Goal: Transaction & Acquisition: Book appointment/travel/reservation

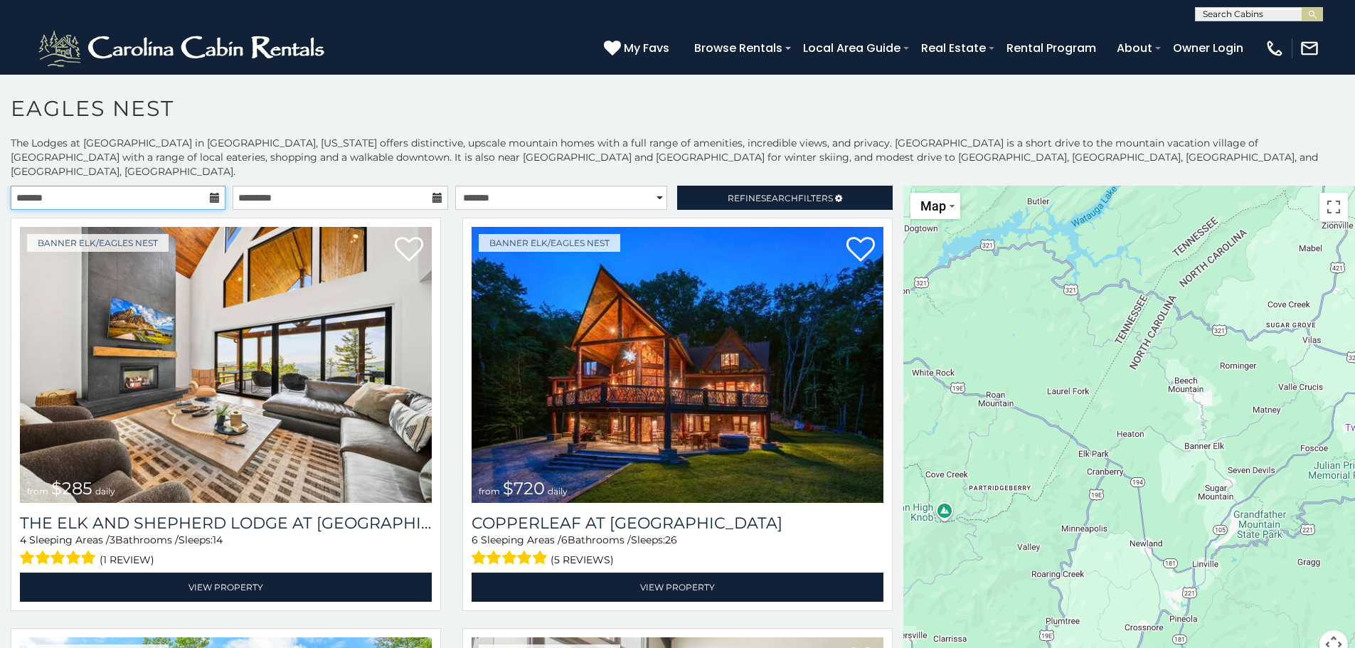
click at [158, 186] on input "text" at bounding box center [118, 198] width 215 height 24
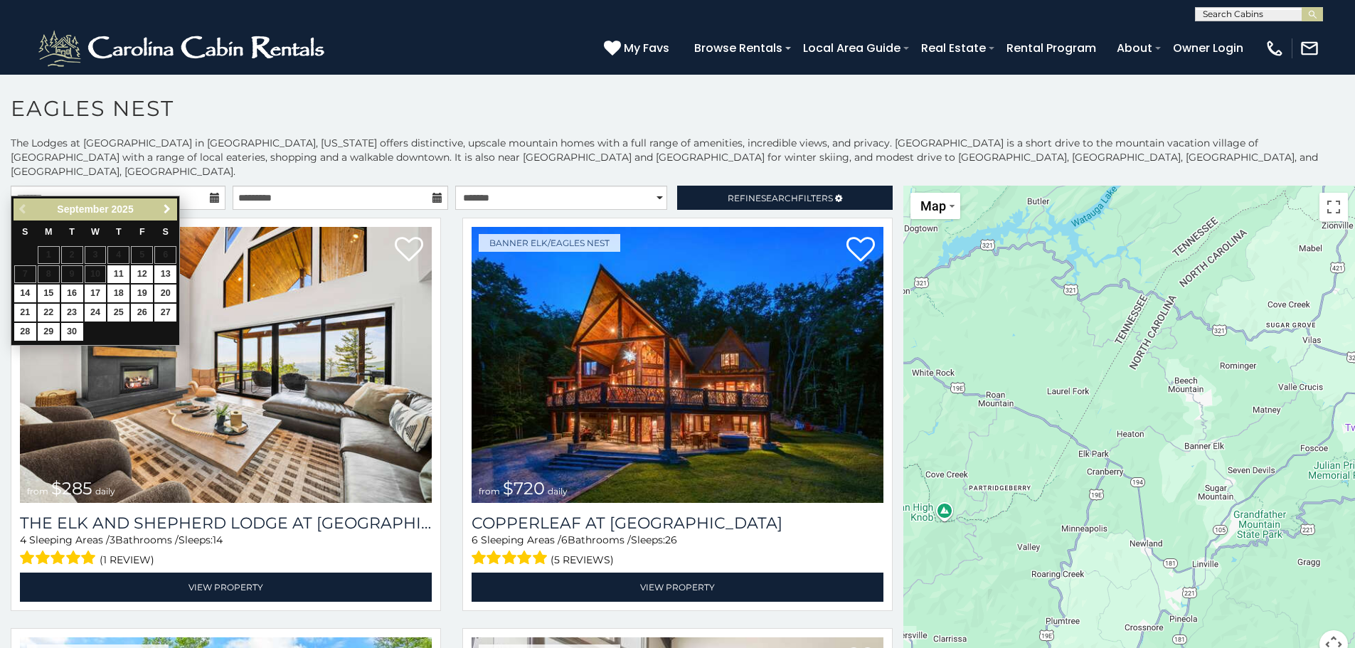
click at [168, 207] on span "Next" at bounding box center [166, 208] width 11 height 11
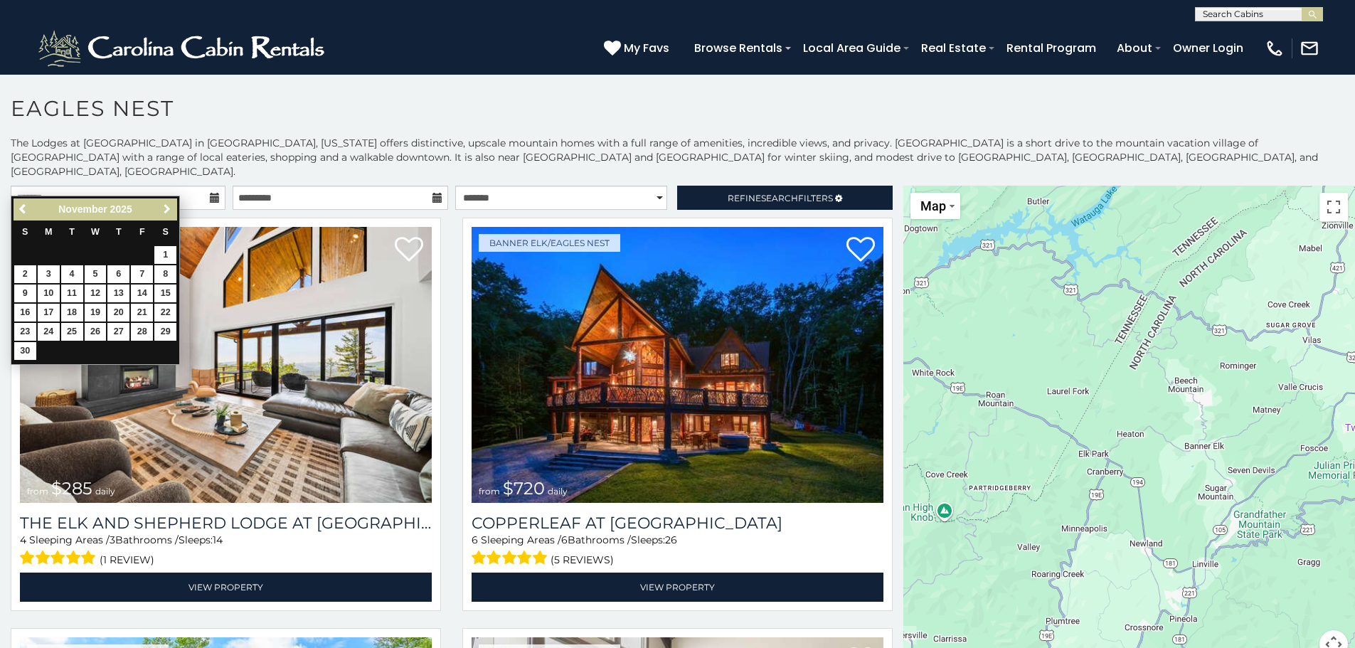
click at [168, 207] on span "Next" at bounding box center [166, 208] width 11 height 11
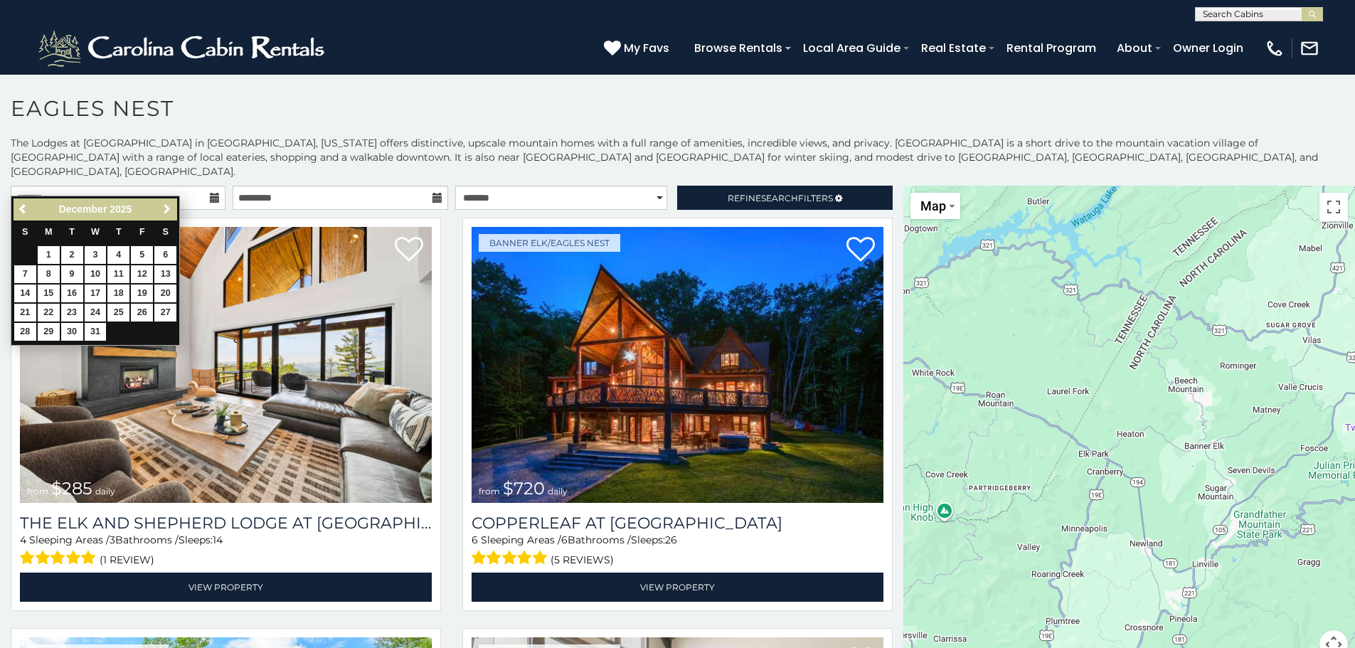
click at [168, 207] on span "Next" at bounding box center [166, 208] width 11 height 11
click at [90, 292] on link "14" at bounding box center [96, 294] width 22 height 18
type input "**********"
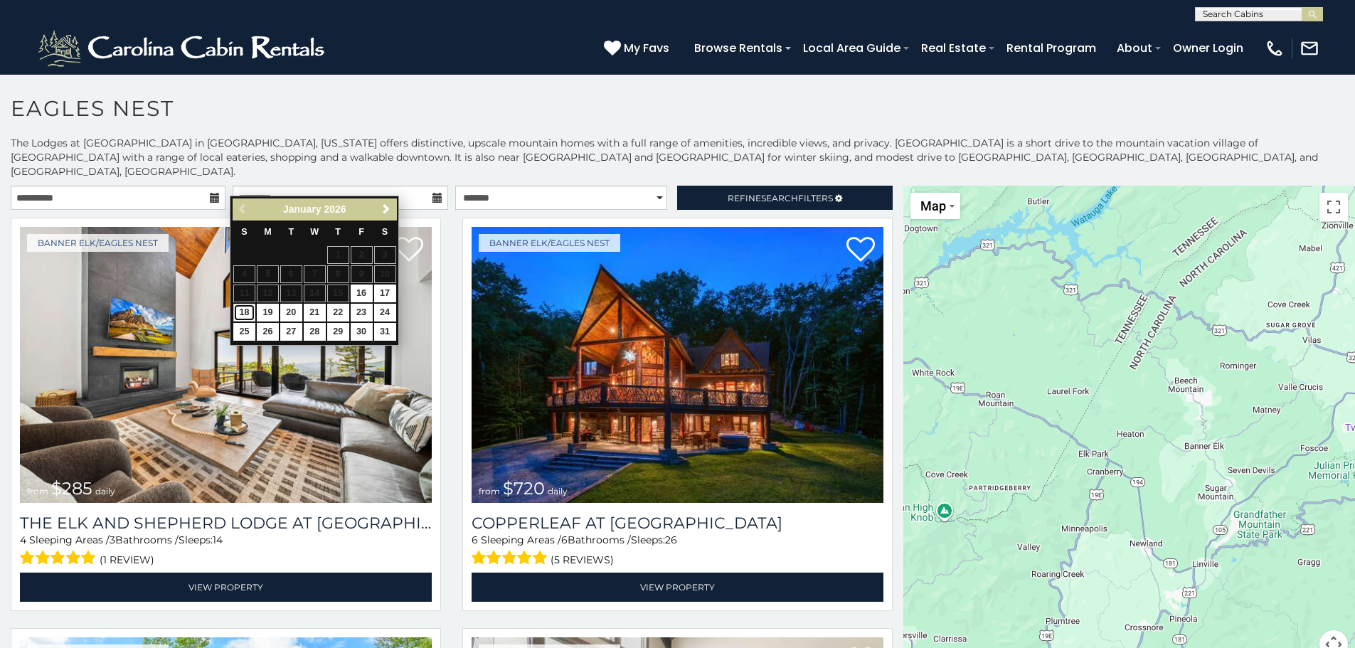
click at [239, 315] on link "18" at bounding box center [244, 313] width 22 height 18
type input "**********"
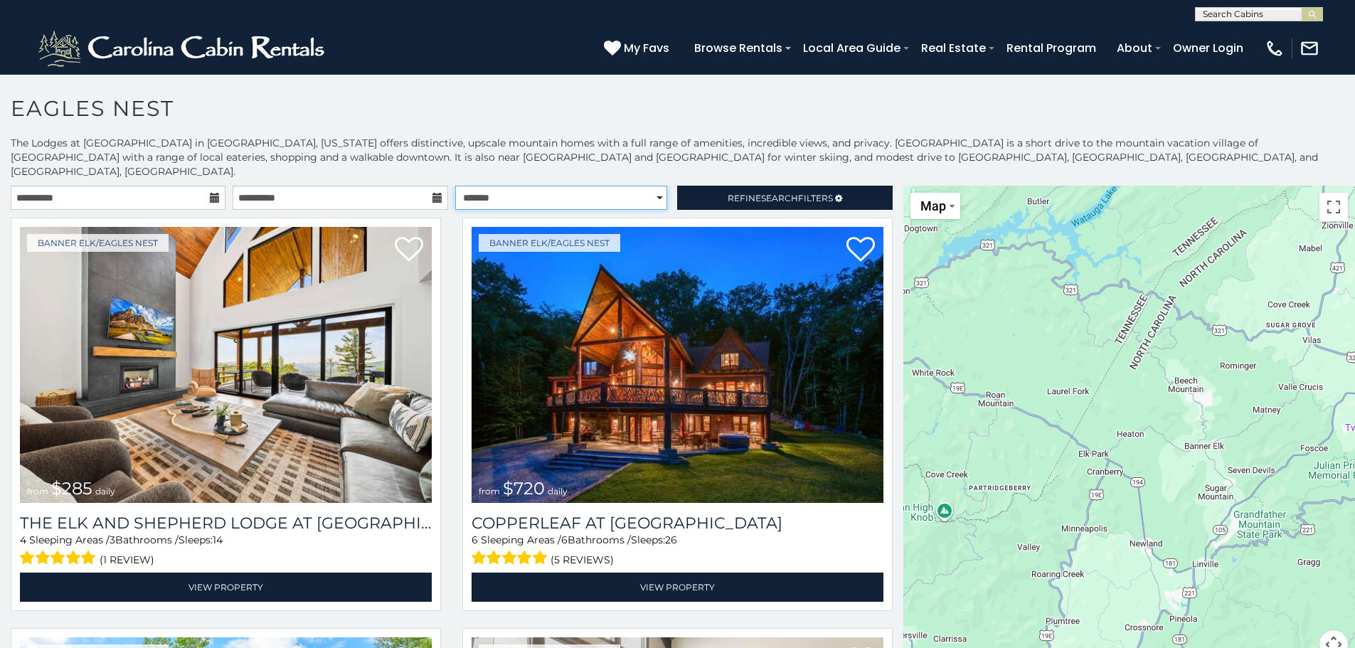
click at [541, 186] on select "**********" at bounding box center [561, 198] width 212 height 24
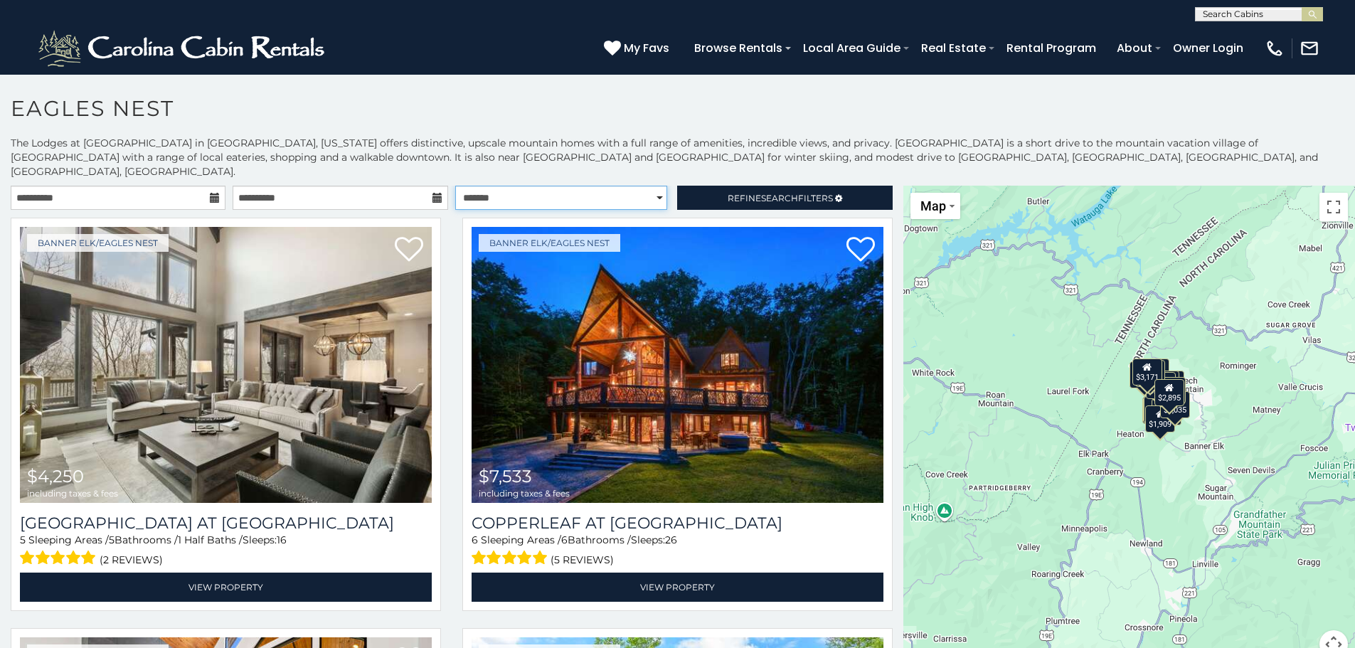
drag, startPoint x: 544, startPoint y: 179, endPoint x: 559, endPoint y: 179, distance: 15.7
click at [544, 186] on select "**********" at bounding box center [561, 198] width 212 height 24
click at [835, 194] on icon at bounding box center [838, 198] width 7 height 9
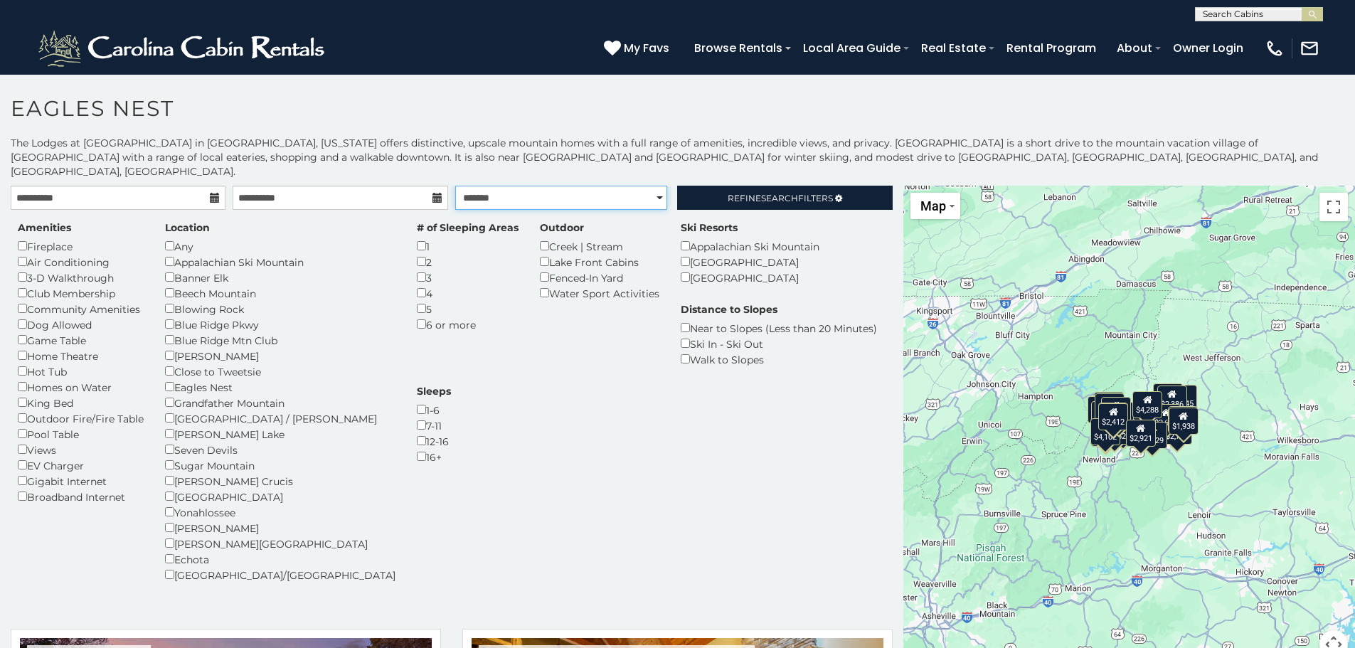
click at [596, 186] on select "**********" at bounding box center [561, 198] width 212 height 24
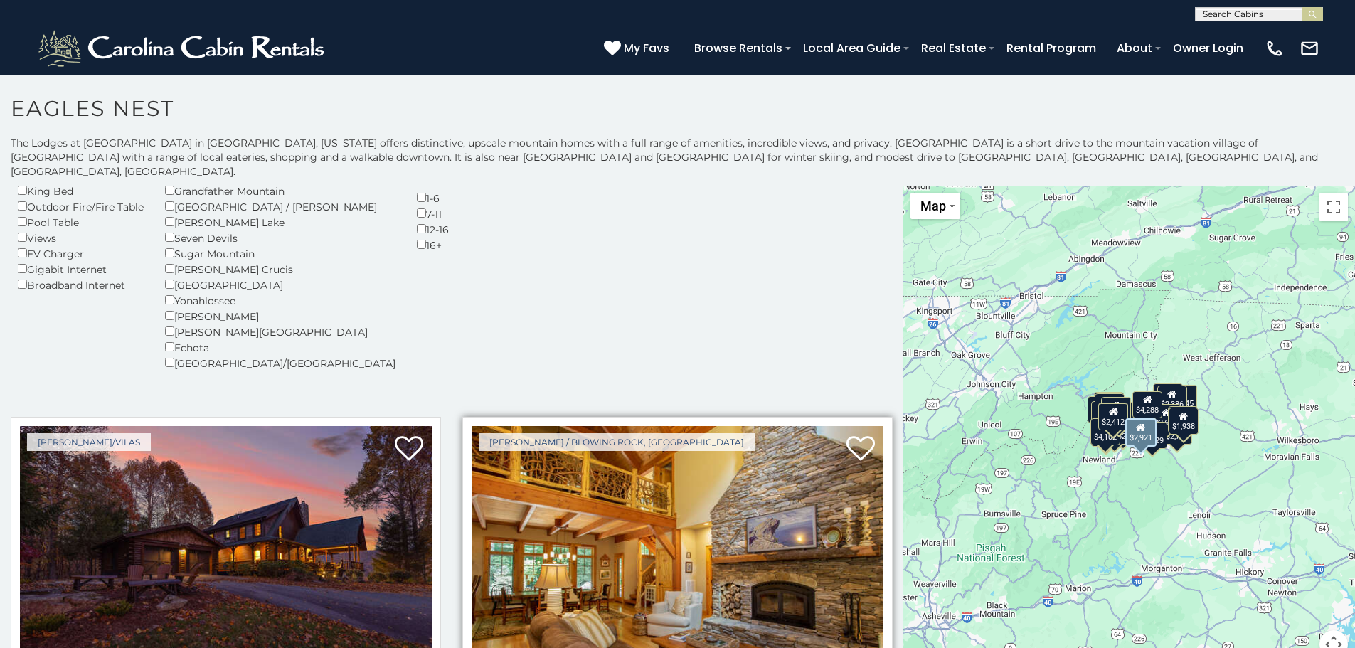
scroll to position [427, 0]
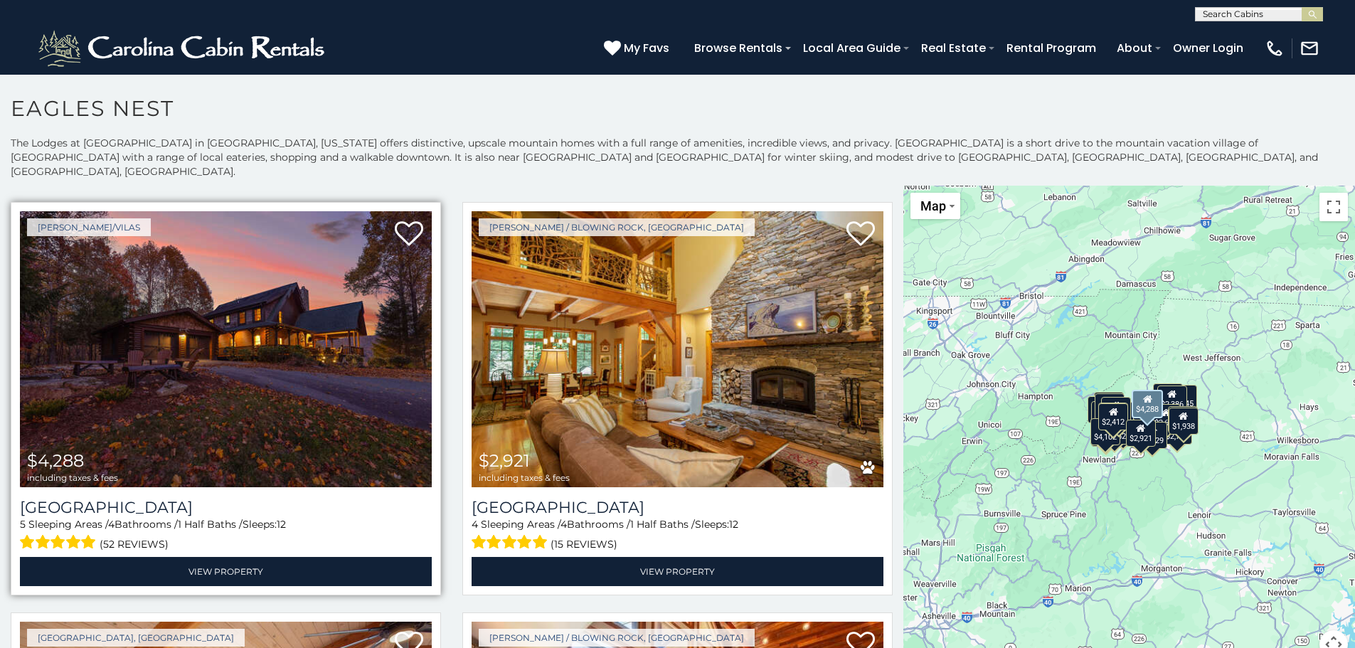
click at [223, 372] on img at bounding box center [226, 349] width 412 height 276
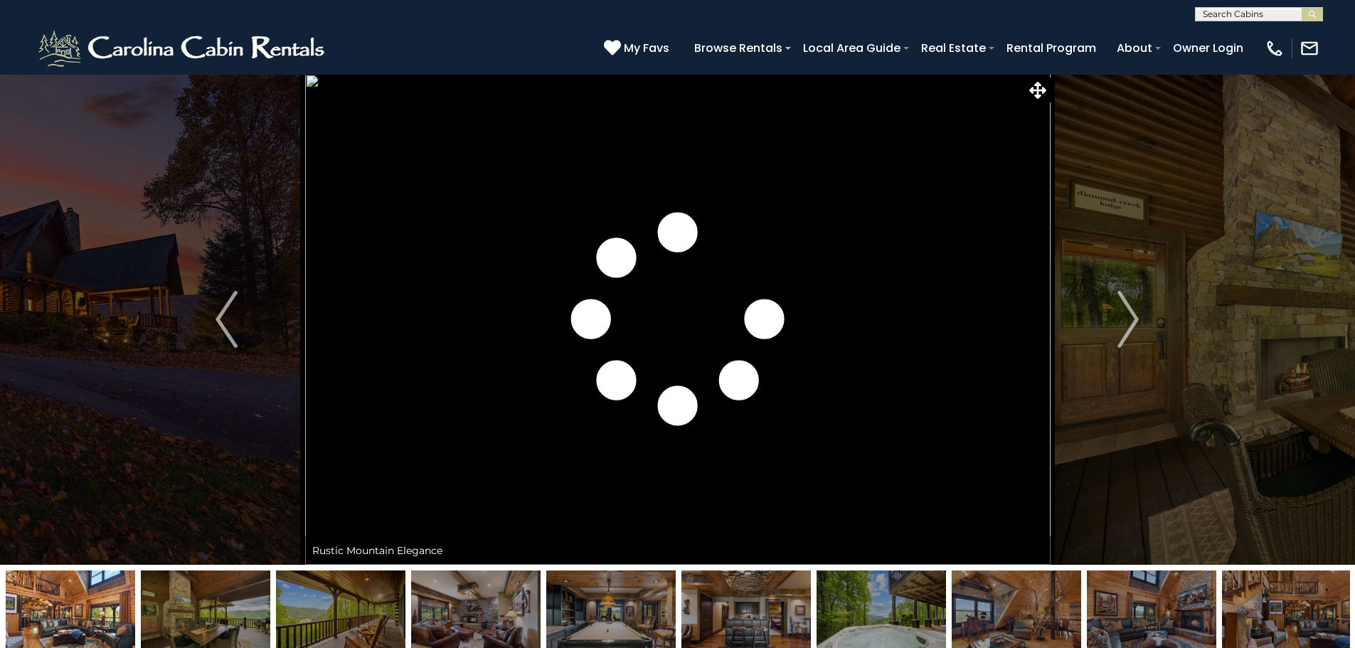
click at [517, 629] on img at bounding box center [475, 615] width 129 height 89
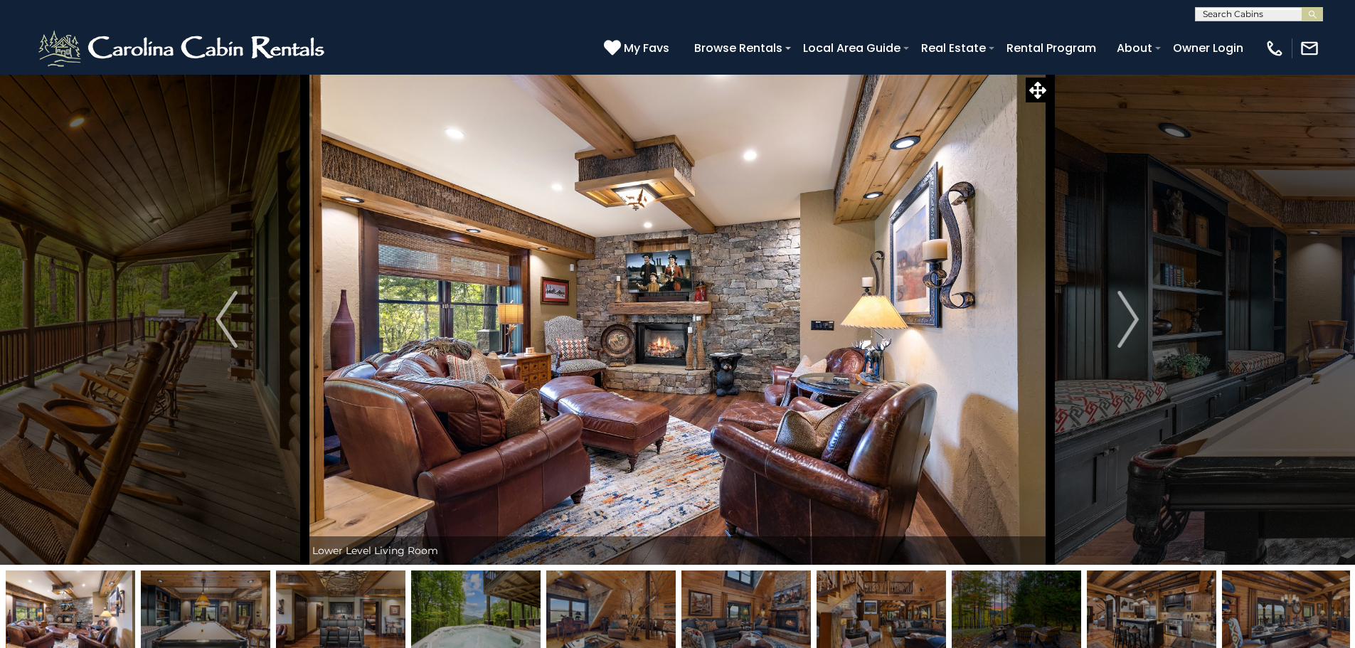
click at [1116, 627] on img at bounding box center [1151, 615] width 129 height 89
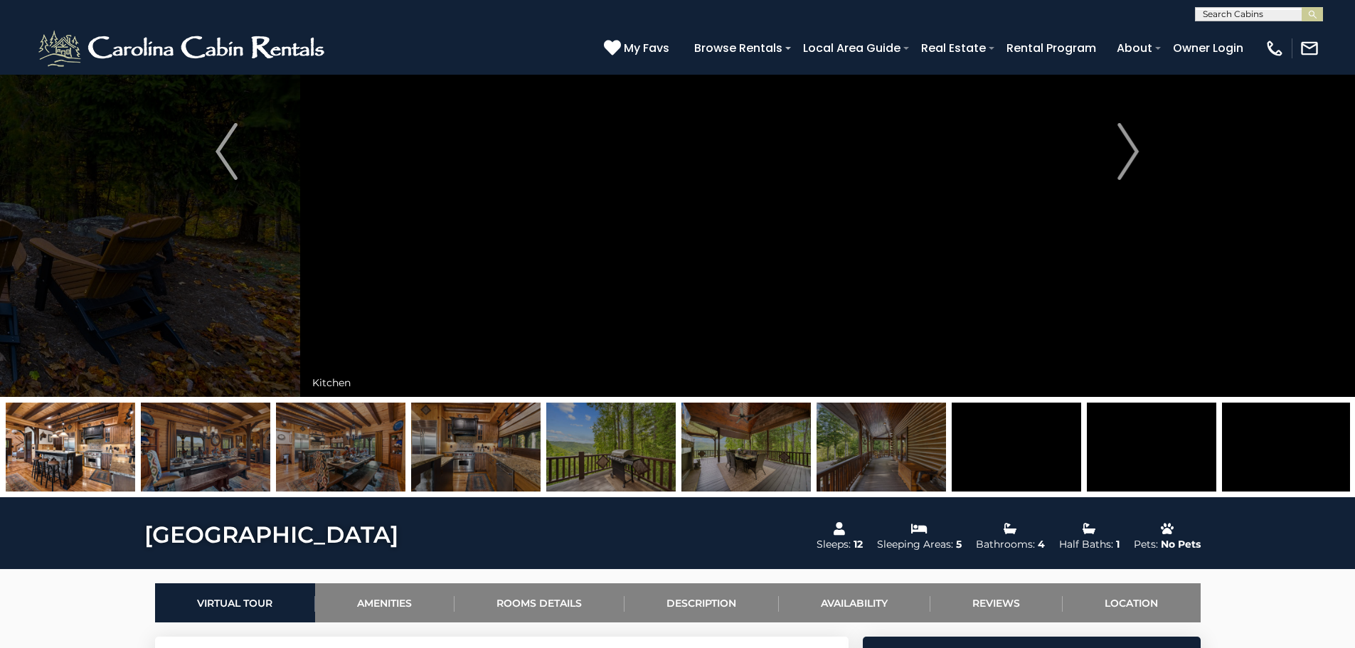
scroll to position [142, 0]
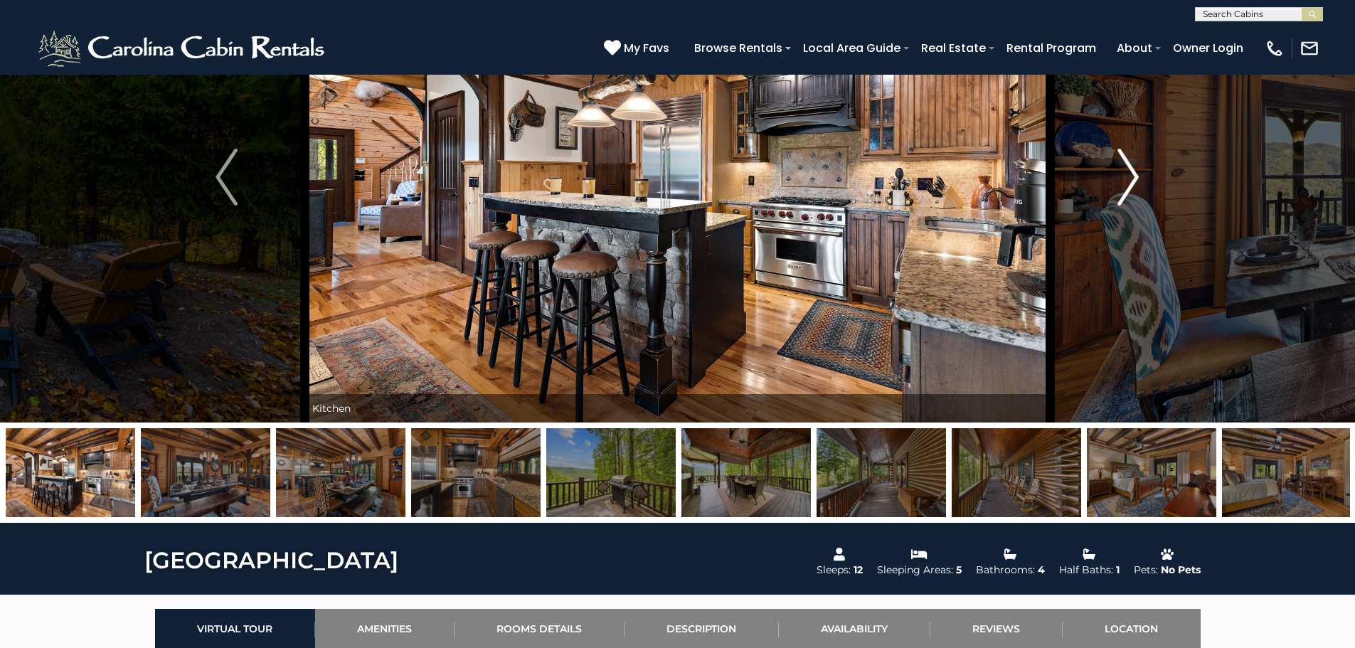
click at [1134, 174] on img "Next" at bounding box center [1128, 177] width 21 height 57
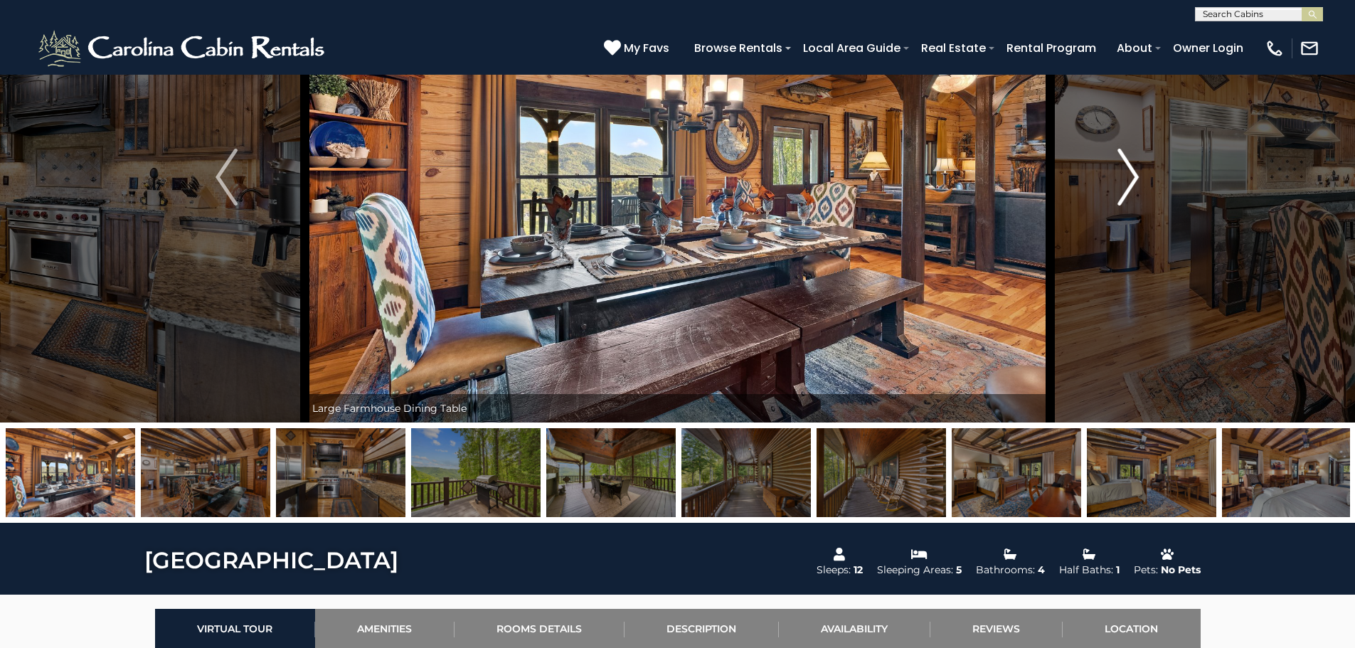
click at [1134, 174] on img "Next" at bounding box center [1128, 177] width 21 height 57
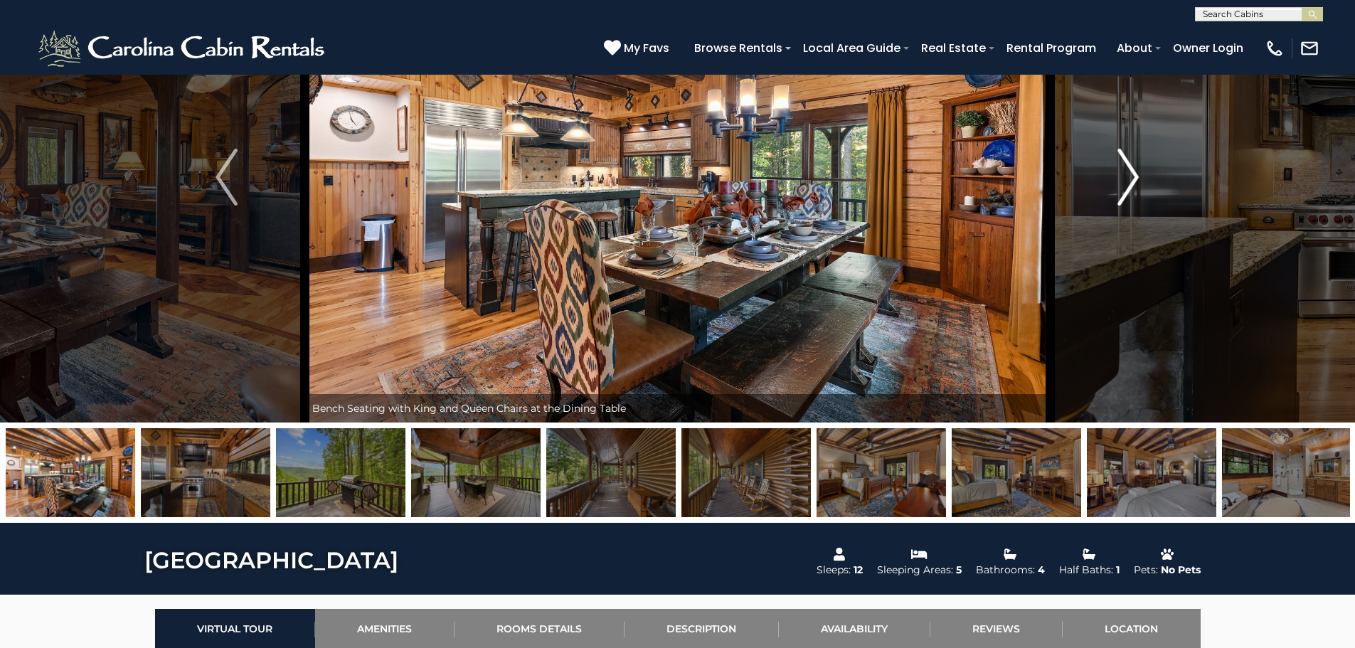
click at [1134, 174] on img "Next" at bounding box center [1128, 177] width 21 height 57
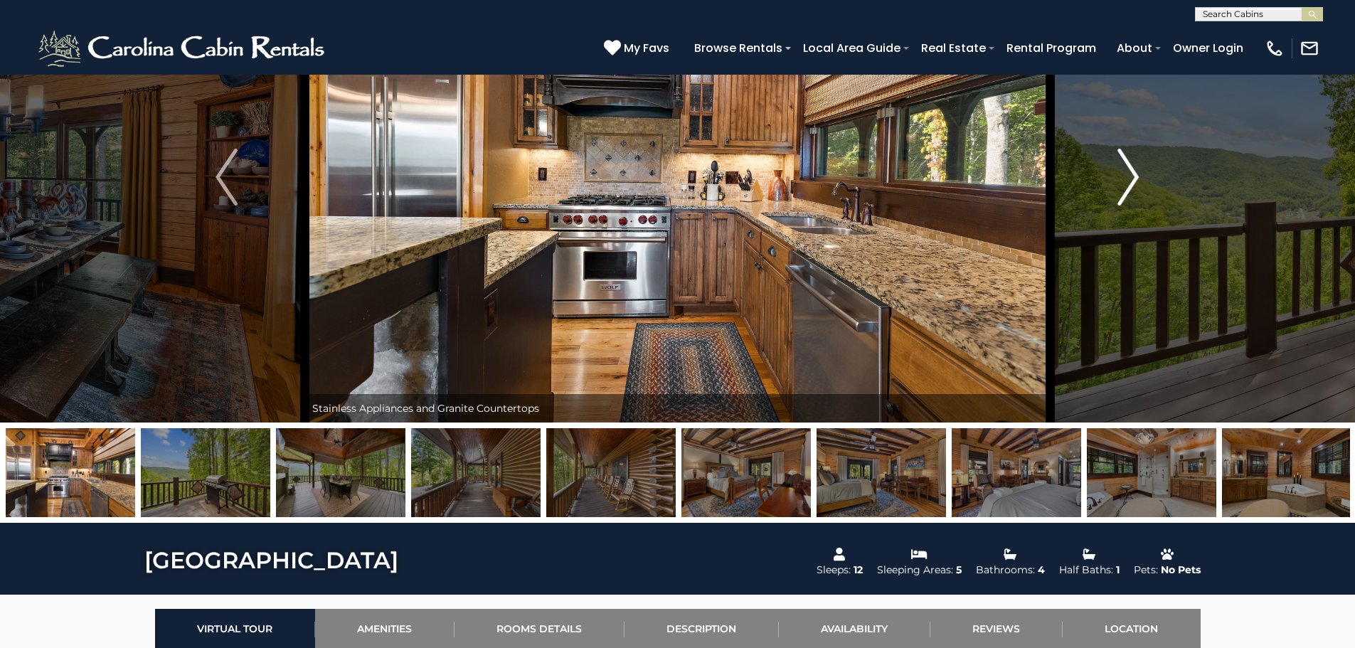
click at [1128, 169] on img "Next" at bounding box center [1128, 177] width 21 height 57
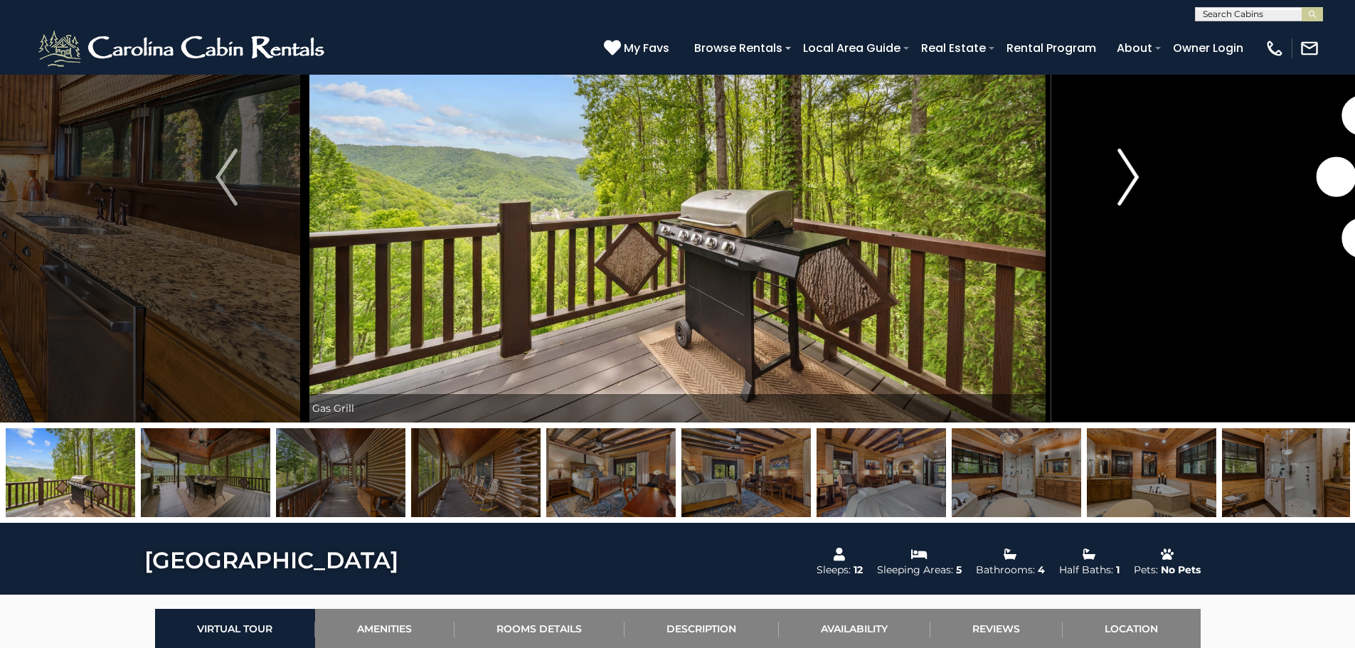
click at [1128, 169] on img "Next" at bounding box center [1128, 177] width 21 height 57
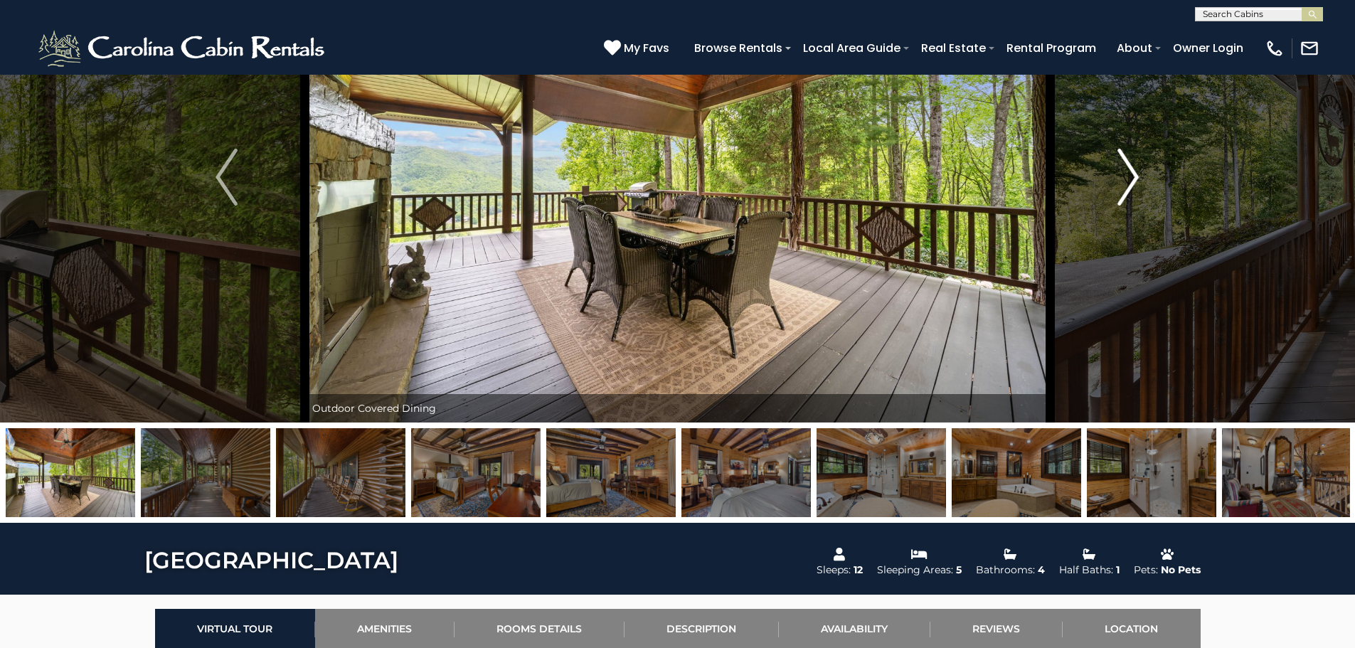
click at [1128, 169] on img "Next" at bounding box center [1128, 177] width 21 height 57
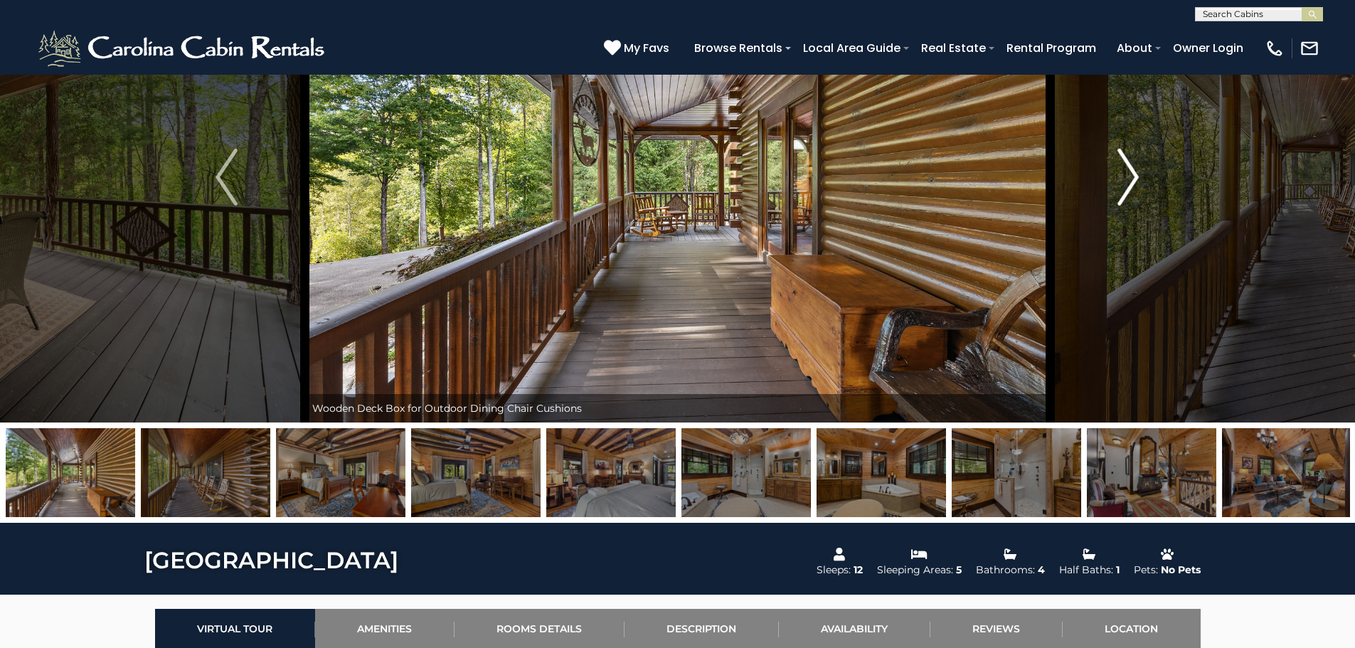
click at [1128, 169] on img "Next" at bounding box center [1128, 177] width 21 height 57
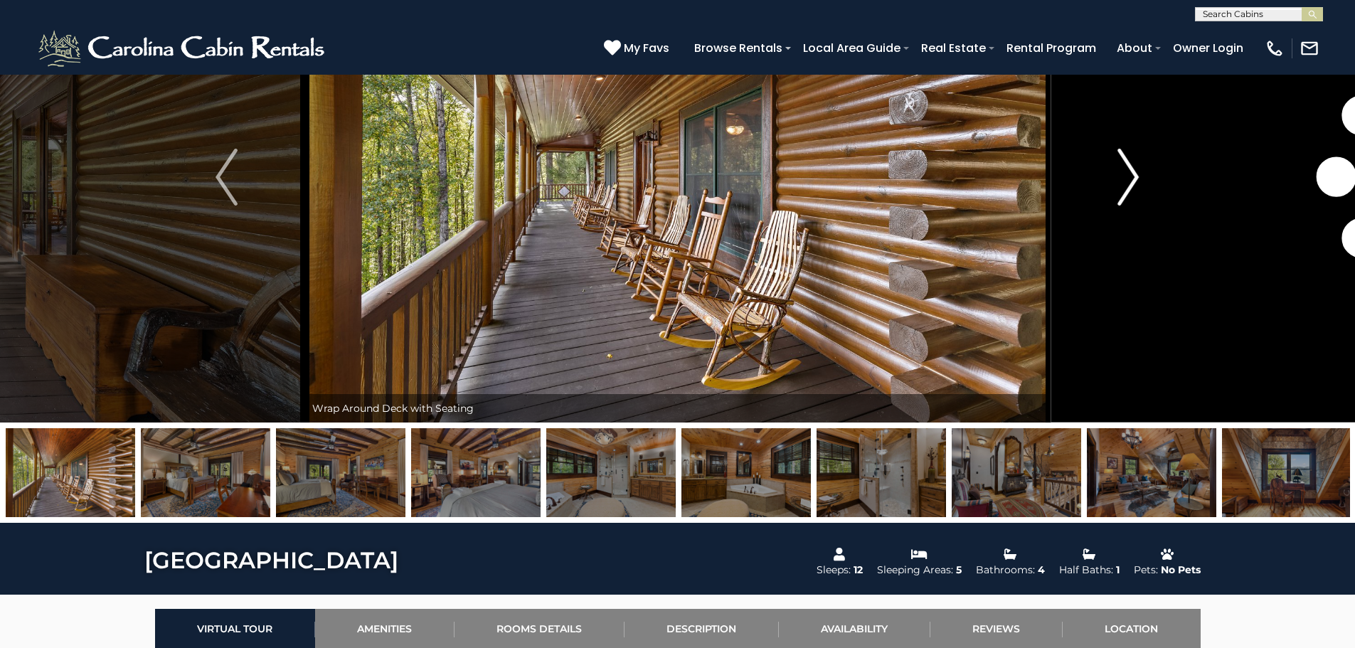
click at [1128, 169] on img "Next" at bounding box center [1128, 177] width 21 height 57
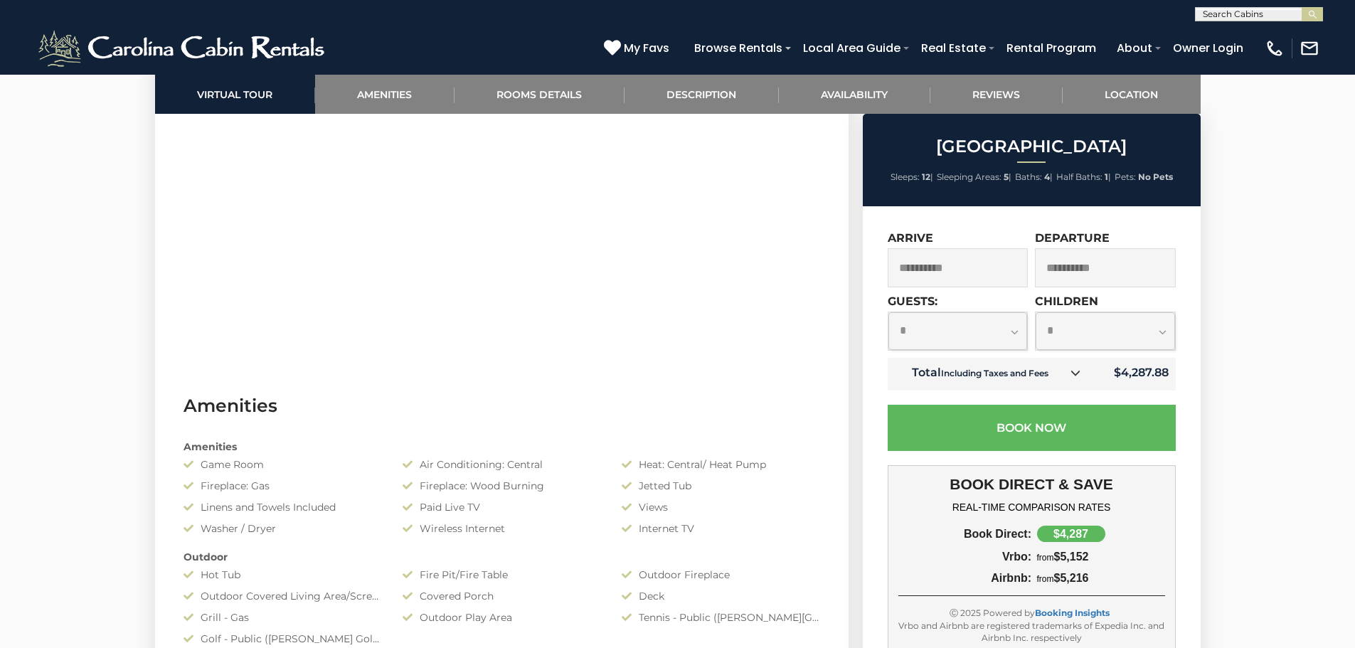
scroll to position [1281, 0]
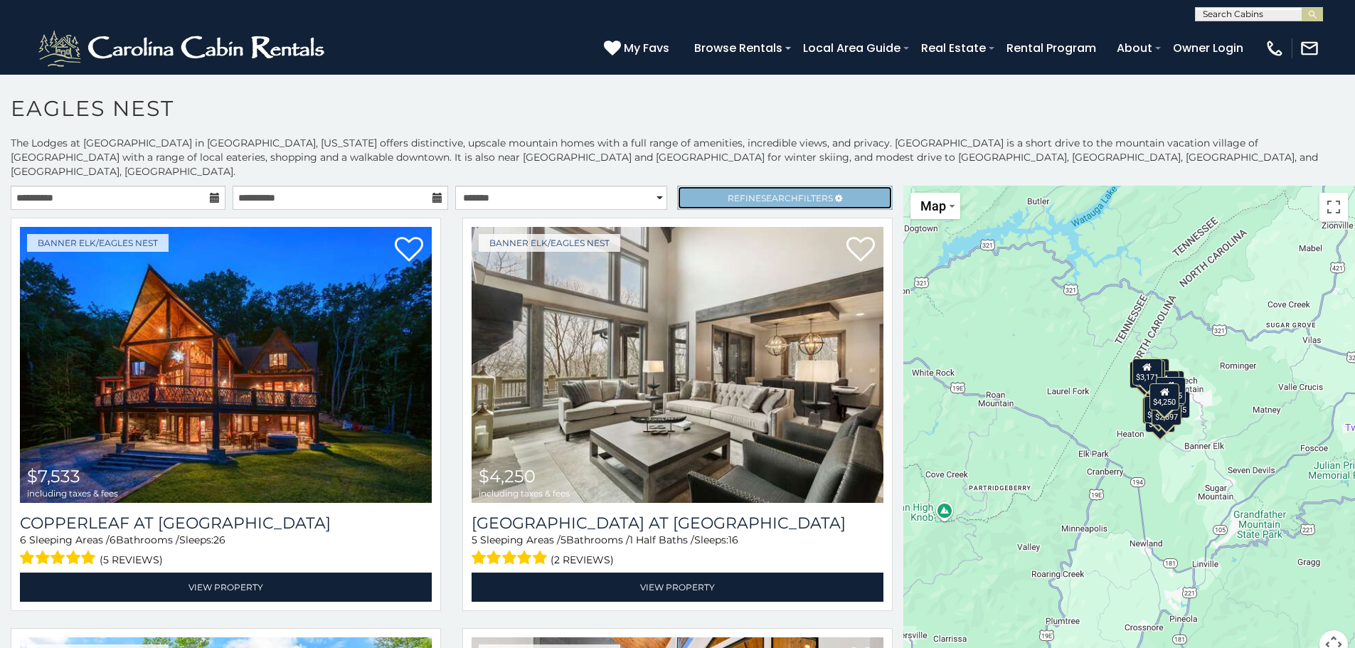
click at [761, 193] on span "Search" at bounding box center [779, 198] width 37 height 11
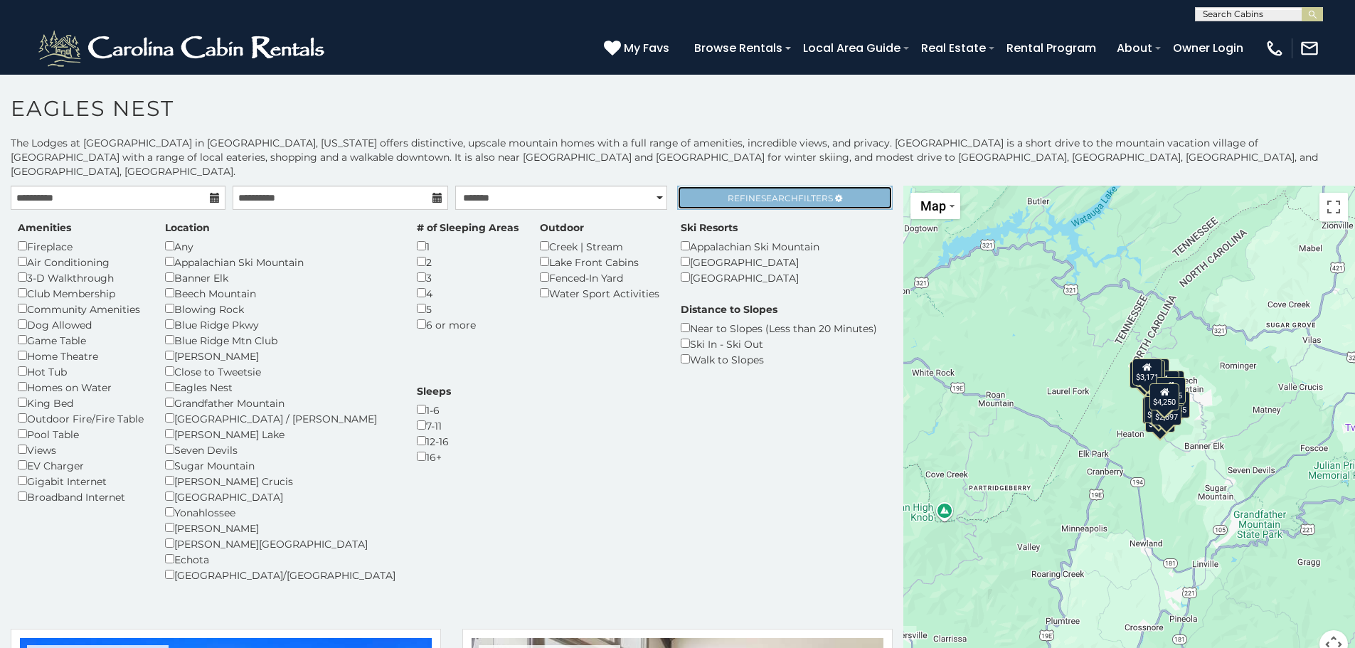
click at [761, 193] on span "Search" at bounding box center [779, 198] width 37 height 11
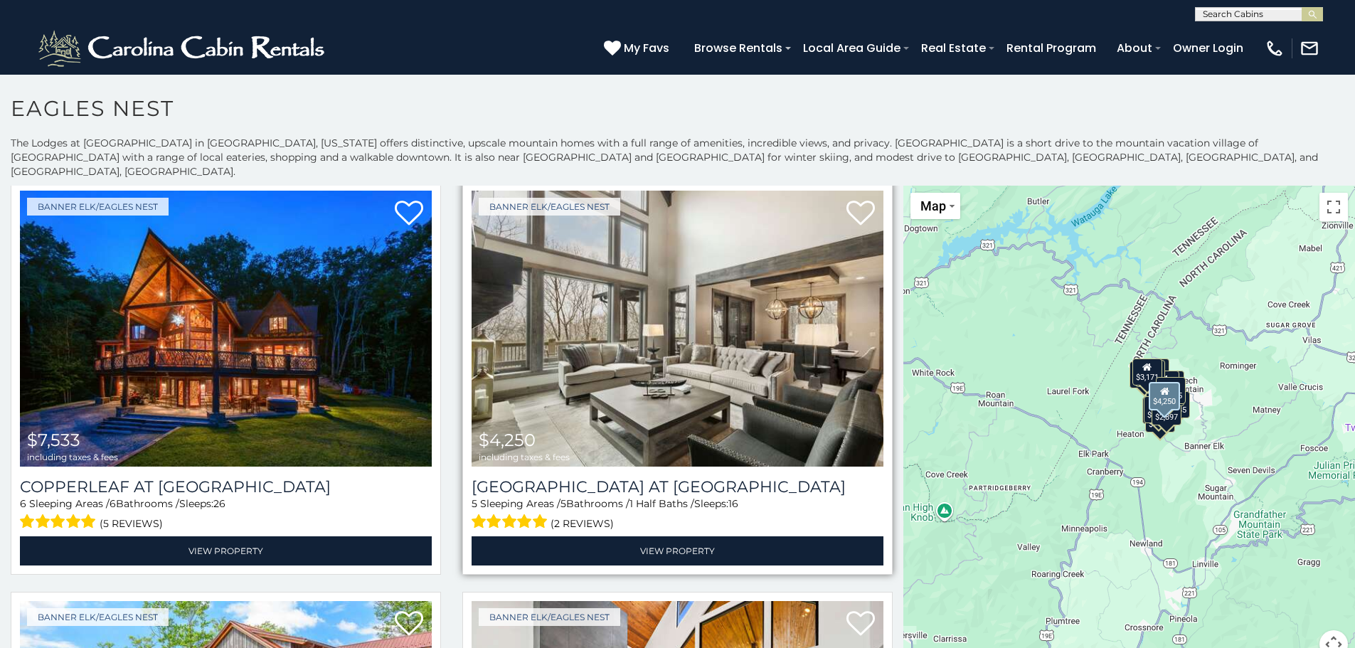
scroll to position [71, 0]
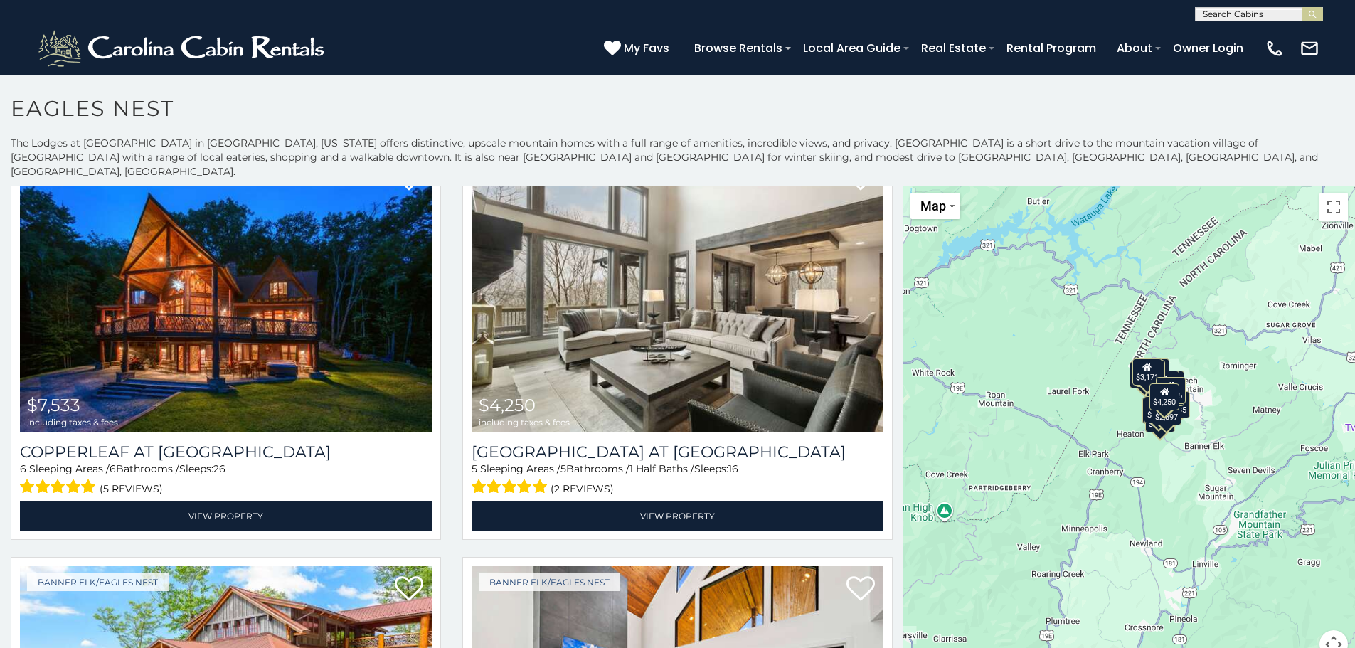
click at [1206, 389] on div "$7,533 $4,250 $5,980 $4,677 $3,185 $2,822 $2,894 $3,280 $1,909 $2,855 $4,035 $2…" at bounding box center [1130, 431] width 452 height 490
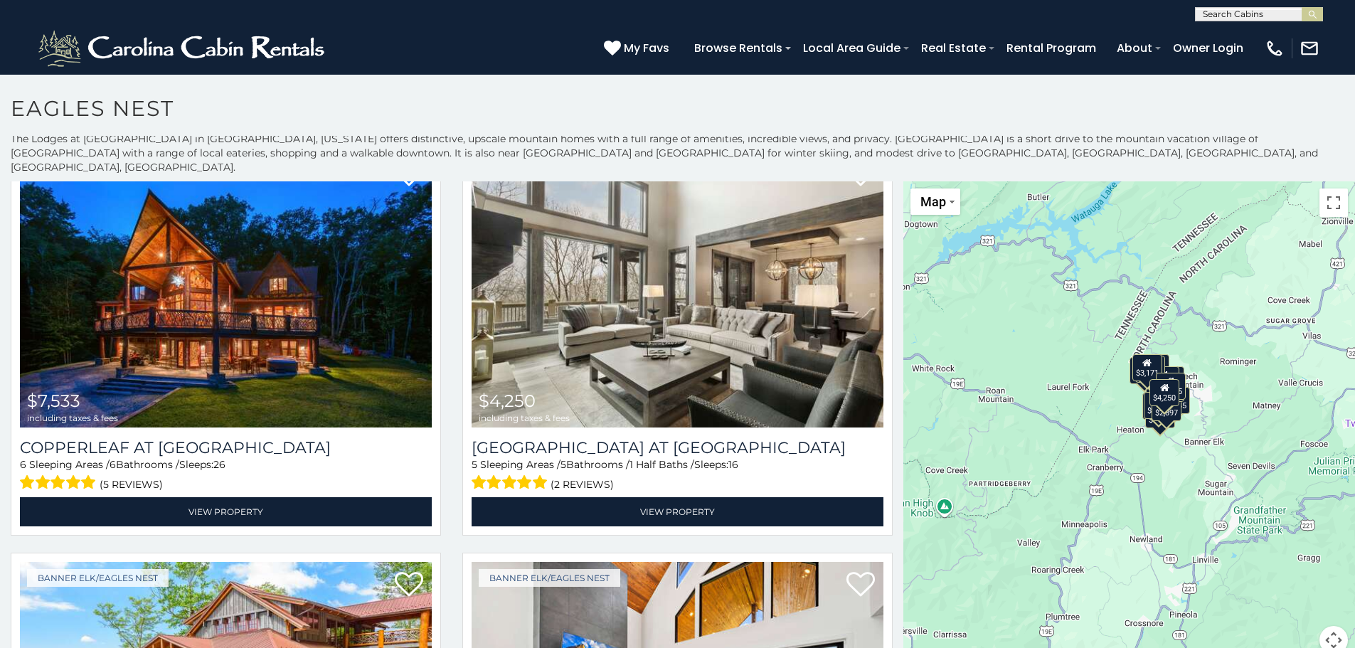
scroll to position [6, 0]
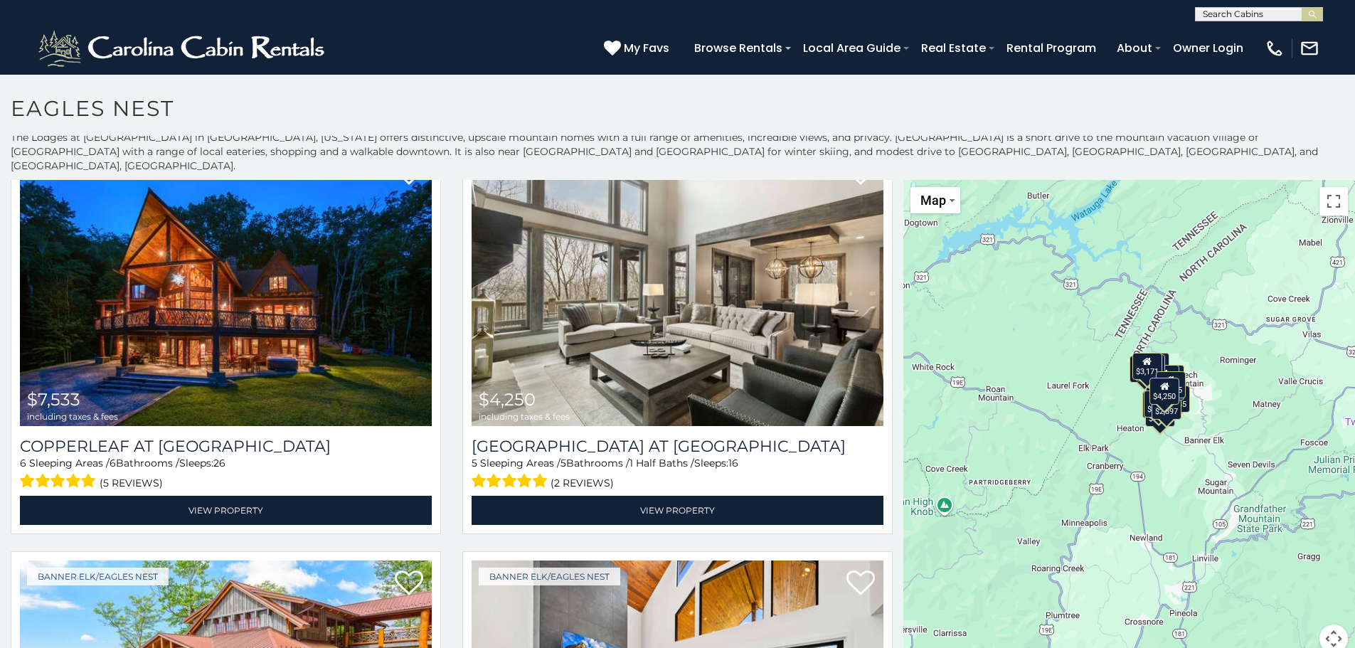
click at [1324, 625] on button "Map camera controls" at bounding box center [1334, 639] width 28 height 28
click at [1293, 554] on button "Zoom in" at bounding box center [1298, 568] width 28 height 28
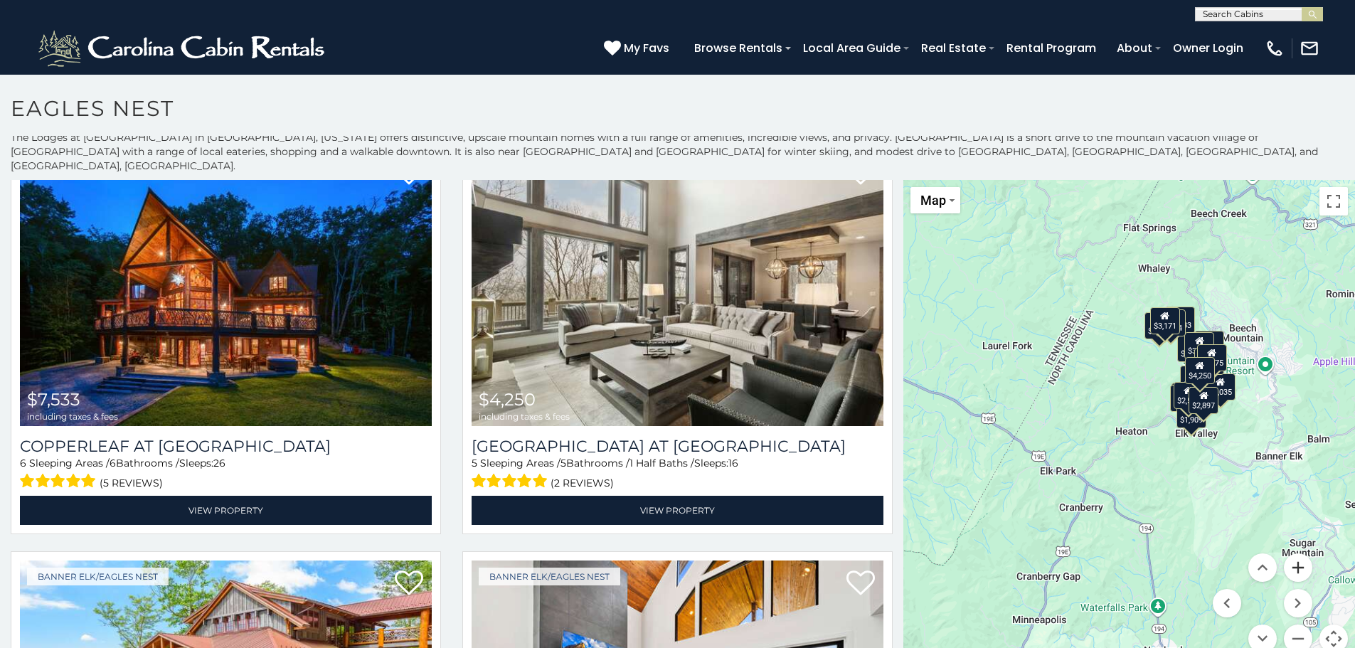
click at [1293, 554] on button "Zoom in" at bounding box center [1298, 568] width 28 height 28
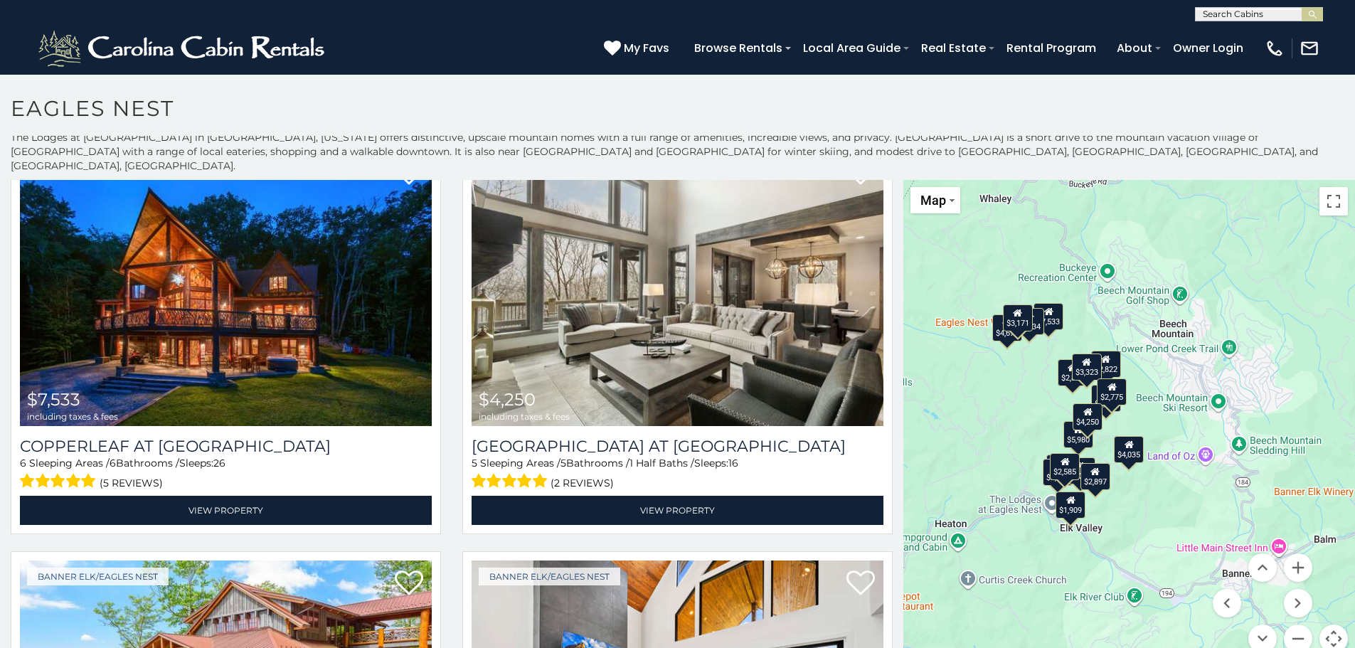
drag, startPoint x: 1335, startPoint y: 409, endPoint x: 1148, endPoint y: 497, distance: 206.9
click at [1148, 497] on div "$7,533 $4,250 $5,980 $4,677 $3,185 $2,822 $2,894 $3,280 $1,909 $2,855 $4,035 $2…" at bounding box center [1130, 425] width 452 height 490
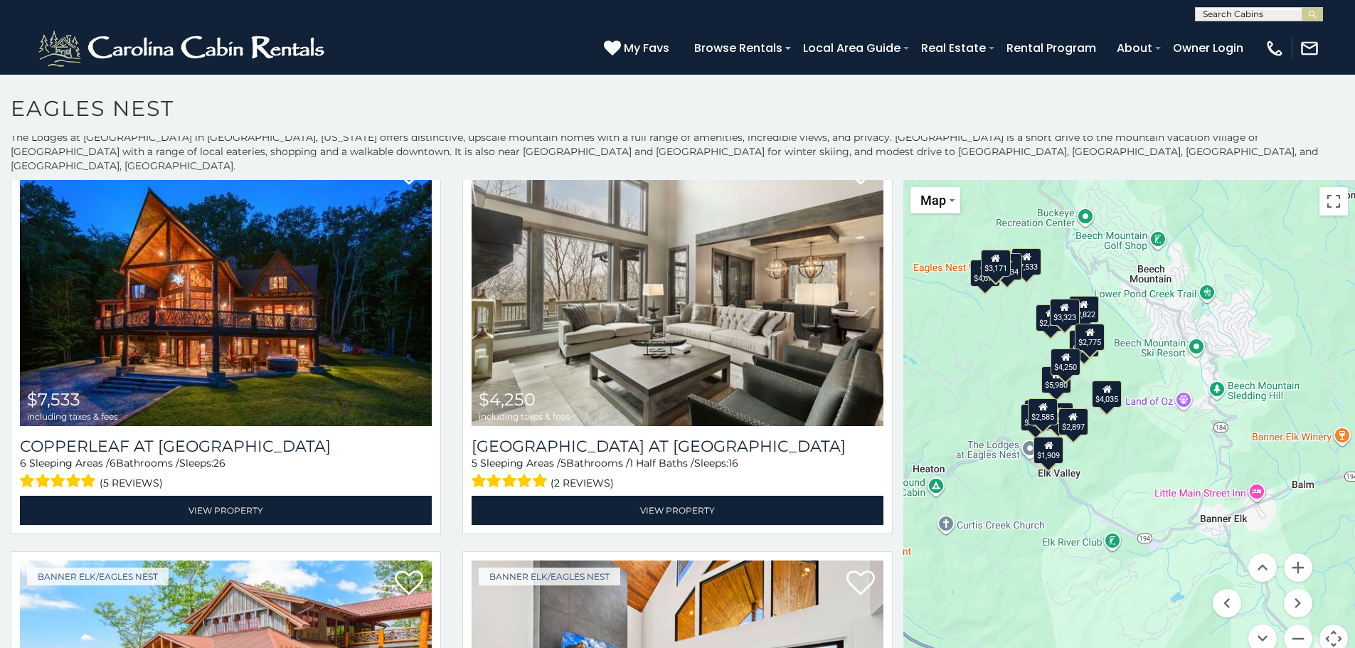
drag, startPoint x: 1172, startPoint y: 480, endPoint x: 1145, endPoint y: 420, distance: 65.6
click at [1145, 420] on div "$7,533 $4,250 $5,980 $4,677 $3,185 $2,822 $2,894 $3,280 $1,909 $2,855 $4,035 $2…" at bounding box center [1130, 425] width 452 height 490
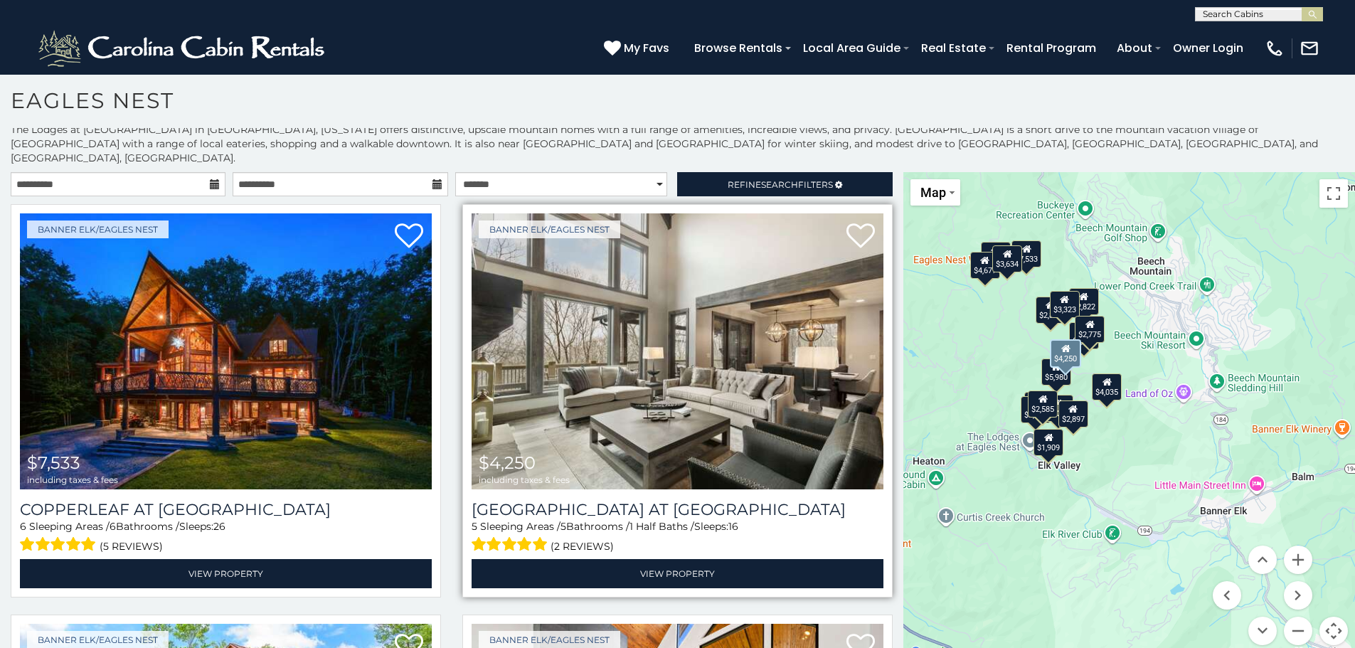
scroll to position [0, 0]
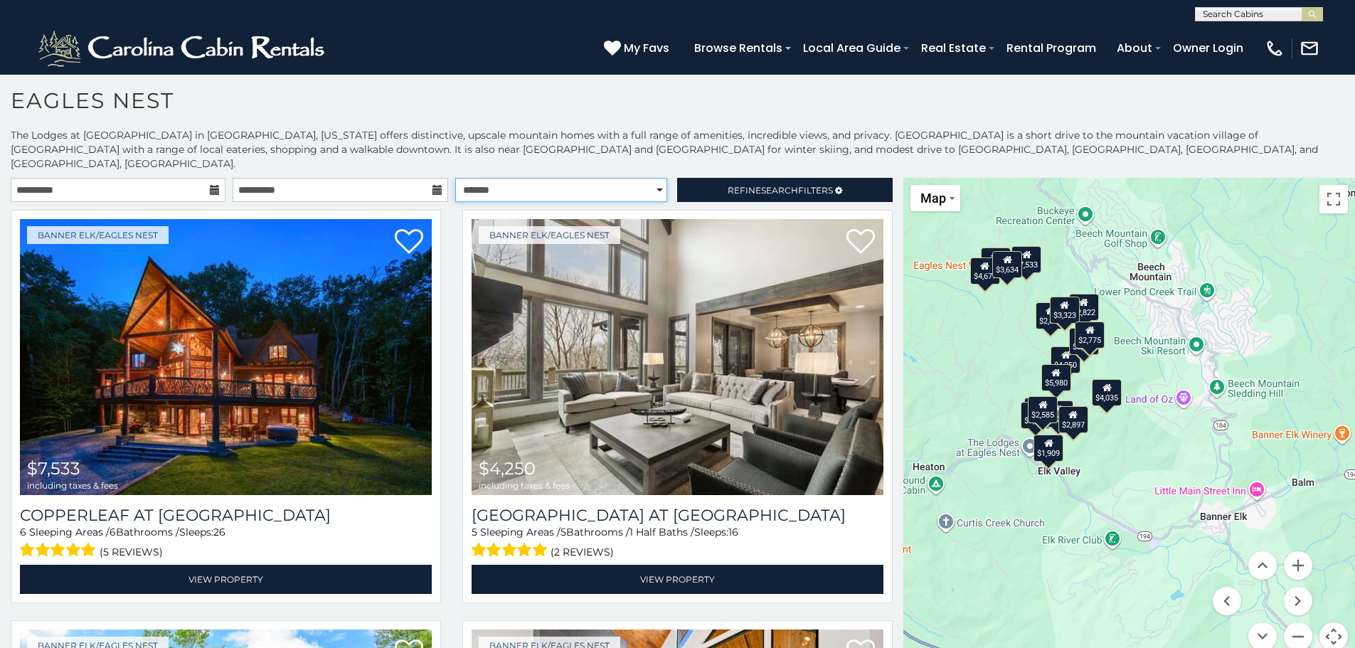
click at [570, 178] on select "**********" at bounding box center [561, 190] width 212 height 24
select select "*****"
click at [455, 178] on select "**********" at bounding box center [561, 190] width 212 height 24
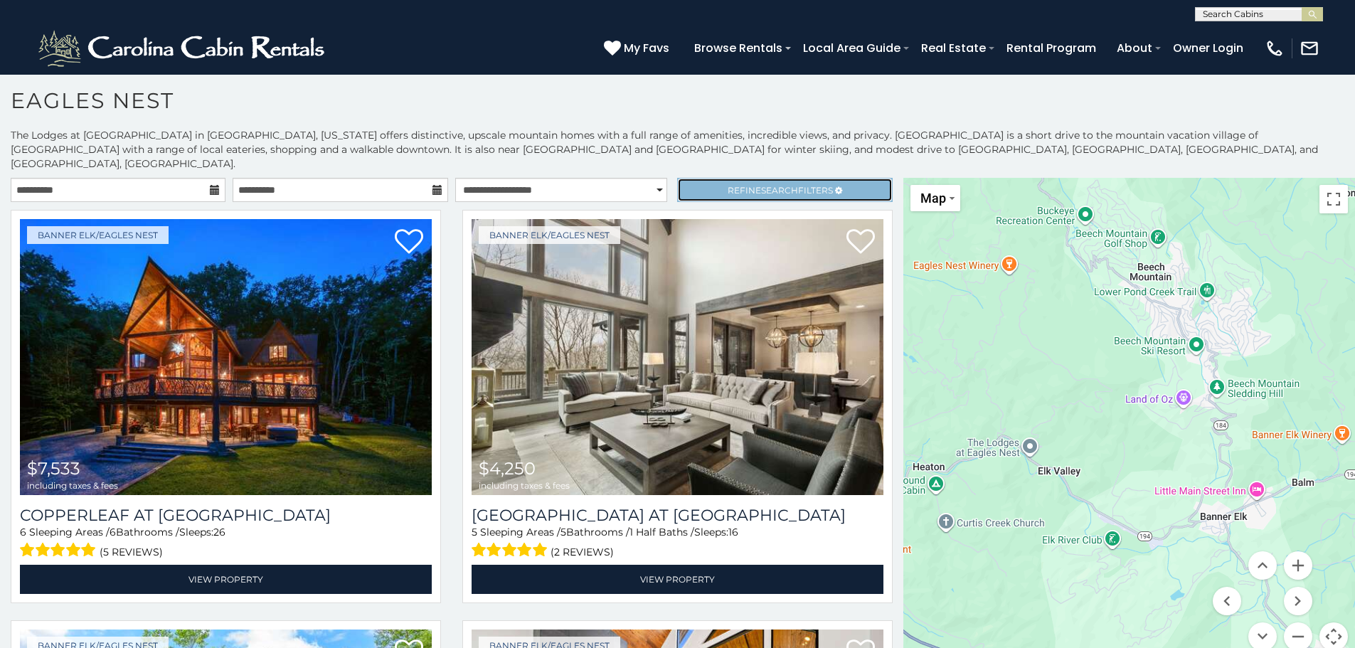
click at [739, 185] on span "Refine Search Filters" at bounding box center [780, 190] width 105 height 11
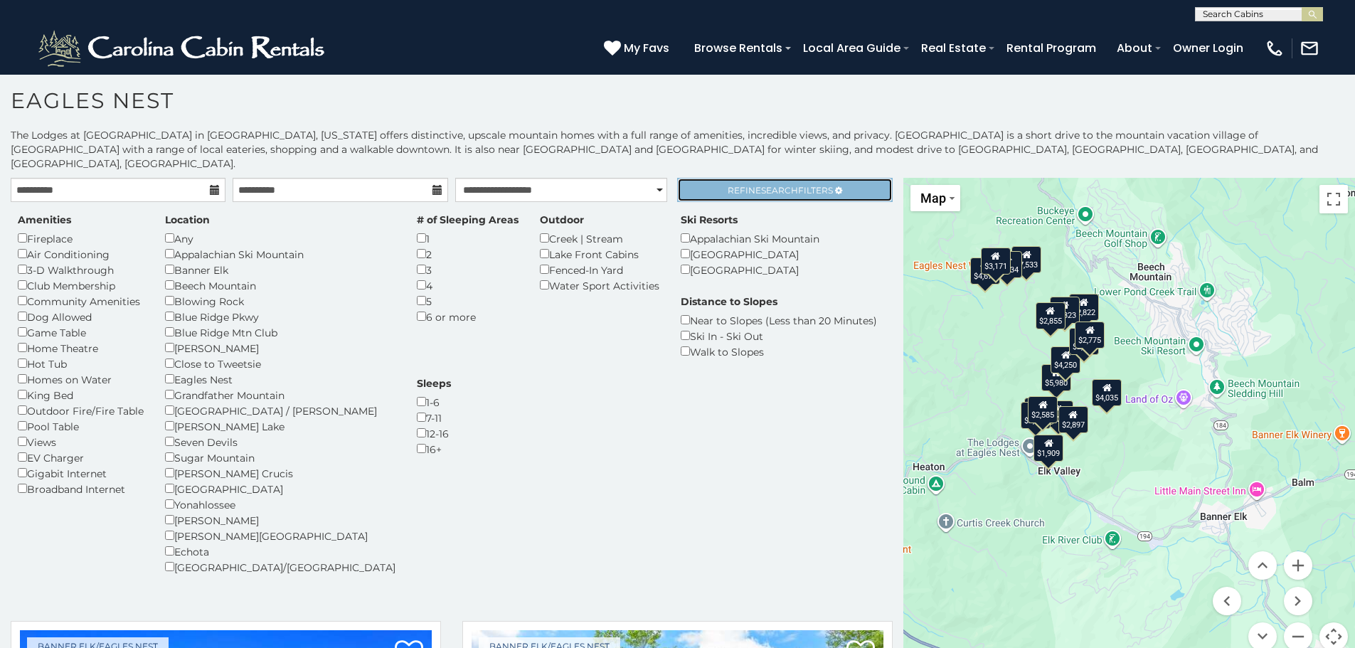
click at [763, 178] on link "Refine Search Filters" at bounding box center [784, 190] width 215 height 24
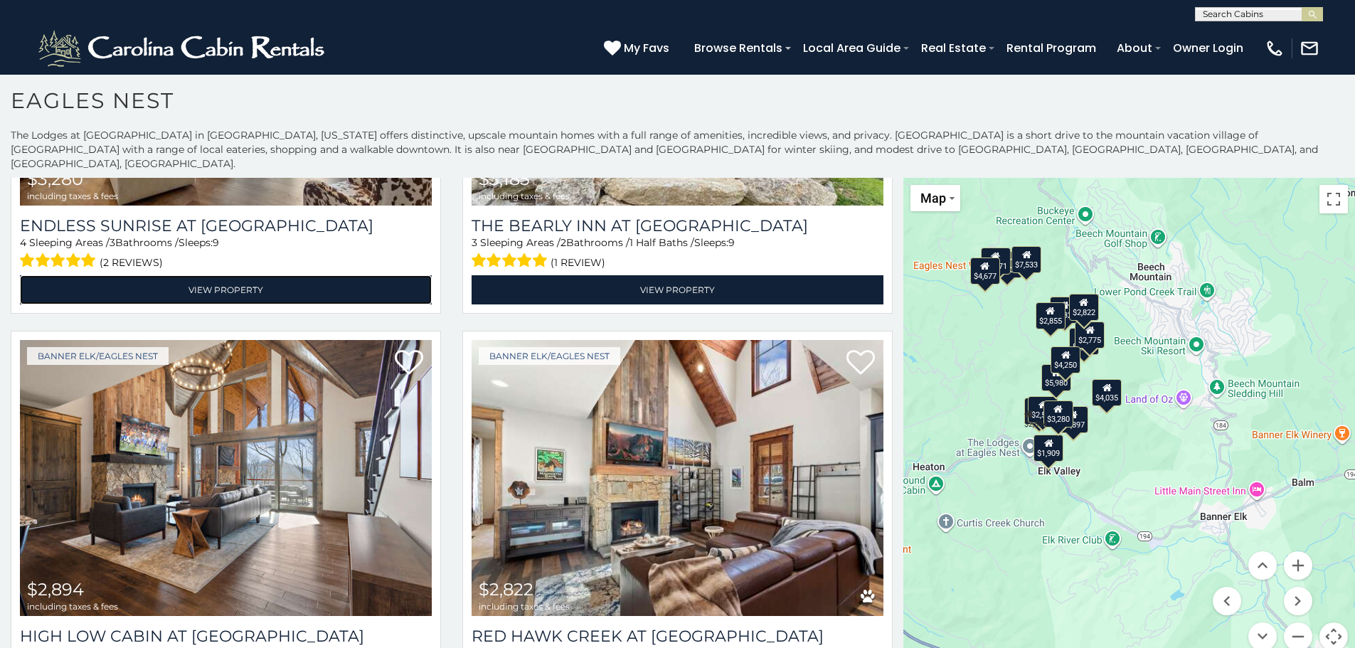
scroll to position [1281, 0]
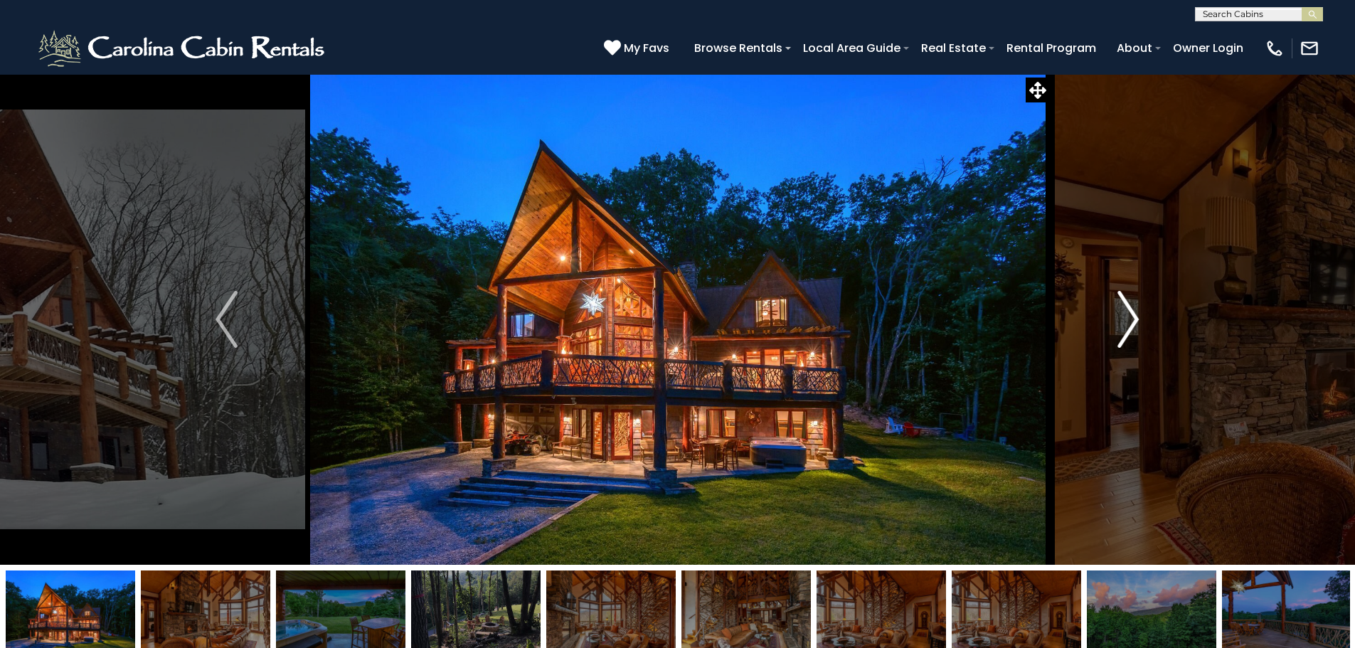
click at [1125, 322] on img "Next" at bounding box center [1128, 319] width 21 height 57
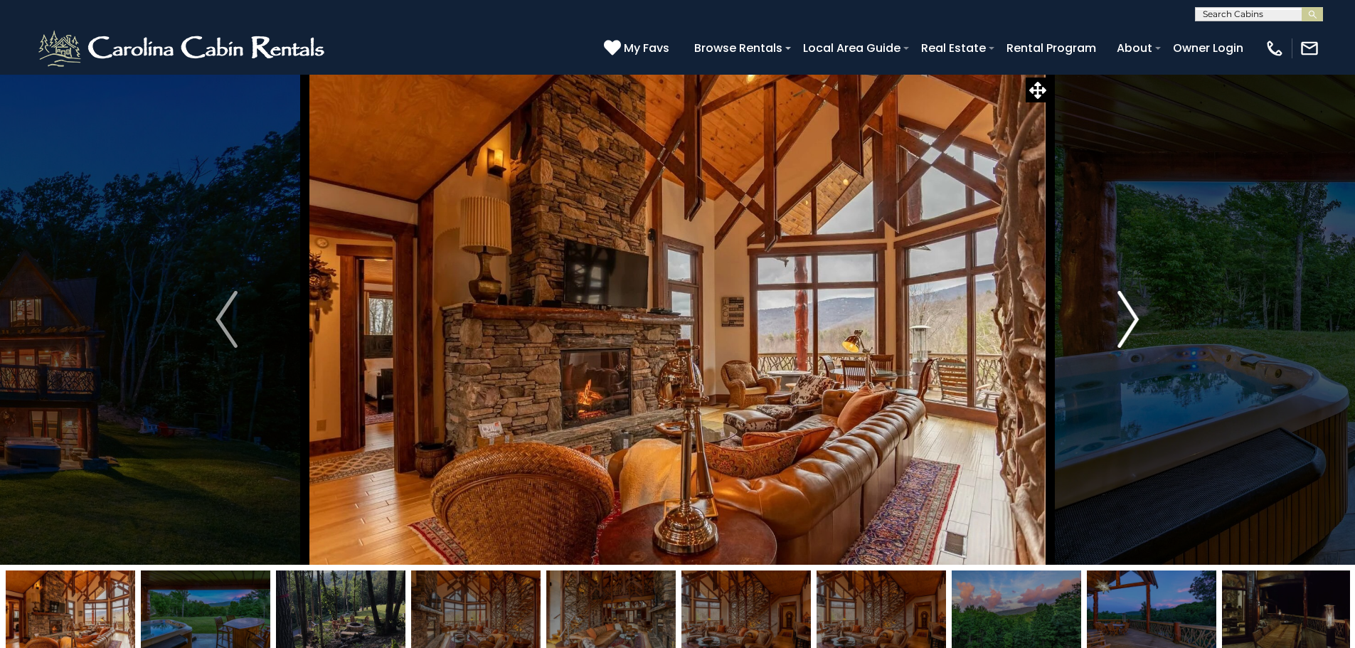
click at [1125, 322] on img "Next" at bounding box center [1128, 319] width 21 height 57
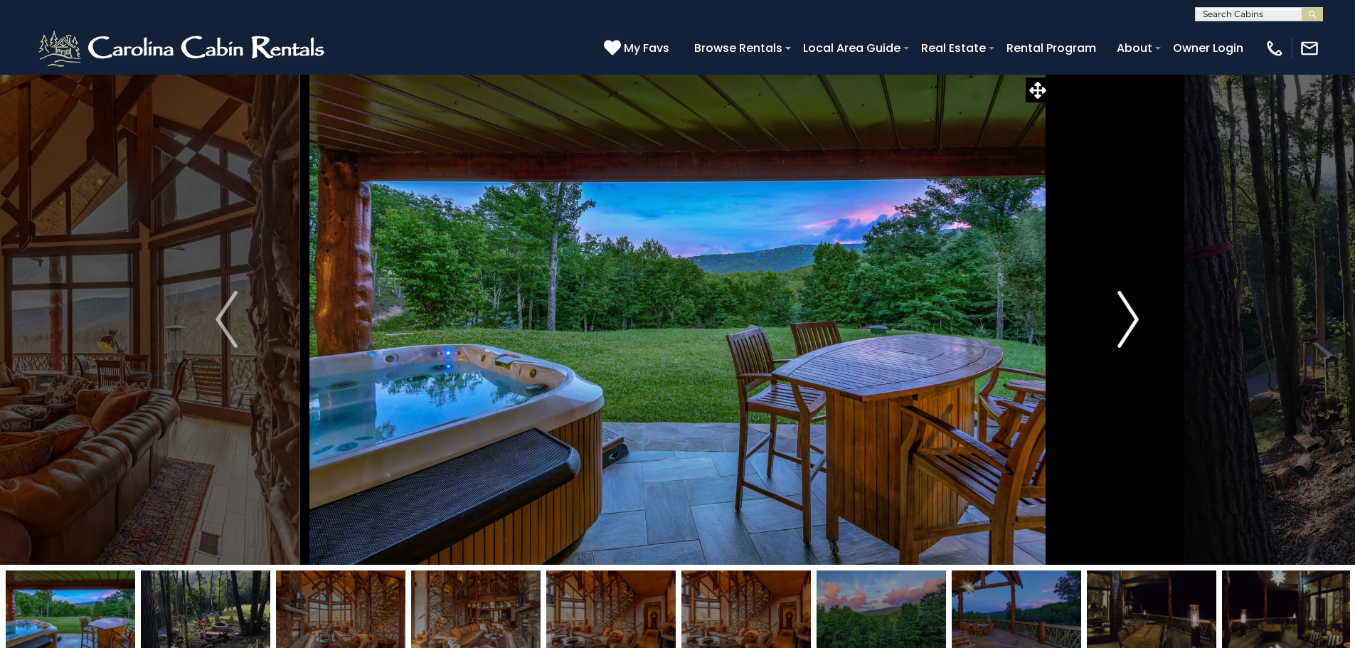
click at [1125, 322] on img "Next" at bounding box center [1128, 319] width 21 height 57
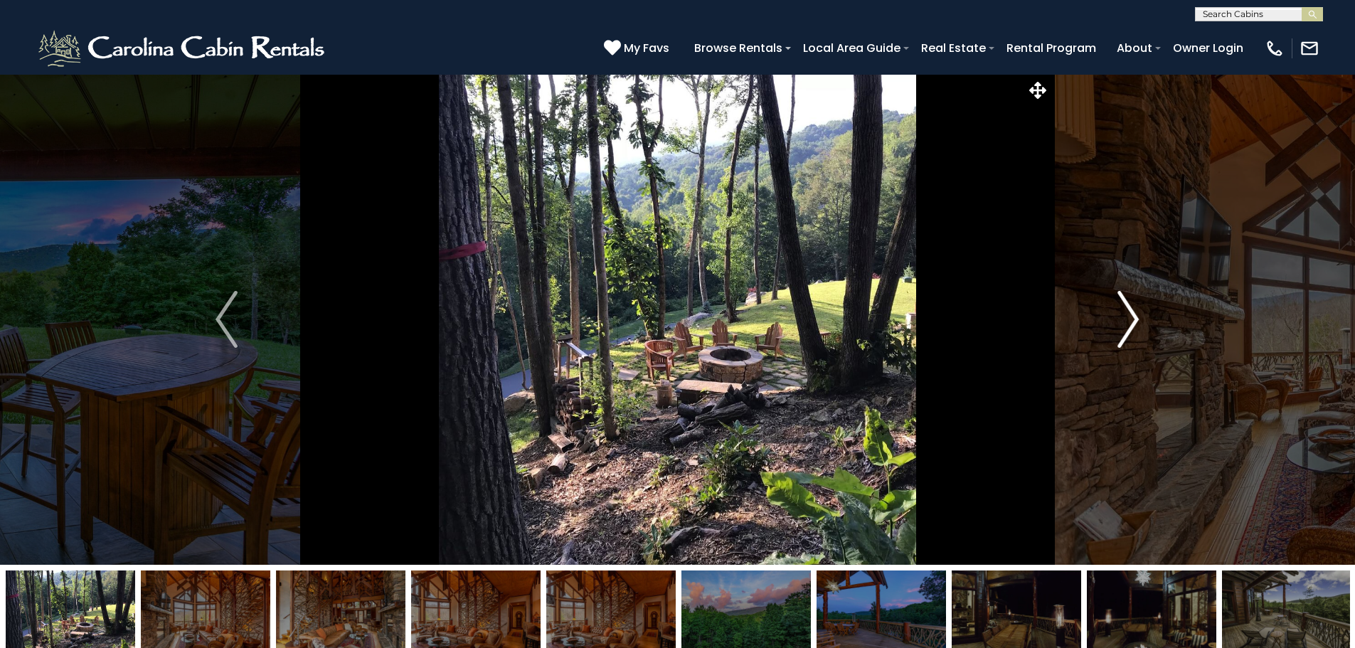
click at [1125, 322] on img "Next" at bounding box center [1128, 319] width 21 height 57
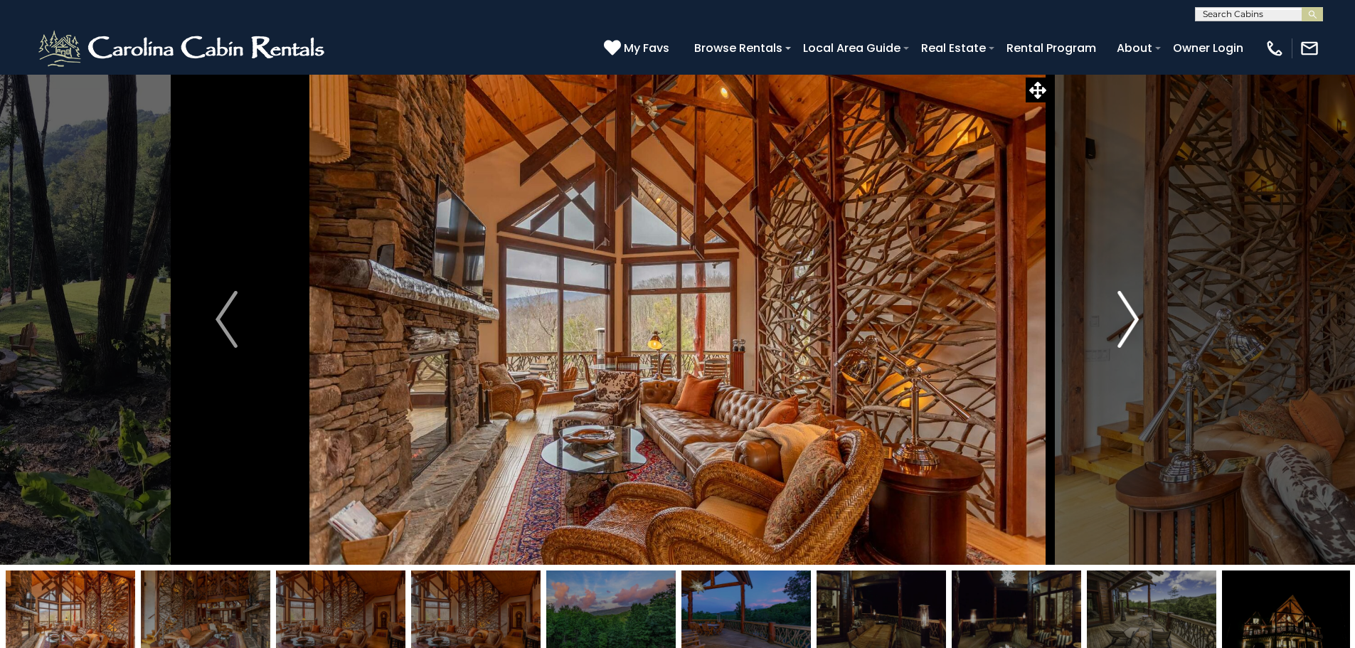
click at [1125, 322] on img "Next" at bounding box center [1128, 319] width 21 height 57
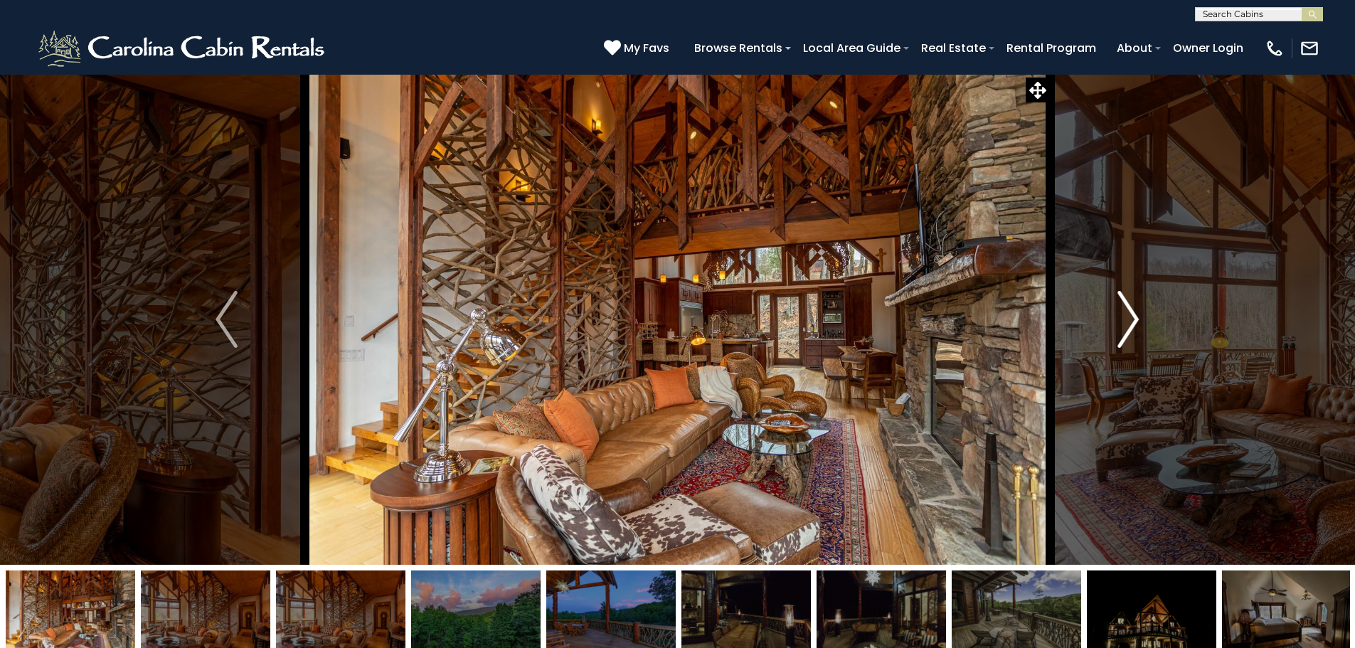
click at [1125, 322] on img "Next" at bounding box center [1128, 319] width 21 height 57
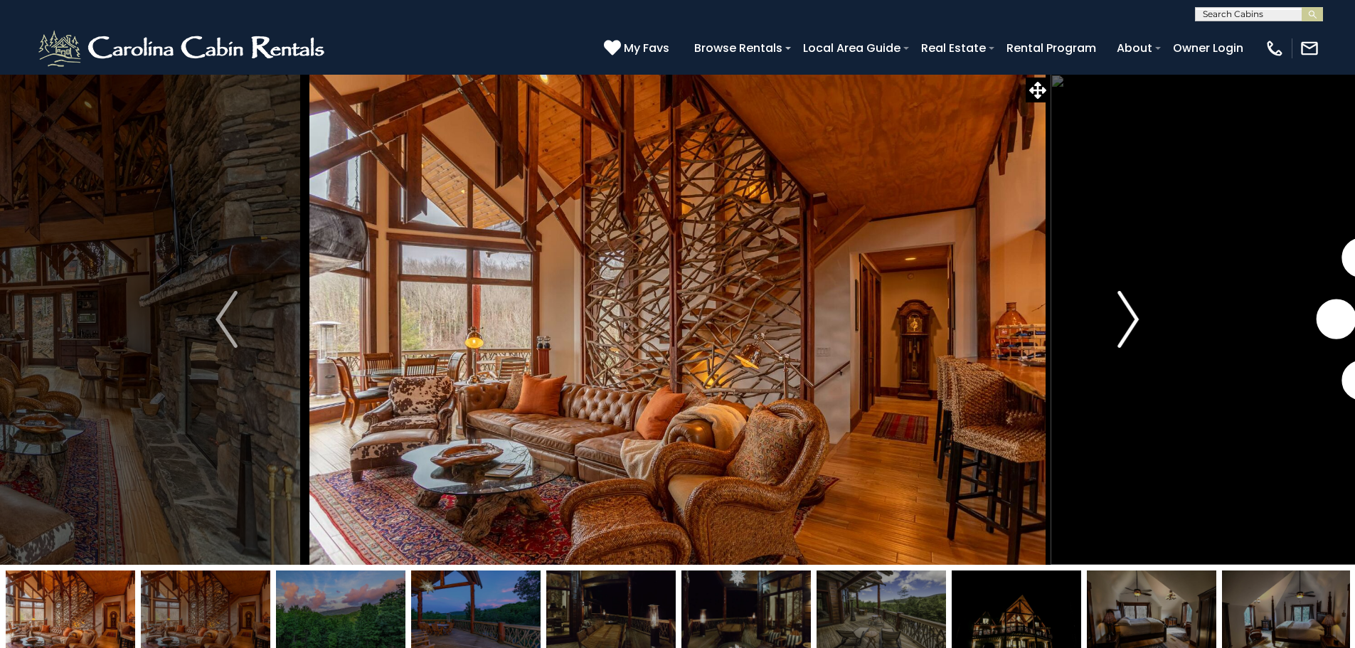
click at [1125, 322] on img "Next" at bounding box center [1128, 319] width 21 height 57
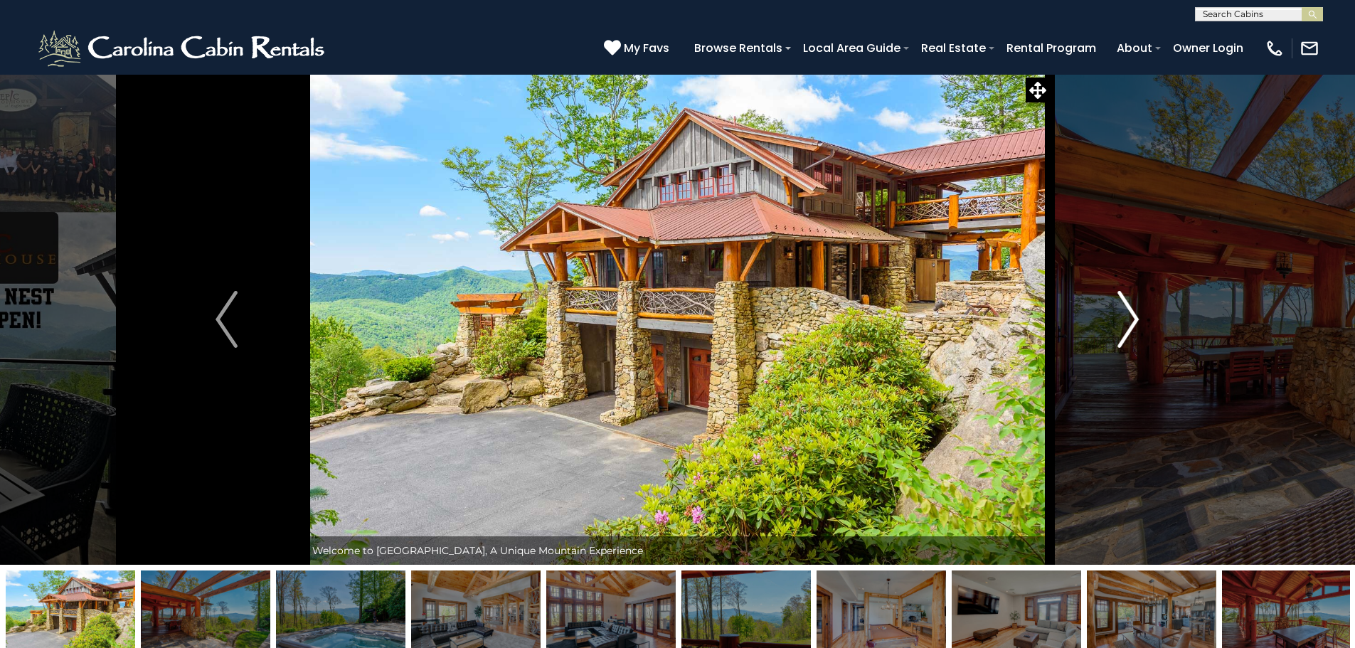
click at [1125, 309] on img "Next" at bounding box center [1128, 319] width 21 height 57
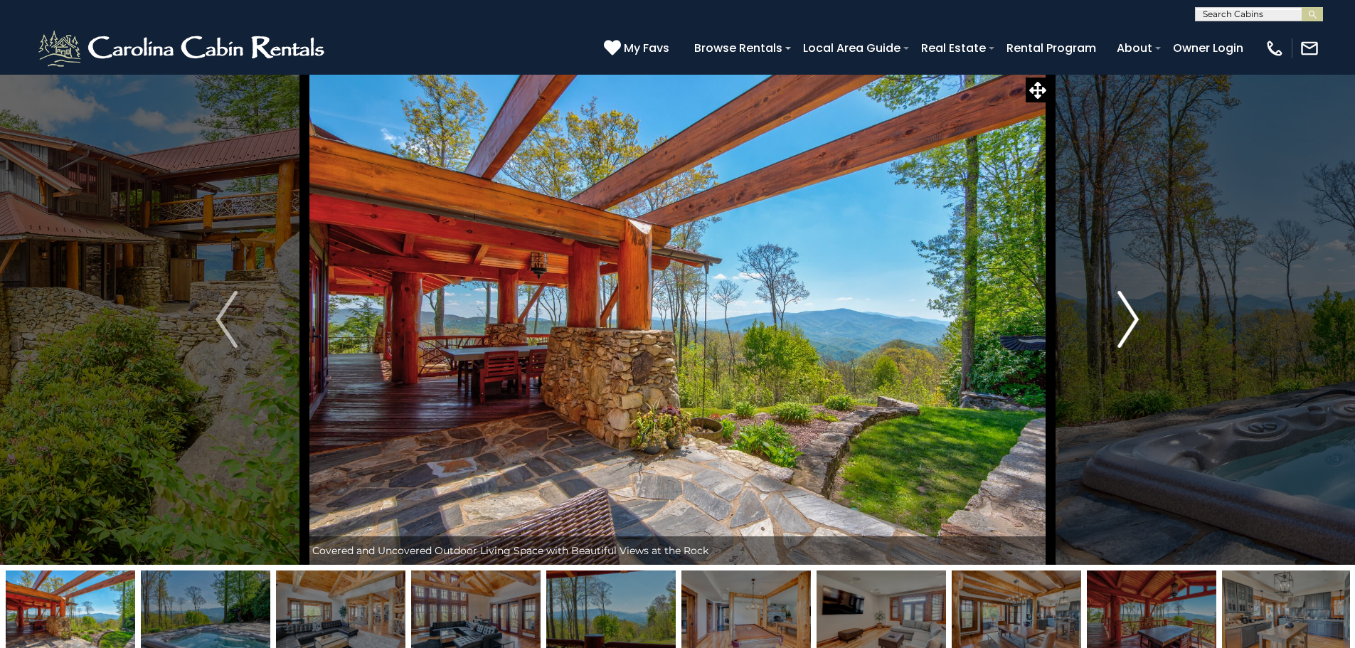
click at [1125, 309] on img "Next" at bounding box center [1128, 319] width 21 height 57
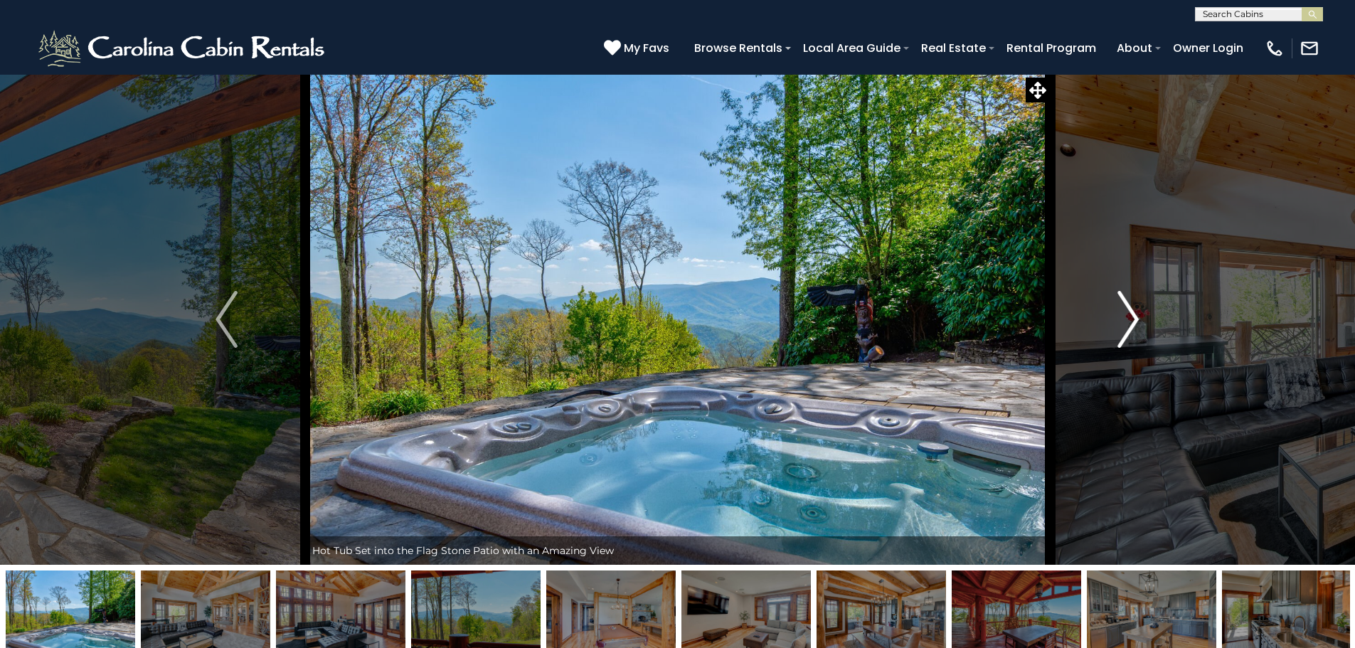
click at [1125, 309] on img "Next" at bounding box center [1128, 319] width 21 height 57
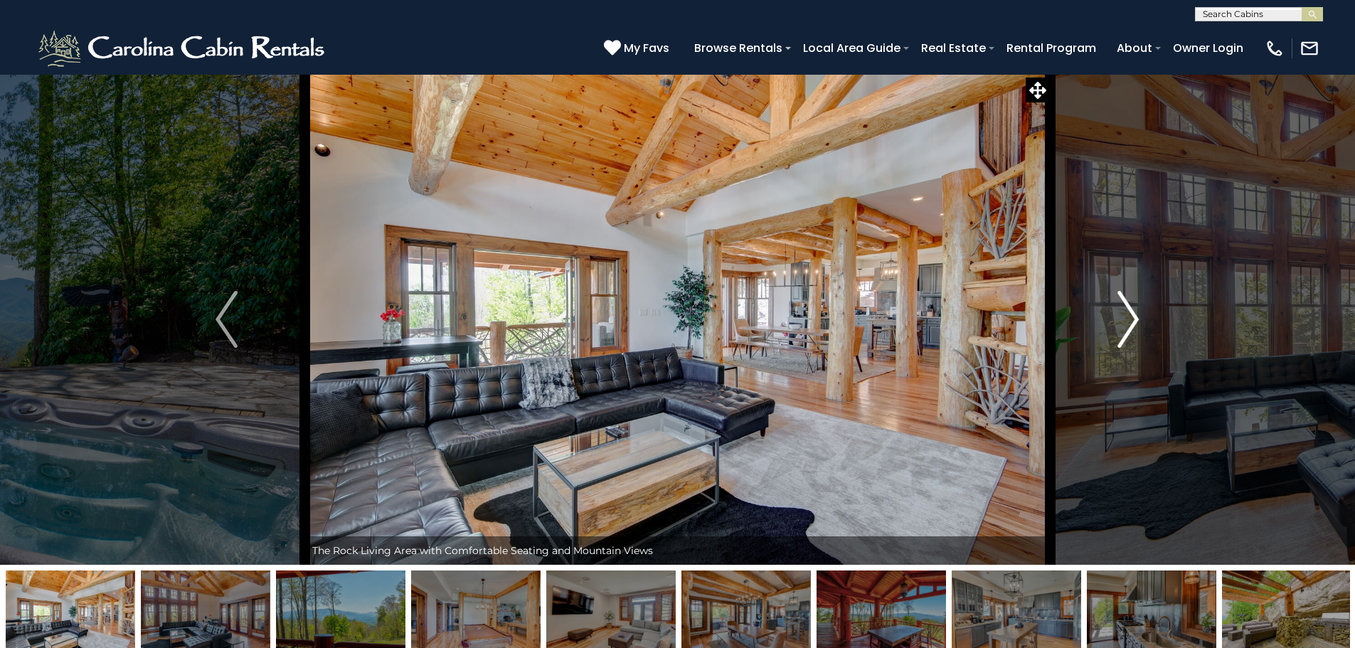
click at [1125, 309] on img "Next" at bounding box center [1128, 319] width 21 height 57
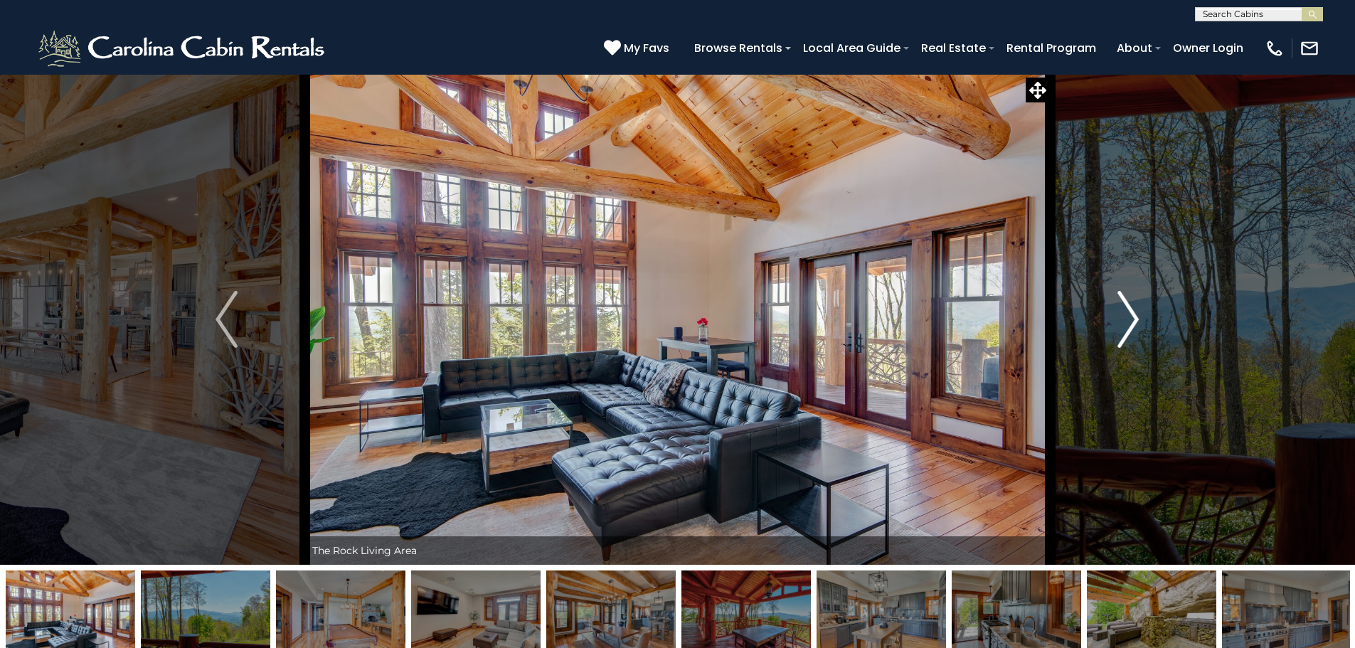
click at [1125, 309] on img "Next" at bounding box center [1128, 319] width 21 height 57
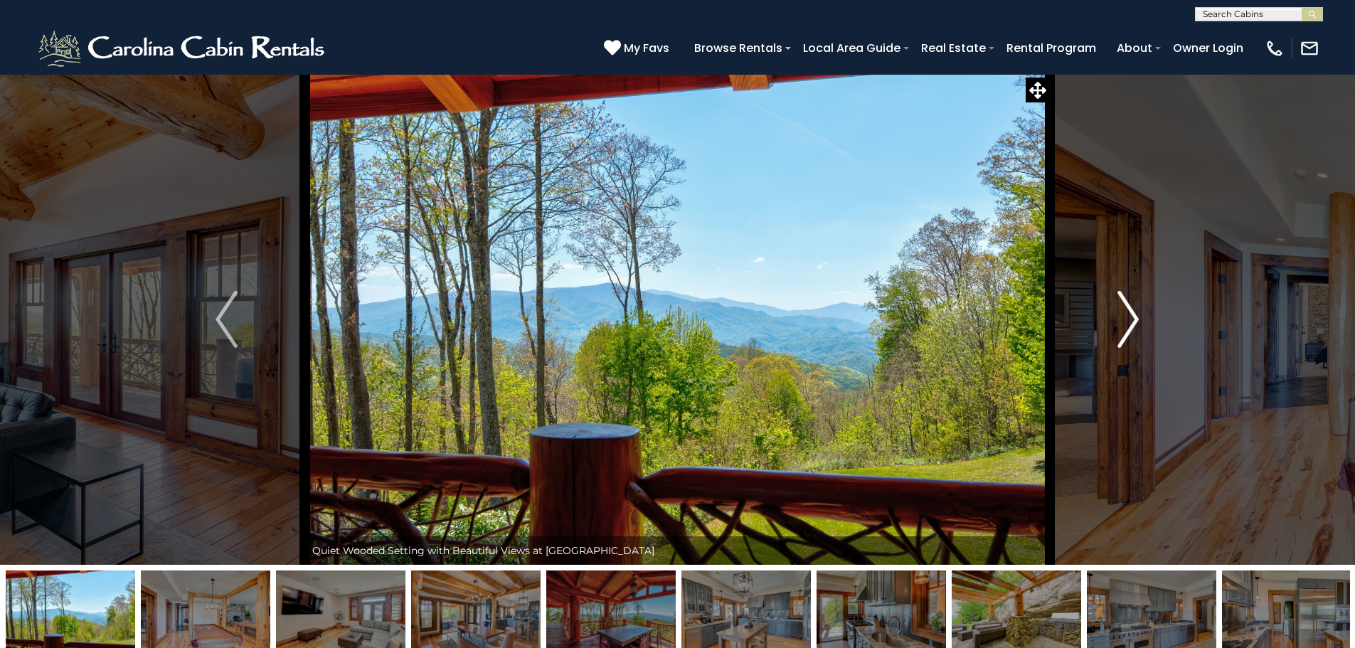
click at [1125, 309] on img "Next" at bounding box center [1128, 319] width 21 height 57
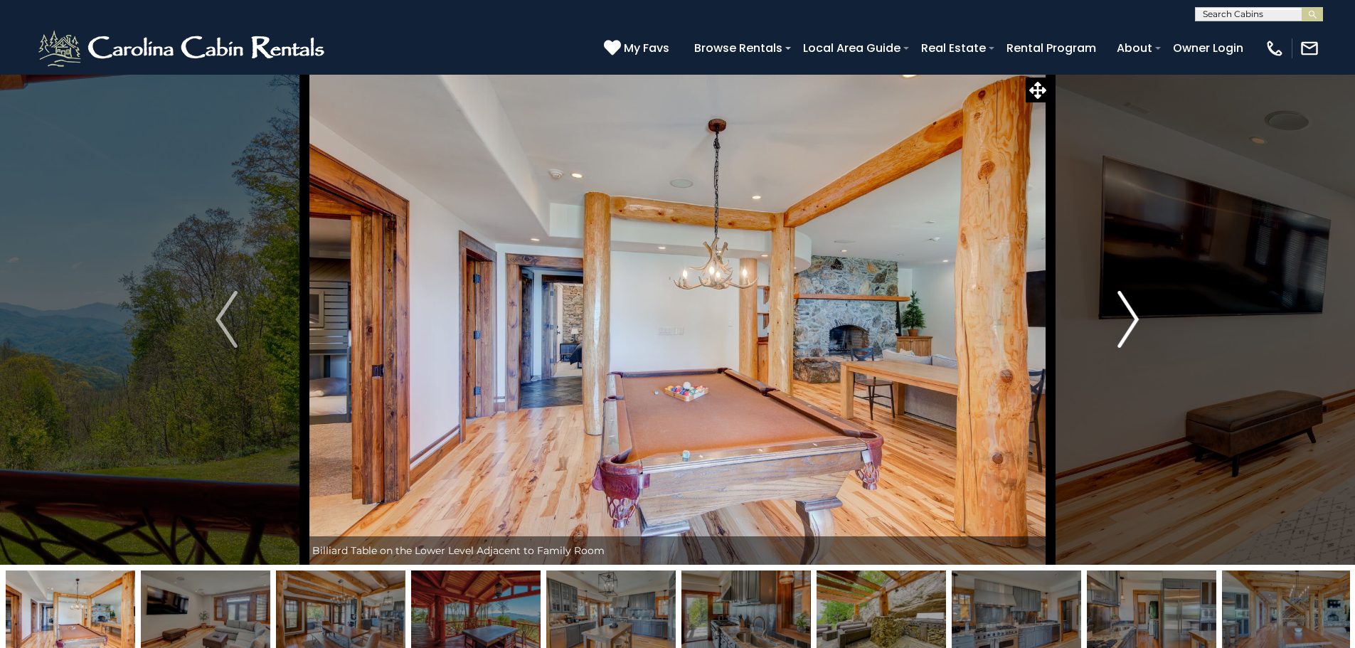
click at [1125, 309] on img "Next" at bounding box center [1128, 319] width 21 height 57
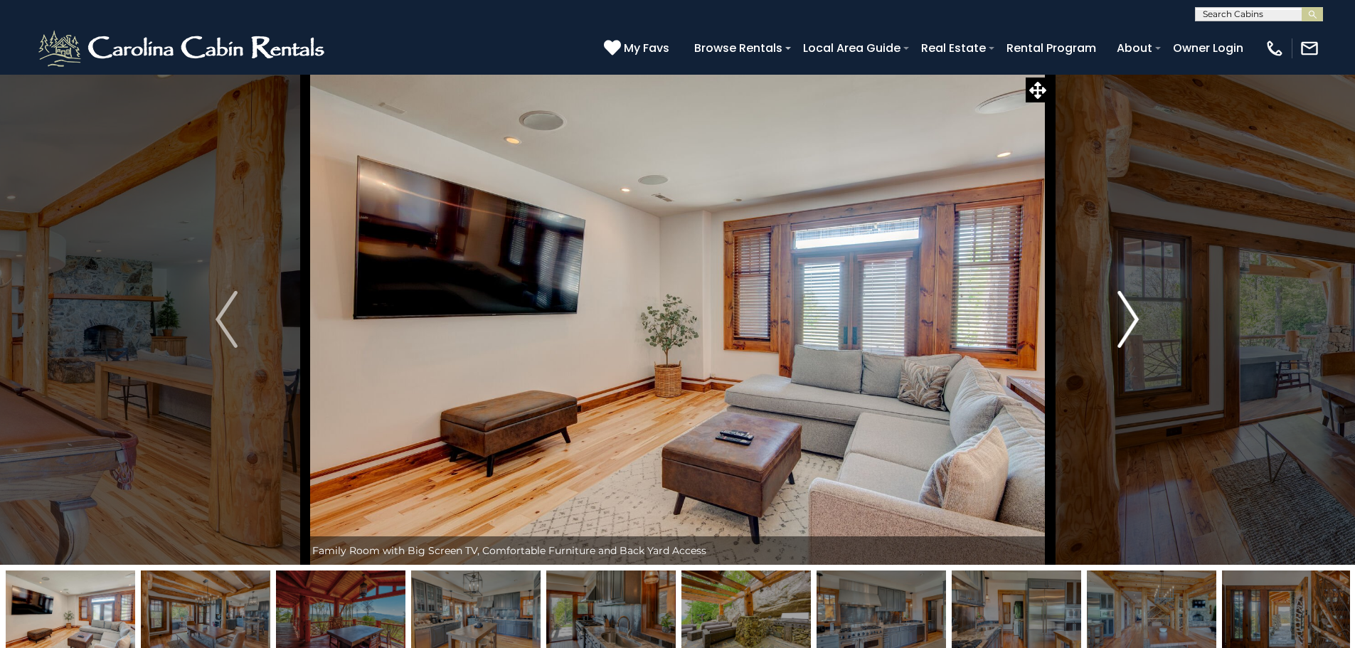
click at [1125, 309] on img "Next" at bounding box center [1128, 319] width 21 height 57
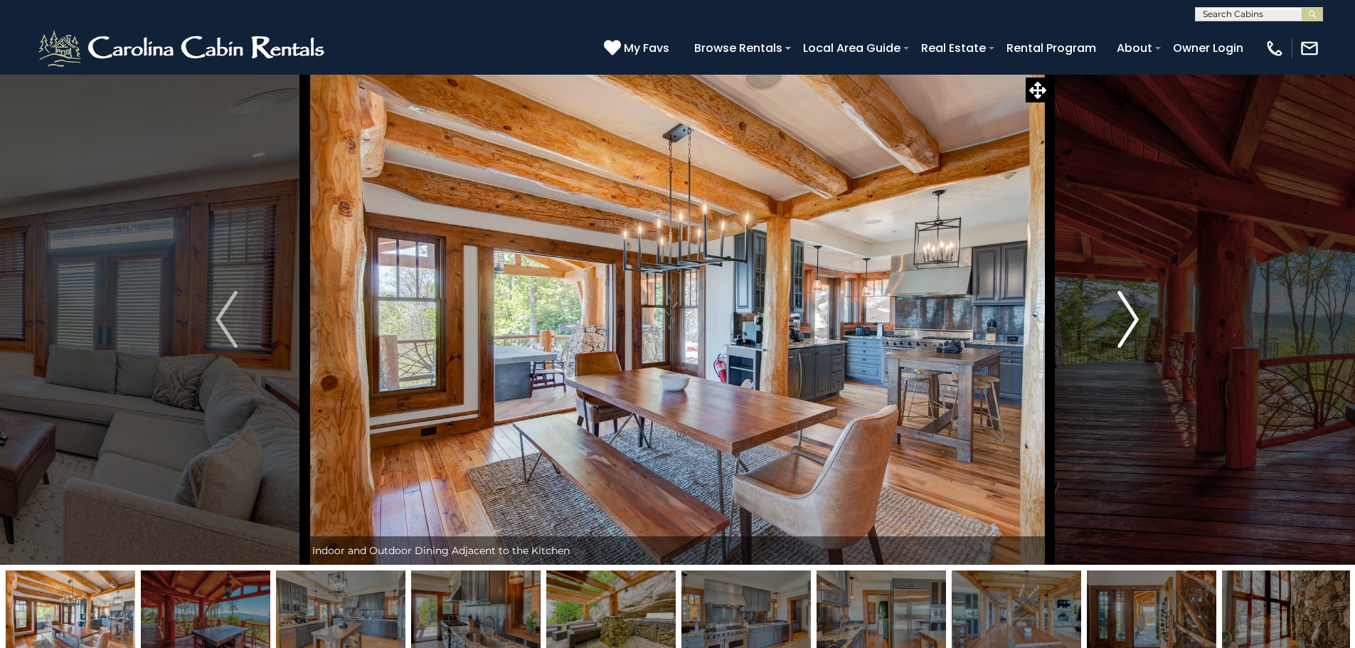
click at [1125, 309] on img "Next" at bounding box center [1128, 319] width 21 height 57
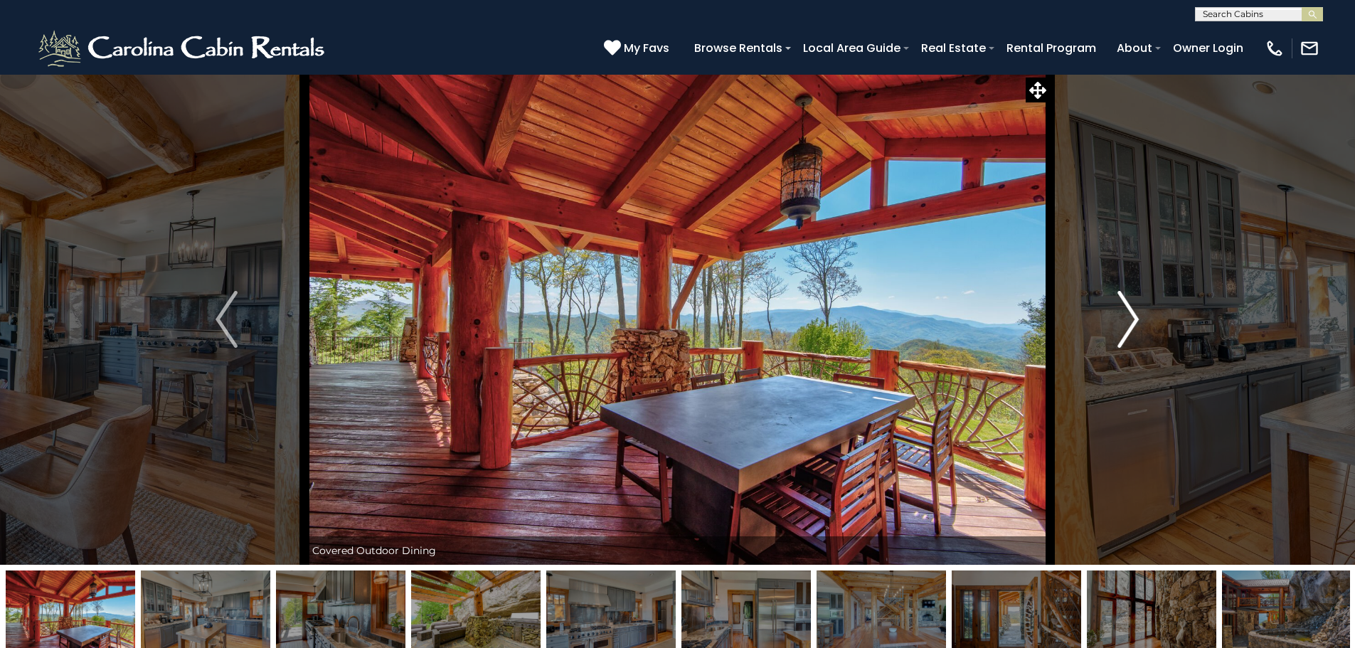
click at [1125, 309] on img "Next" at bounding box center [1128, 319] width 21 height 57
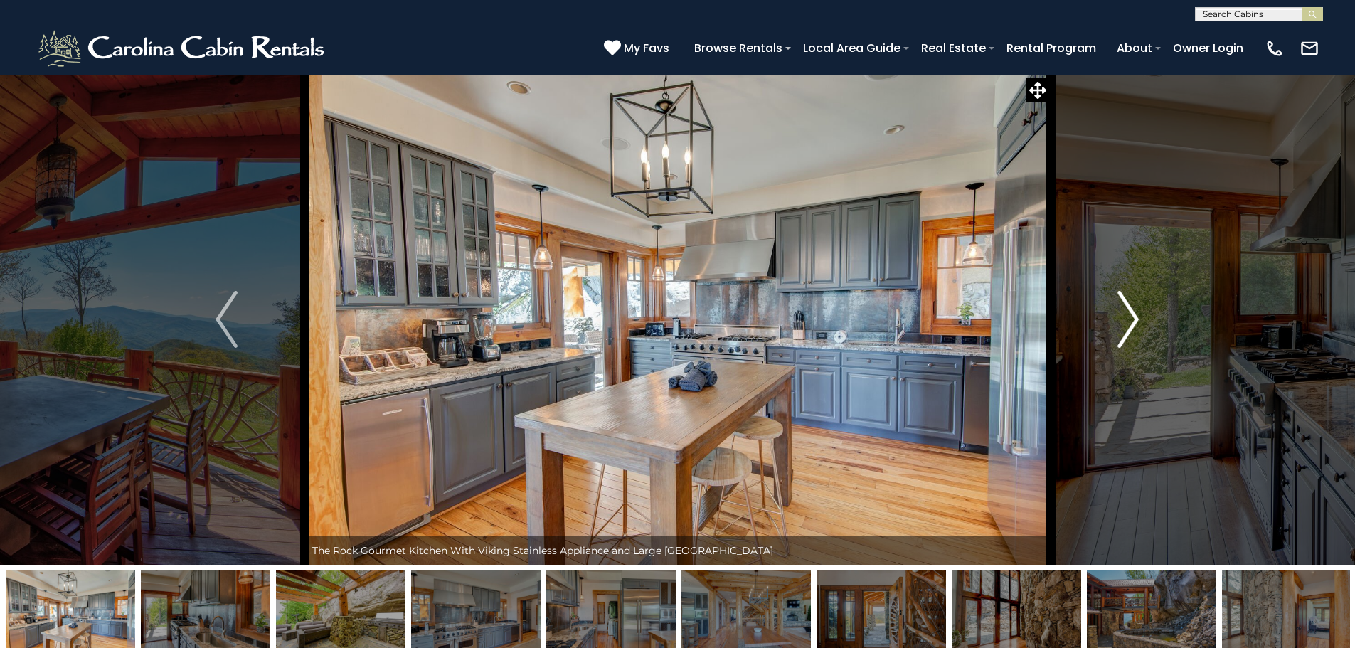
click at [1125, 309] on img "Next" at bounding box center [1128, 319] width 21 height 57
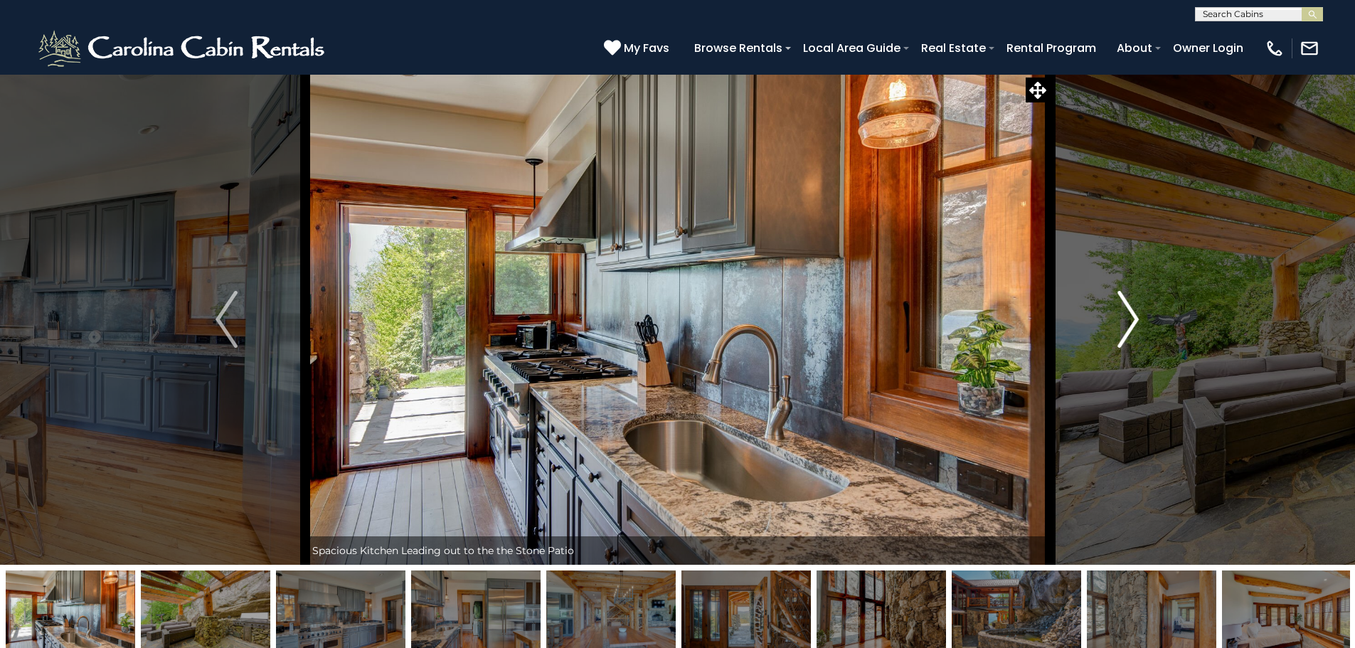
click at [1125, 309] on img "Next" at bounding box center [1128, 319] width 21 height 57
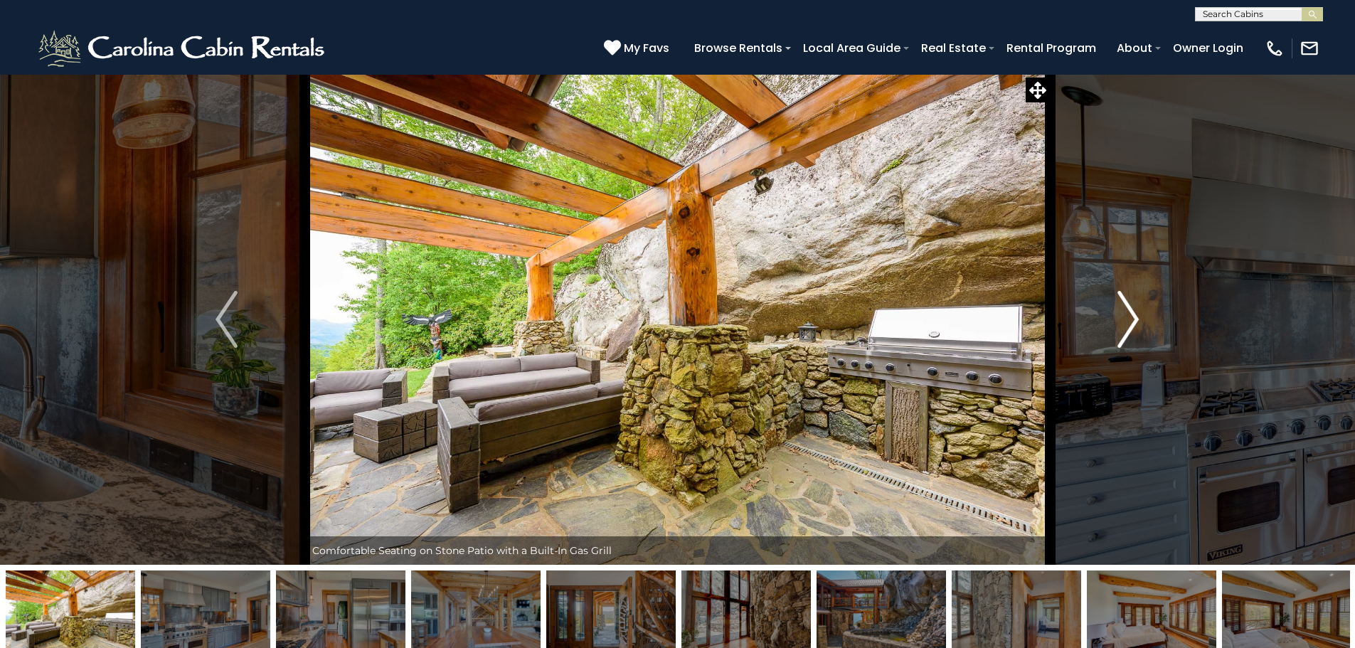
click at [1125, 309] on img "Next" at bounding box center [1128, 319] width 21 height 57
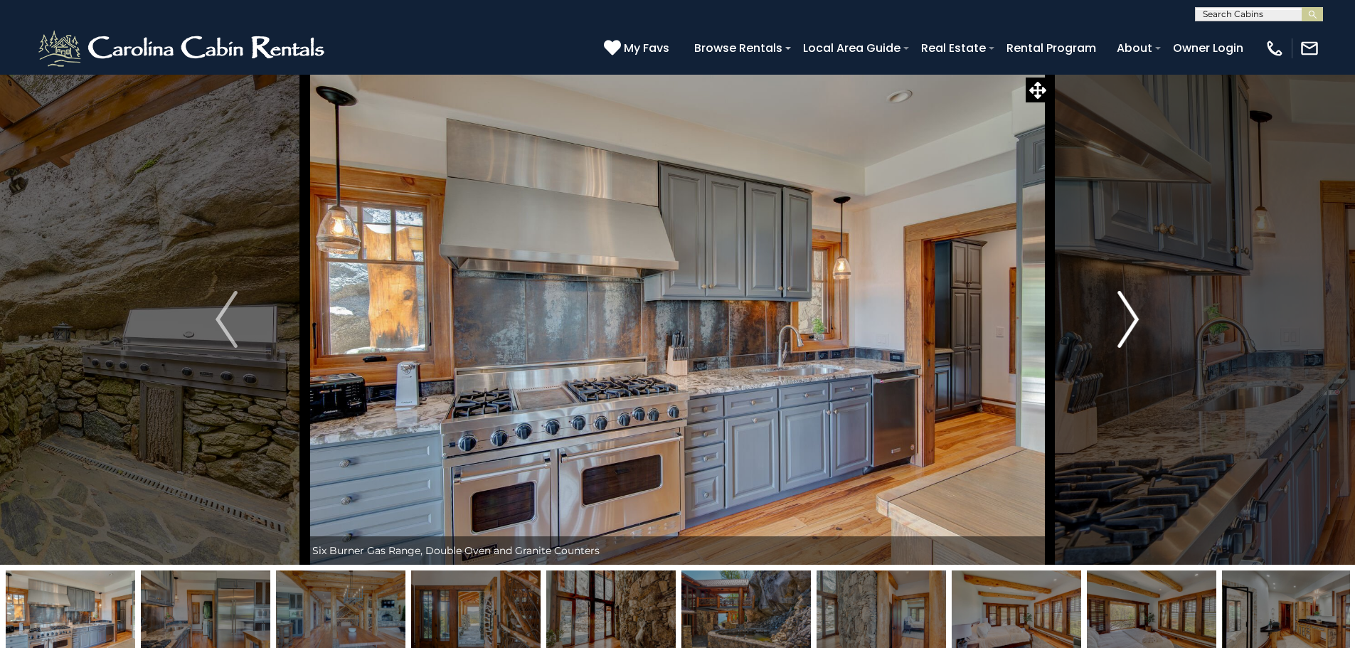
click at [1125, 309] on img "Next" at bounding box center [1128, 319] width 21 height 57
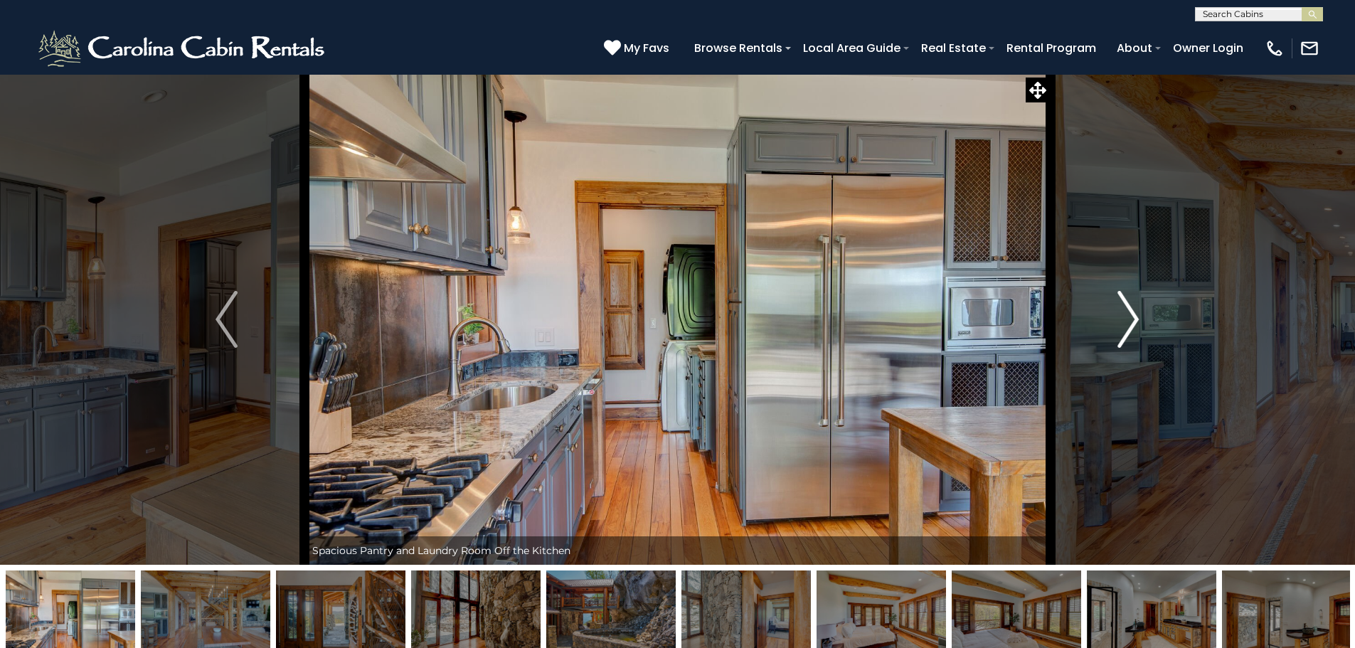
click at [1125, 309] on img "Next" at bounding box center [1128, 319] width 21 height 57
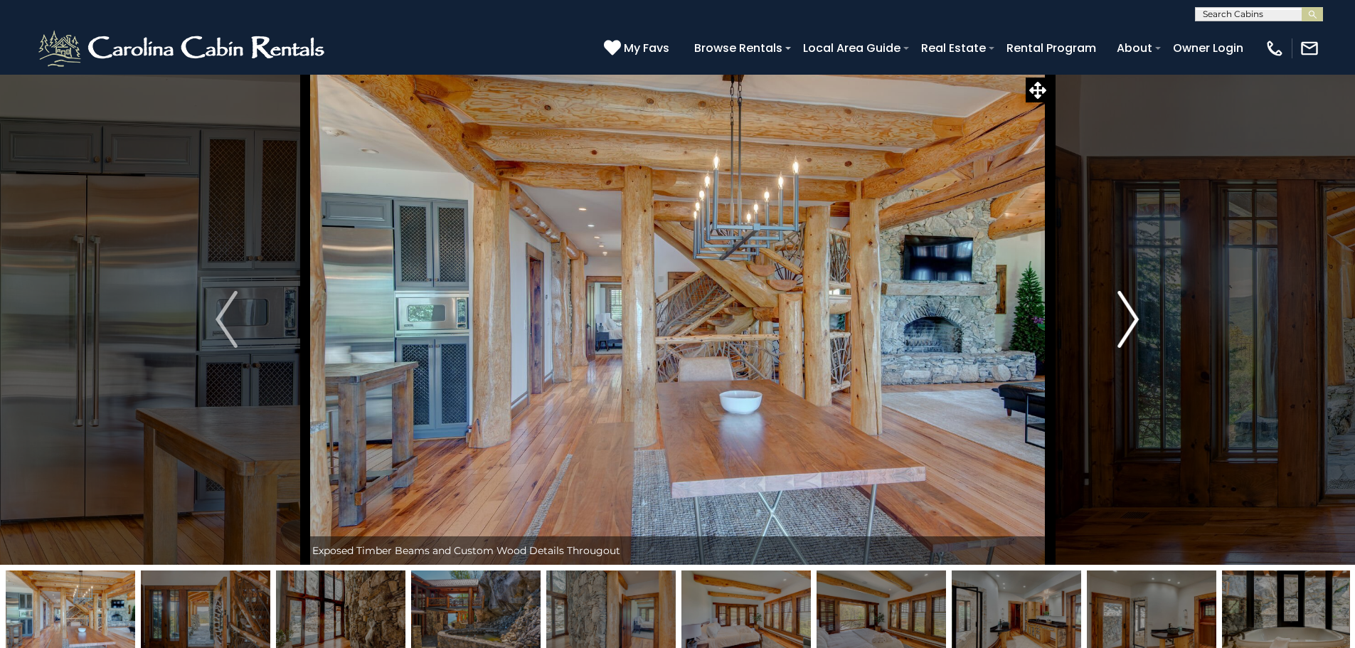
click at [1125, 309] on img "Next" at bounding box center [1128, 319] width 21 height 57
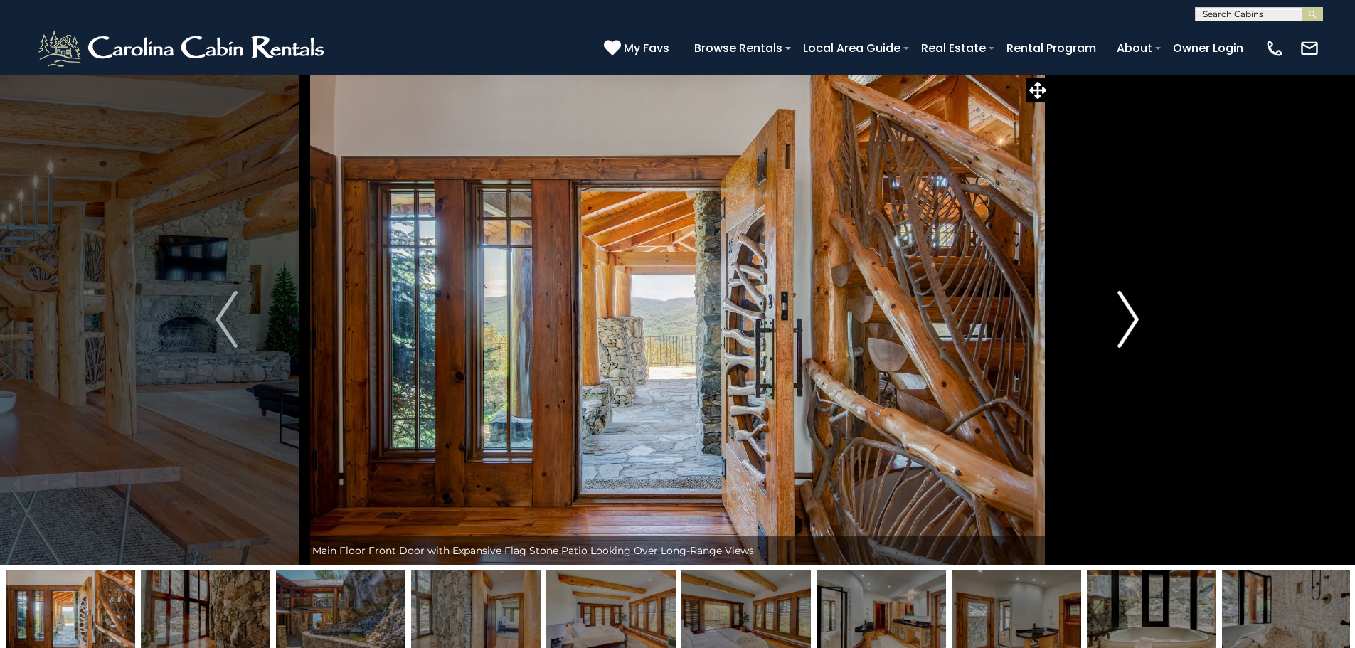
click at [1125, 309] on img "Next" at bounding box center [1128, 319] width 21 height 57
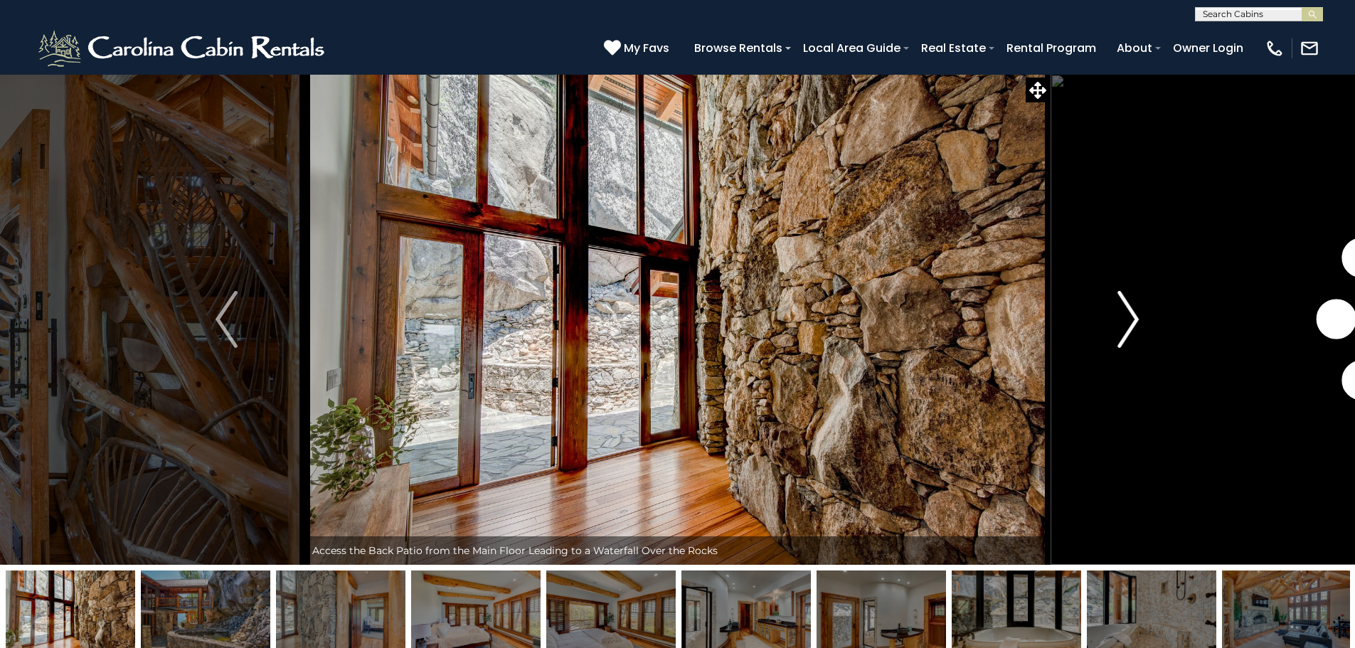
click at [1125, 309] on img "Next" at bounding box center [1128, 319] width 21 height 57
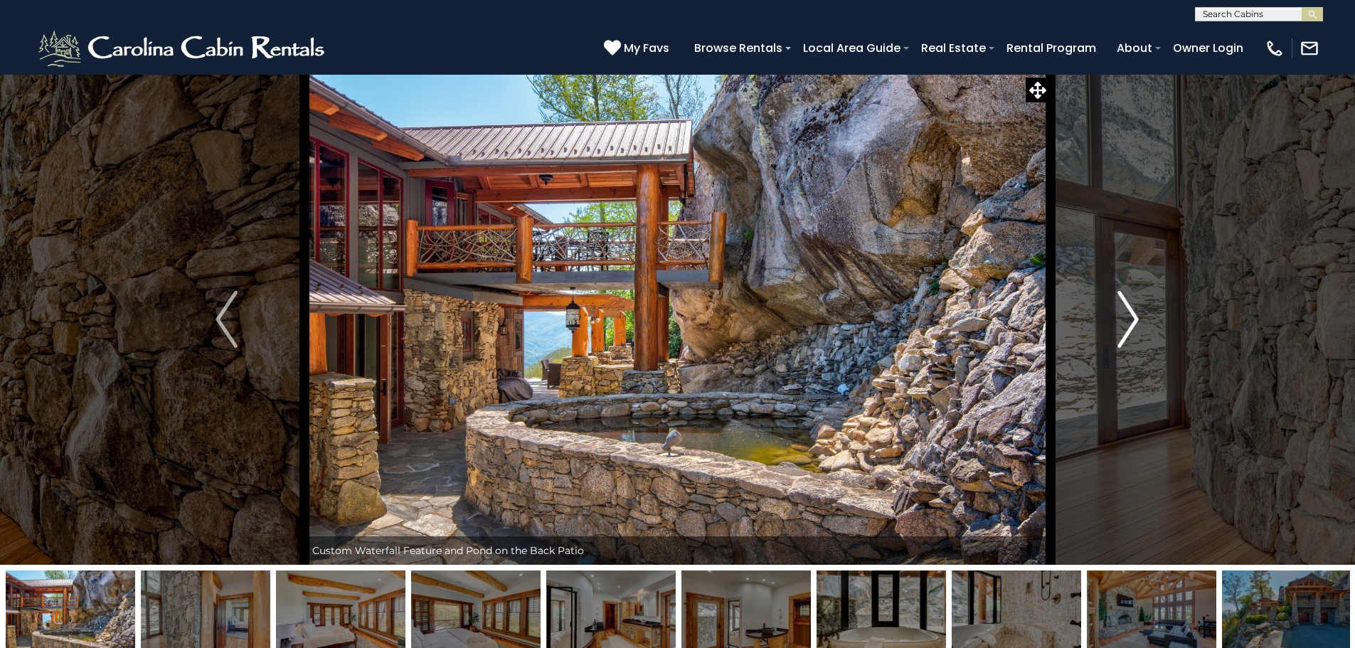
click at [1125, 309] on img "Next" at bounding box center [1128, 319] width 21 height 57
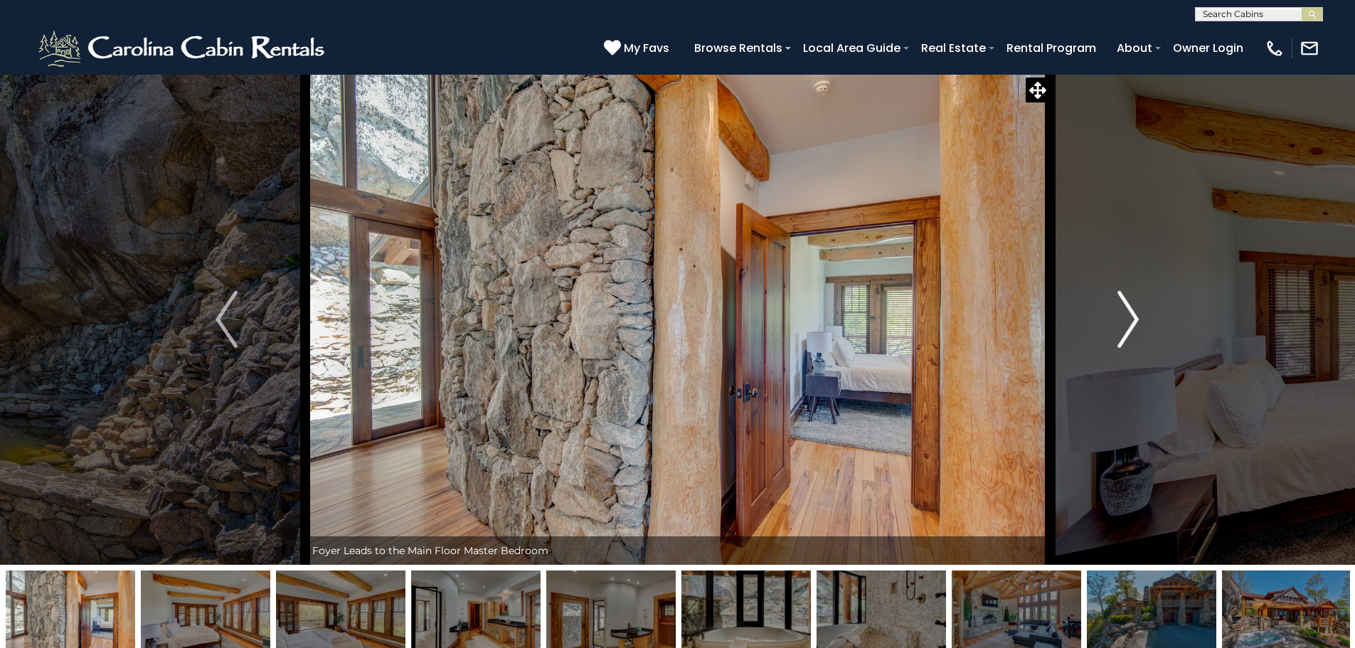
click at [1125, 309] on img "Next" at bounding box center [1128, 319] width 21 height 57
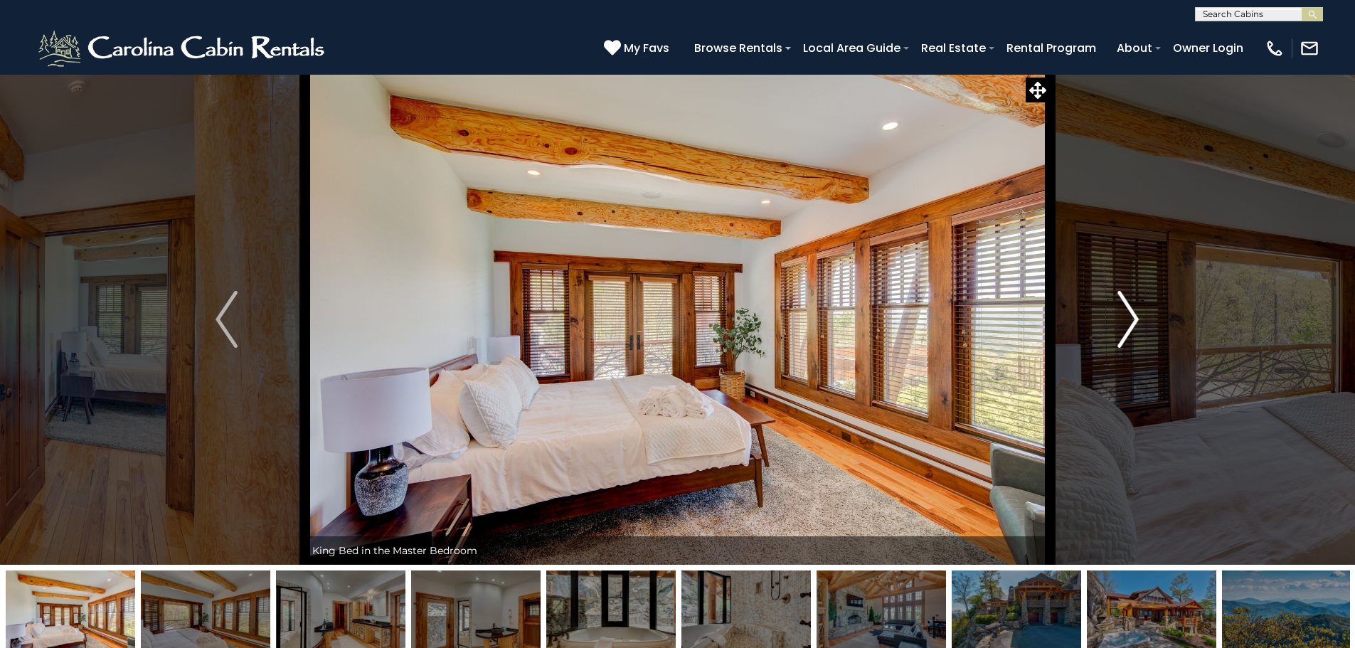
click at [1125, 309] on img "Next" at bounding box center [1128, 319] width 21 height 57
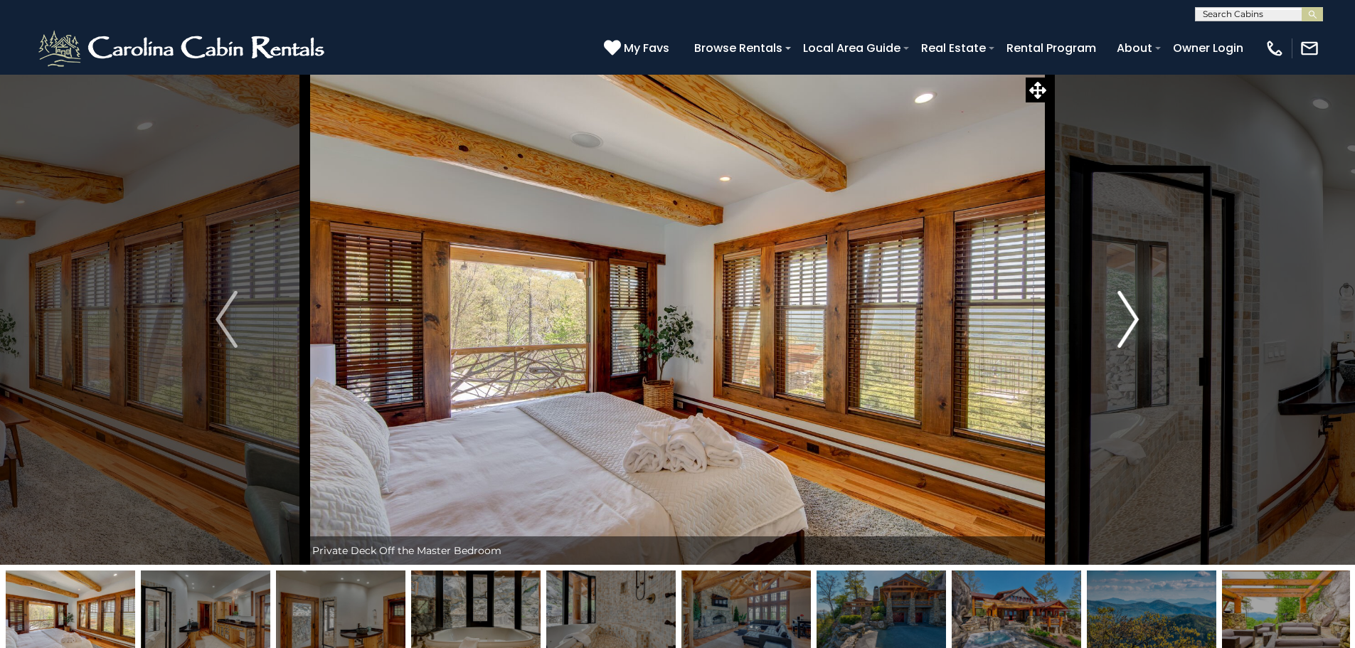
click at [1125, 309] on img "Next" at bounding box center [1128, 319] width 21 height 57
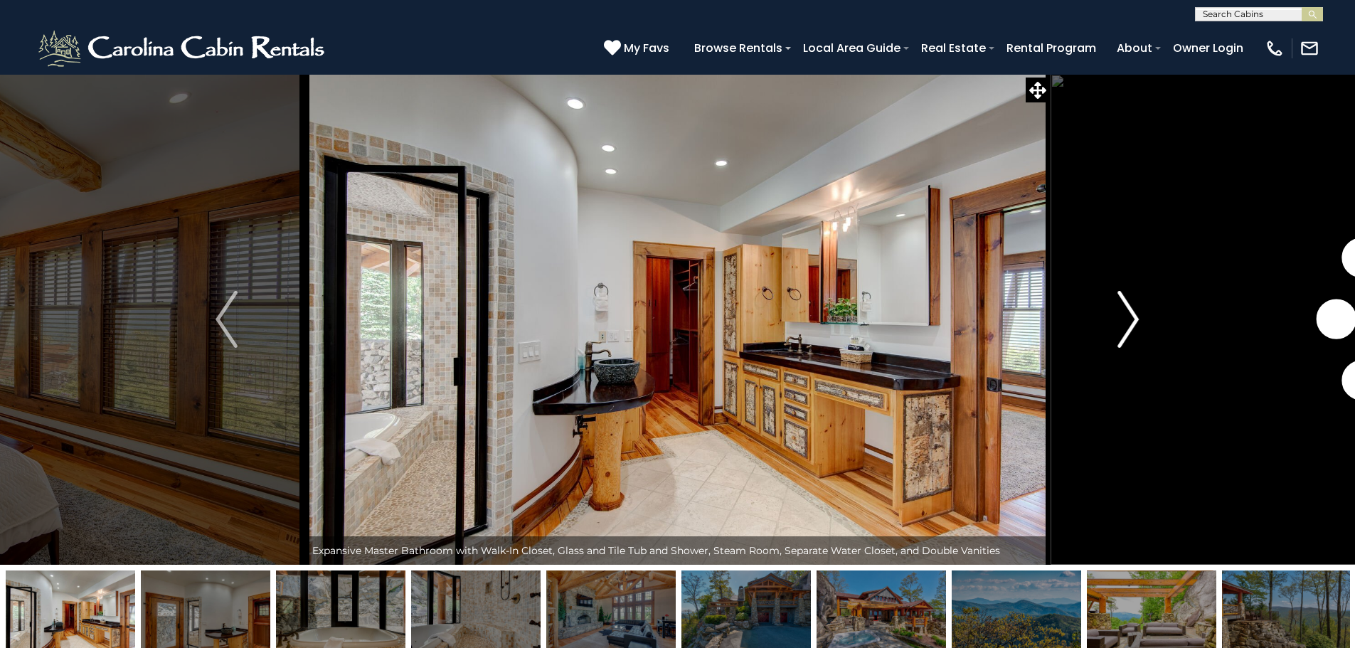
click at [1125, 309] on img "Next" at bounding box center [1128, 319] width 21 height 57
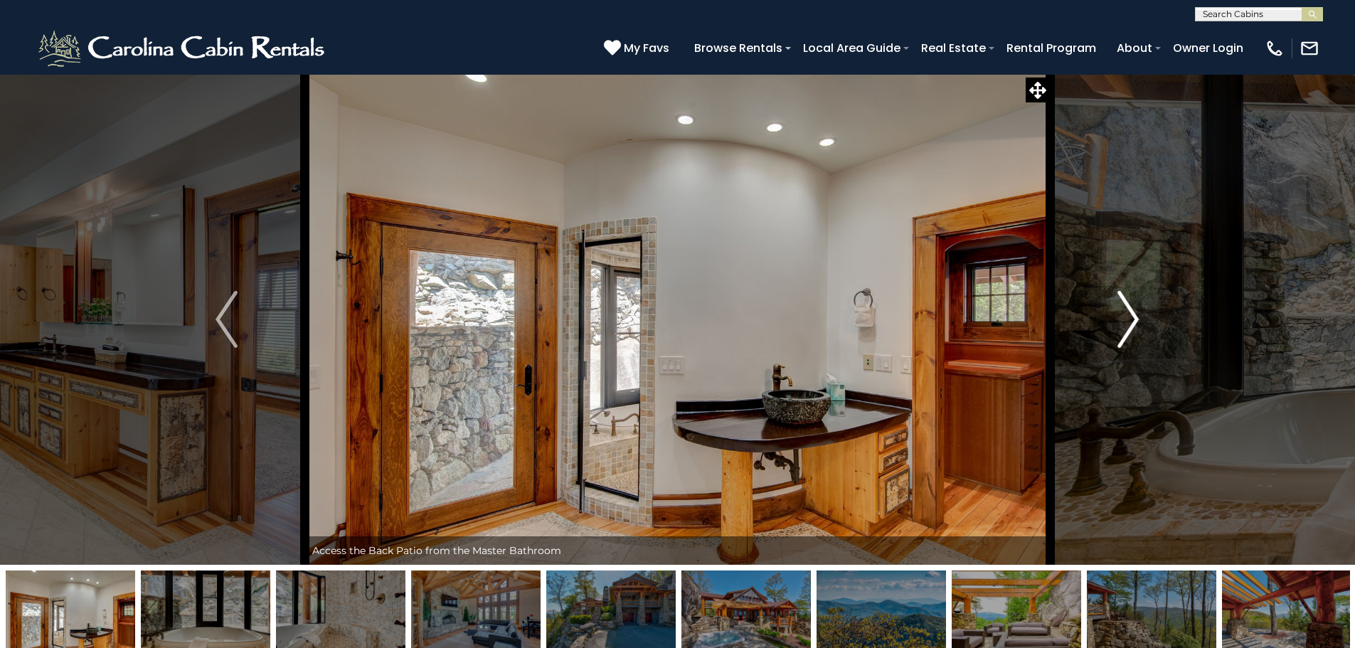
click at [1125, 309] on img "Next" at bounding box center [1128, 319] width 21 height 57
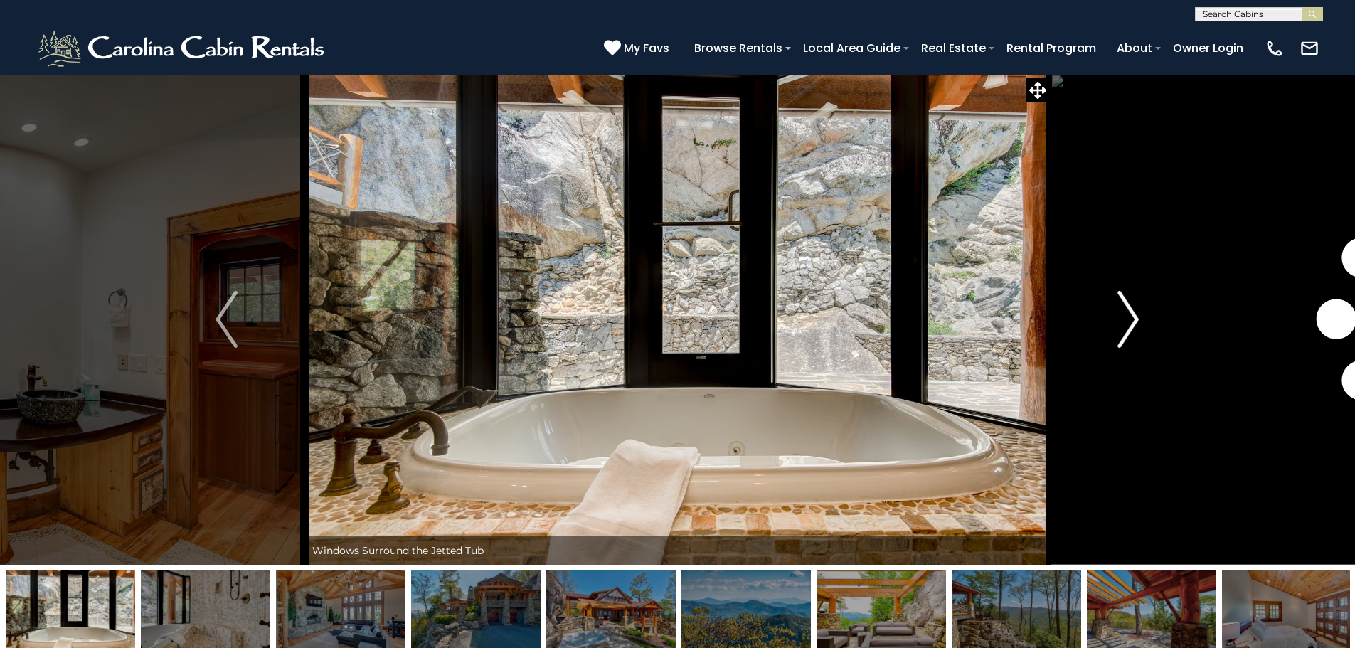
click at [1125, 309] on img "Next" at bounding box center [1128, 319] width 21 height 57
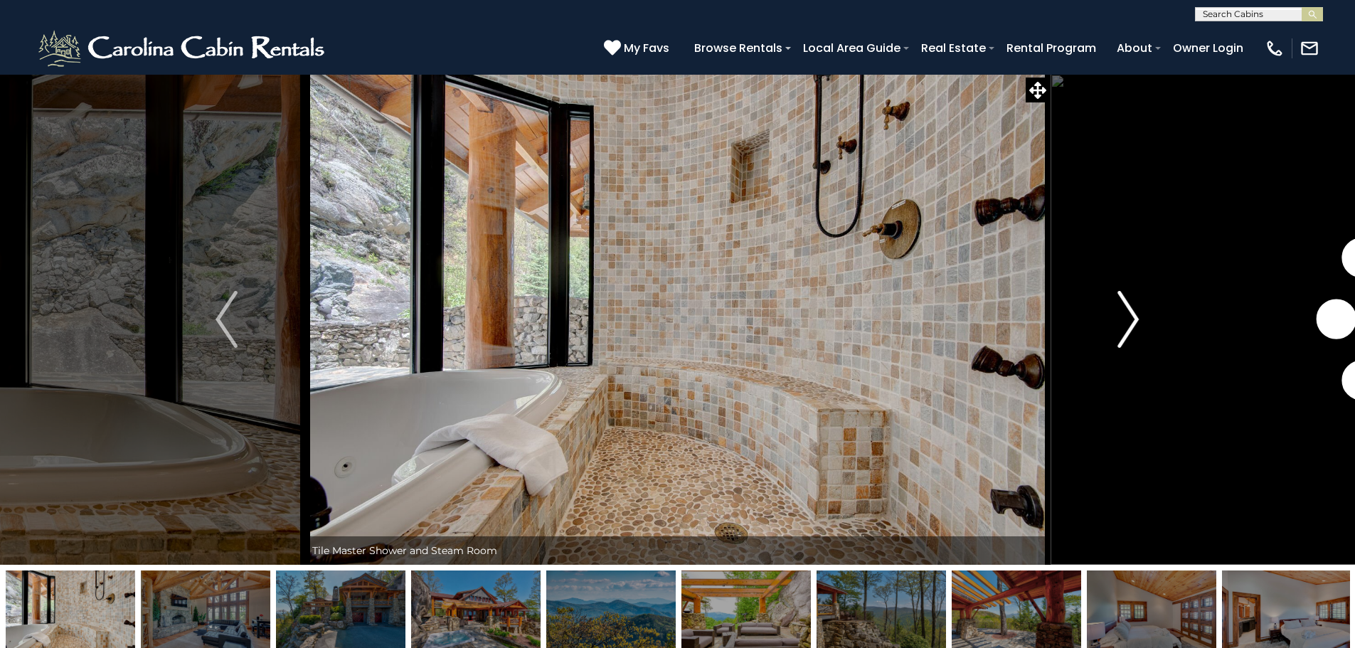
click at [1125, 309] on img "Next" at bounding box center [1128, 319] width 21 height 57
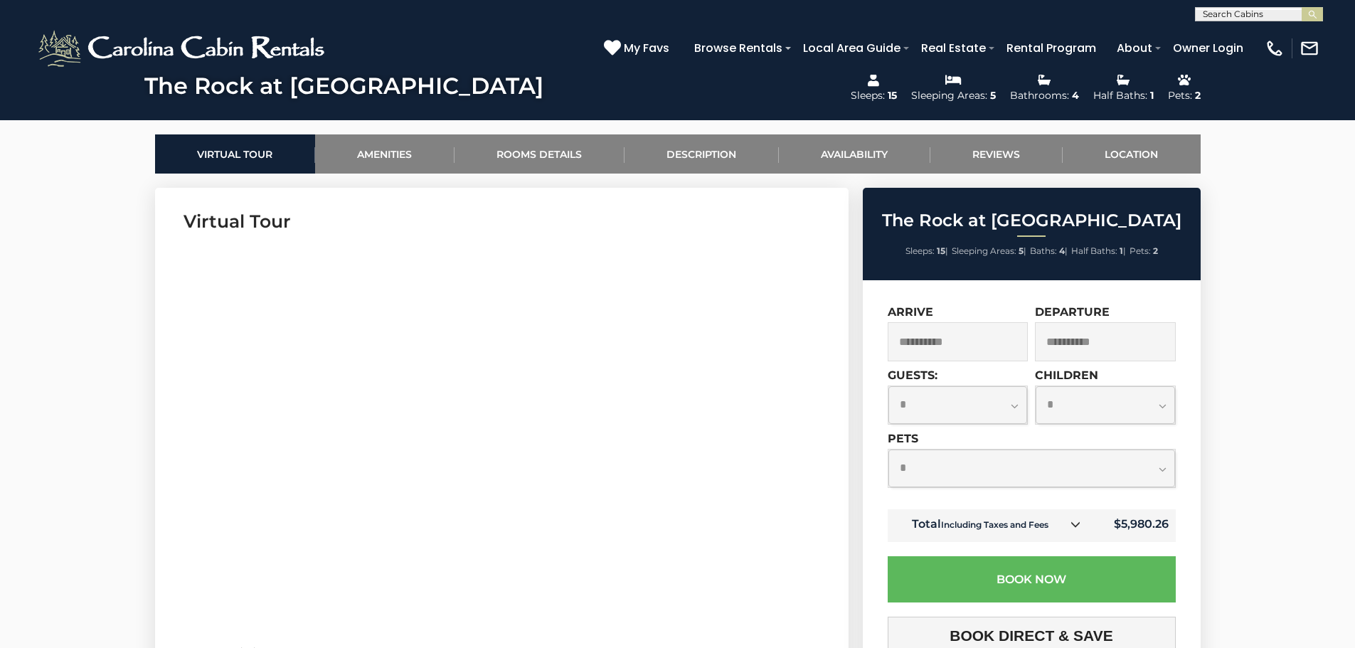
scroll to position [640, 0]
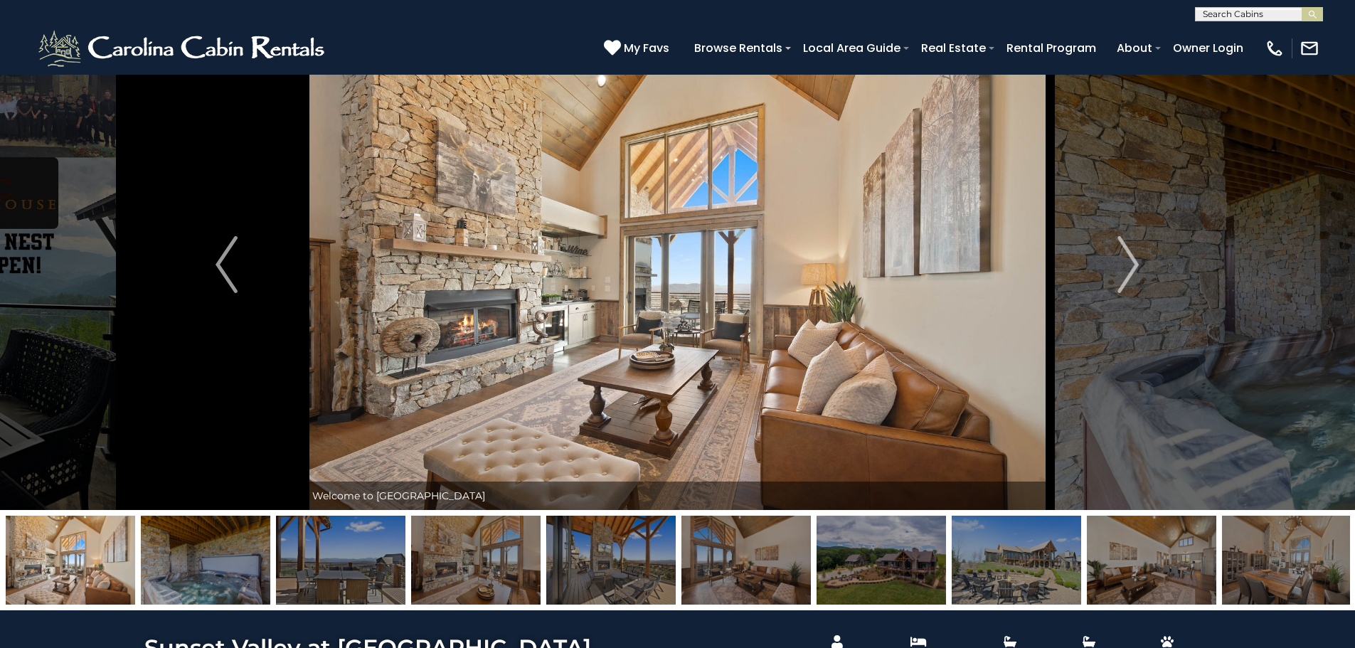
scroll to position [71, 0]
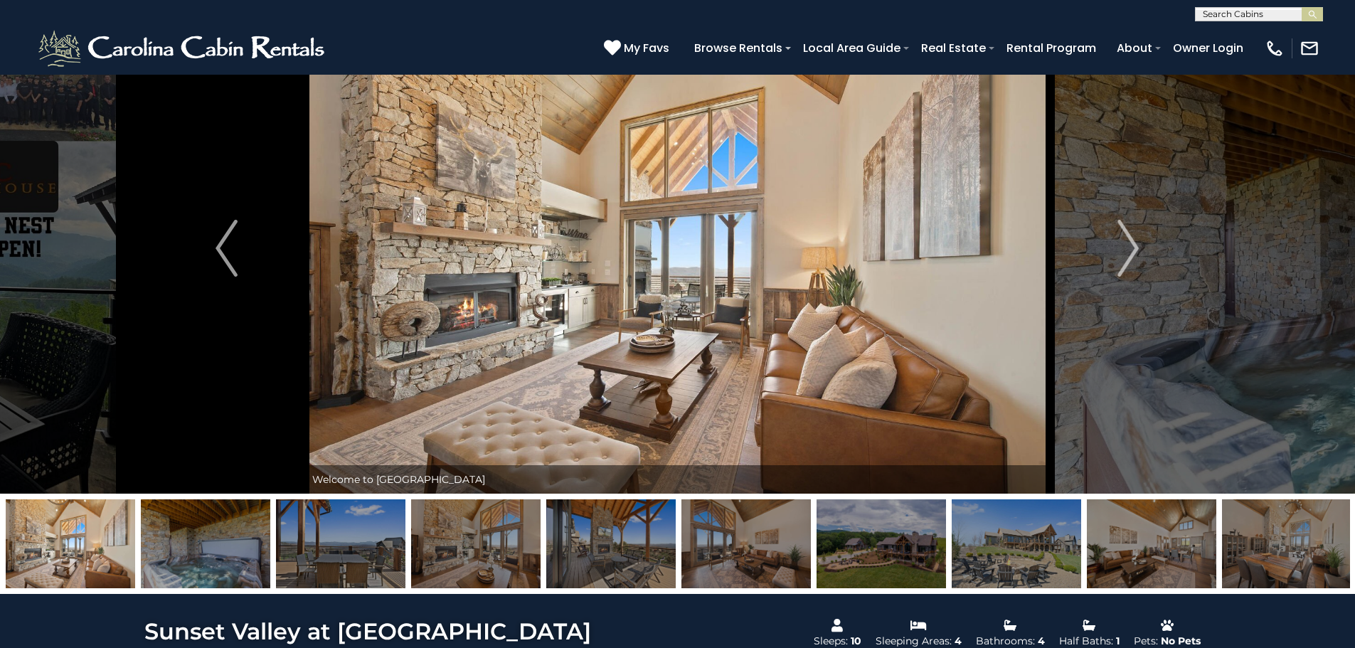
drag, startPoint x: 317, startPoint y: 562, endPoint x: 286, endPoint y: 561, distance: 31.3
click at [317, 562] on img at bounding box center [340, 543] width 129 height 89
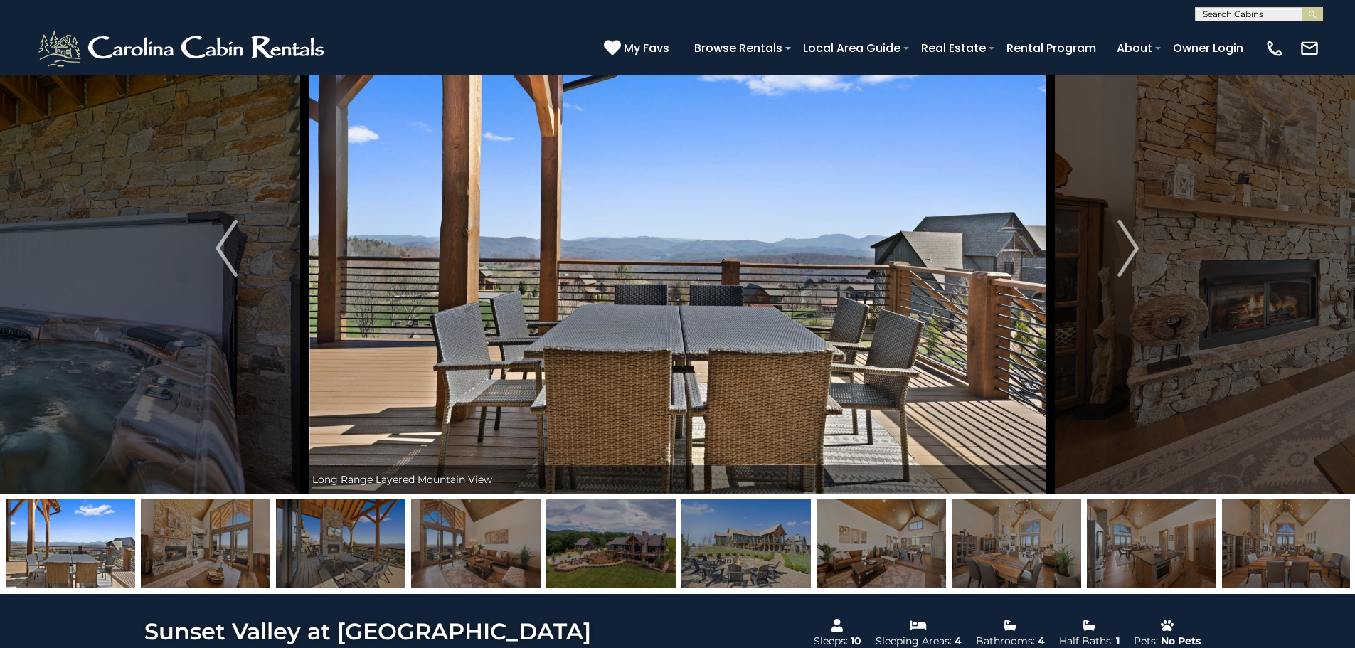
click at [287, 558] on img at bounding box center [340, 543] width 129 height 89
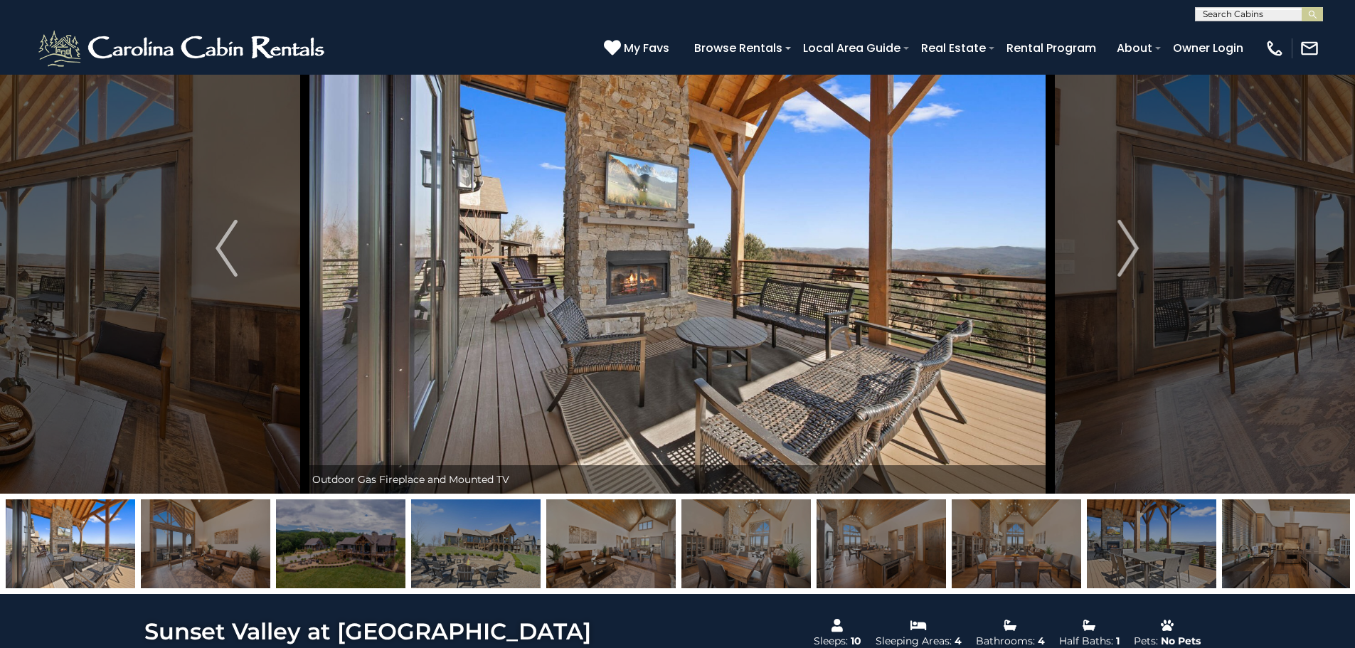
click at [363, 558] on img at bounding box center [340, 543] width 129 height 89
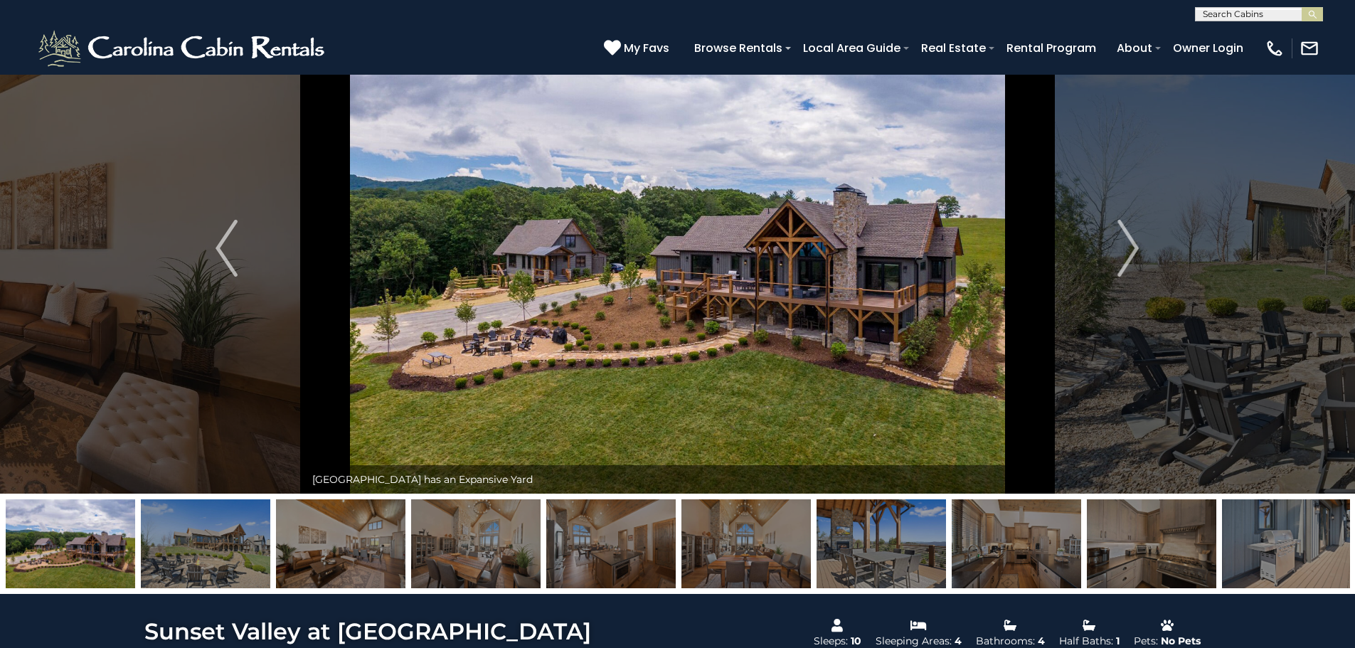
click at [886, 546] on img at bounding box center [881, 543] width 129 height 89
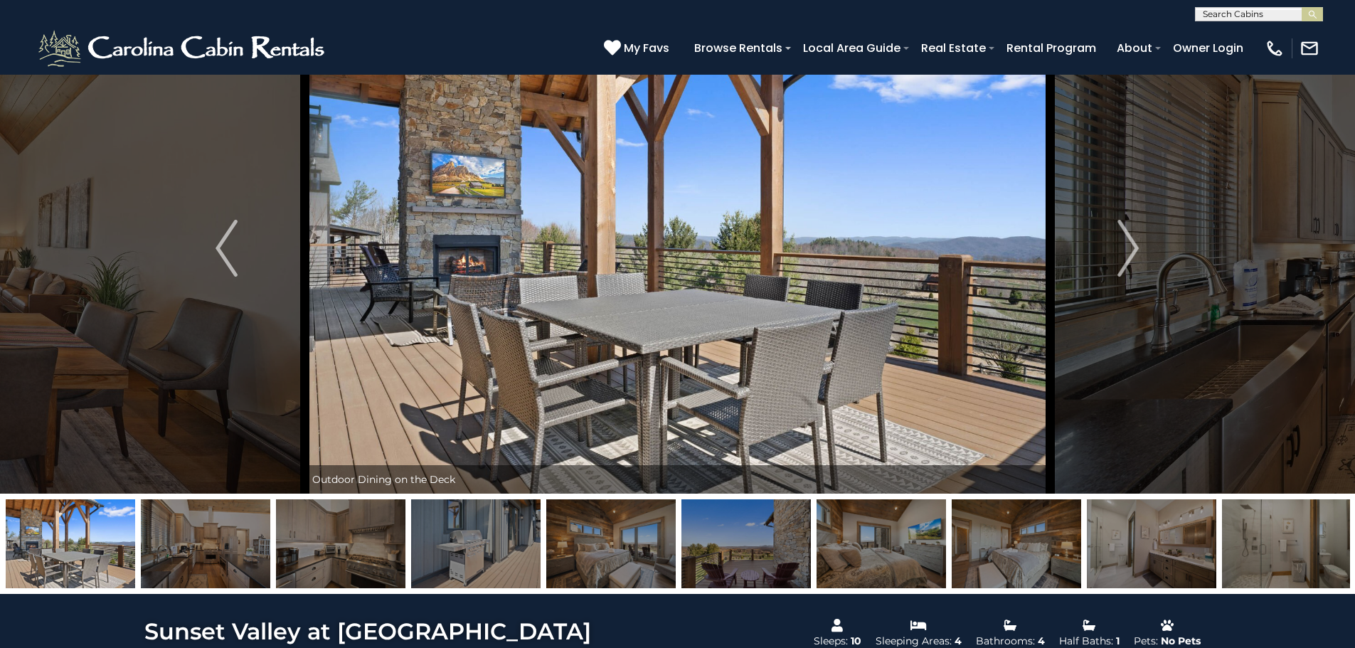
click at [907, 546] on img at bounding box center [881, 543] width 129 height 89
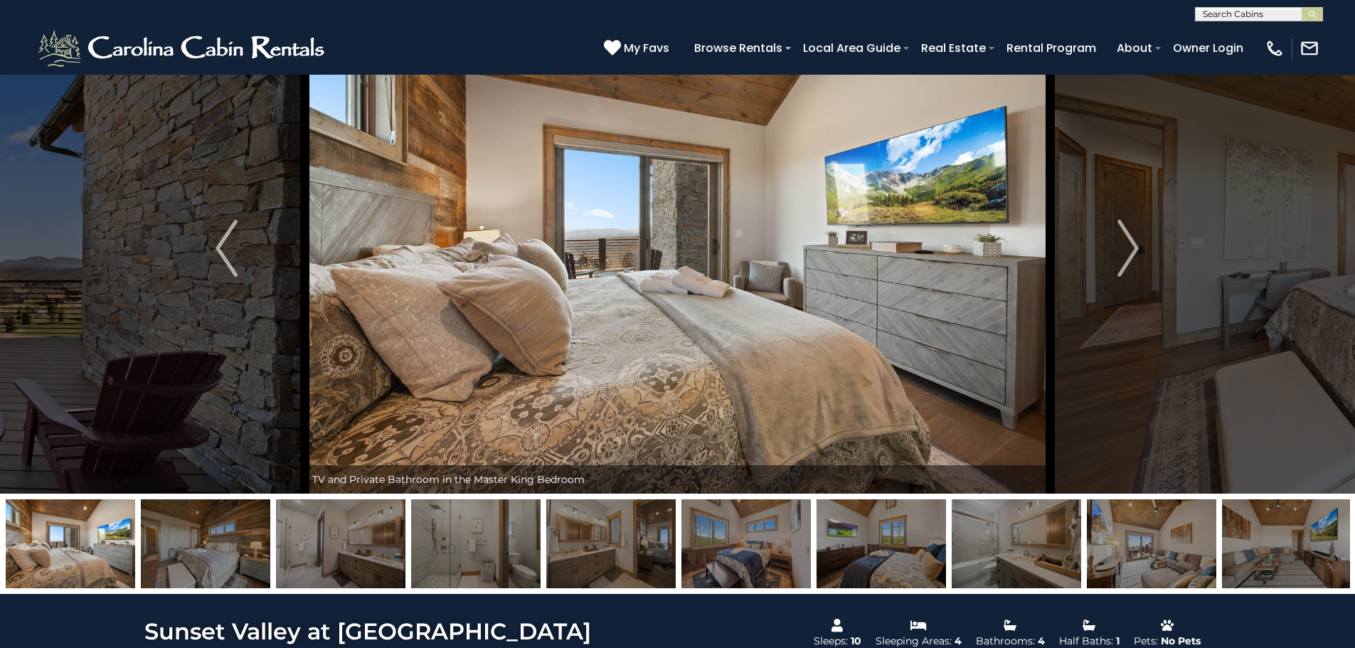
click at [907, 546] on img at bounding box center [881, 543] width 129 height 89
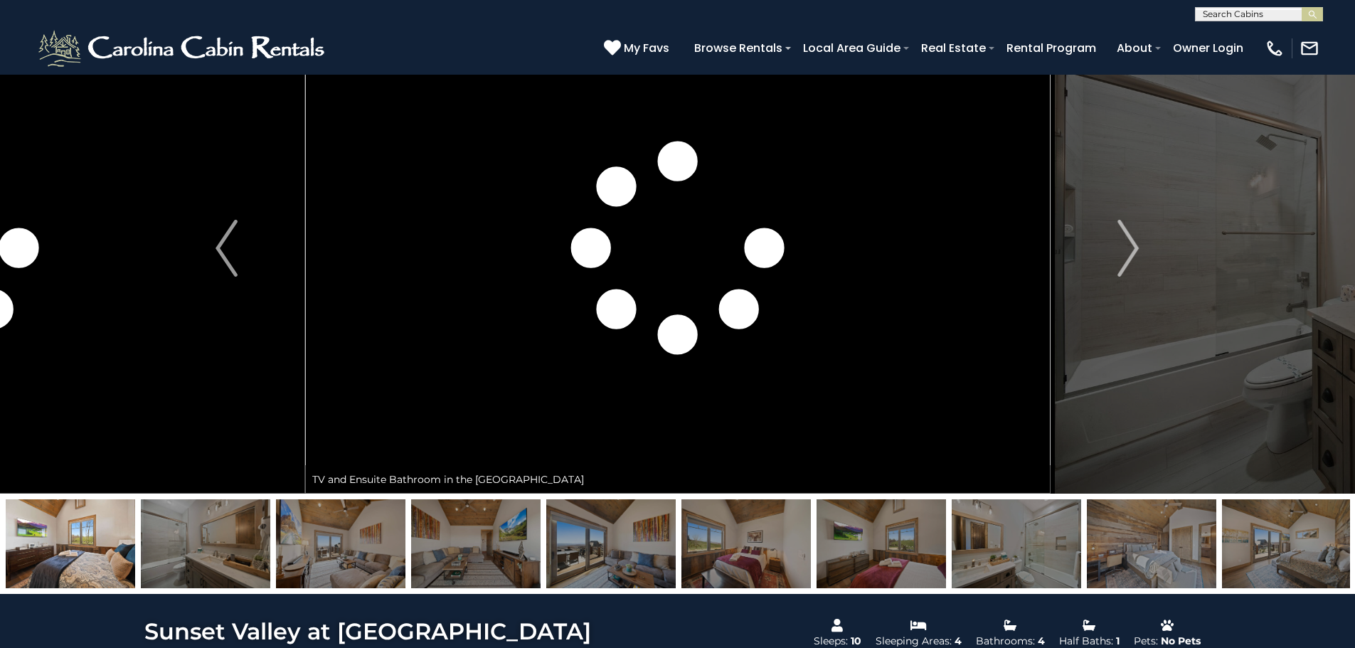
click at [907, 546] on img at bounding box center [881, 543] width 129 height 89
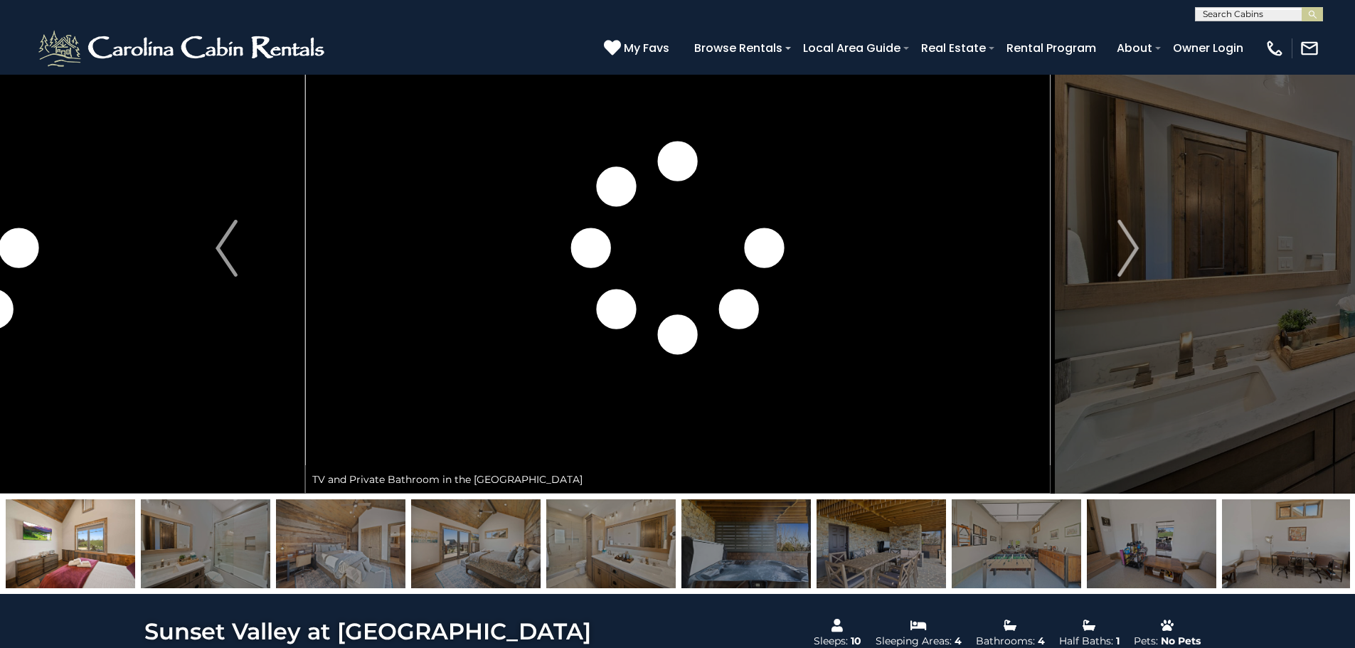
click at [907, 546] on img at bounding box center [881, 543] width 129 height 89
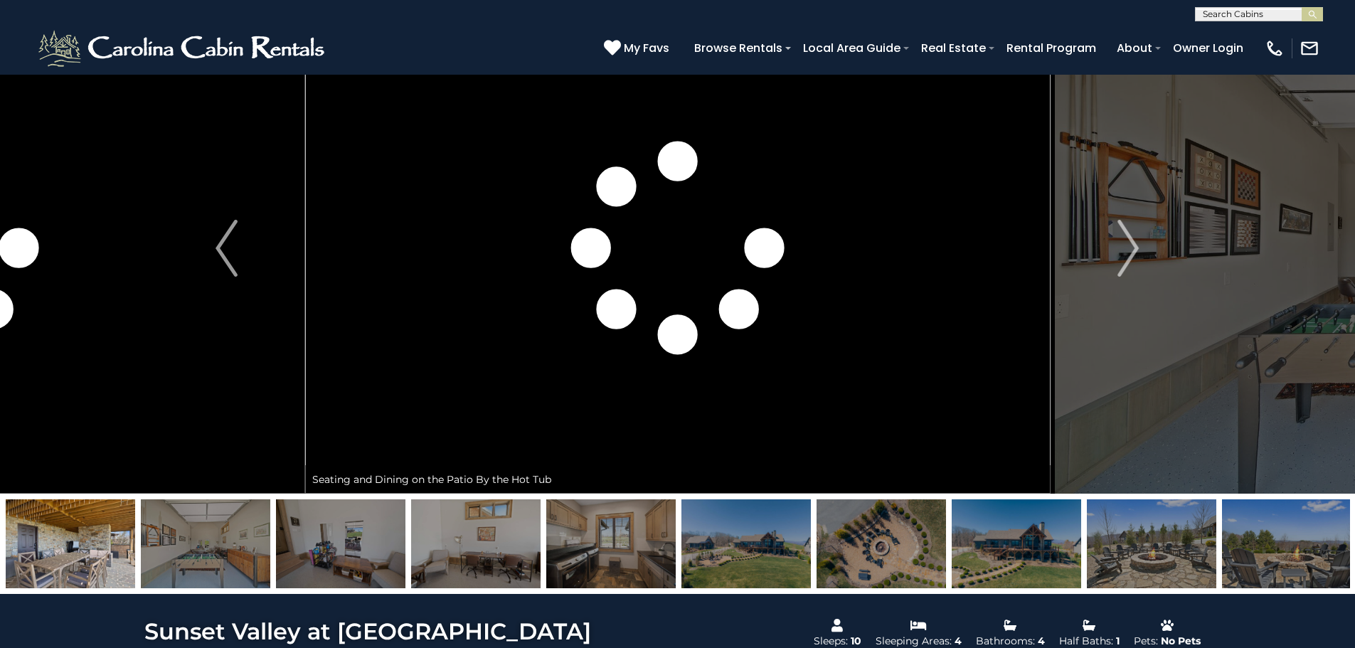
click at [907, 546] on img at bounding box center [881, 543] width 129 height 89
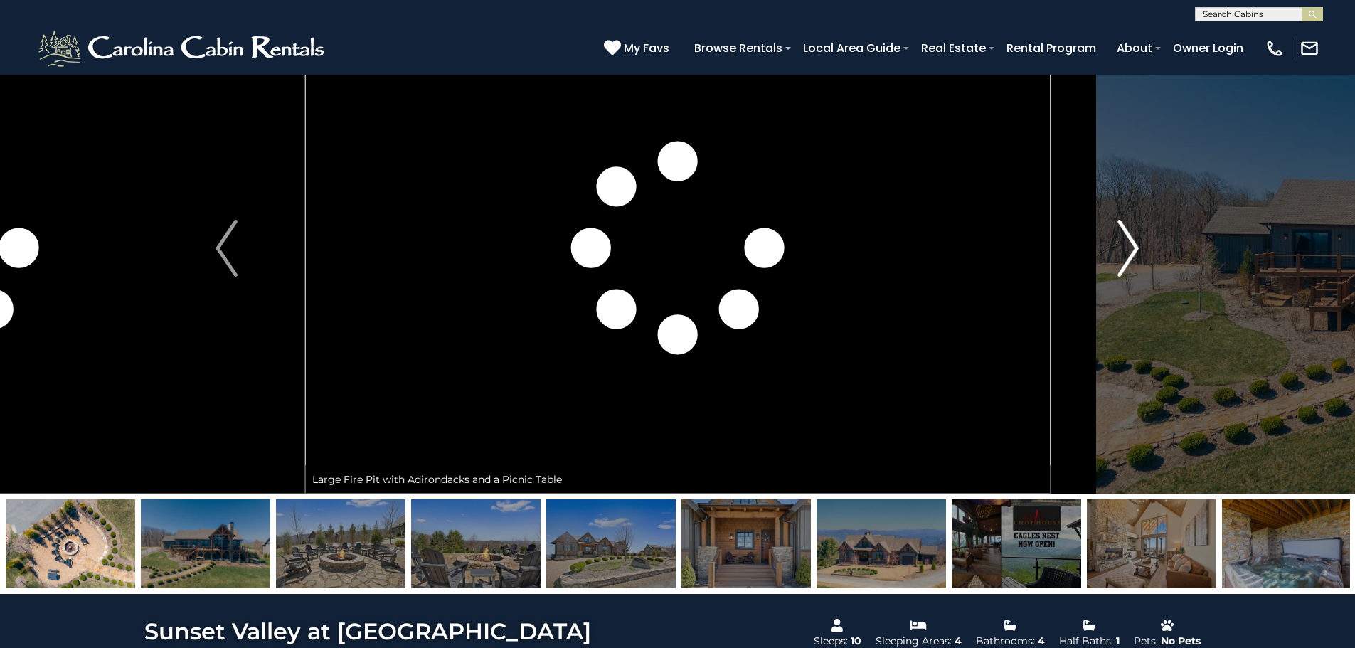
click at [1124, 249] on img "Next" at bounding box center [1128, 248] width 21 height 57
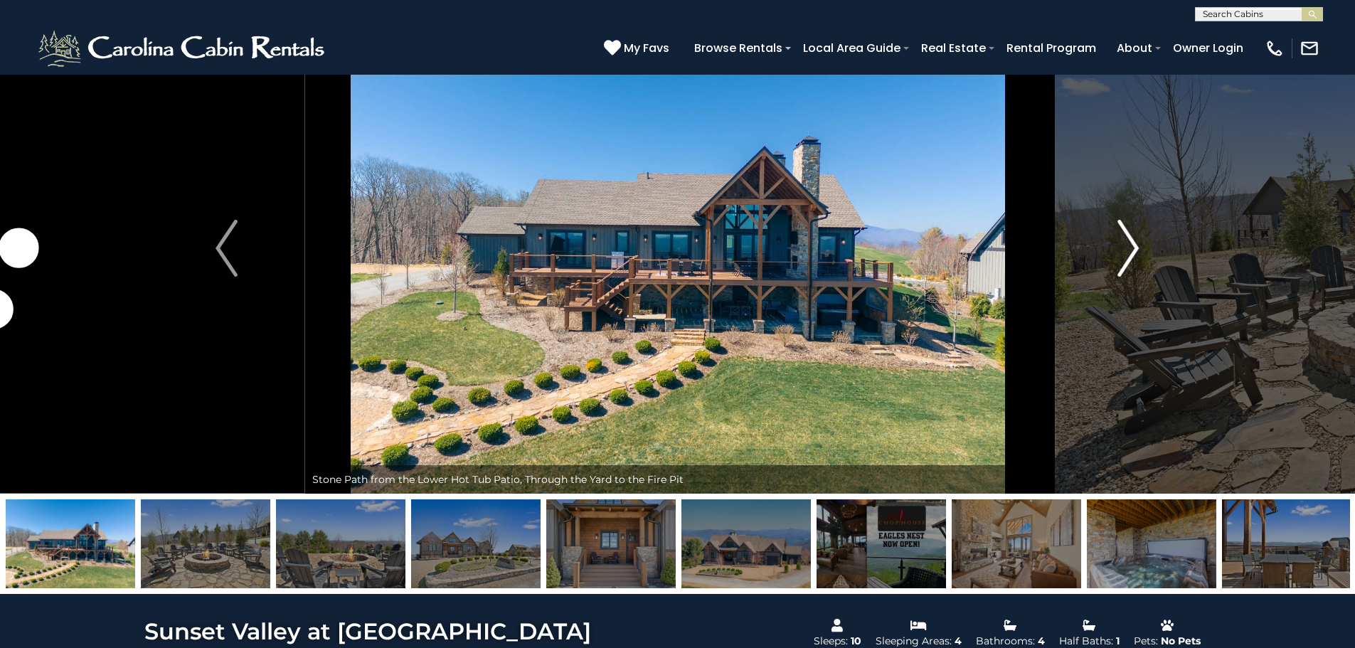
click at [1128, 249] on img "Next" at bounding box center [1128, 248] width 21 height 57
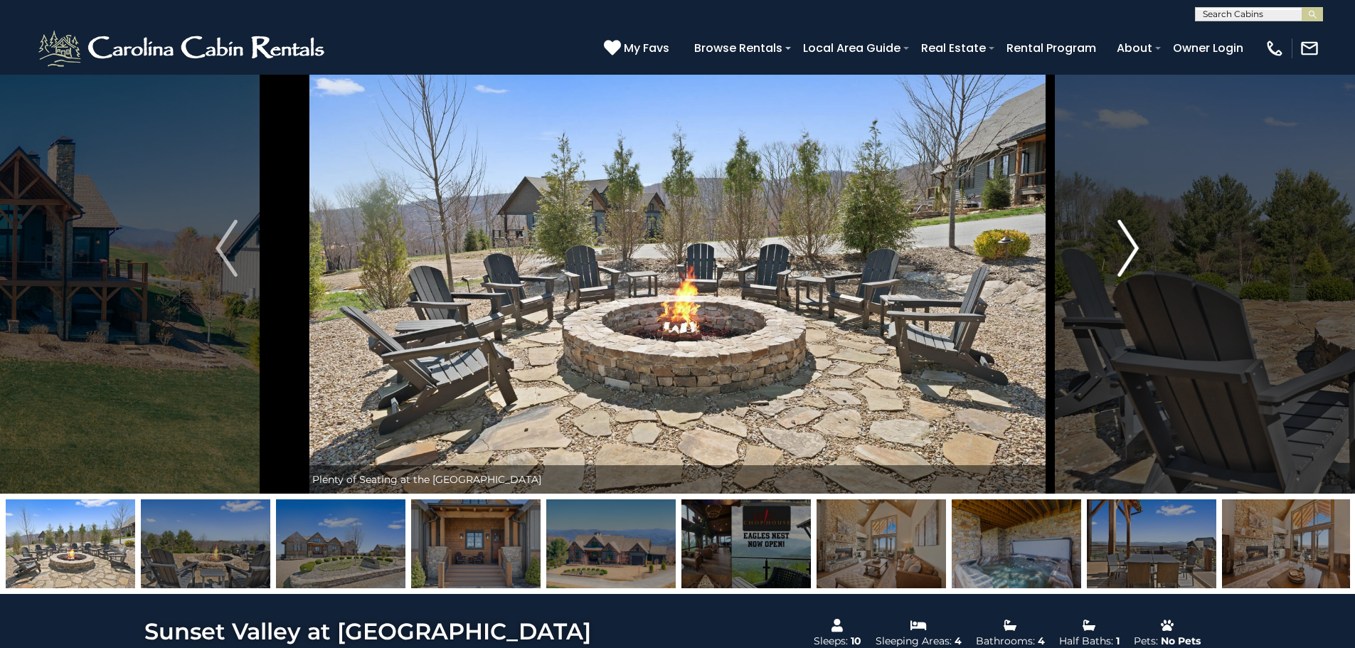
click at [1128, 249] on img "Next" at bounding box center [1128, 248] width 21 height 57
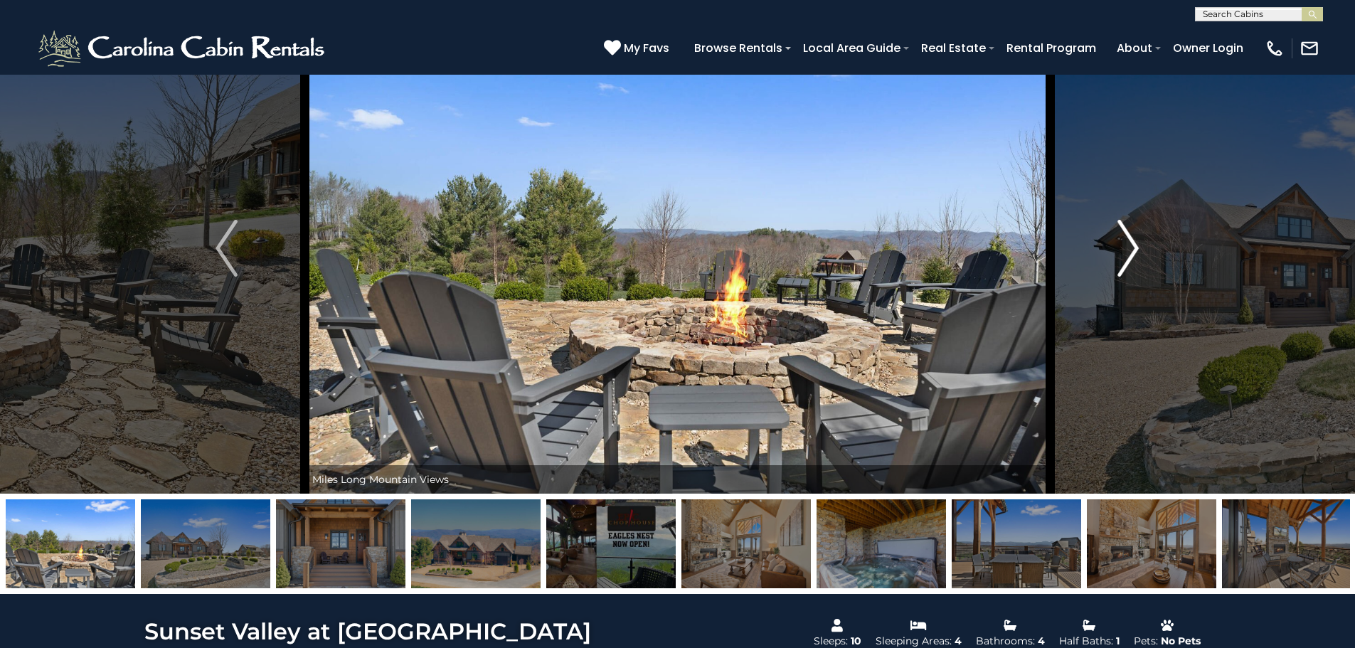
click at [1128, 249] on img "Next" at bounding box center [1128, 248] width 21 height 57
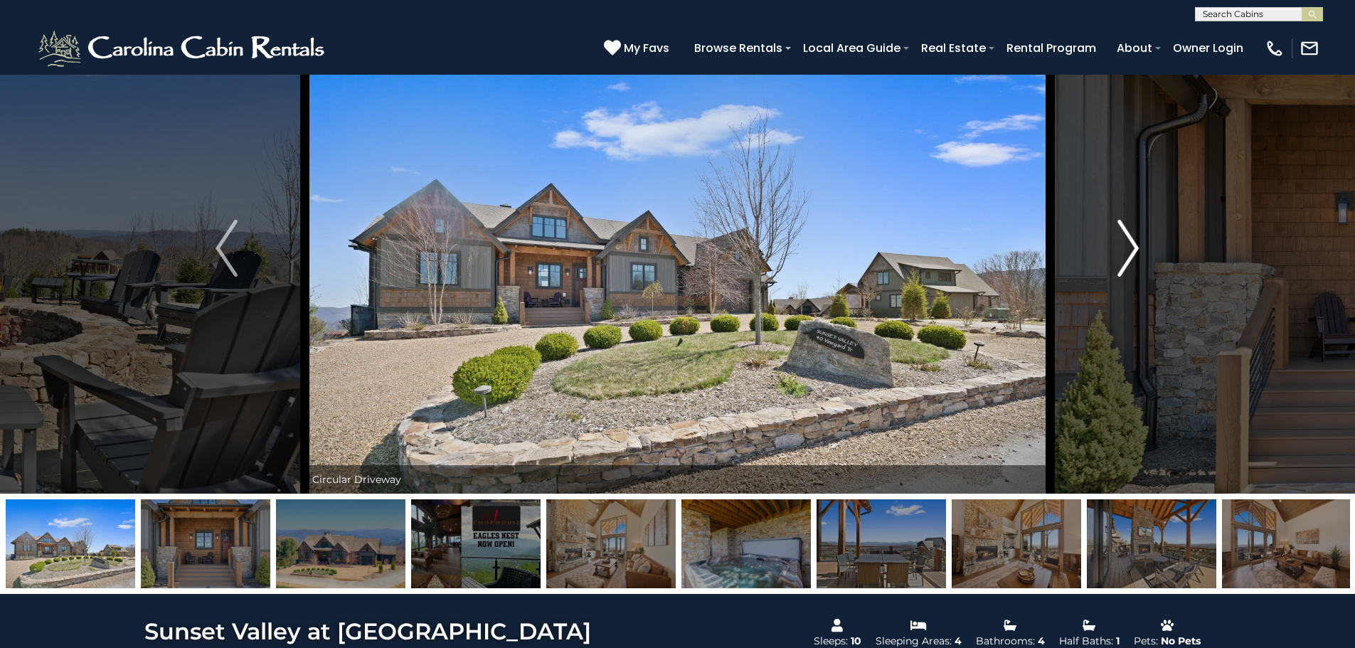
click at [1128, 249] on img "Next" at bounding box center [1128, 248] width 21 height 57
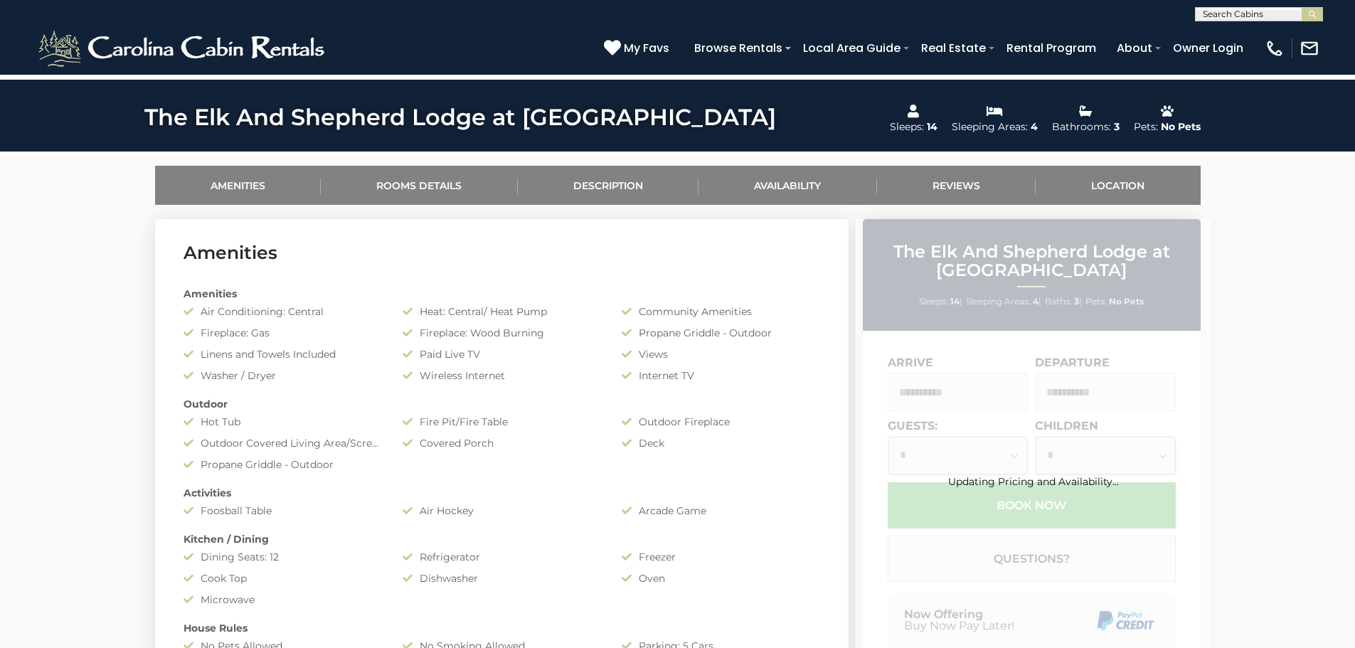
scroll to position [711, 0]
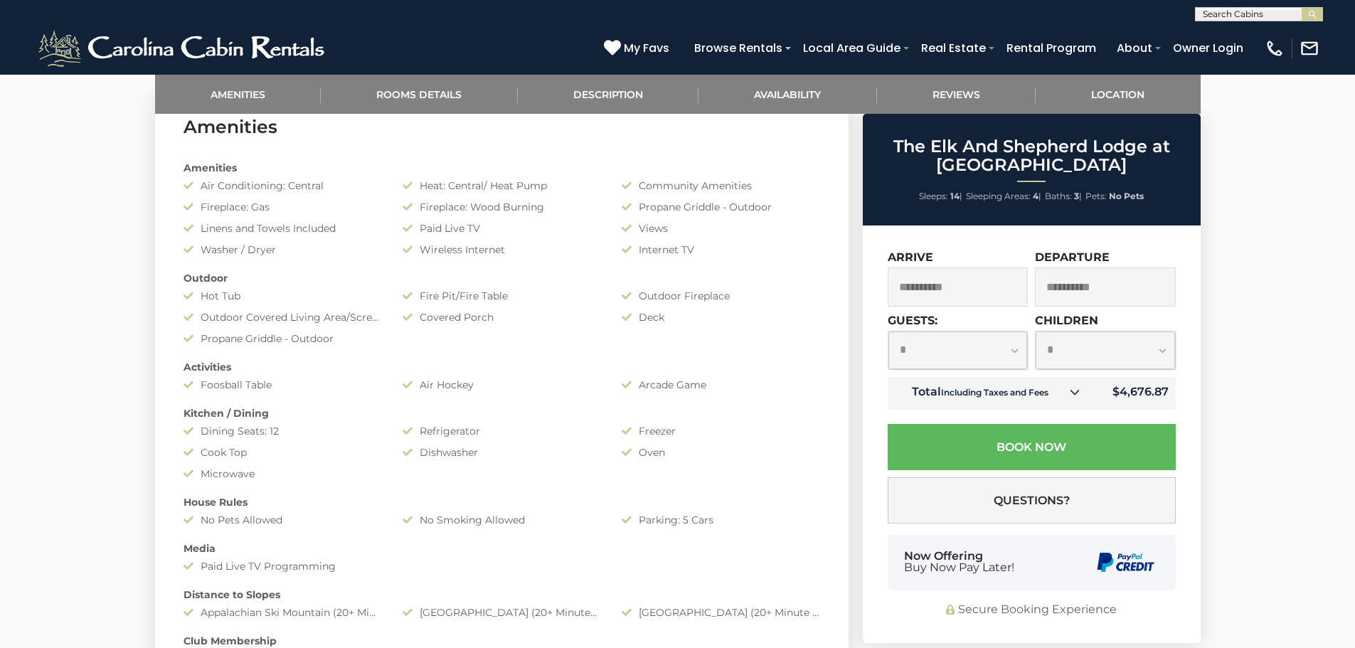
click at [981, 351] on select "**********" at bounding box center [958, 351] width 139 height 38
select select "*"
click at [889, 332] on select "**********" at bounding box center [958, 351] width 139 height 38
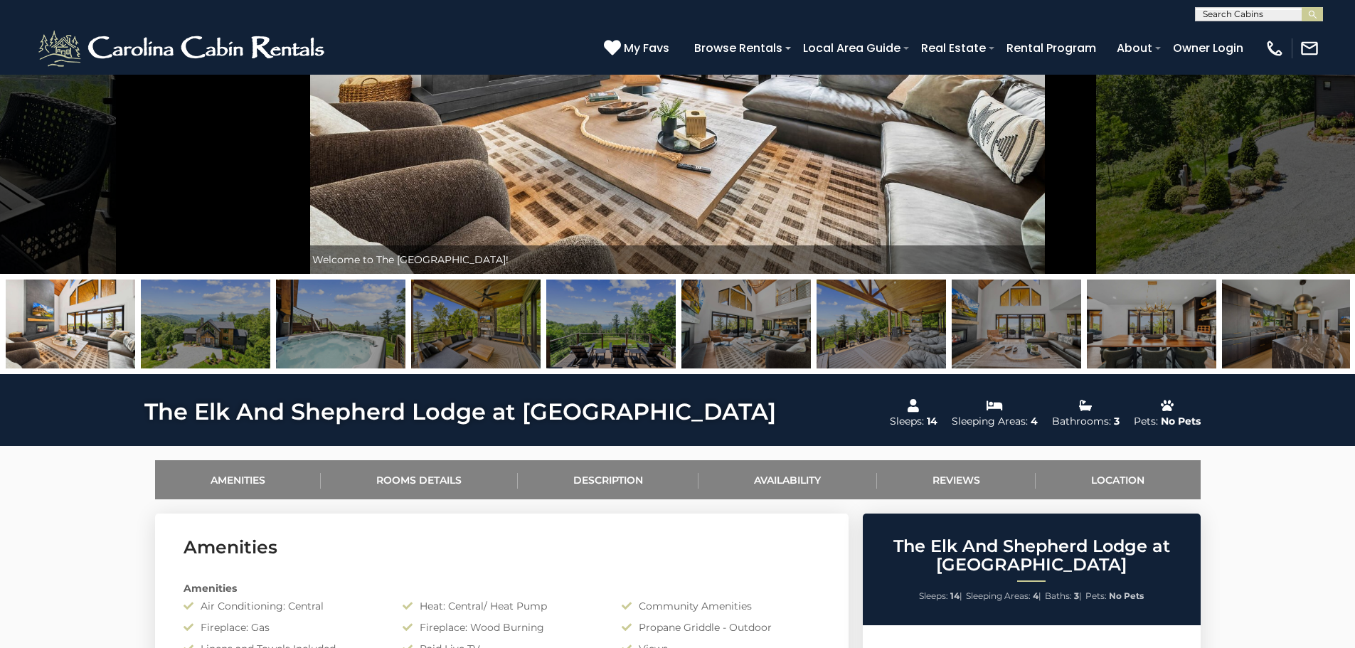
scroll to position [285, 0]
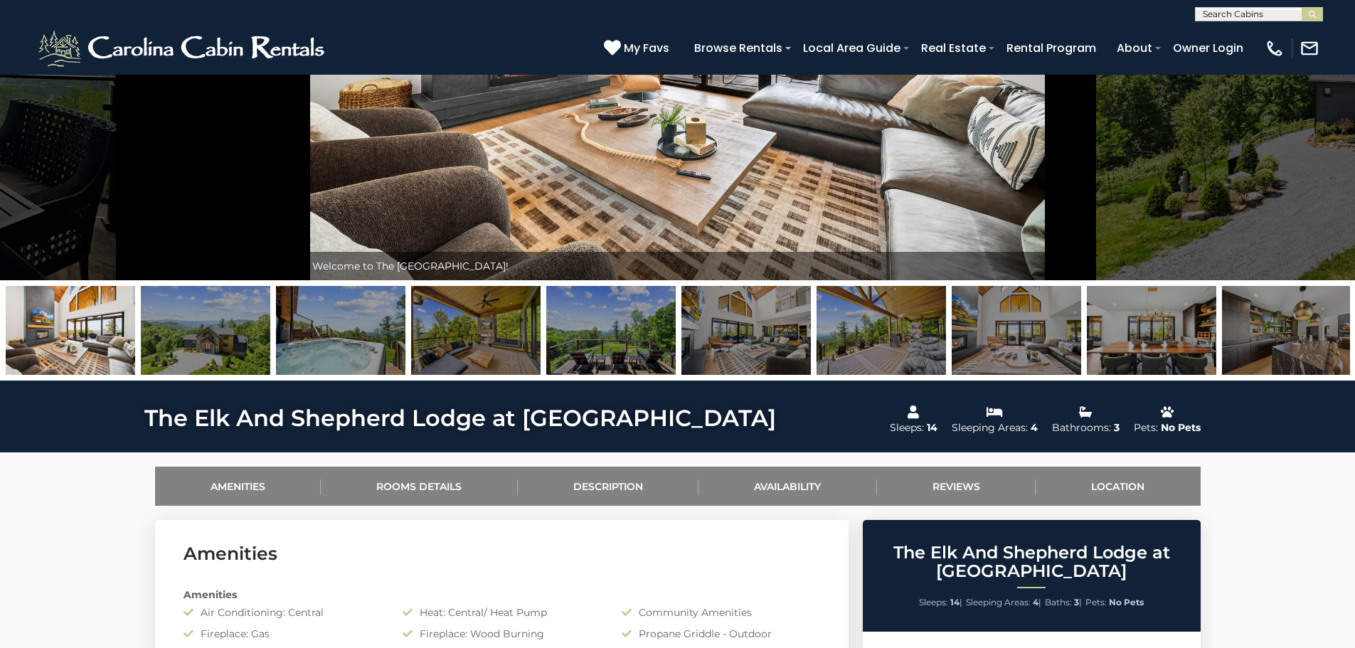
click at [449, 345] on img at bounding box center [475, 330] width 129 height 89
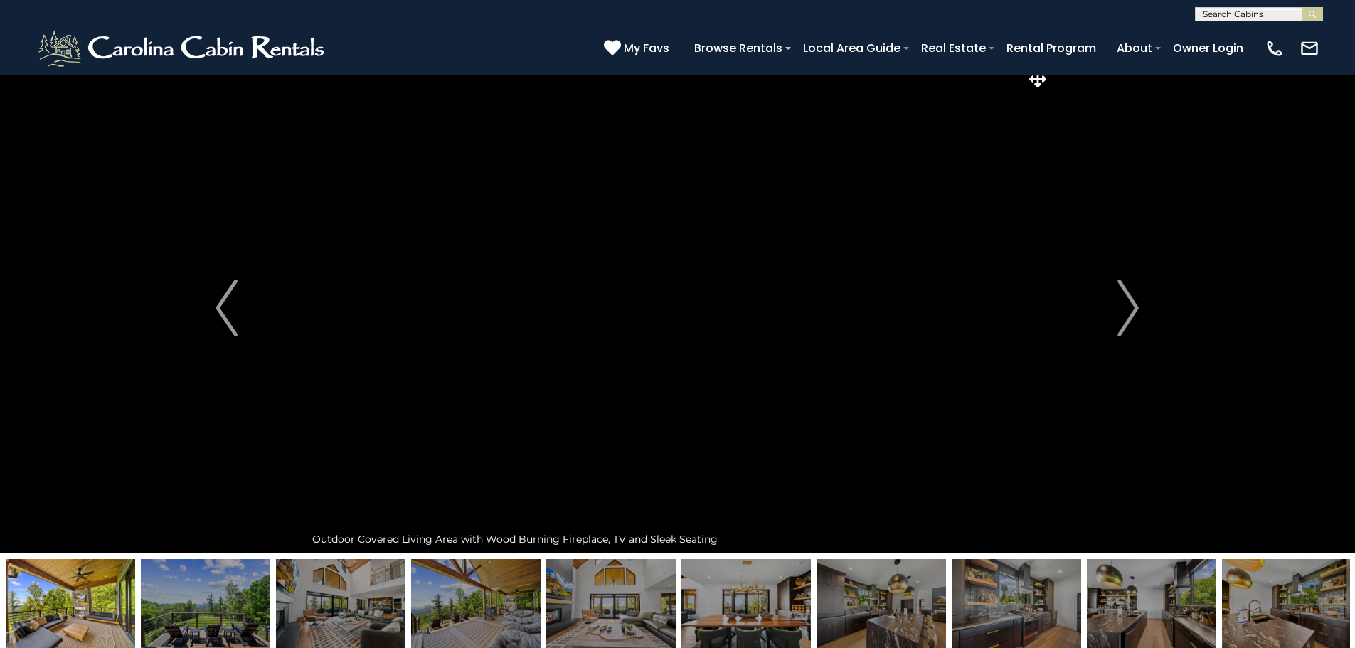
scroll to position [0, 0]
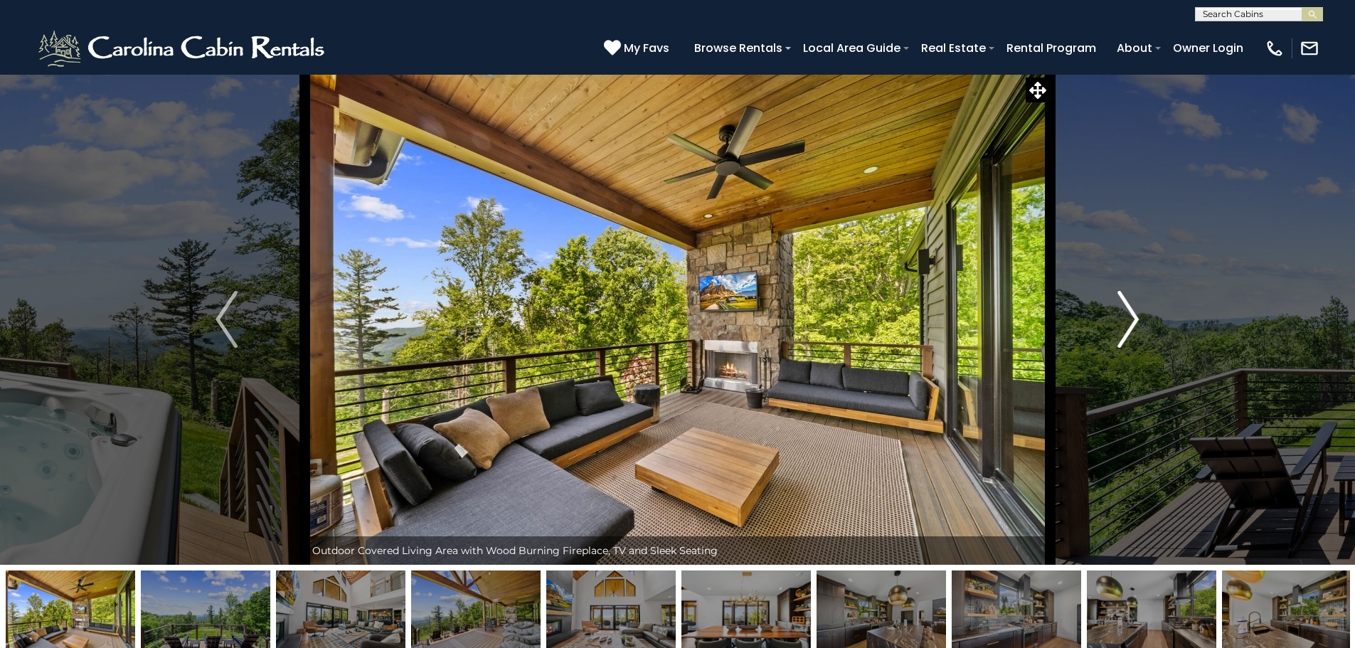
click at [1135, 322] on img "Next" at bounding box center [1128, 319] width 21 height 57
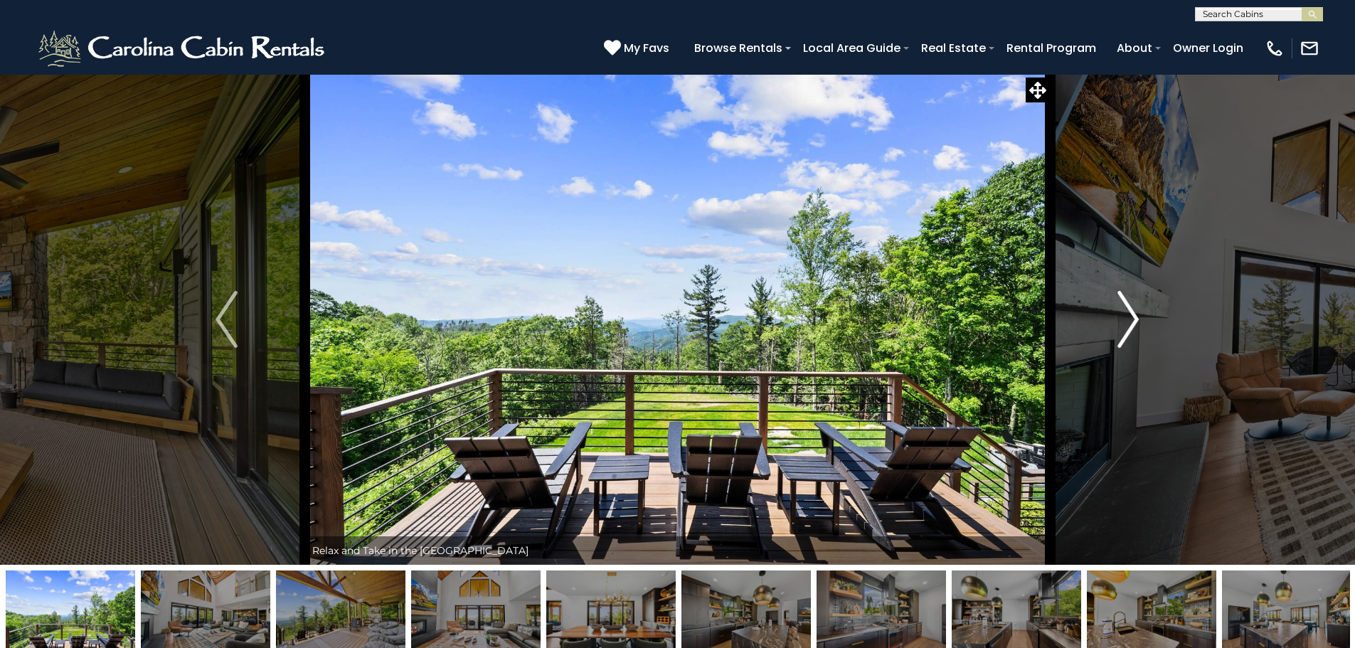
click at [1135, 322] on img "Next" at bounding box center [1128, 319] width 21 height 57
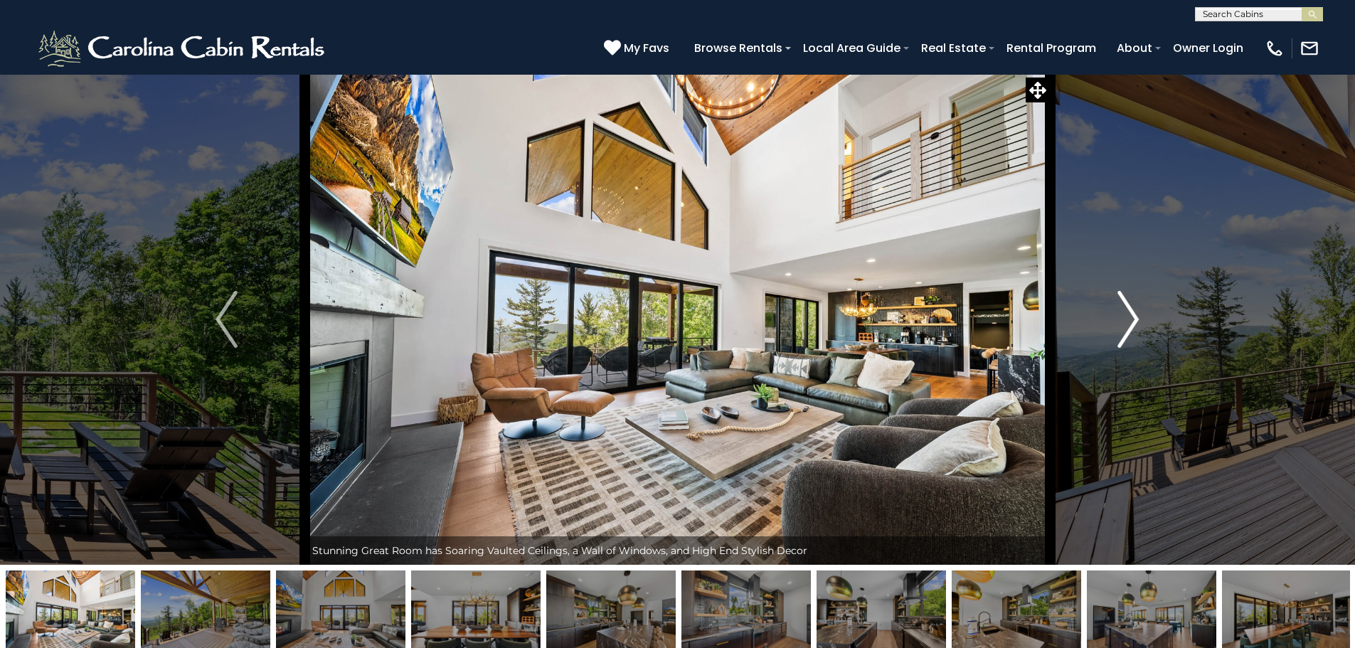
click at [1135, 322] on img "Next" at bounding box center [1128, 319] width 21 height 57
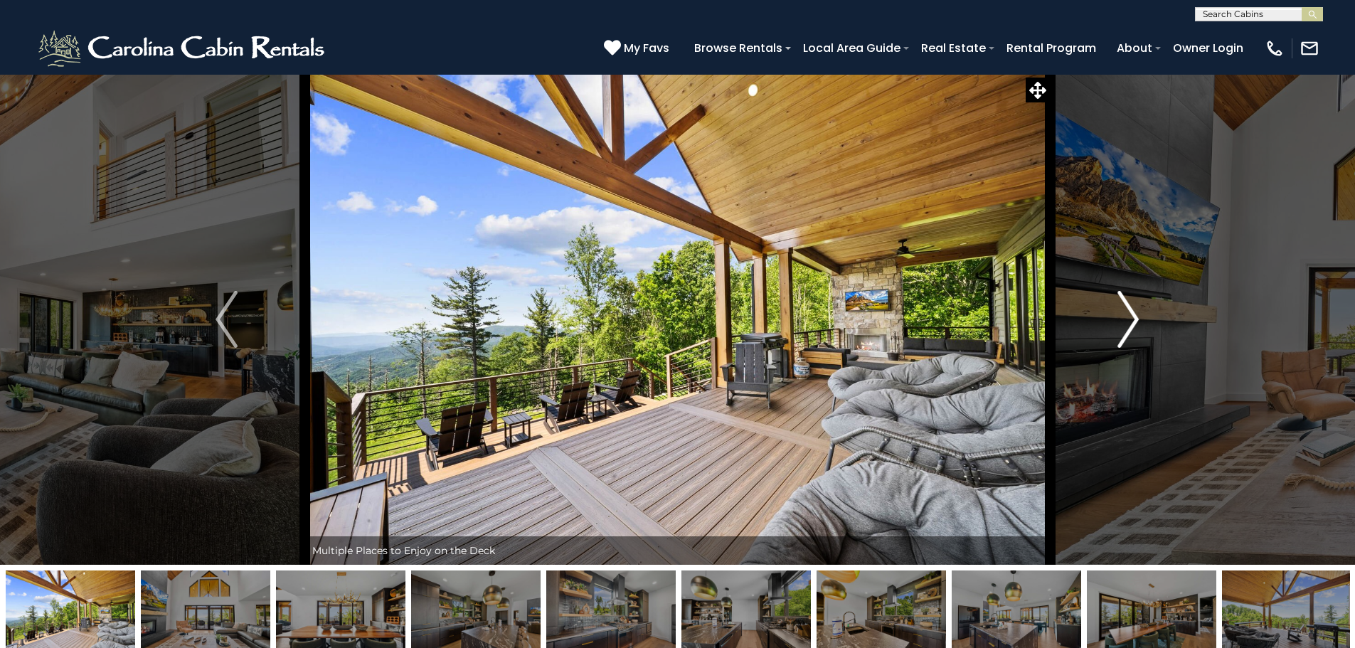
click at [1135, 322] on img "Next" at bounding box center [1128, 319] width 21 height 57
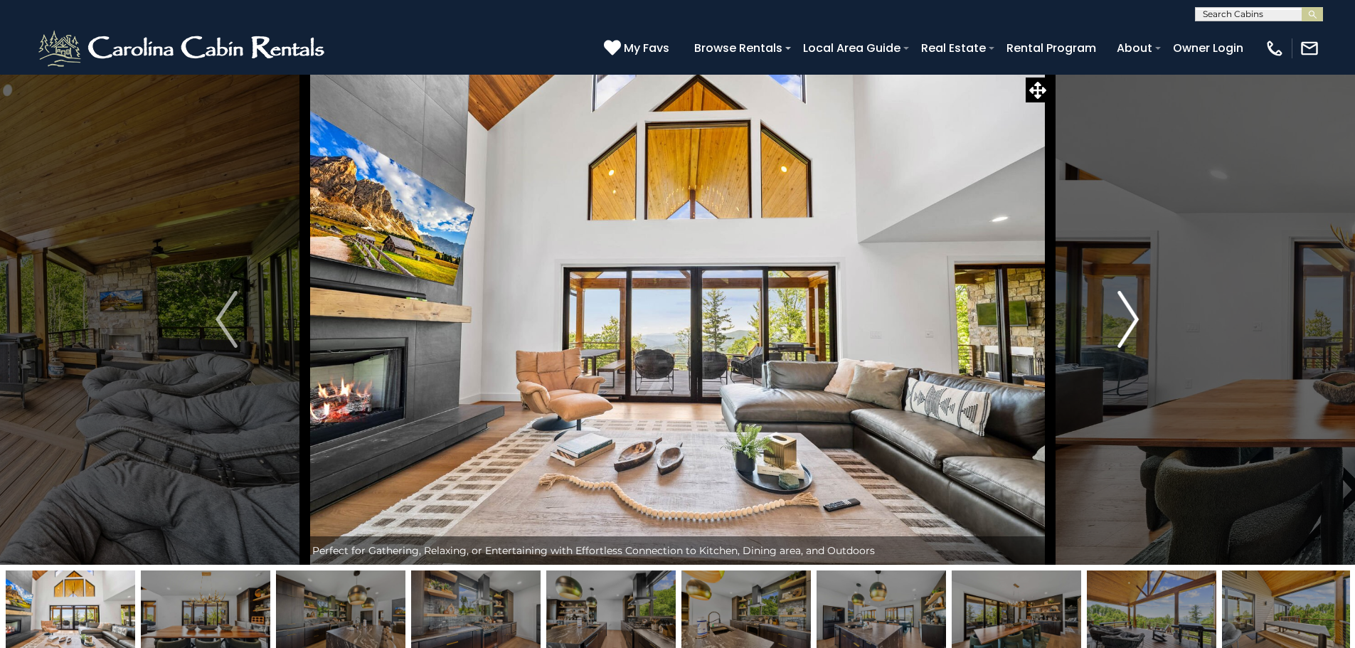
click at [1135, 322] on img "Next" at bounding box center [1128, 319] width 21 height 57
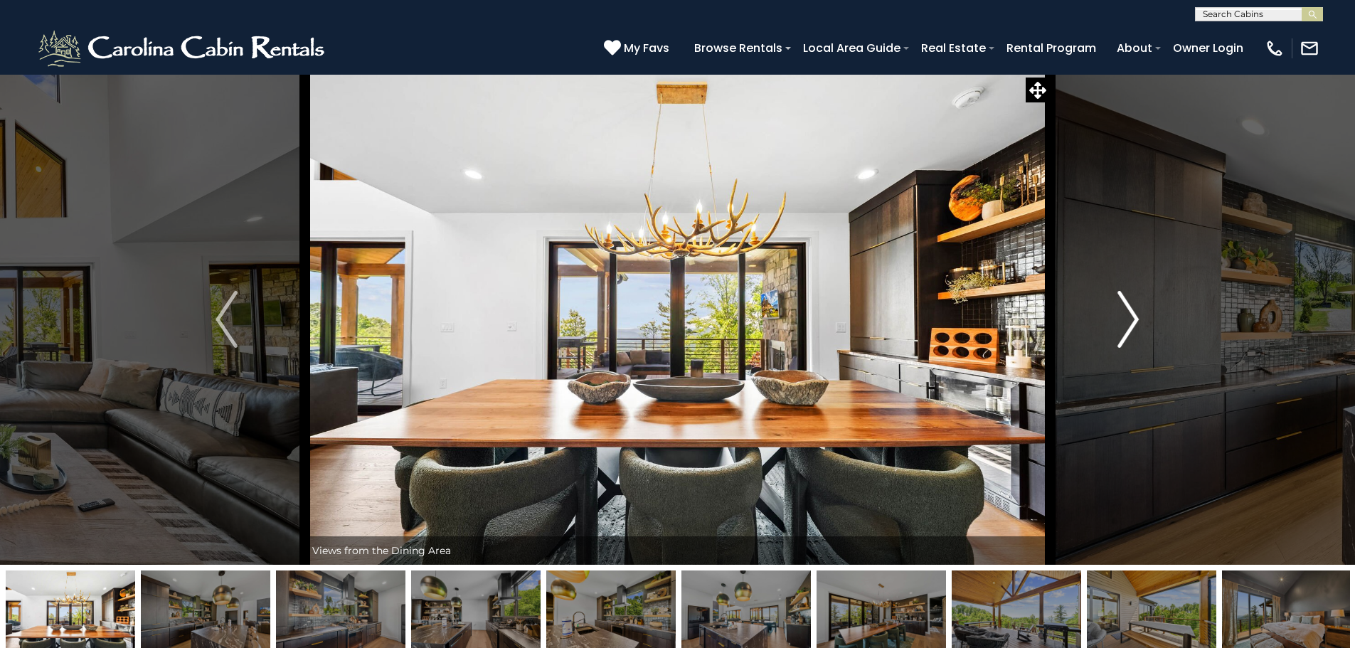
click at [1135, 322] on img "Next" at bounding box center [1128, 319] width 21 height 57
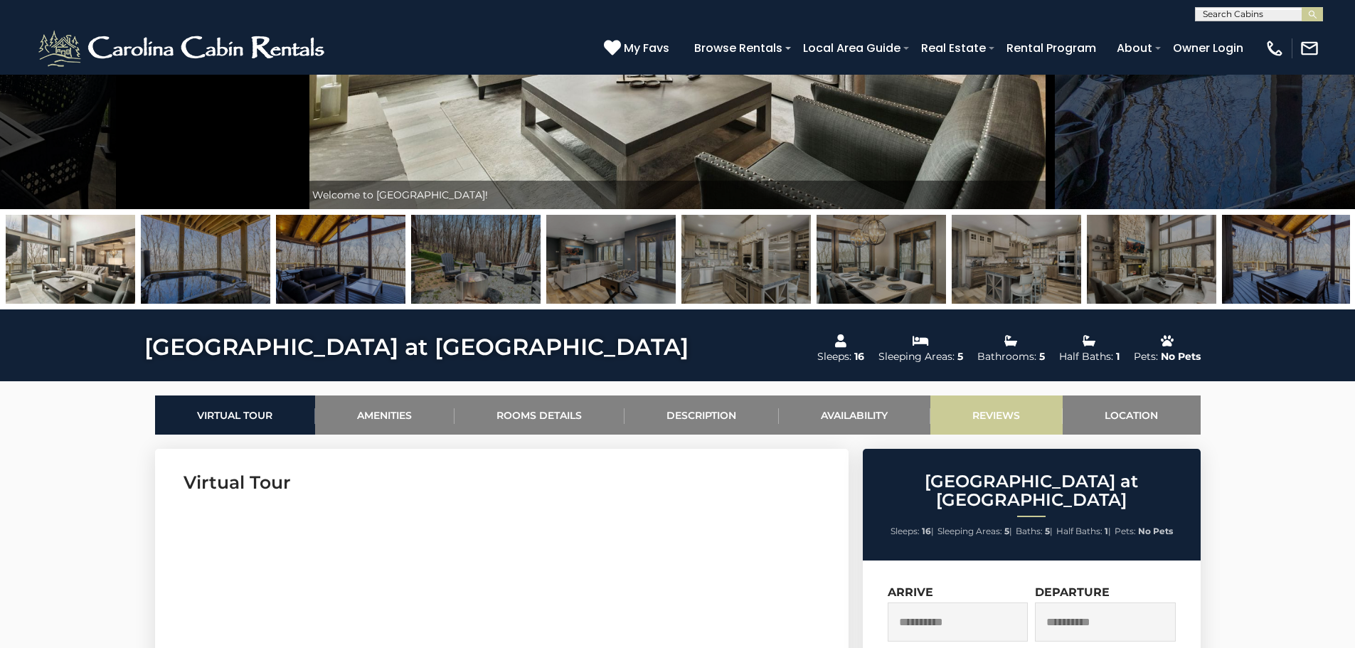
scroll to position [71, 0]
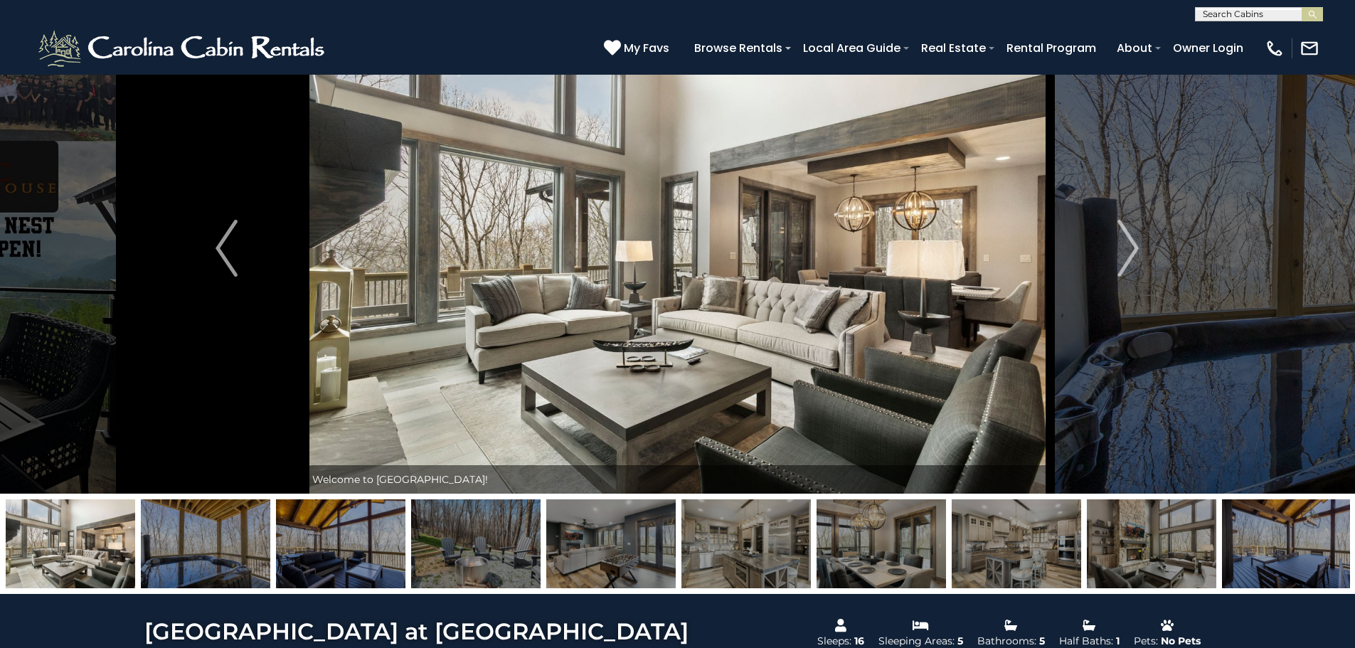
click at [460, 554] on img at bounding box center [475, 543] width 129 height 89
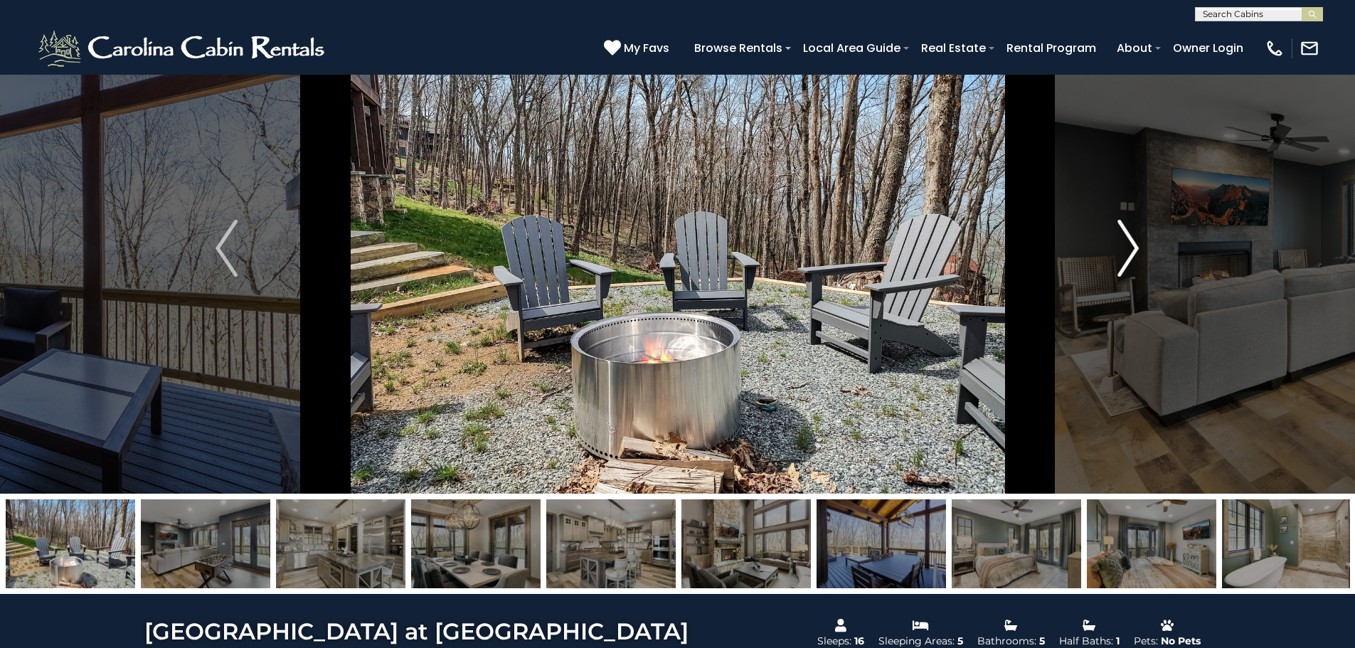
click at [1133, 236] on img "Next" at bounding box center [1128, 248] width 21 height 57
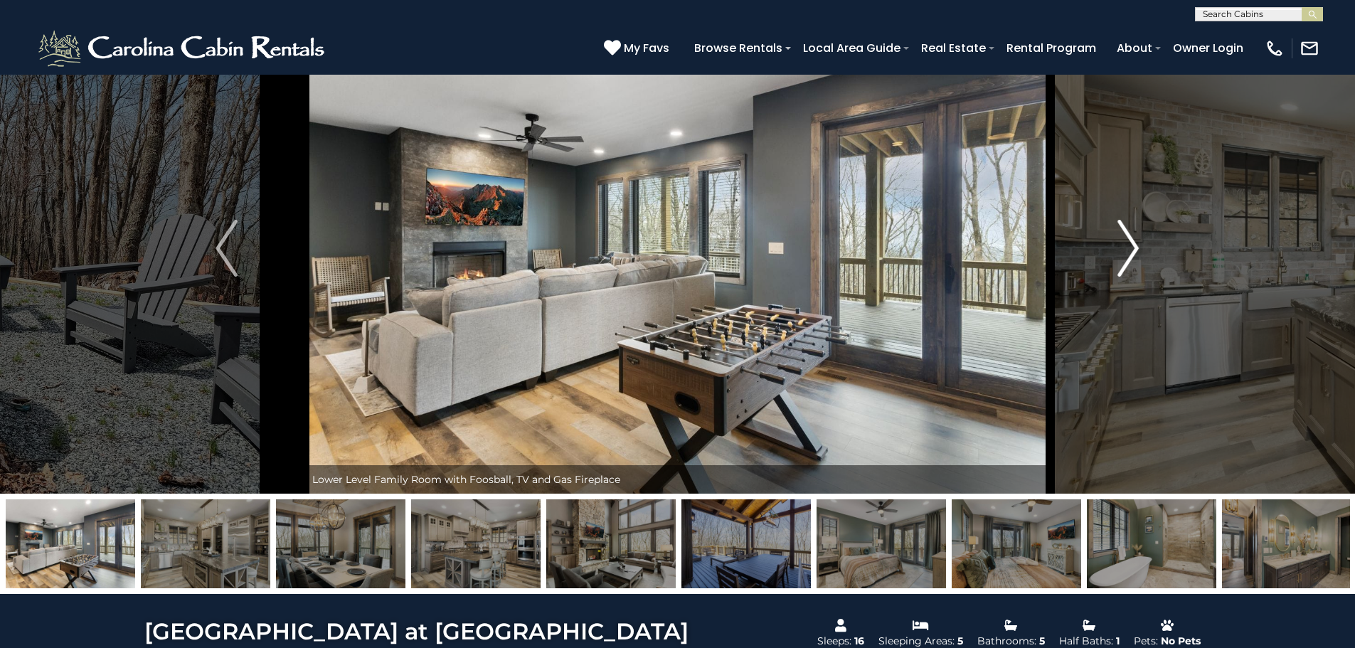
click at [1133, 236] on img "Next" at bounding box center [1128, 248] width 21 height 57
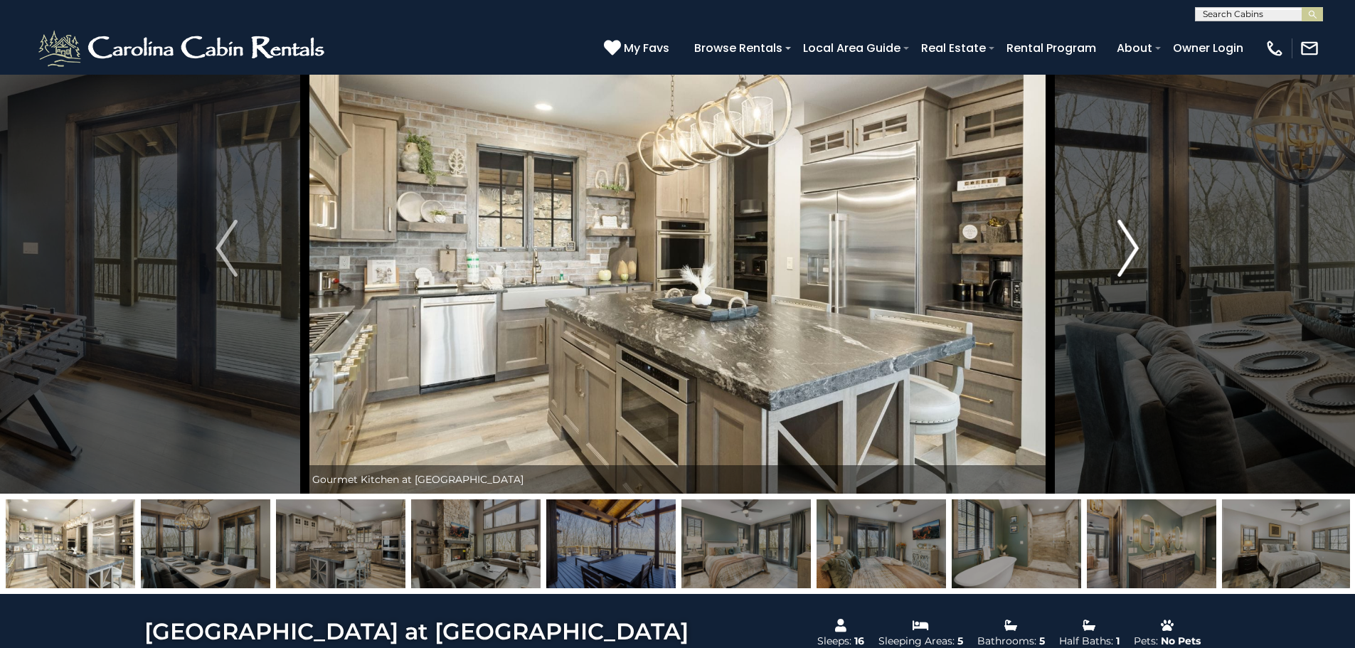
click at [1133, 236] on img "Next" at bounding box center [1128, 248] width 21 height 57
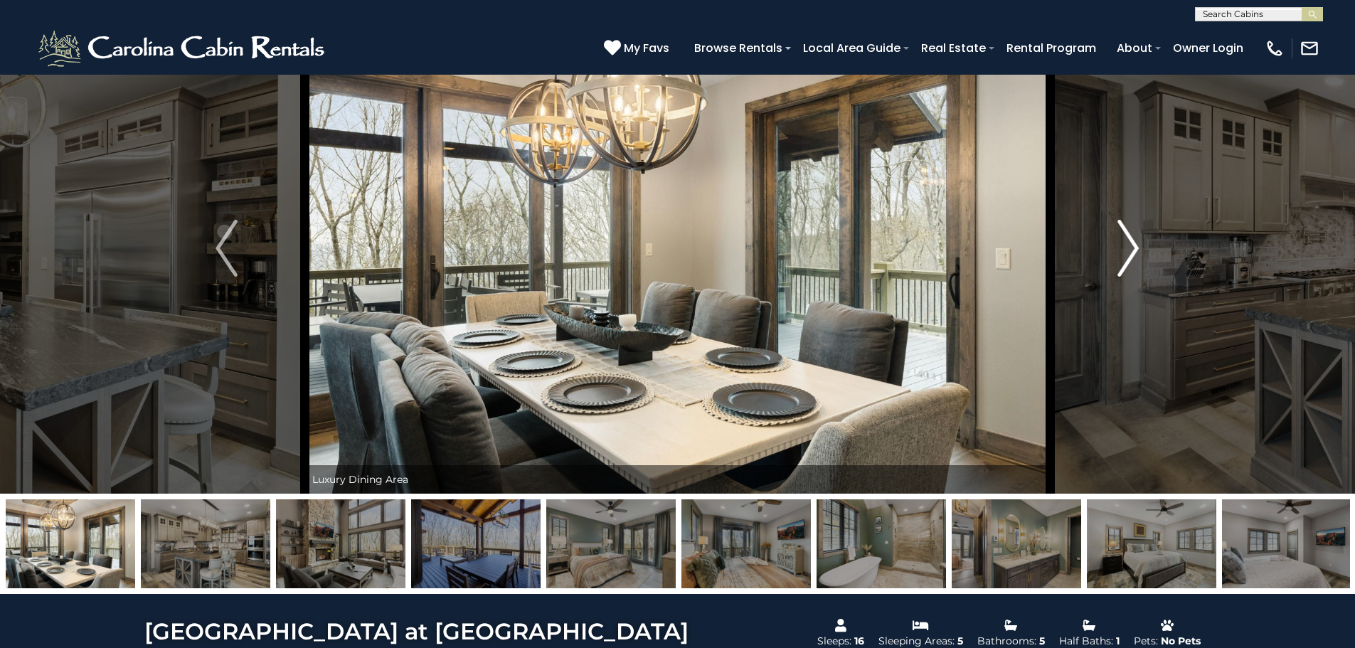
click at [1133, 236] on img "Next" at bounding box center [1128, 248] width 21 height 57
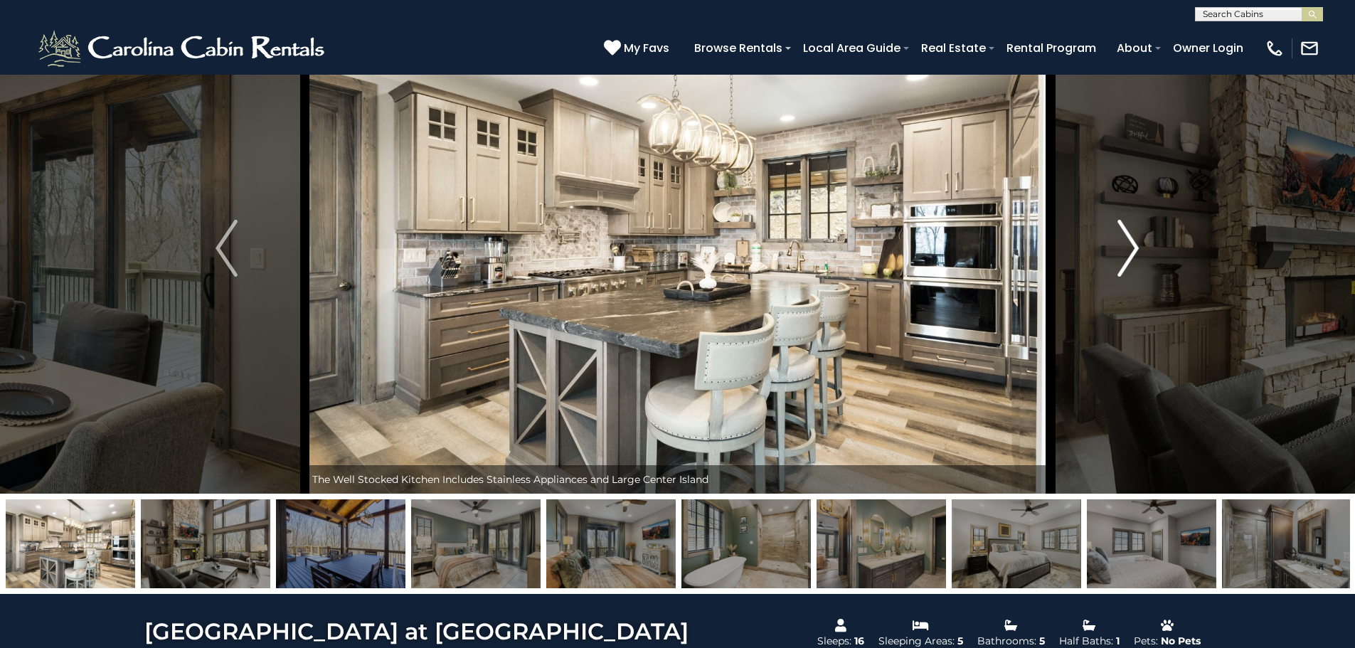
click at [1133, 236] on img "Next" at bounding box center [1128, 248] width 21 height 57
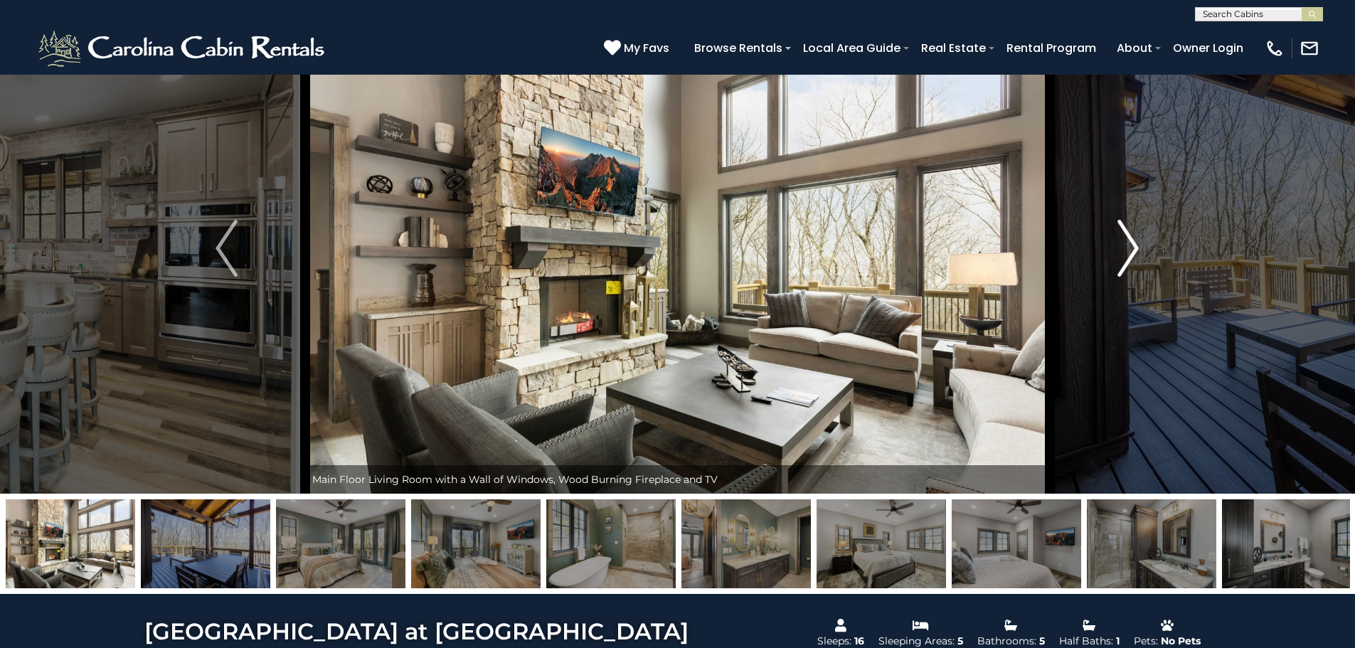
click at [1133, 236] on img "Next" at bounding box center [1128, 248] width 21 height 57
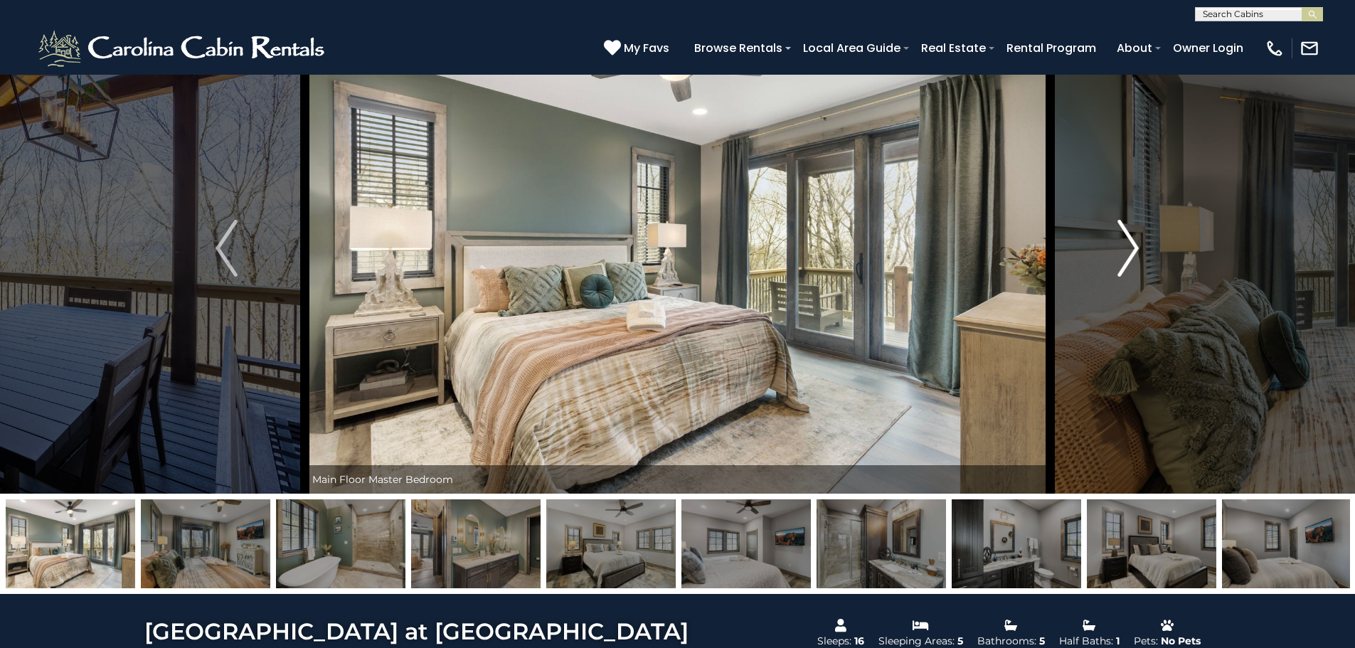
click at [1133, 236] on img "Next" at bounding box center [1128, 248] width 21 height 57
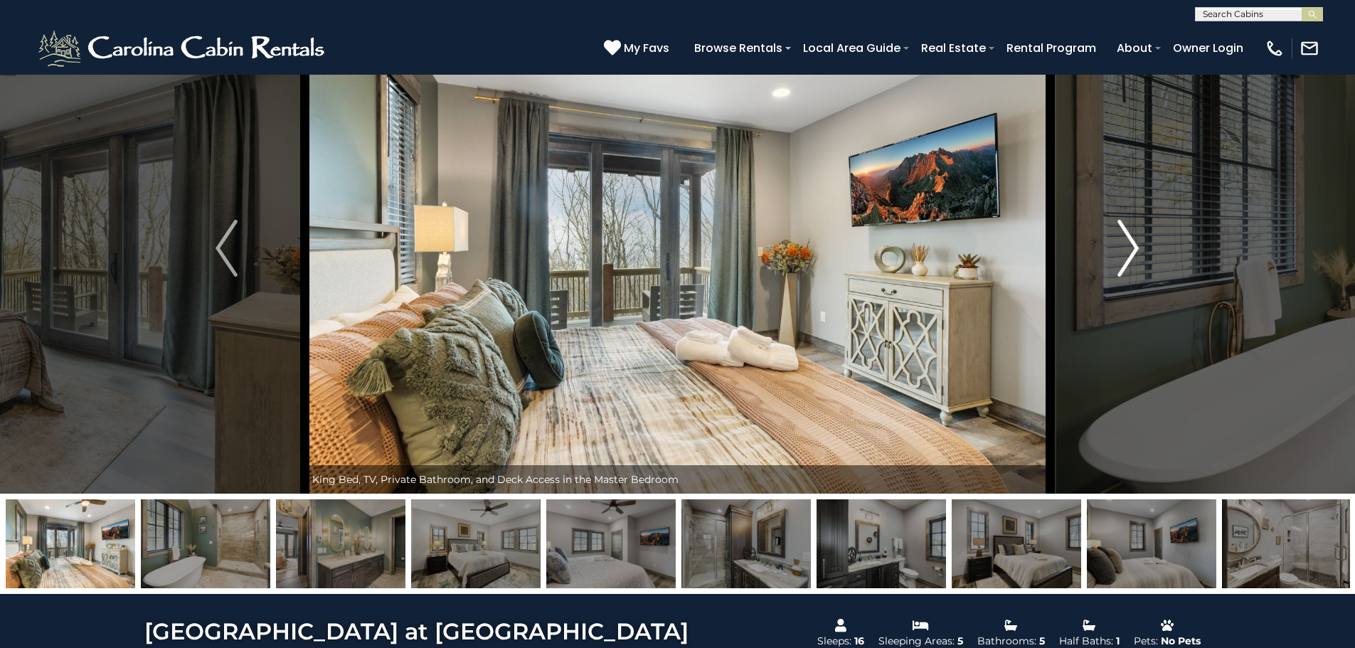
click at [1133, 236] on img "Next" at bounding box center [1128, 248] width 21 height 57
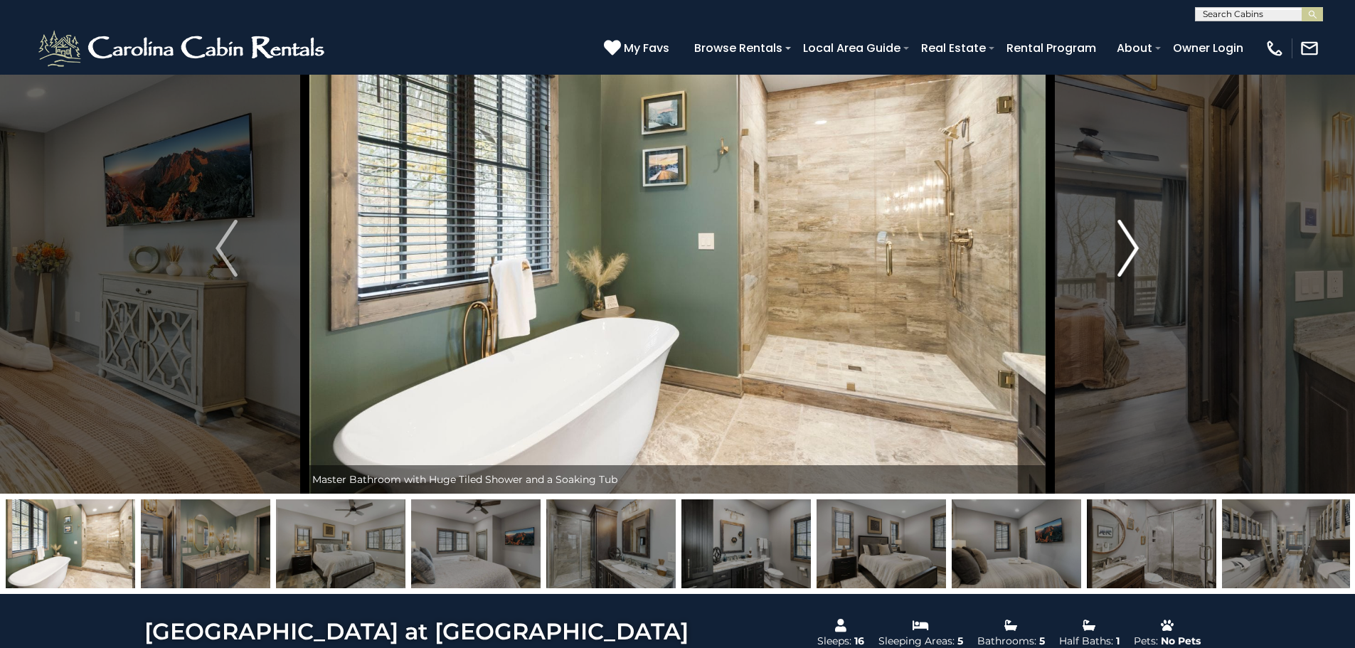
click at [1133, 236] on img "Next" at bounding box center [1128, 248] width 21 height 57
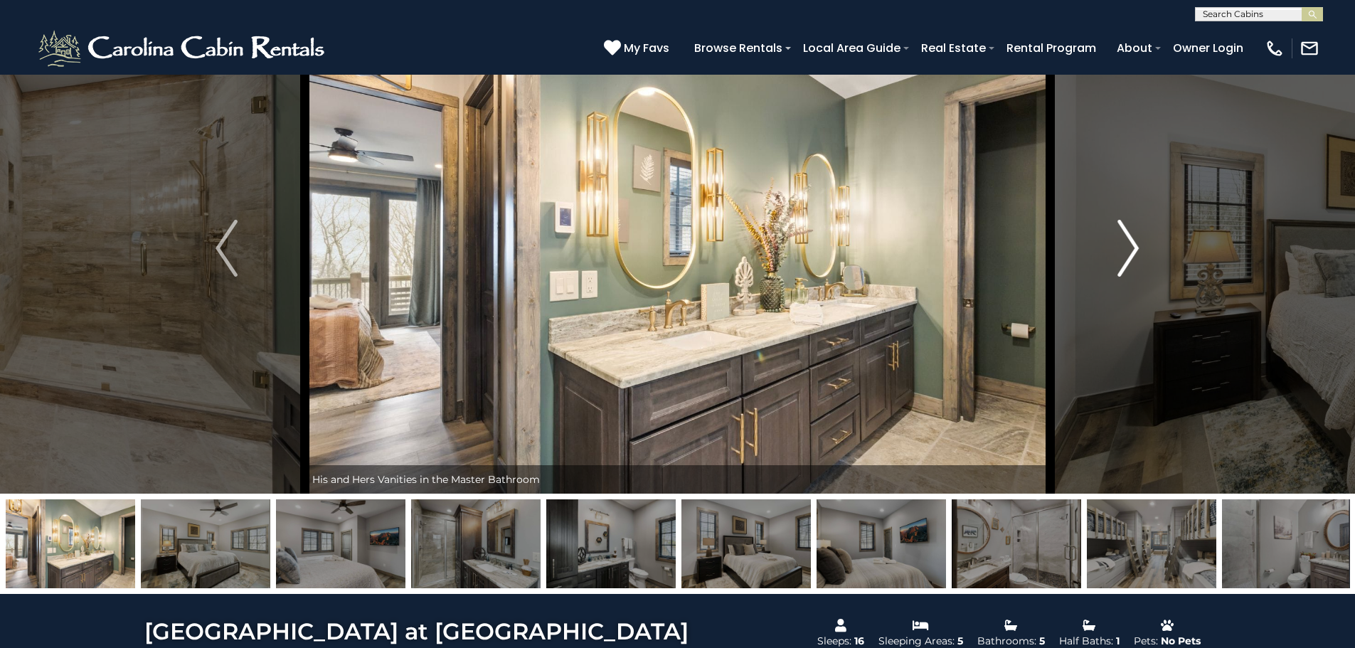
click at [1133, 236] on img "Next" at bounding box center [1128, 248] width 21 height 57
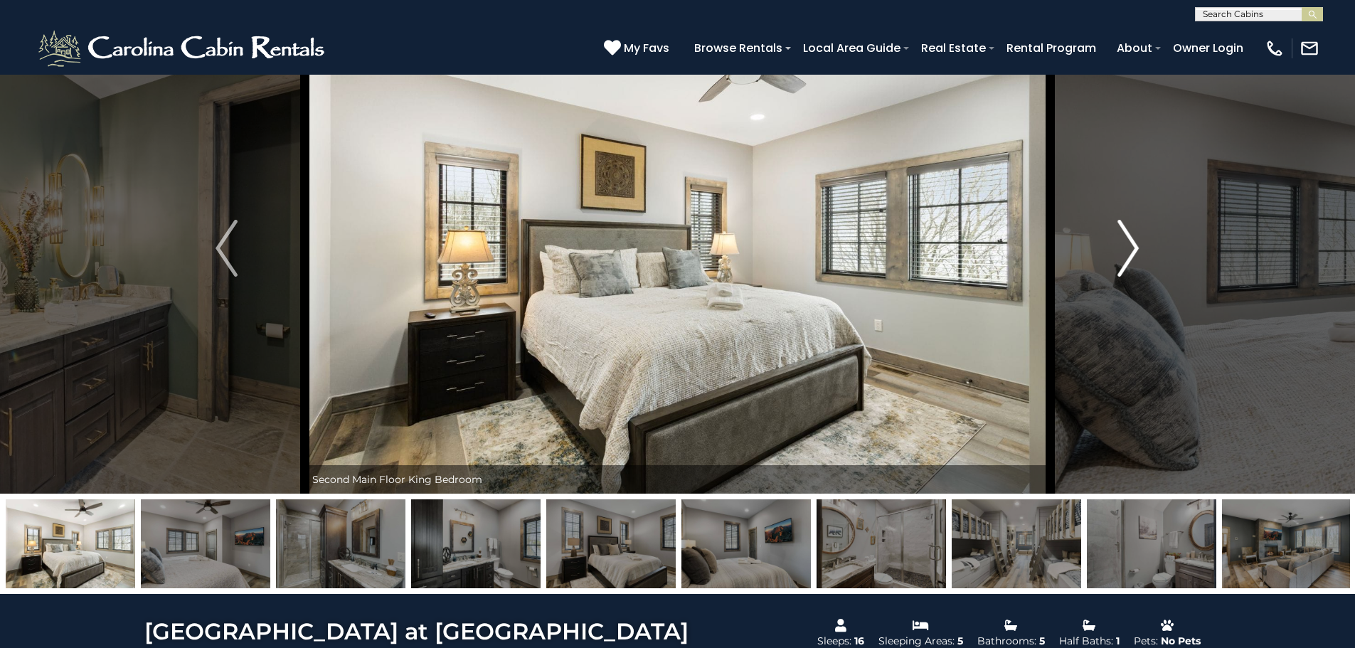
click at [1134, 245] on img "Next" at bounding box center [1128, 248] width 21 height 57
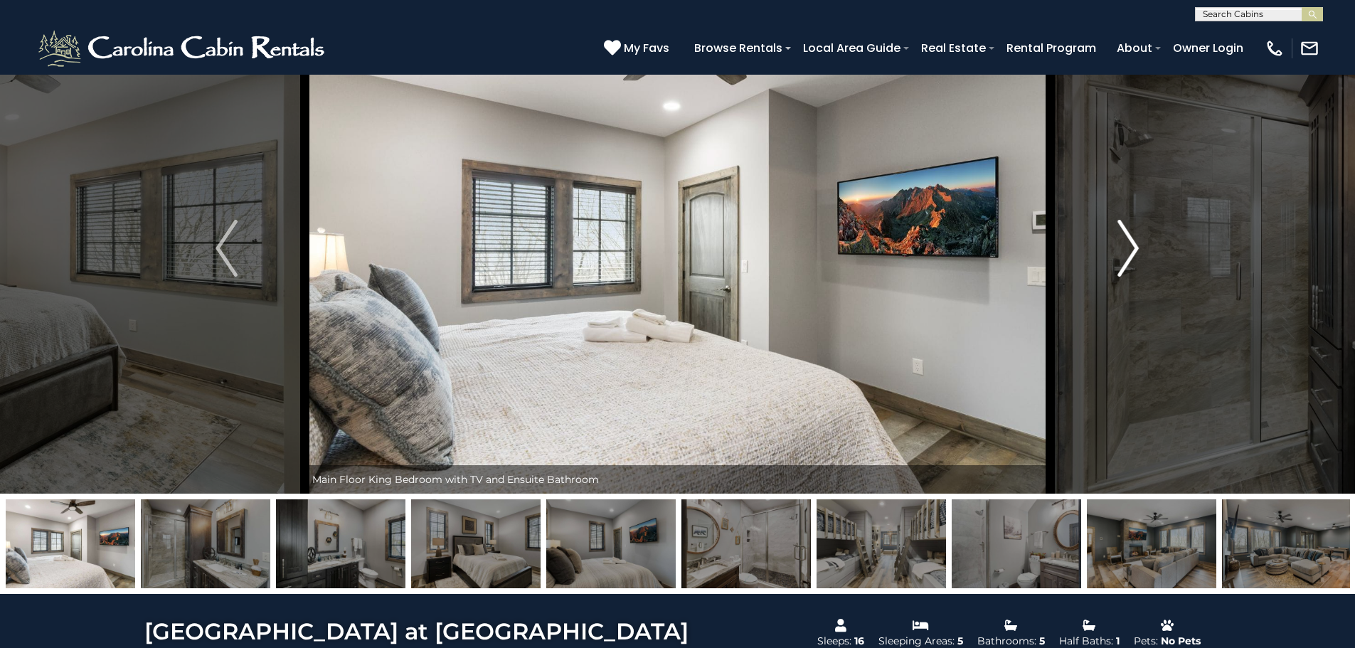
click at [1134, 245] on img "Next" at bounding box center [1128, 248] width 21 height 57
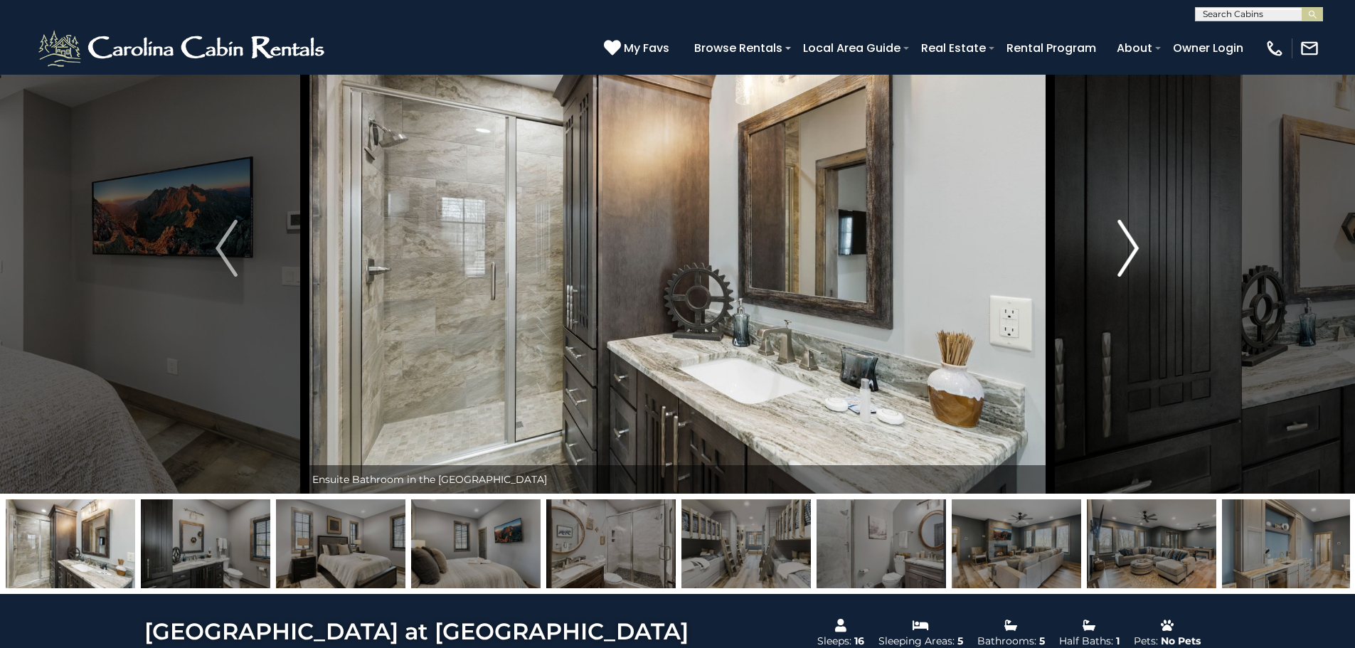
click at [1134, 245] on img "Next" at bounding box center [1128, 248] width 21 height 57
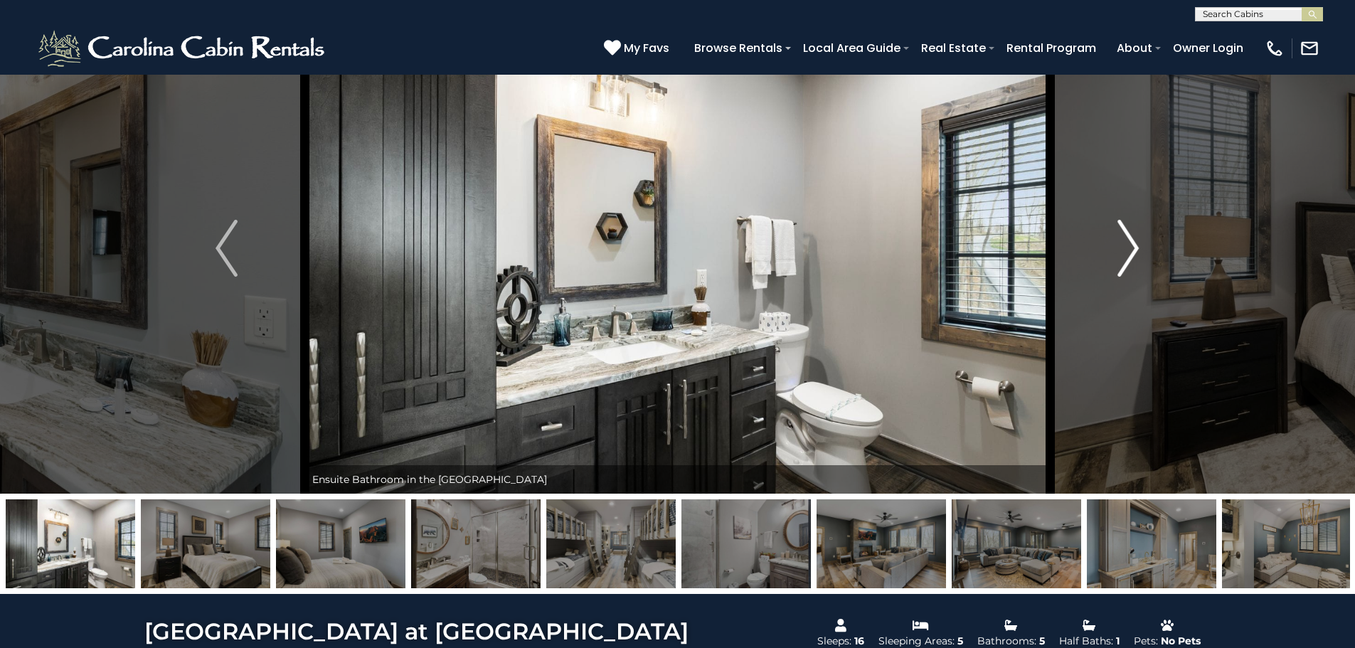
click at [1134, 245] on img "Next" at bounding box center [1128, 248] width 21 height 57
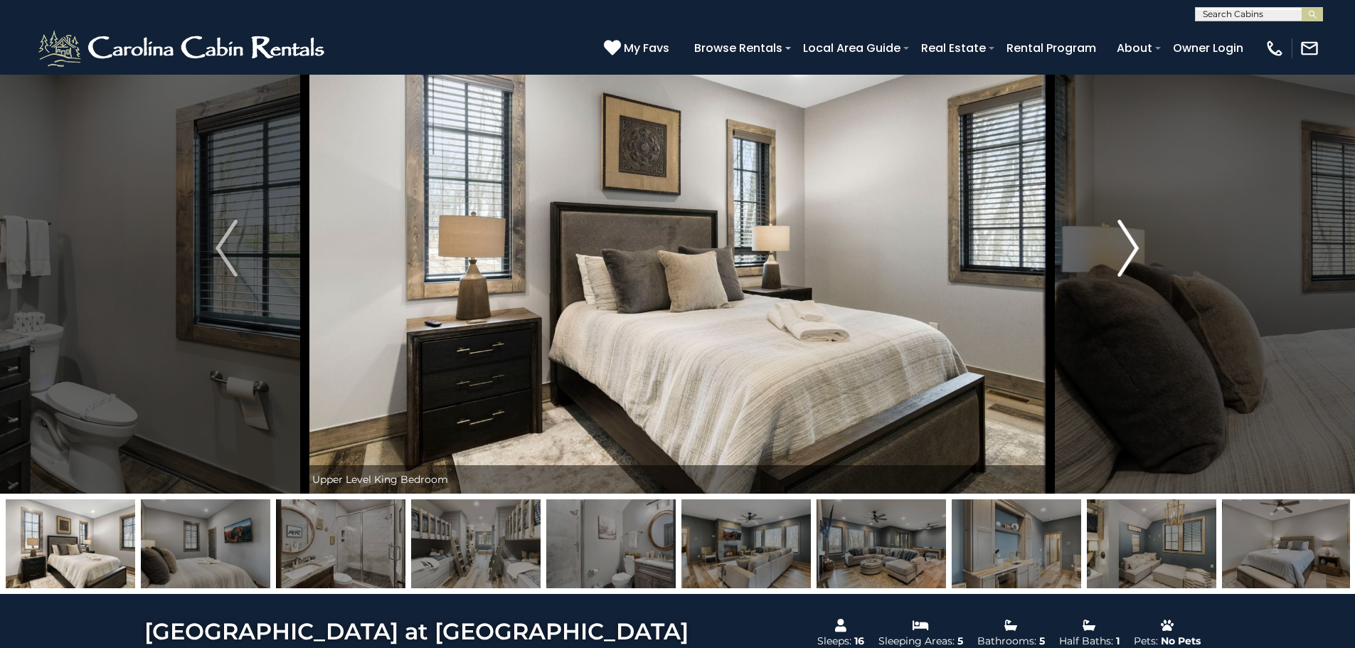
click at [1134, 245] on img "Next" at bounding box center [1128, 248] width 21 height 57
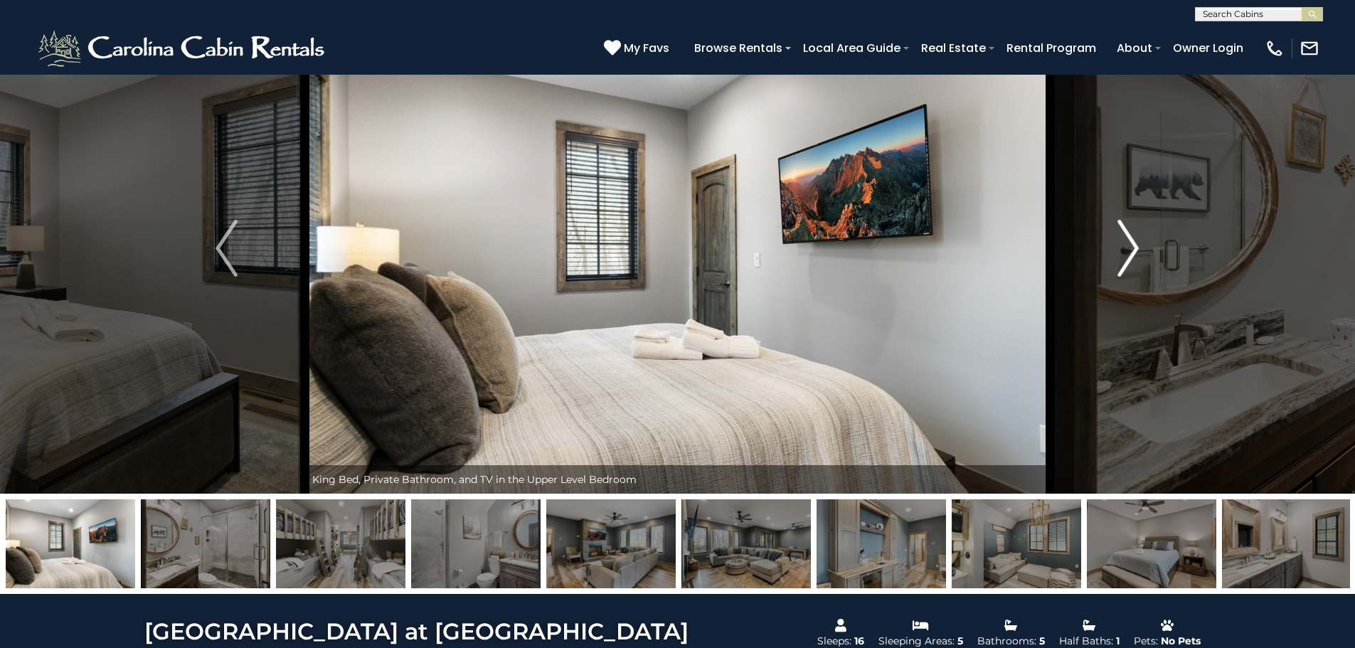
click at [1134, 245] on img "Next" at bounding box center [1128, 248] width 21 height 57
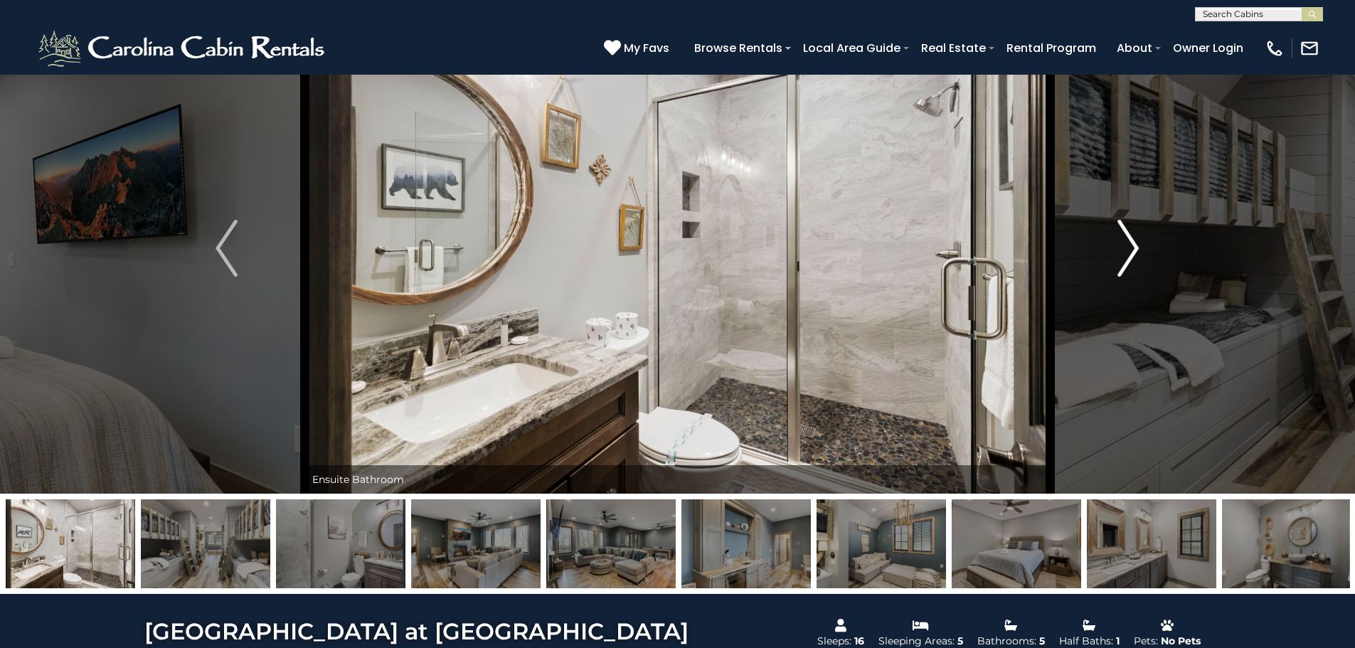
click at [1134, 245] on img "Next" at bounding box center [1128, 248] width 21 height 57
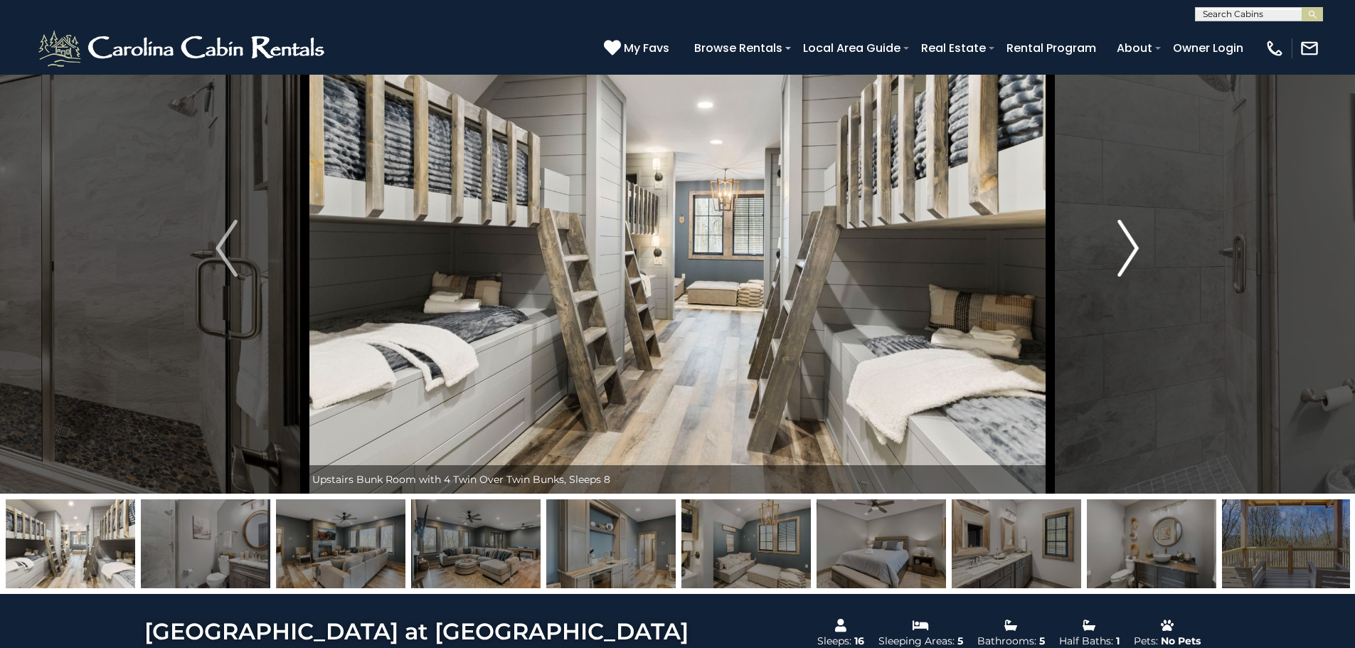
click at [1134, 245] on img "Next" at bounding box center [1128, 248] width 21 height 57
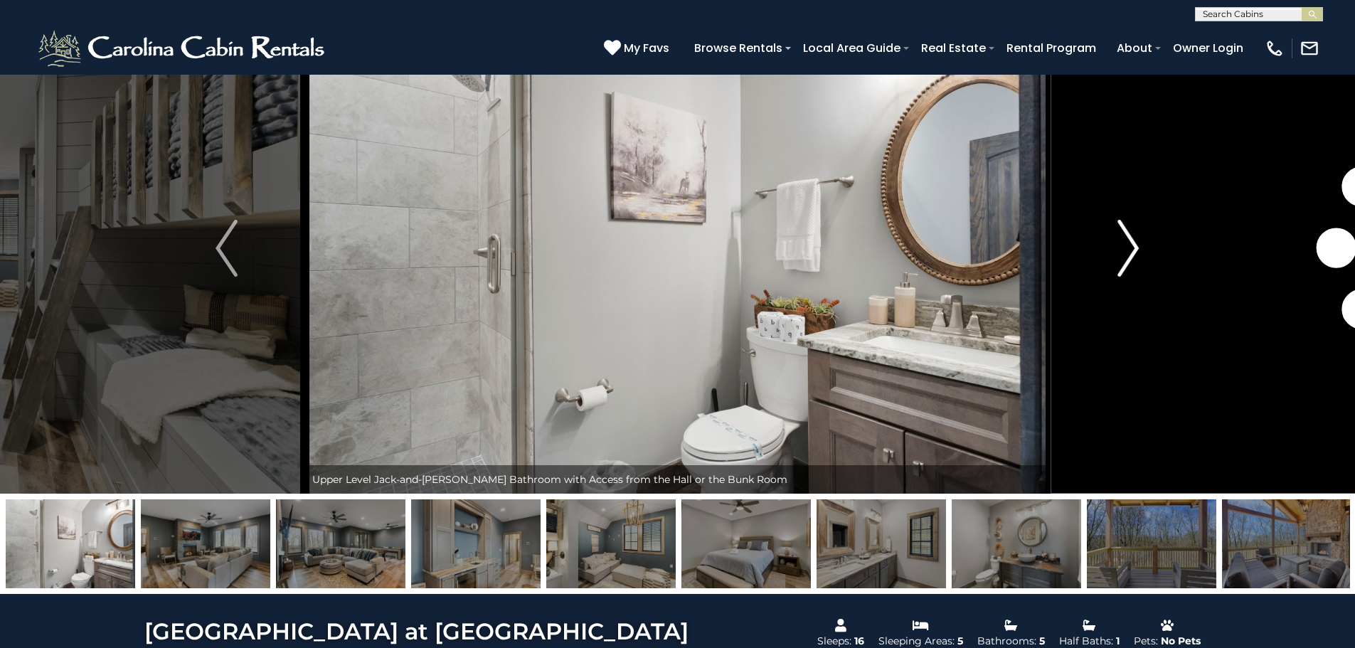
click at [1134, 245] on img "Next" at bounding box center [1128, 248] width 21 height 57
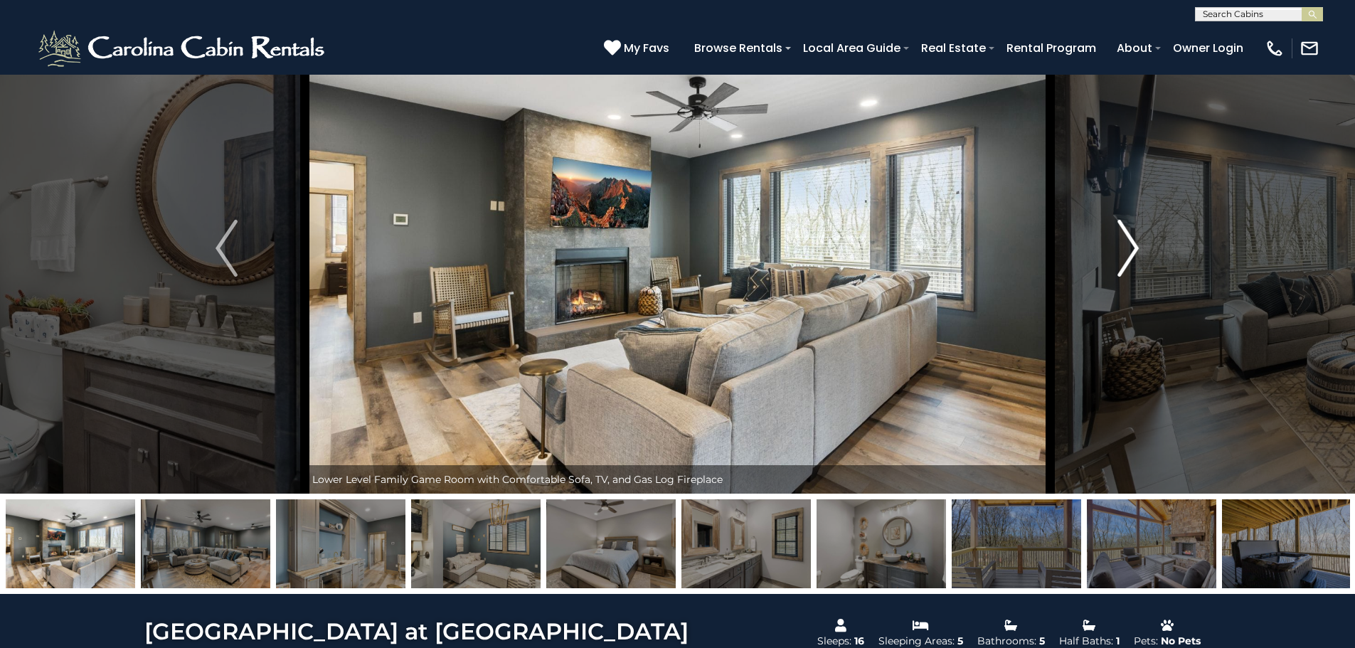
click at [1134, 245] on img "Next" at bounding box center [1128, 248] width 21 height 57
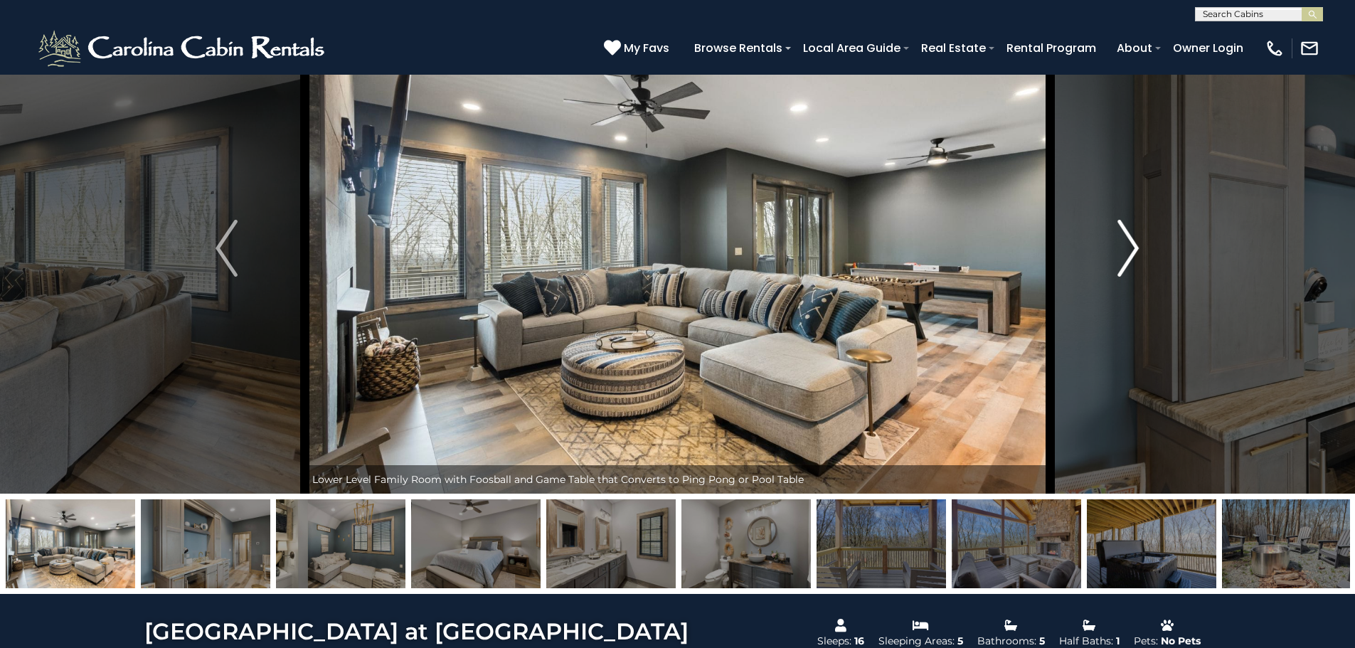
click at [1134, 245] on img "Next" at bounding box center [1128, 248] width 21 height 57
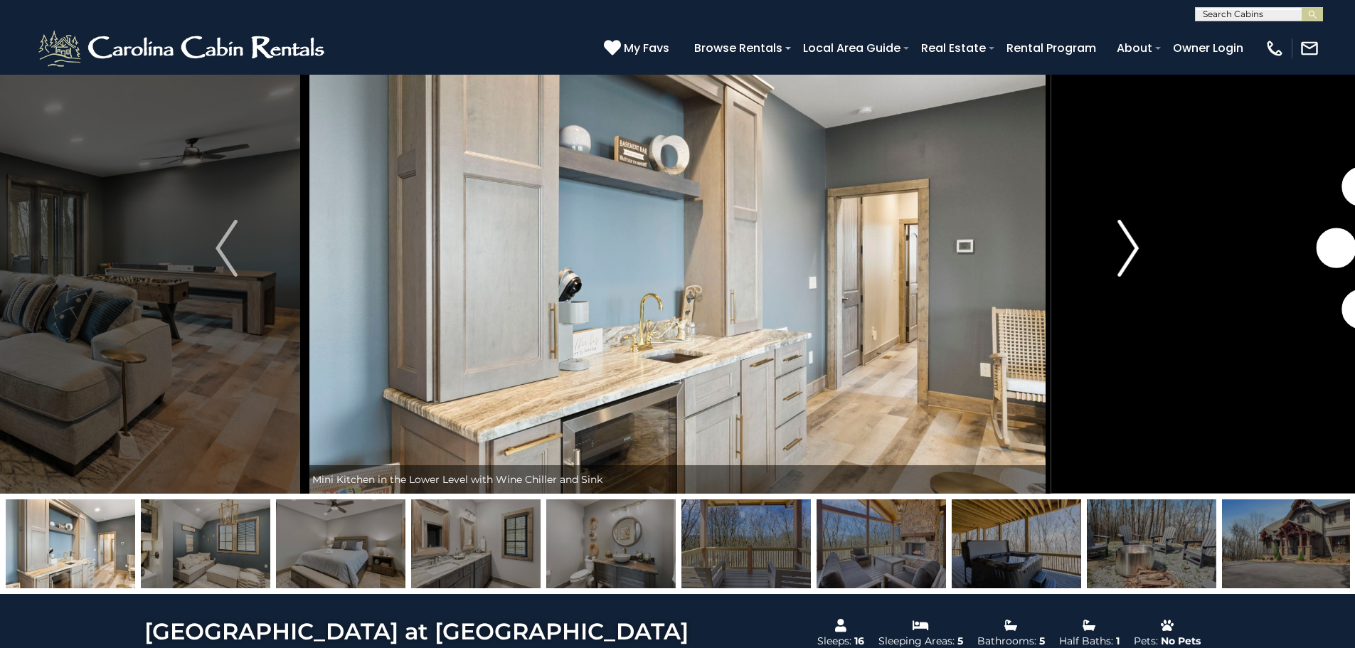
click at [1134, 245] on img "Next" at bounding box center [1128, 248] width 21 height 57
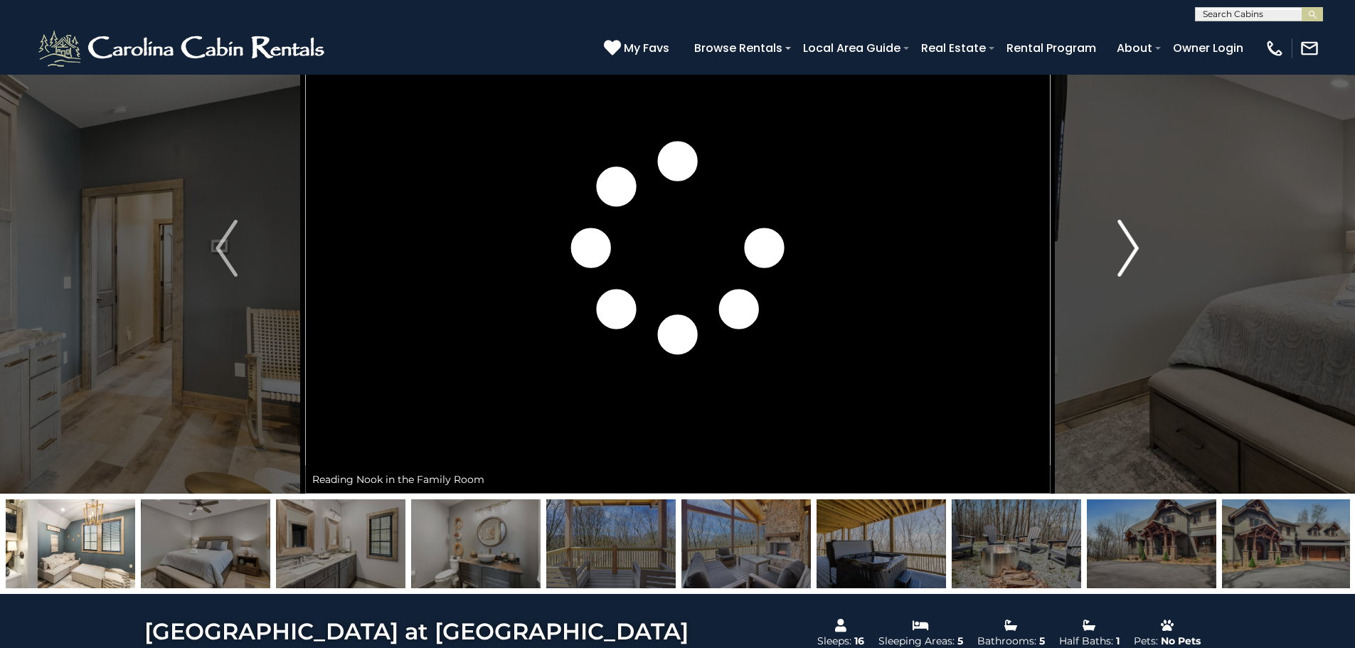
click at [1134, 245] on img "Next" at bounding box center [1128, 248] width 21 height 57
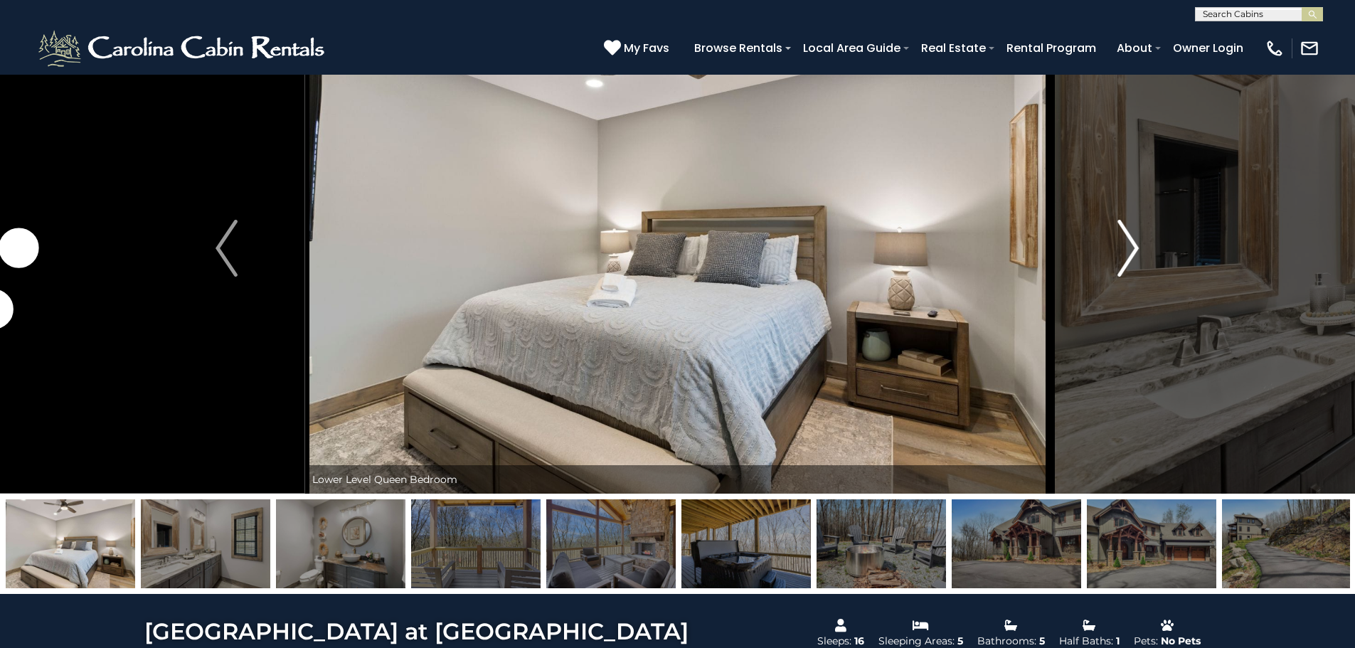
click at [1134, 245] on img "Next" at bounding box center [1128, 248] width 21 height 57
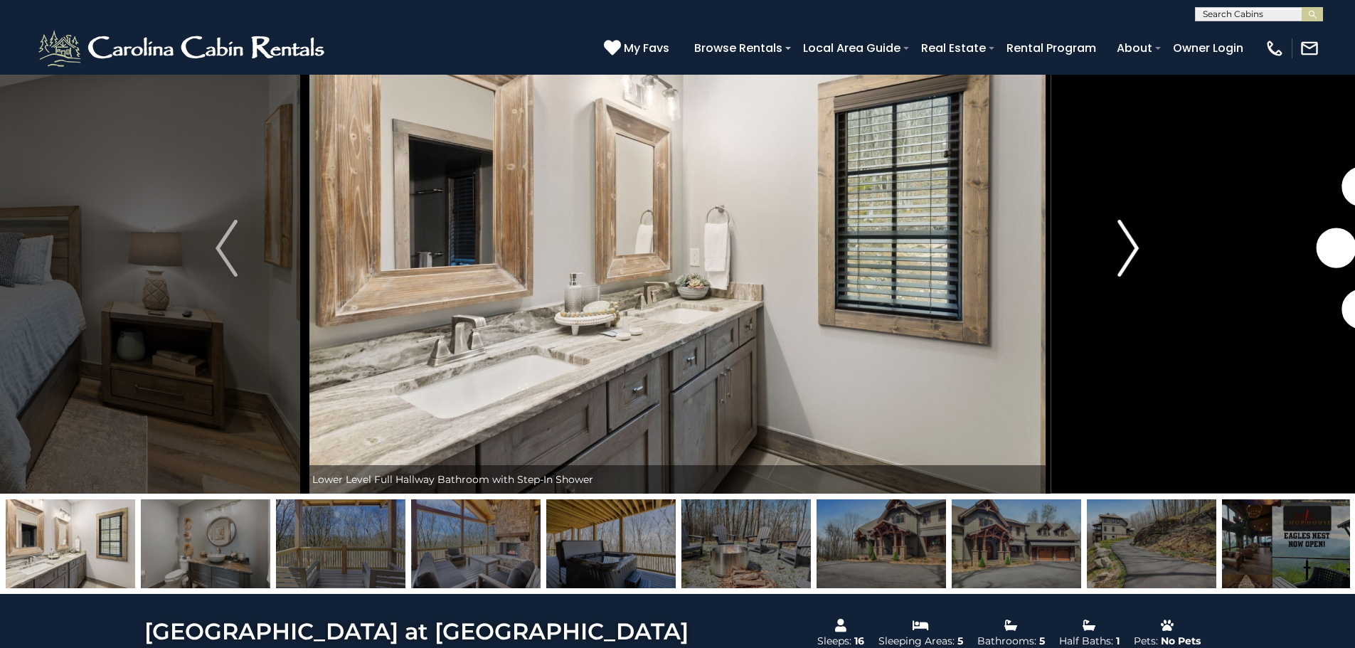
click at [1134, 245] on img "Next" at bounding box center [1128, 248] width 21 height 57
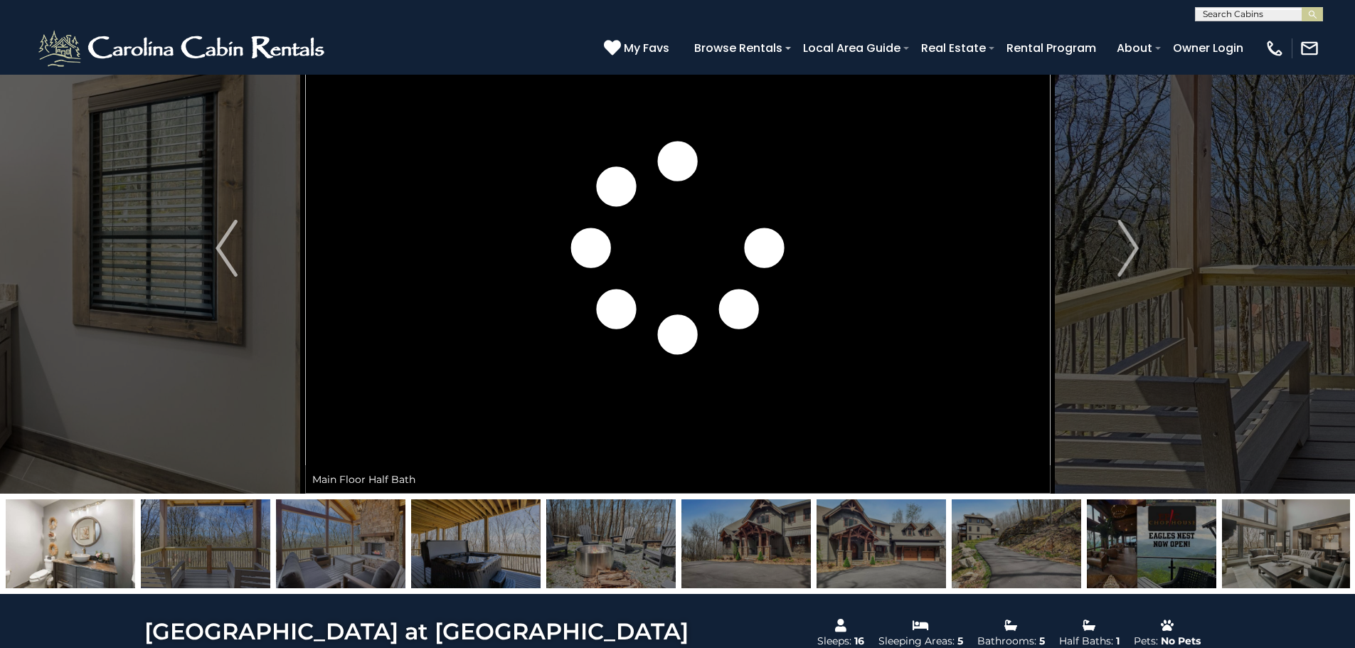
click at [909, 554] on img at bounding box center [881, 543] width 129 height 89
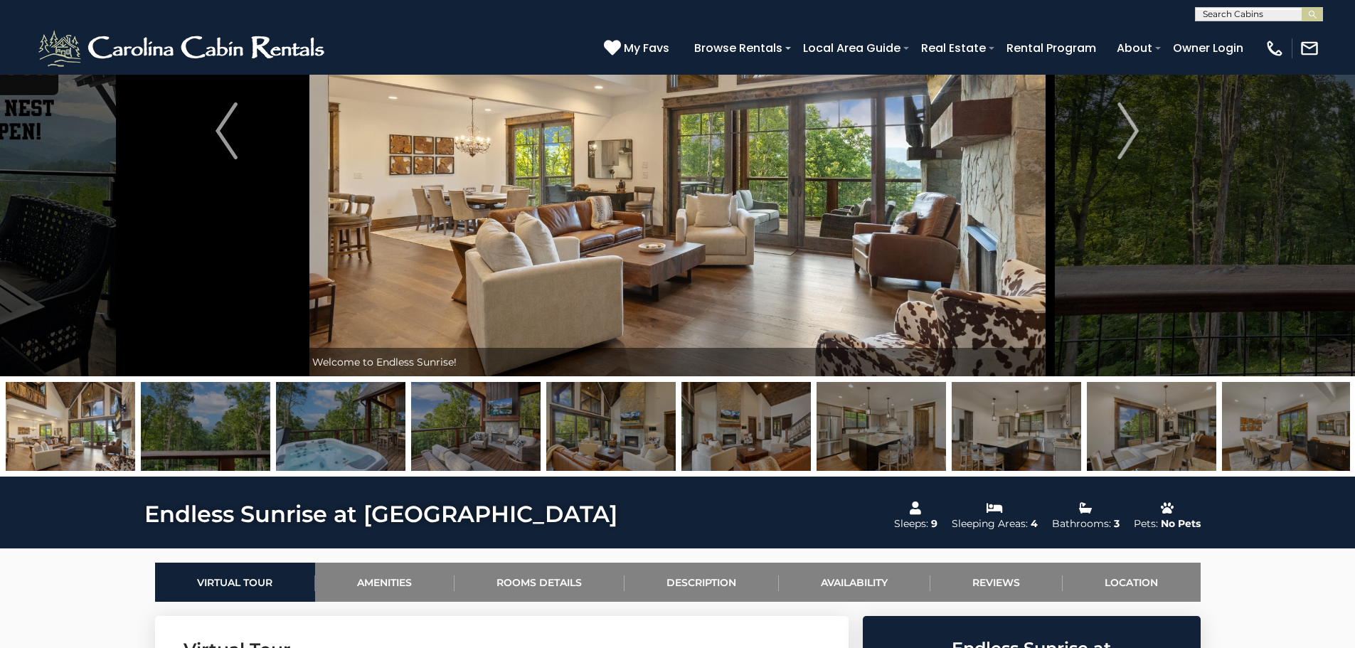
scroll to position [71, 0]
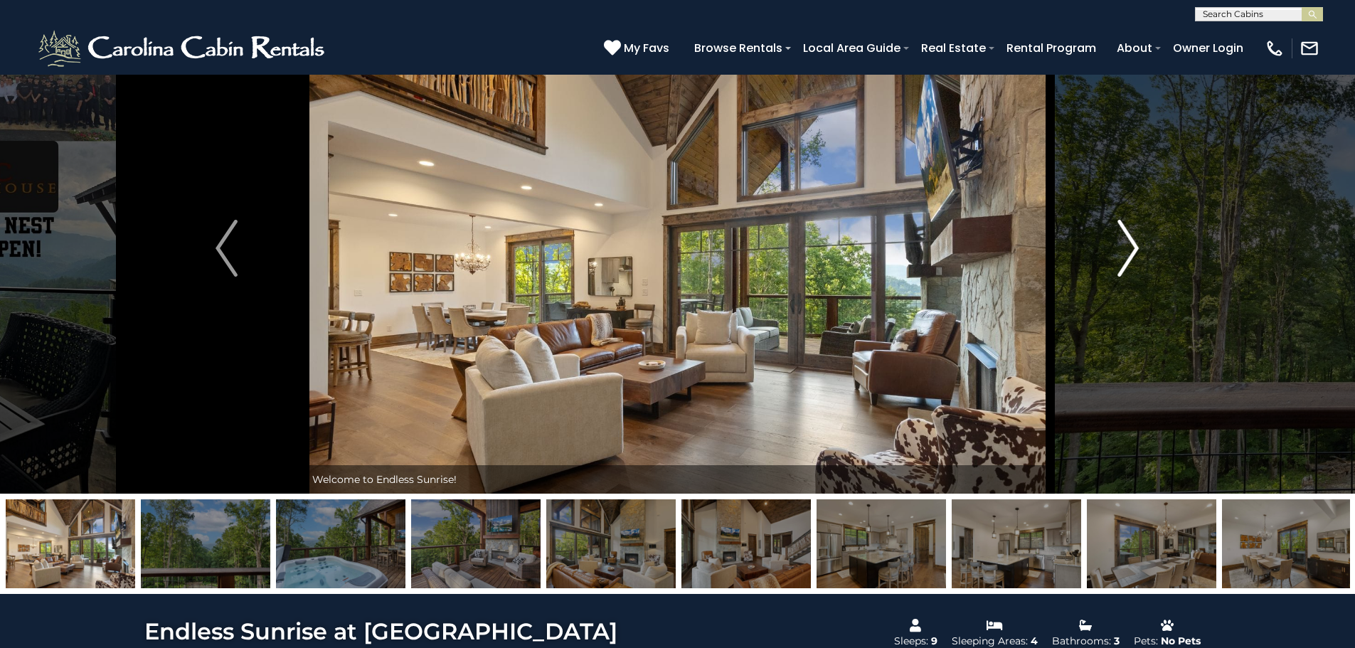
click at [1133, 246] on img "Next" at bounding box center [1128, 248] width 21 height 57
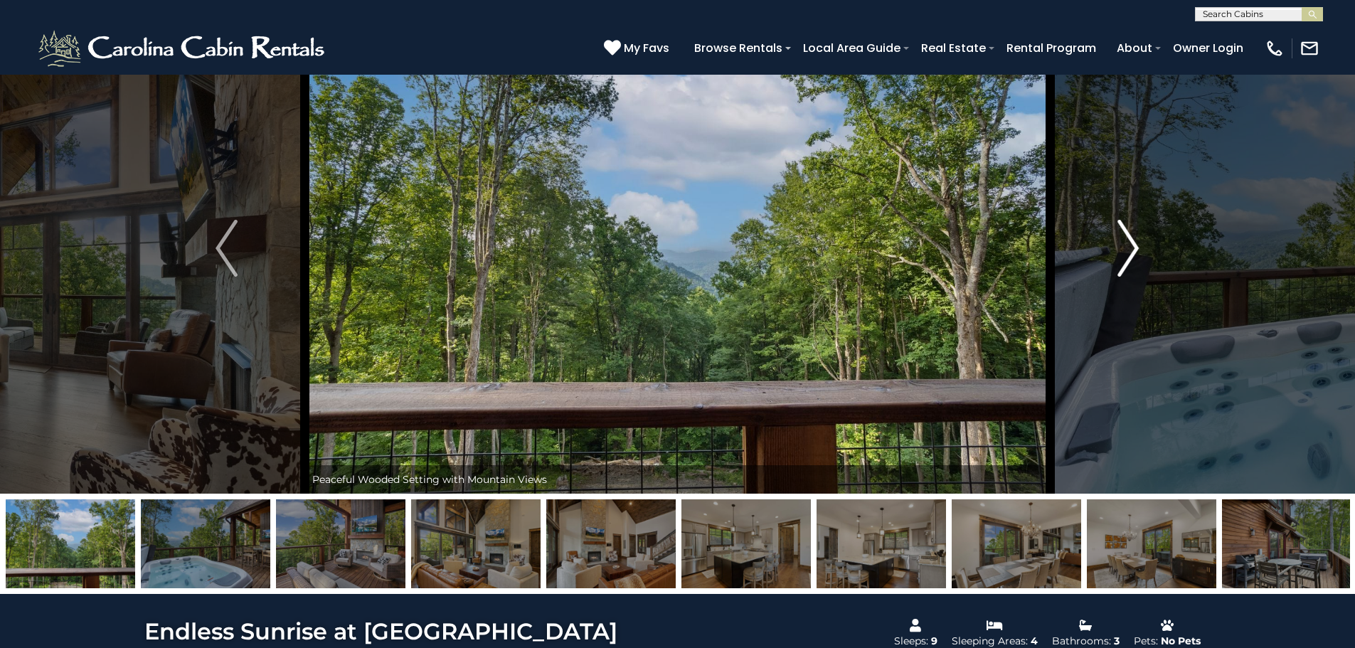
click at [1133, 245] on img "Next" at bounding box center [1128, 248] width 21 height 57
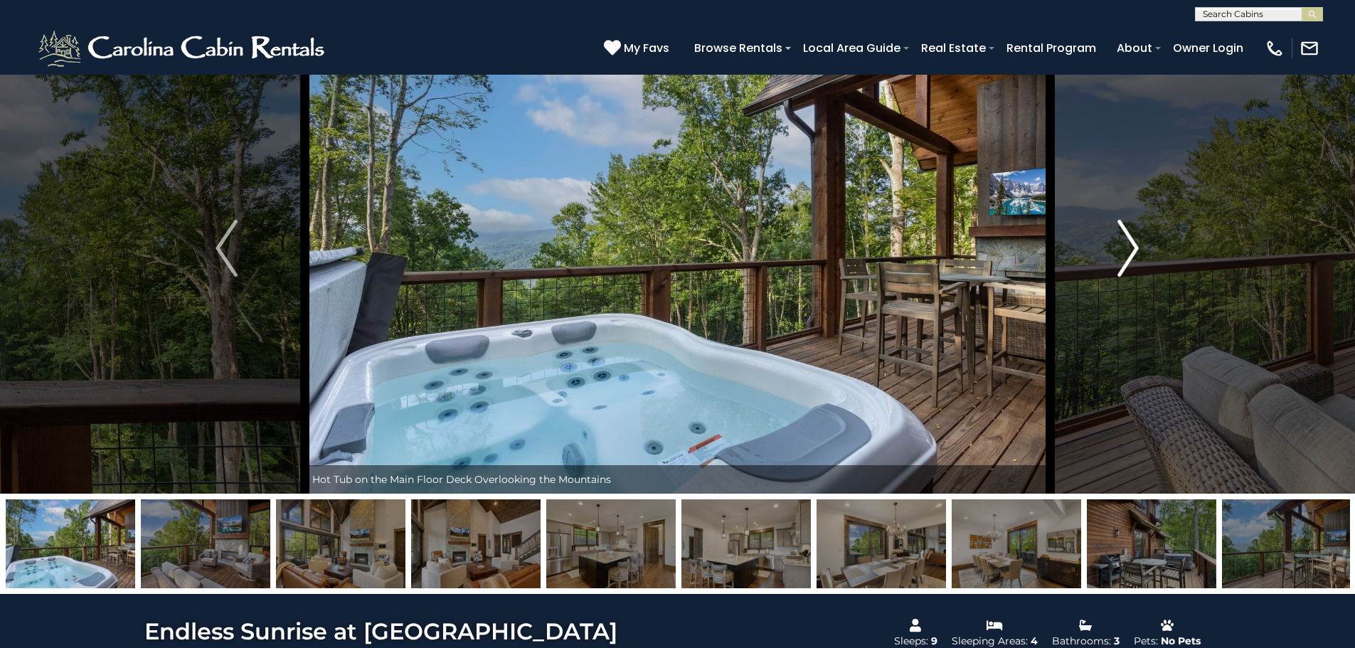
click at [1133, 245] on img "Next" at bounding box center [1128, 248] width 21 height 57
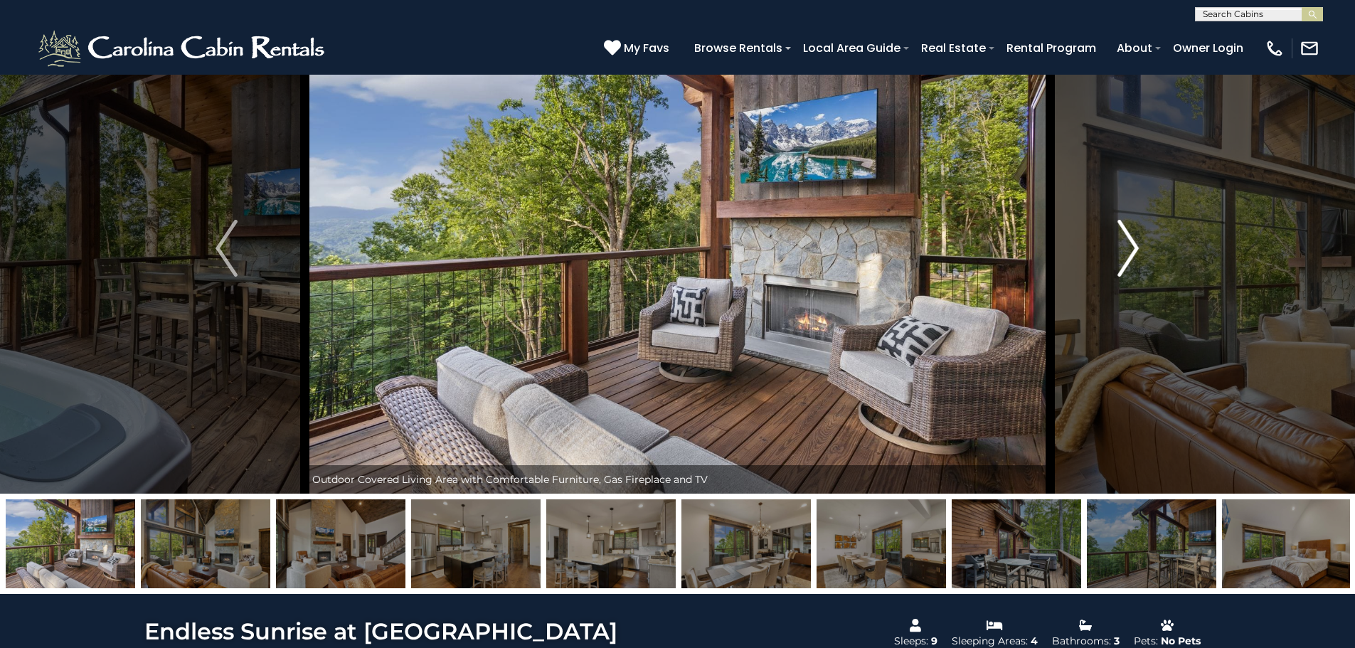
click at [1133, 245] on img "Next" at bounding box center [1128, 248] width 21 height 57
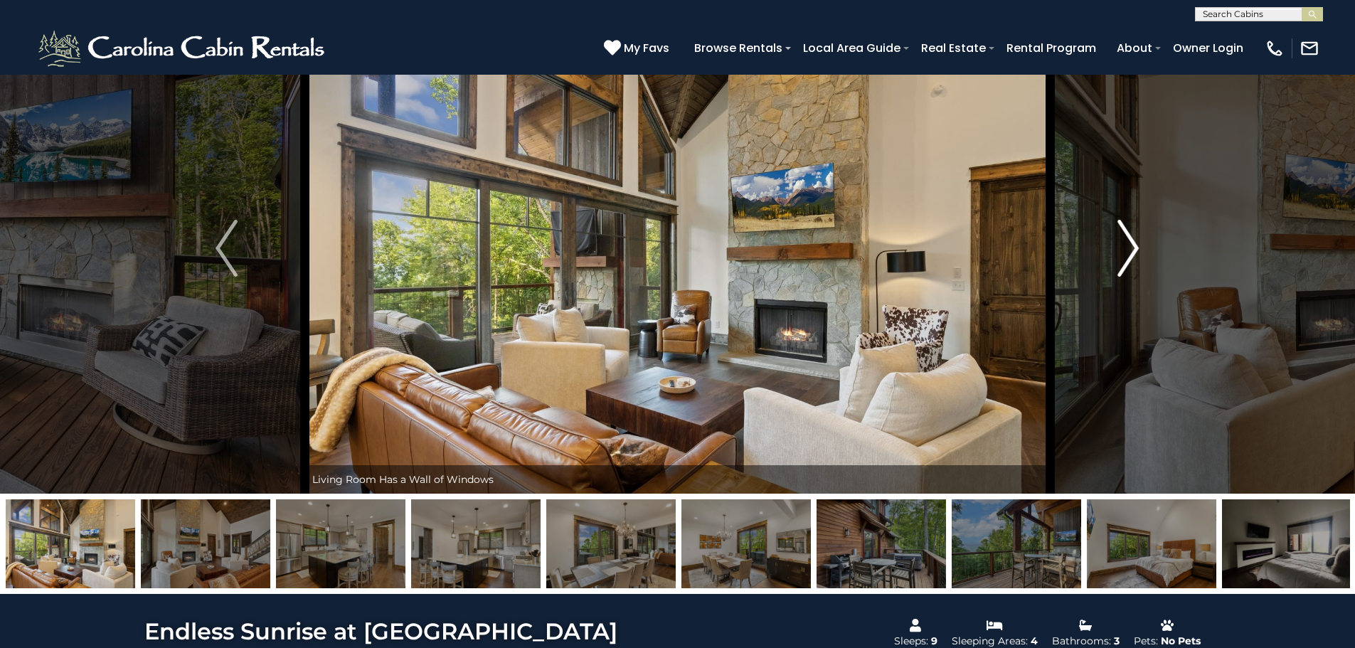
click at [1133, 245] on img "Next" at bounding box center [1128, 248] width 21 height 57
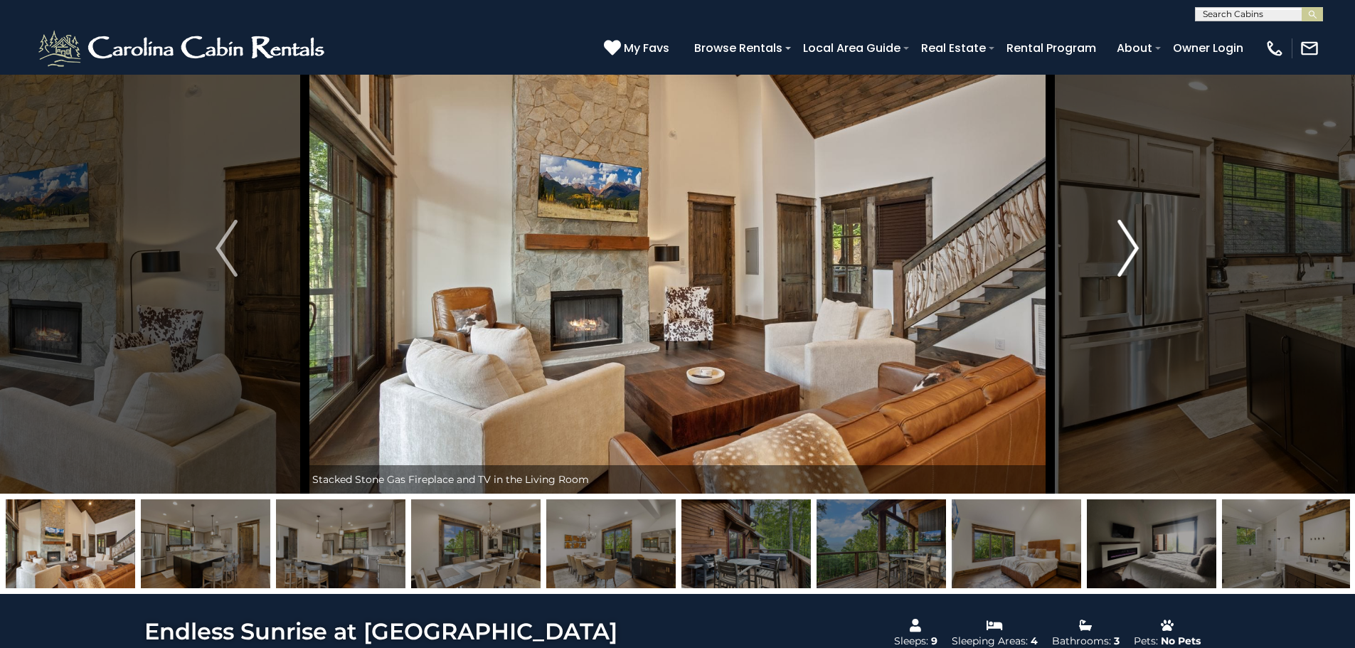
click at [1133, 245] on img "Next" at bounding box center [1128, 248] width 21 height 57
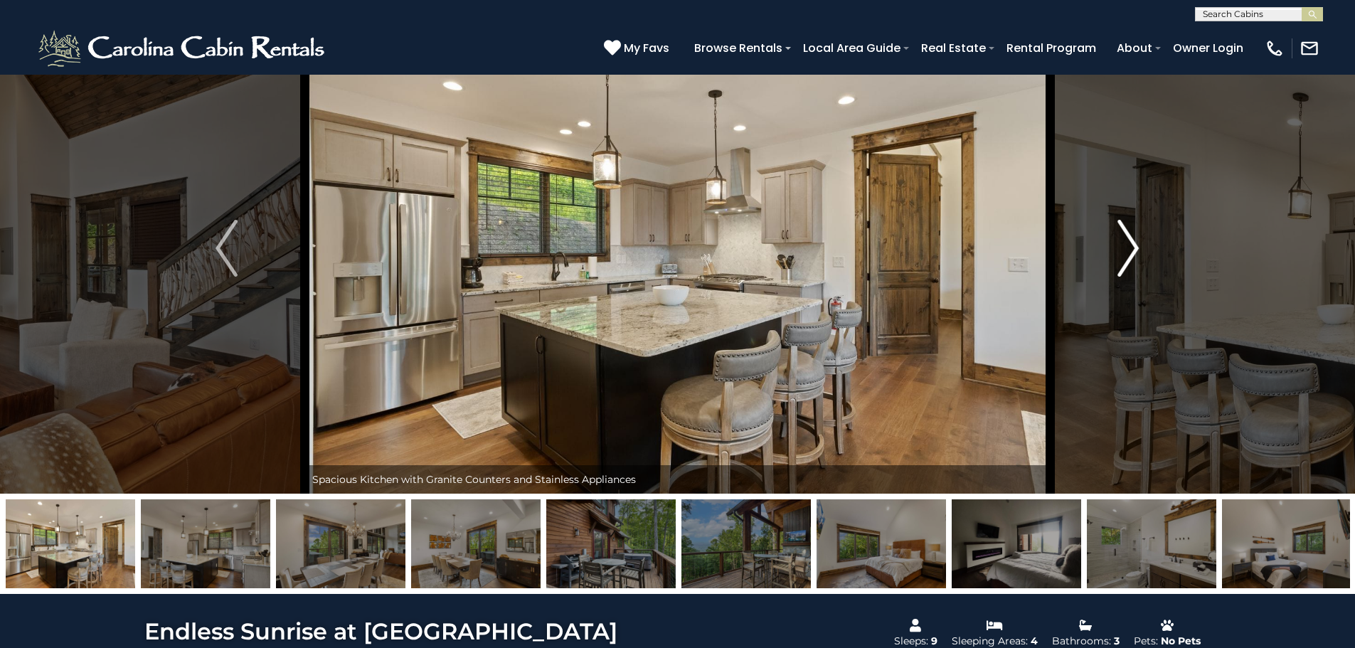
click at [1133, 245] on img "Next" at bounding box center [1128, 248] width 21 height 57
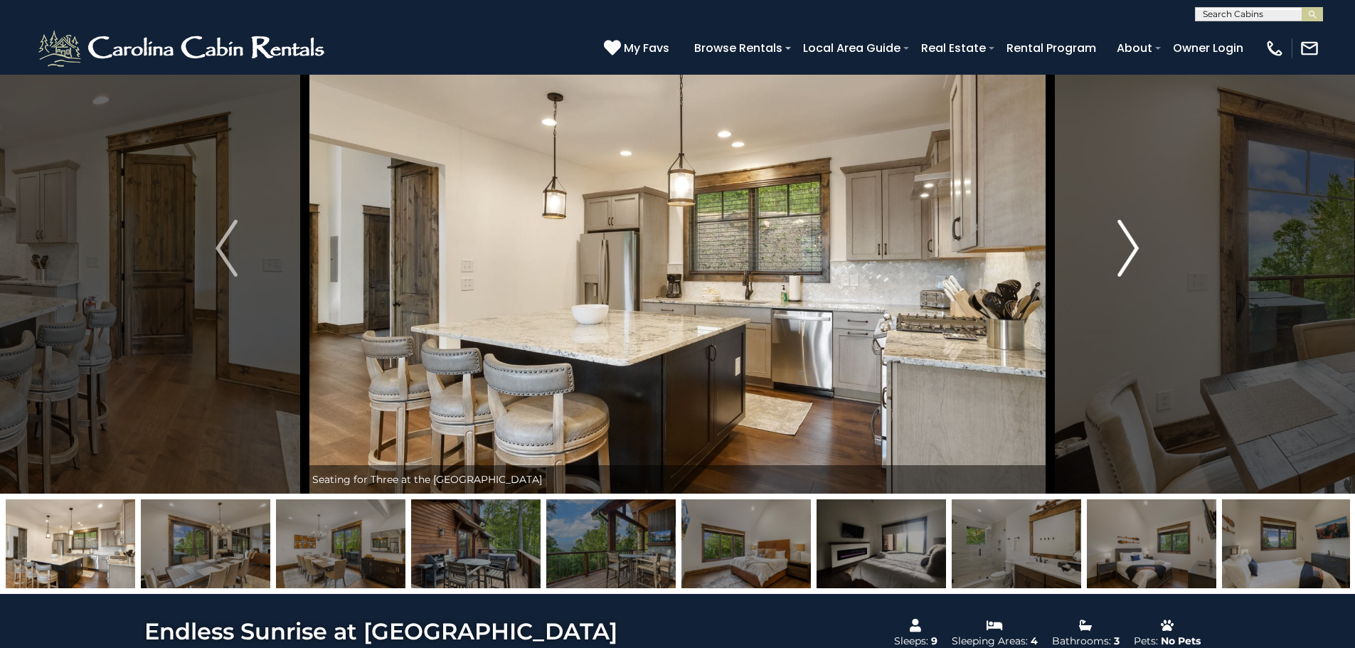
click at [1133, 245] on img "Next" at bounding box center [1128, 248] width 21 height 57
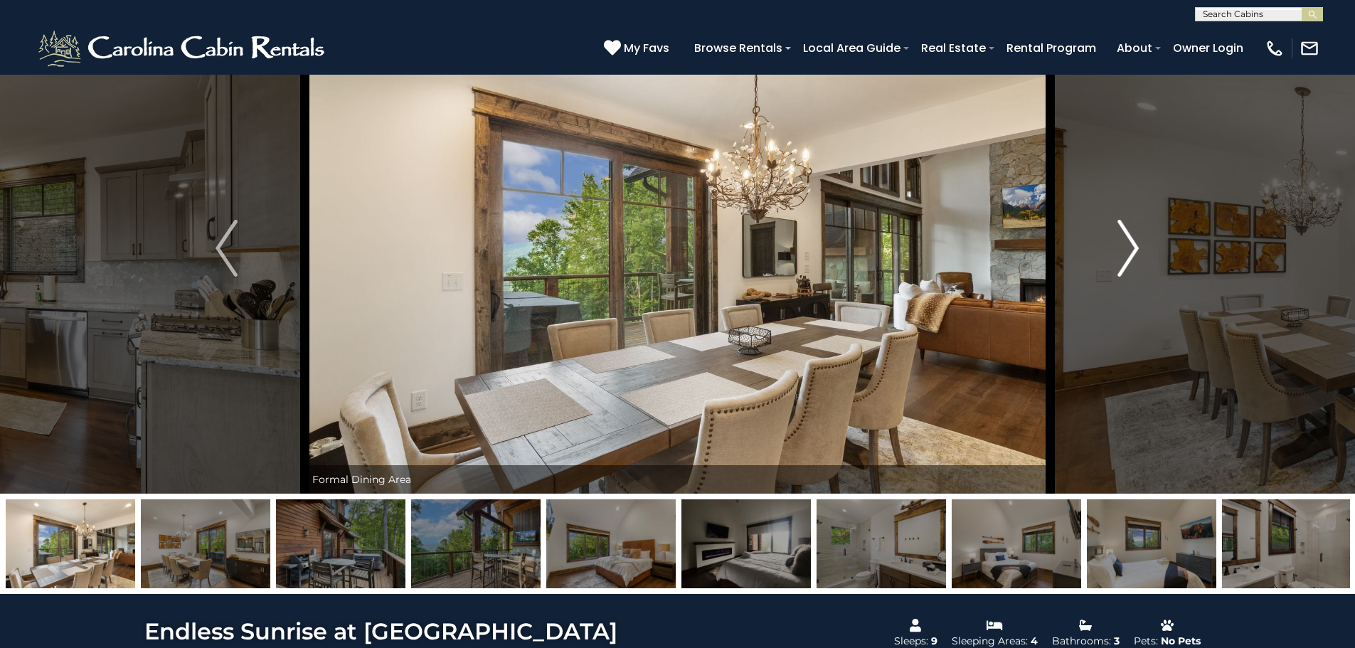
click at [1133, 245] on img "Next" at bounding box center [1128, 248] width 21 height 57
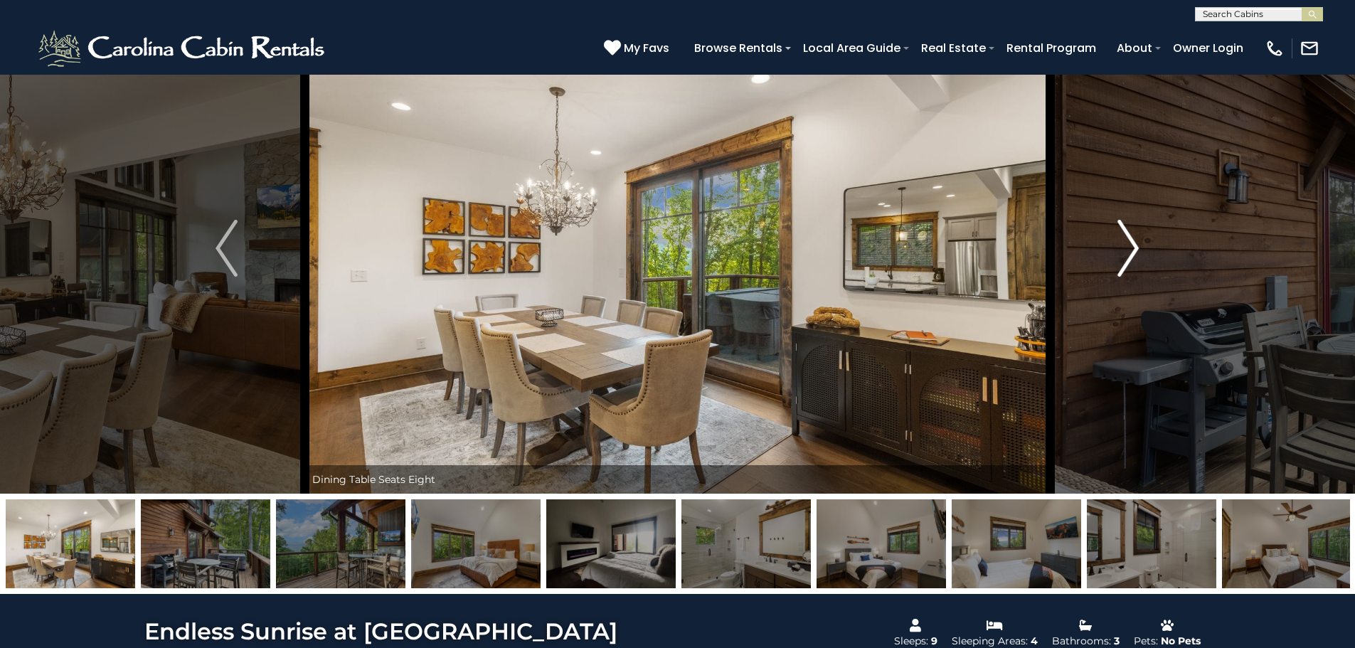
click at [1133, 245] on img "Next" at bounding box center [1128, 248] width 21 height 57
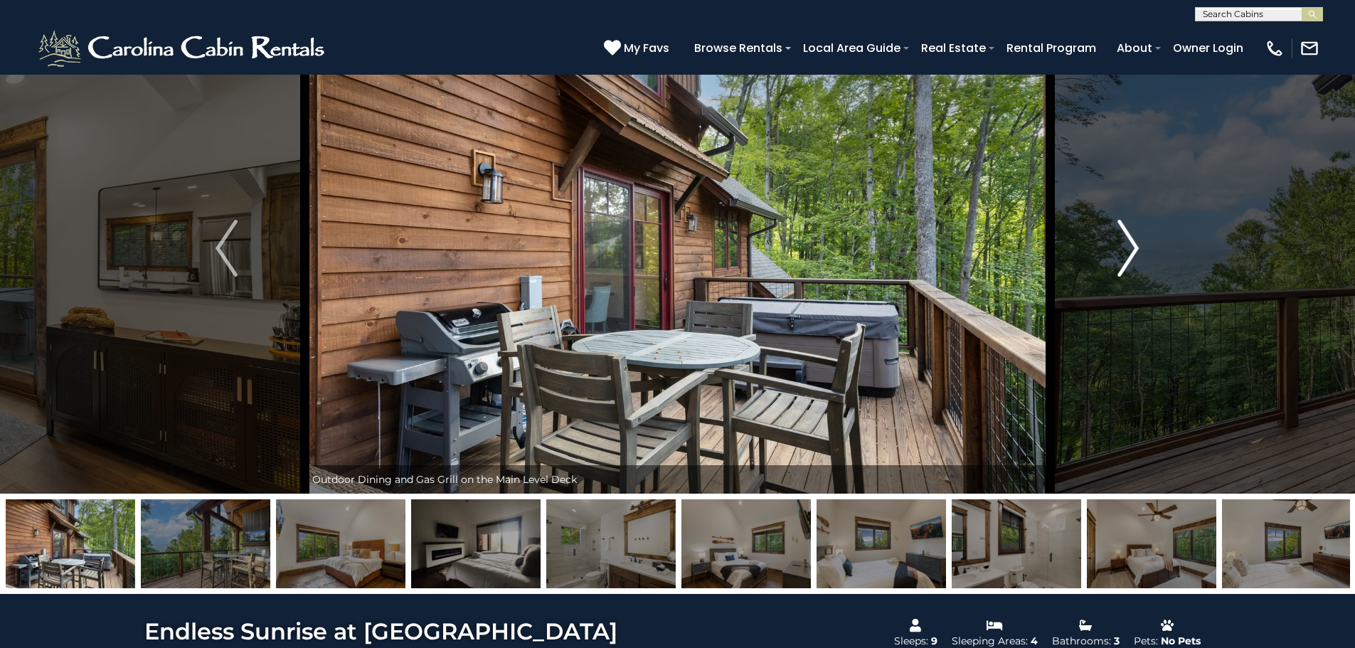
click at [1133, 245] on img "Next" at bounding box center [1128, 248] width 21 height 57
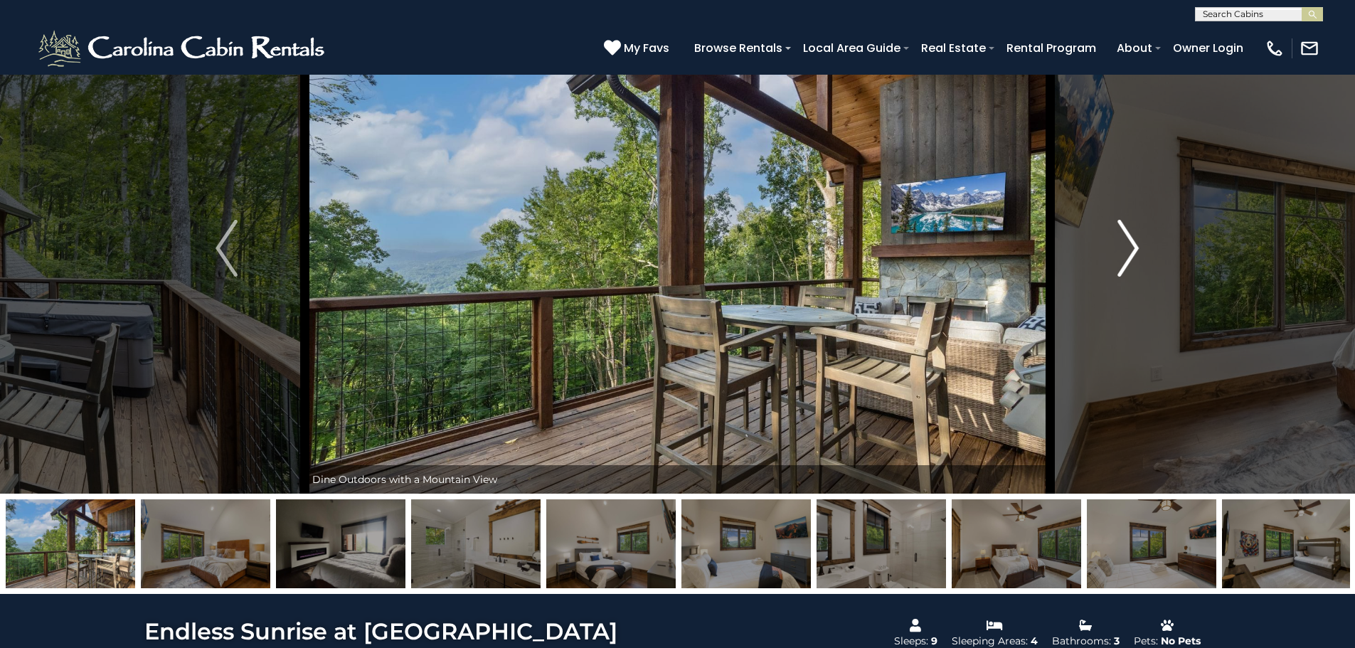
click at [1133, 245] on img "Next" at bounding box center [1128, 248] width 21 height 57
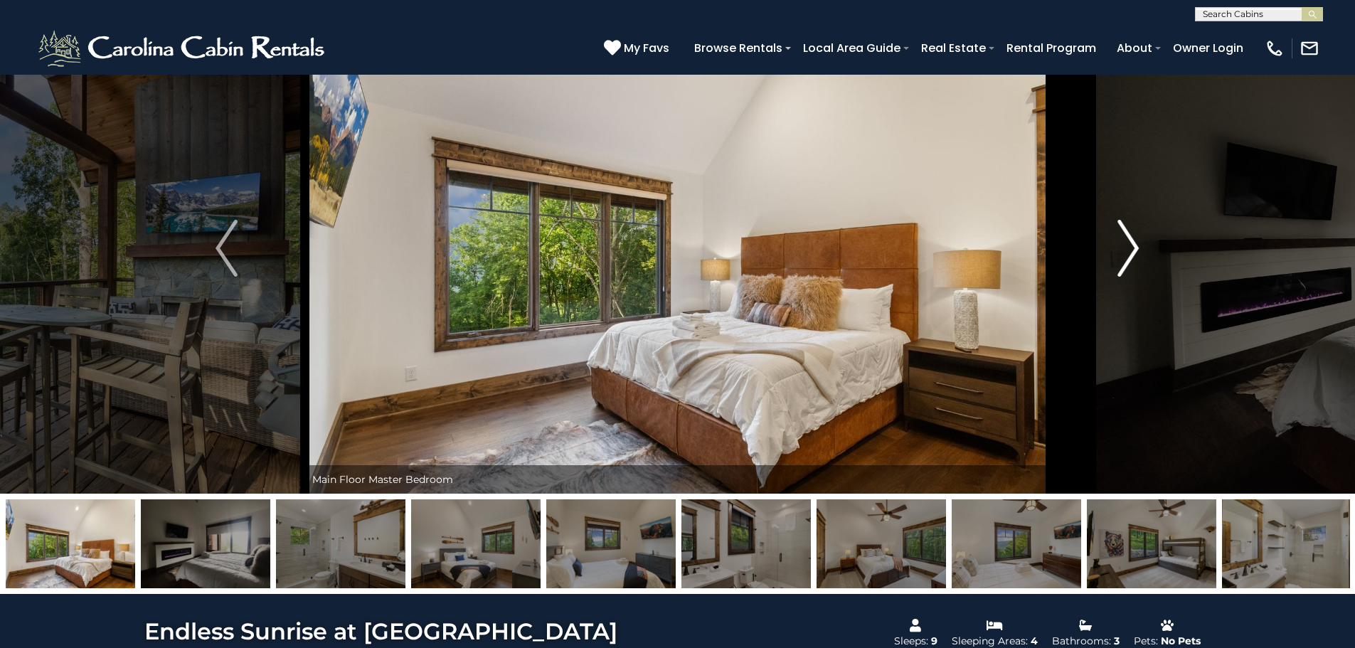
click at [1133, 245] on img "Next" at bounding box center [1128, 248] width 21 height 57
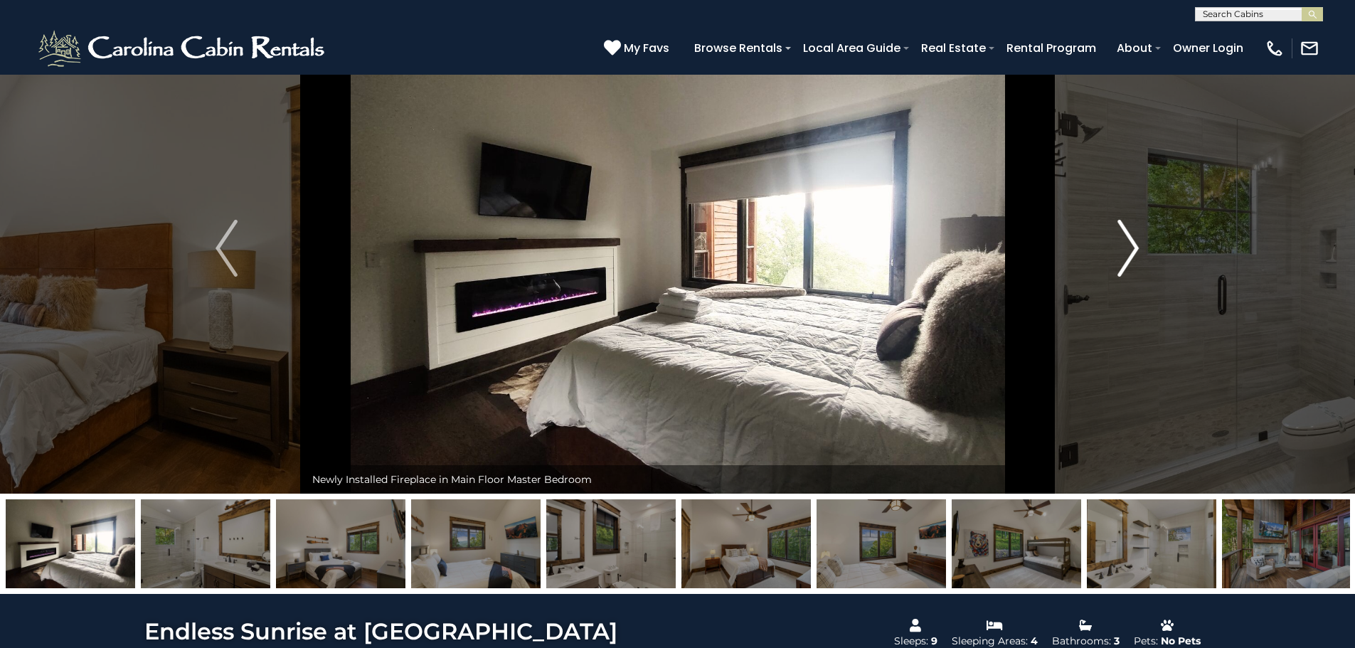
click at [1133, 245] on img "Next" at bounding box center [1128, 248] width 21 height 57
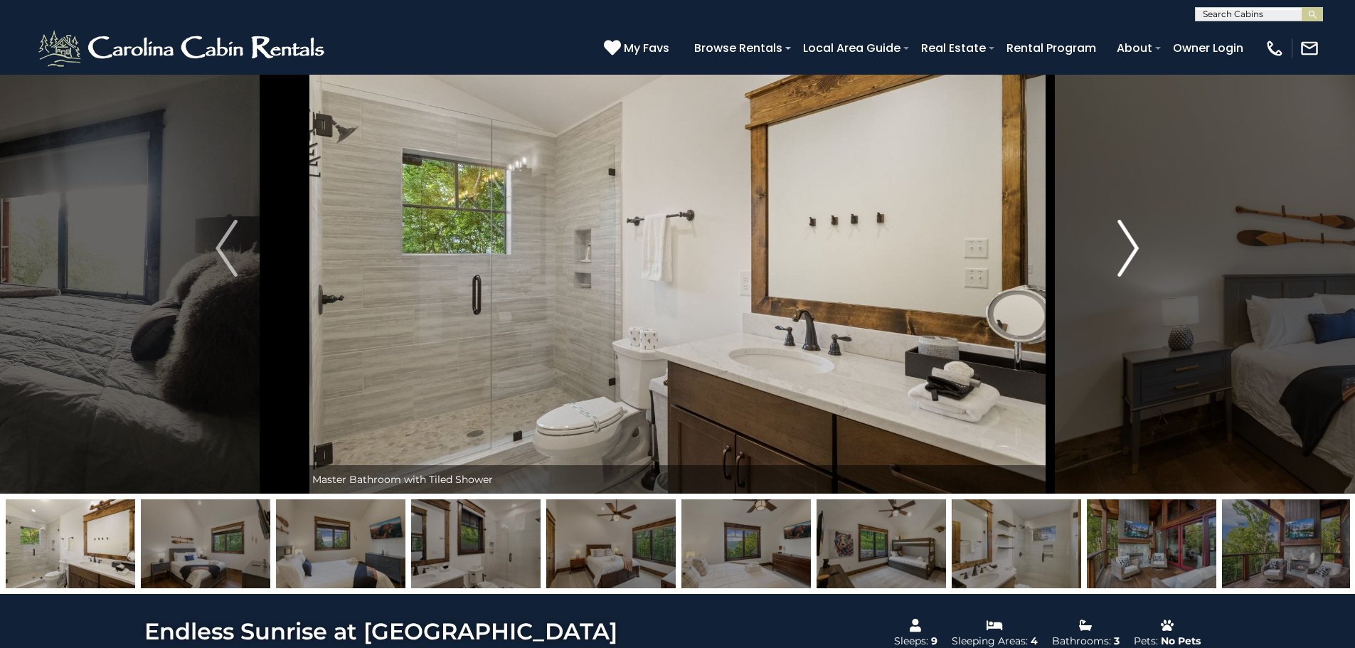
click at [1133, 245] on img "Next" at bounding box center [1128, 248] width 21 height 57
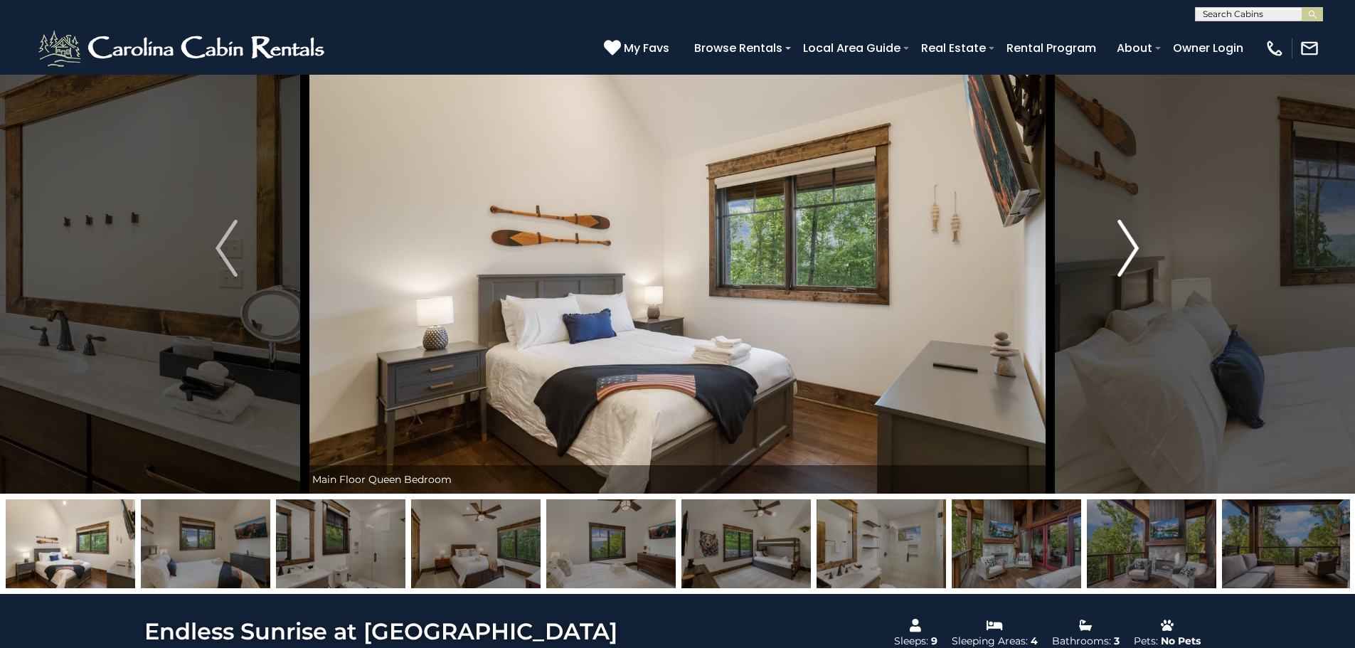
click at [1133, 245] on img "Next" at bounding box center [1128, 248] width 21 height 57
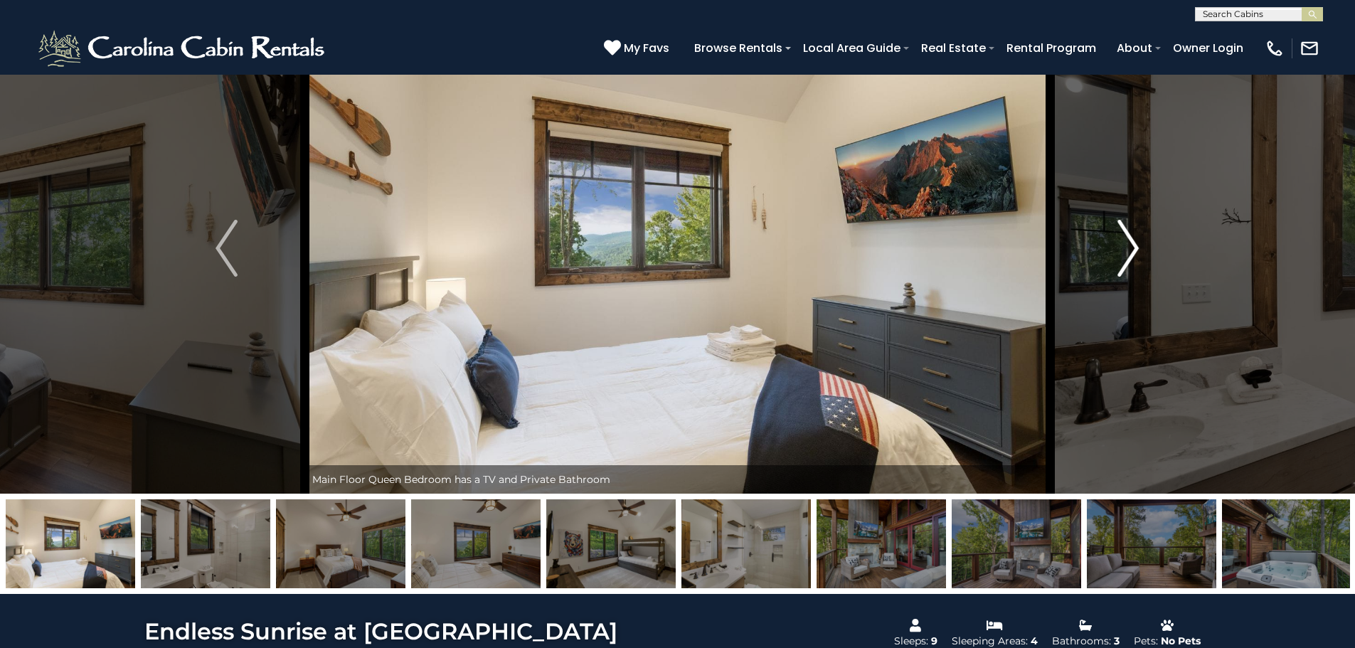
click at [1133, 245] on img "Next" at bounding box center [1128, 248] width 21 height 57
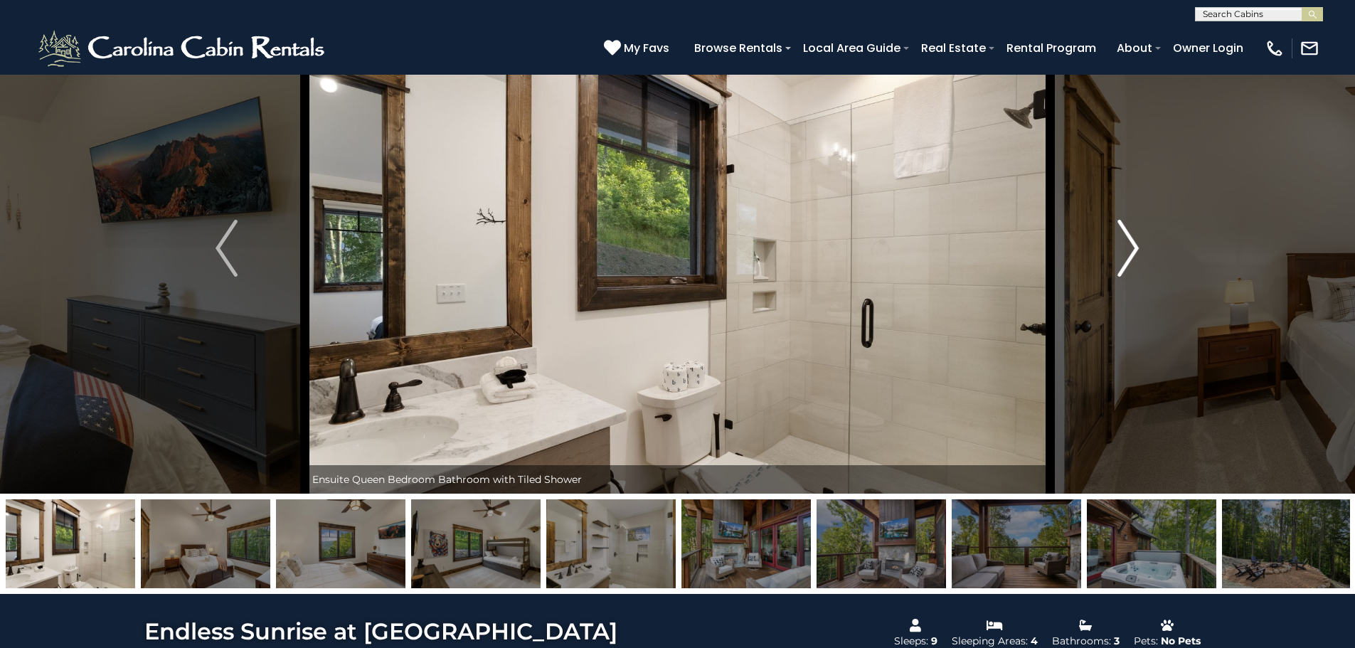
click at [1133, 245] on img "Next" at bounding box center [1128, 248] width 21 height 57
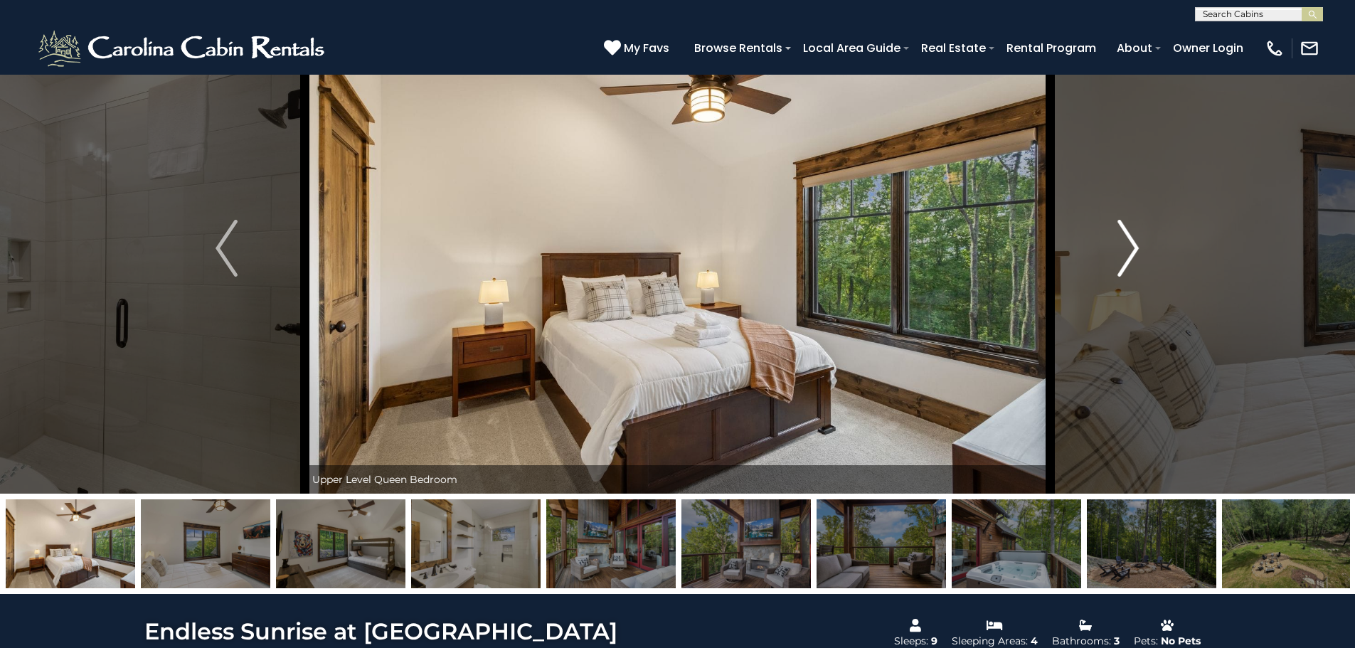
click at [1133, 245] on img "Next" at bounding box center [1128, 248] width 21 height 57
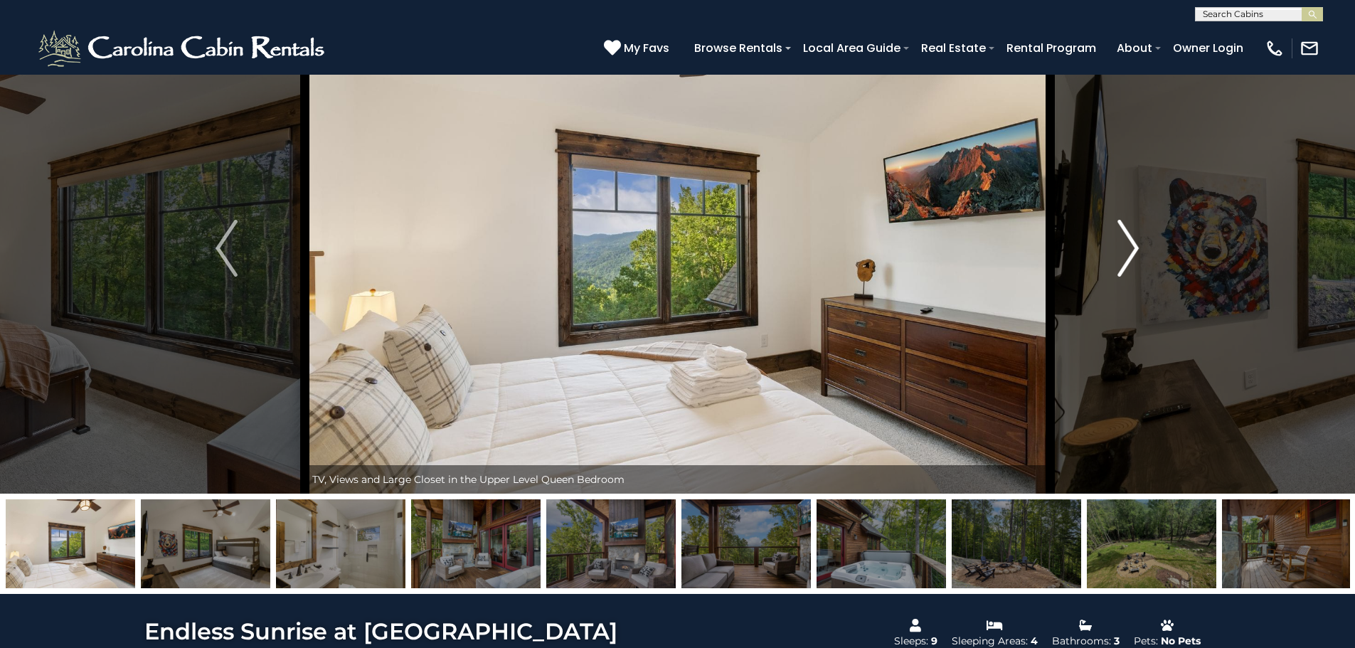
click at [1133, 245] on img "Next" at bounding box center [1128, 248] width 21 height 57
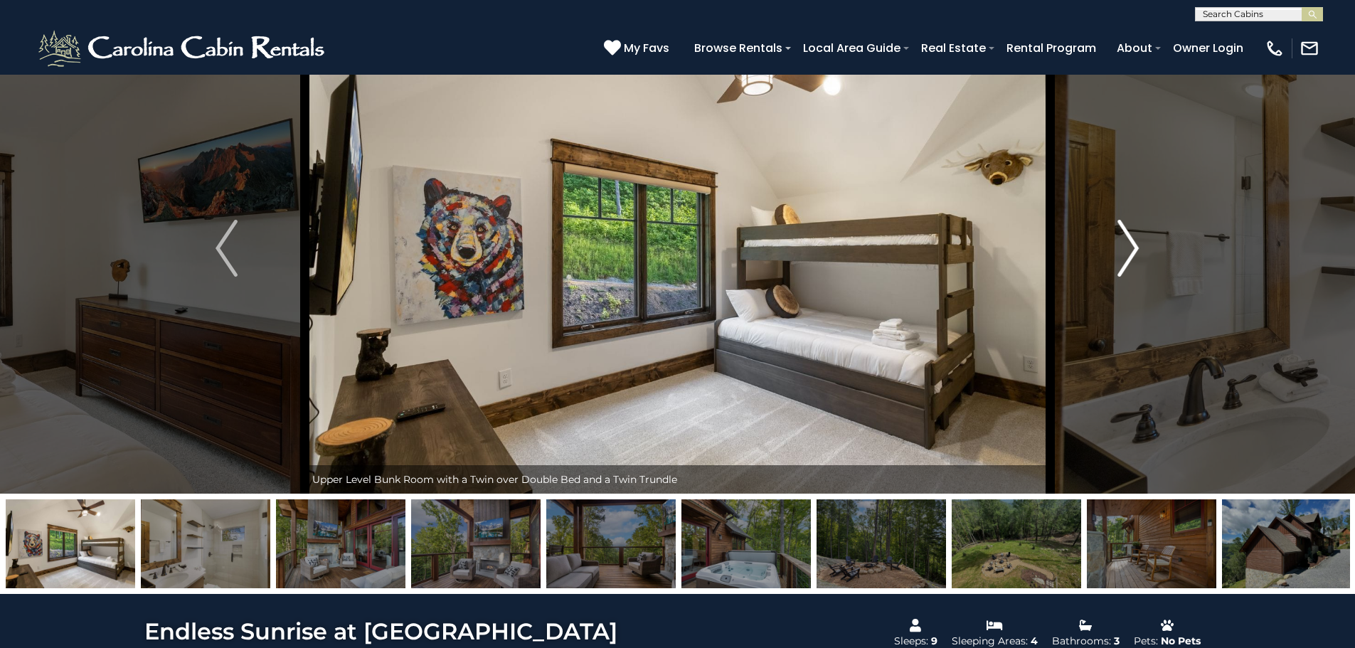
click at [1133, 245] on img "Next" at bounding box center [1128, 248] width 21 height 57
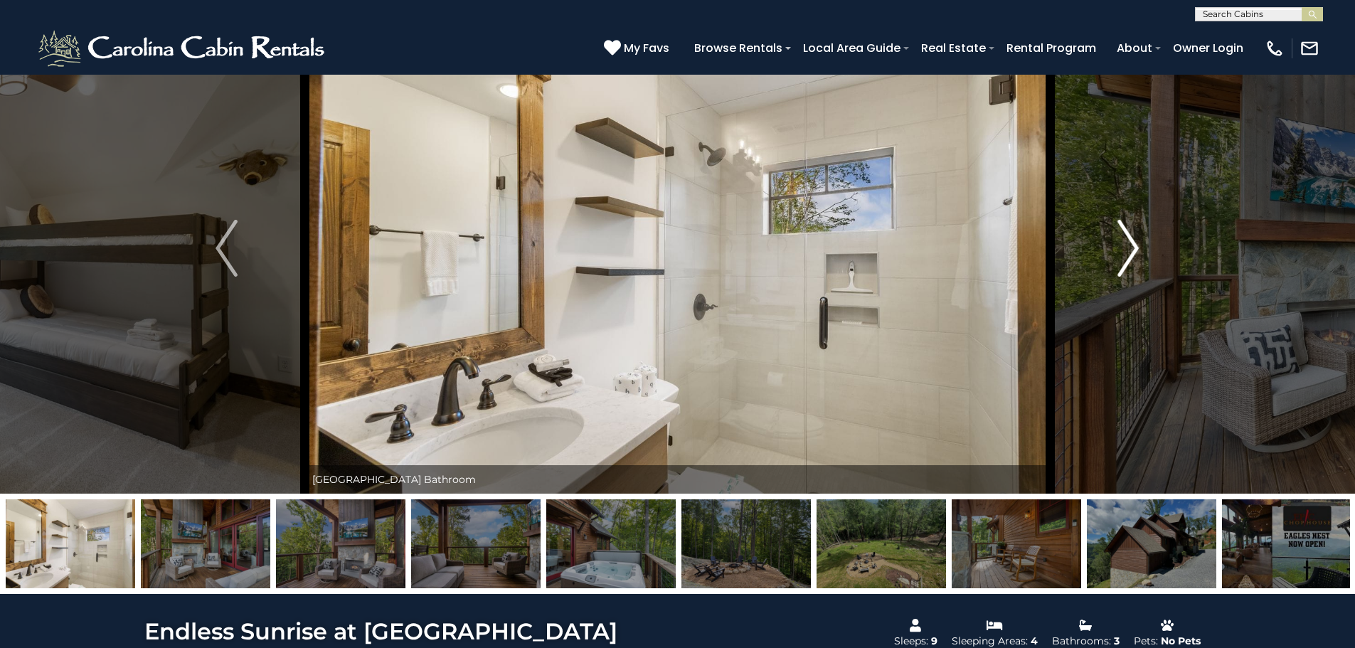
click at [1133, 245] on img "Next" at bounding box center [1128, 248] width 21 height 57
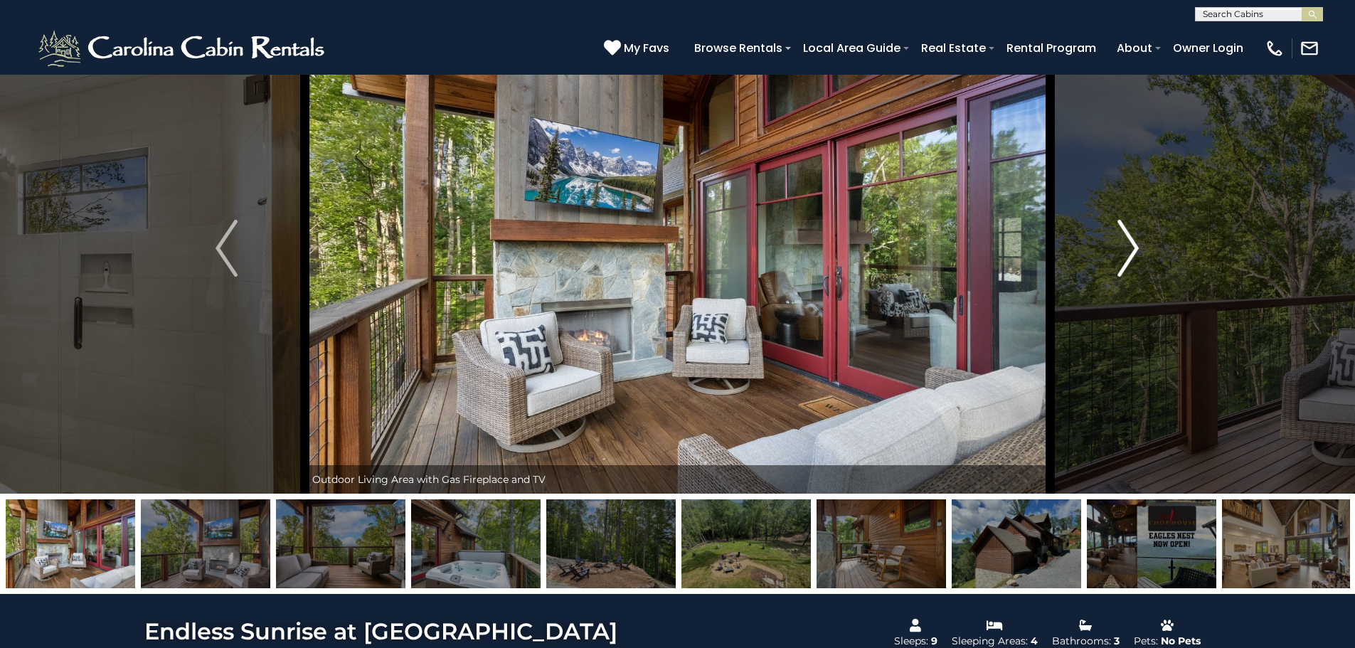
click at [1133, 245] on img "Next" at bounding box center [1128, 248] width 21 height 57
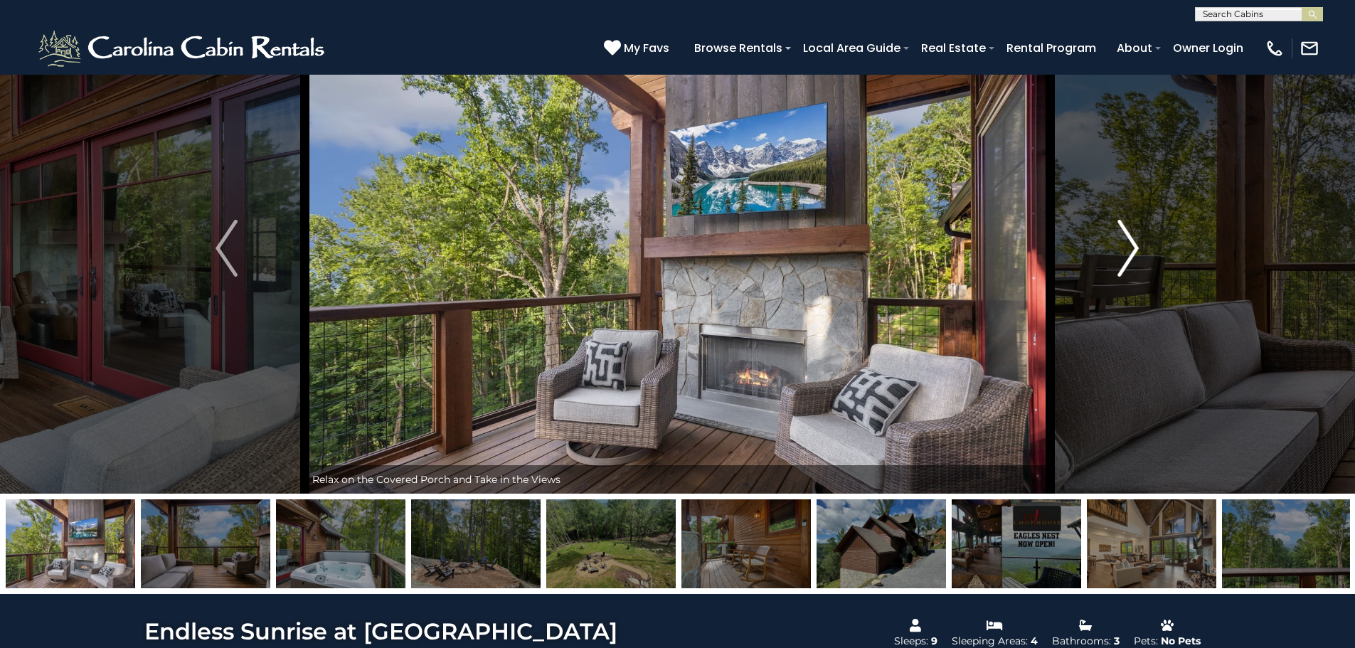
click at [1133, 245] on img "Next" at bounding box center [1128, 248] width 21 height 57
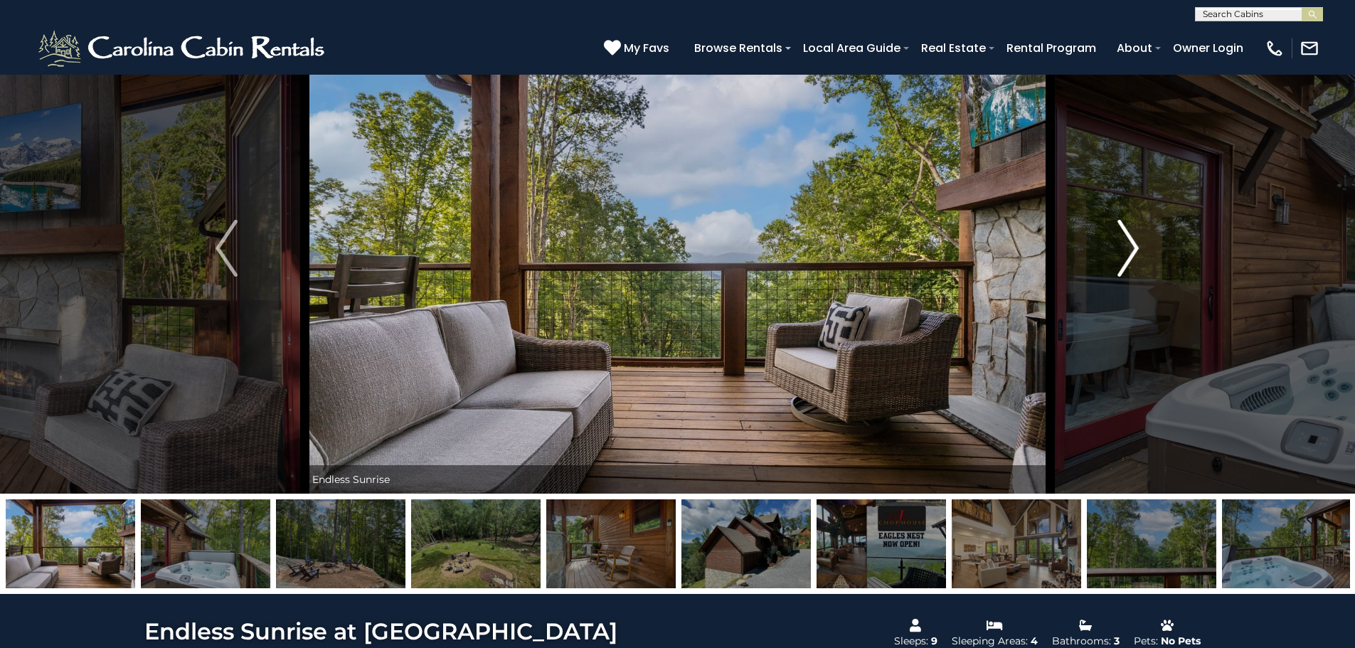
click at [1133, 245] on img "Next" at bounding box center [1128, 248] width 21 height 57
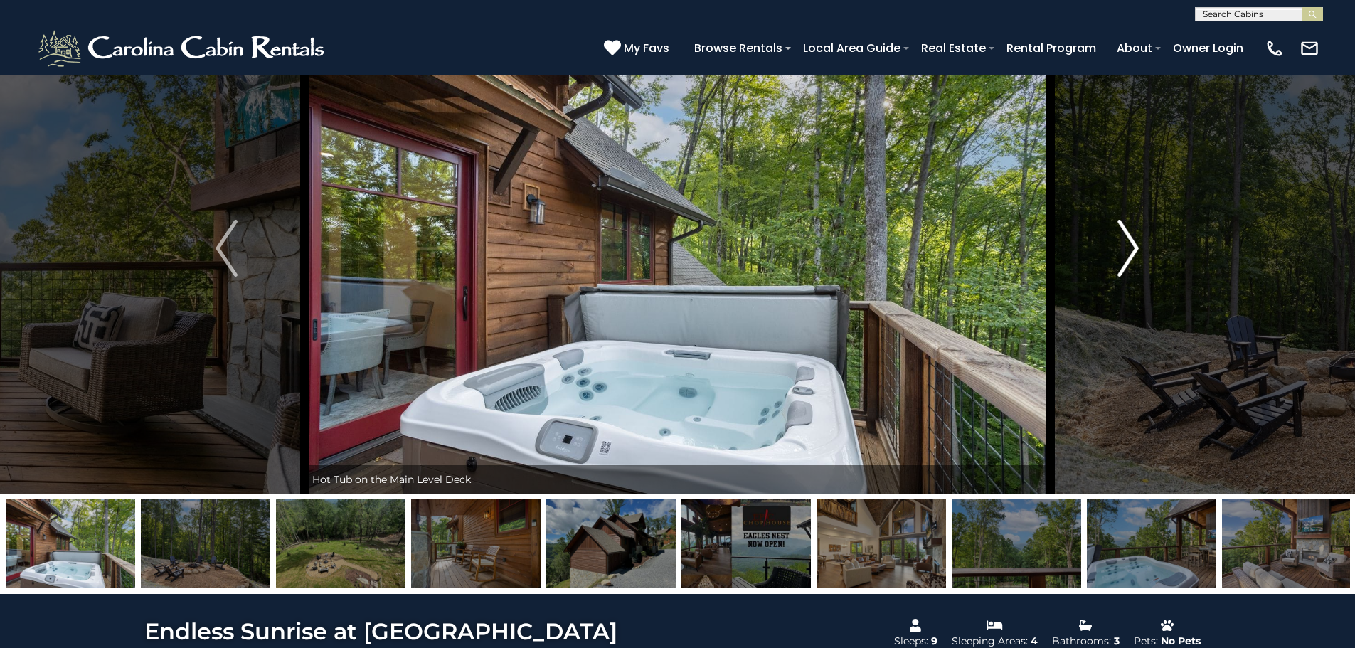
click at [1133, 245] on img "Next" at bounding box center [1128, 248] width 21 height 57
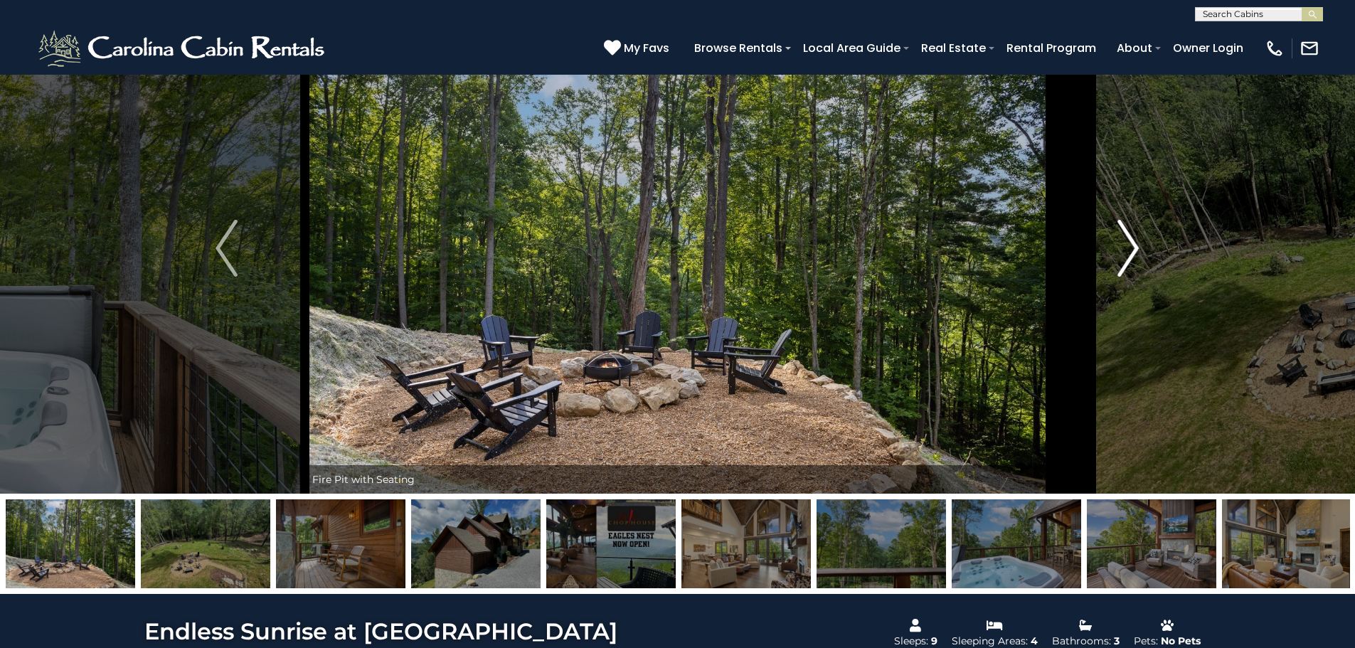
click at [1133, 245] on img "Next" at bounding box center [1128, 248] width 21 height 57
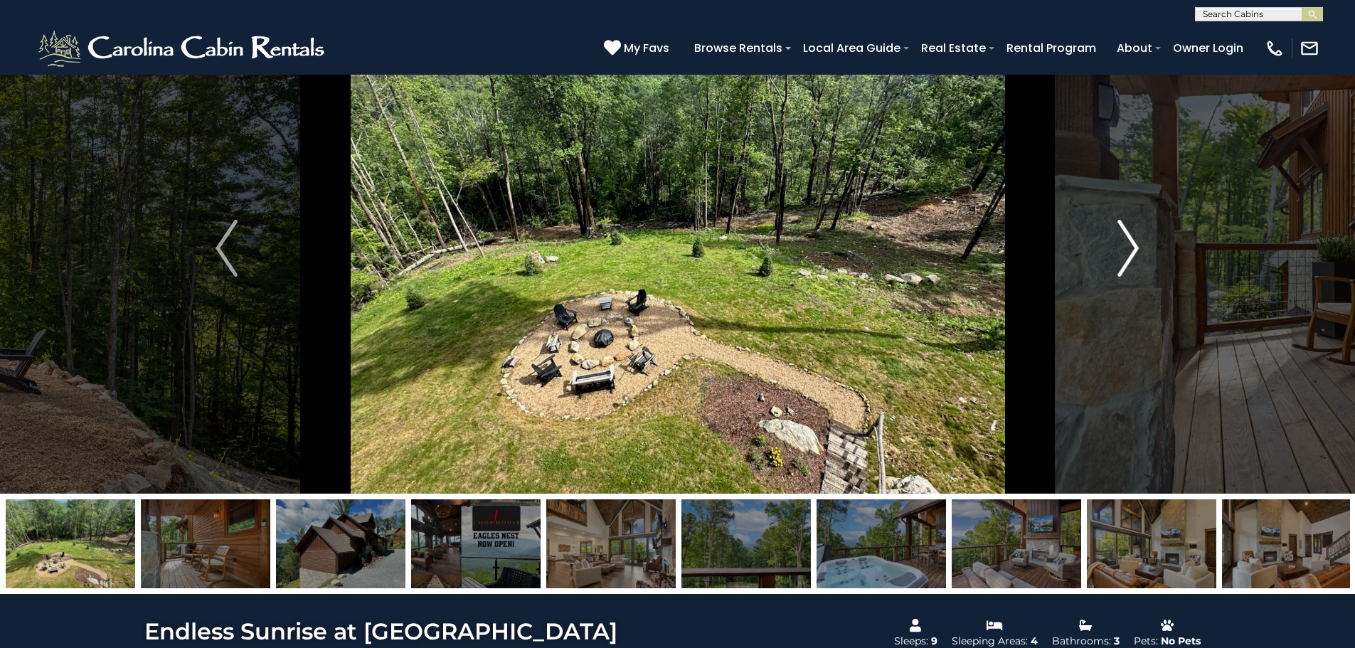
click at [1133, 245] on img "Next" at bounding box center [1128, 248] width 21 height 57
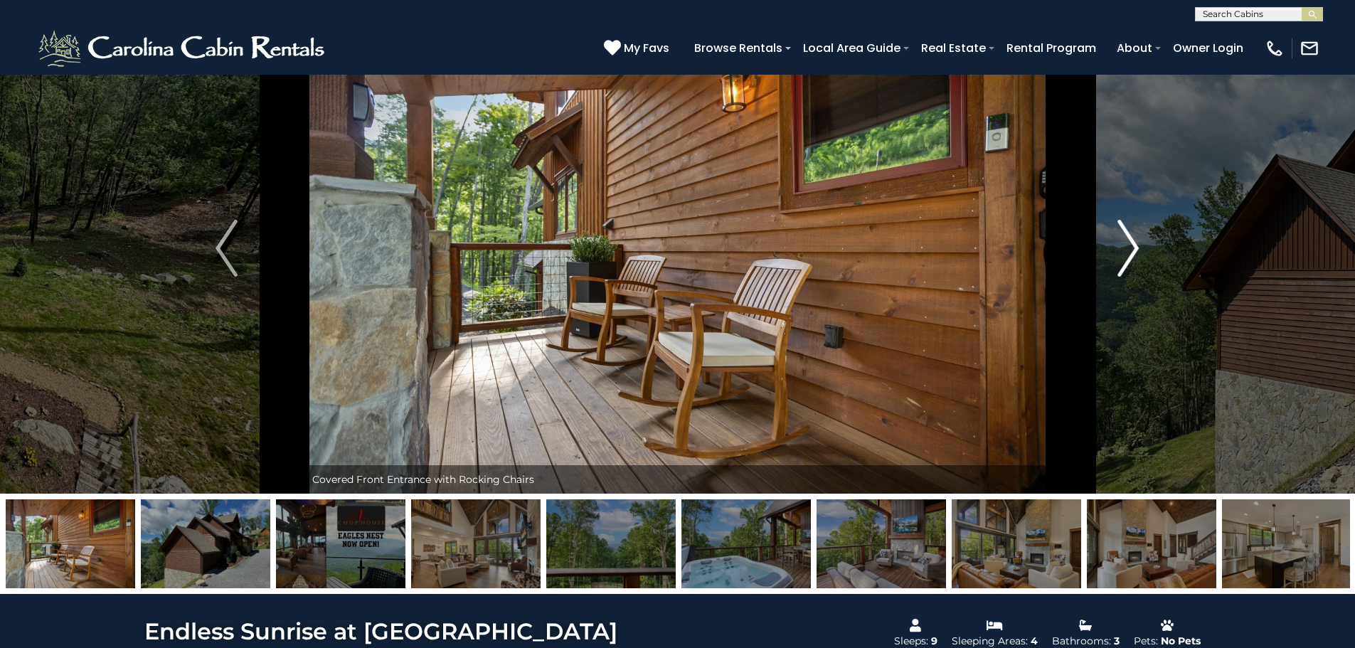
click at [1133, 245] on img "Next" at bounding box center [1128, 248] width 21 height 57
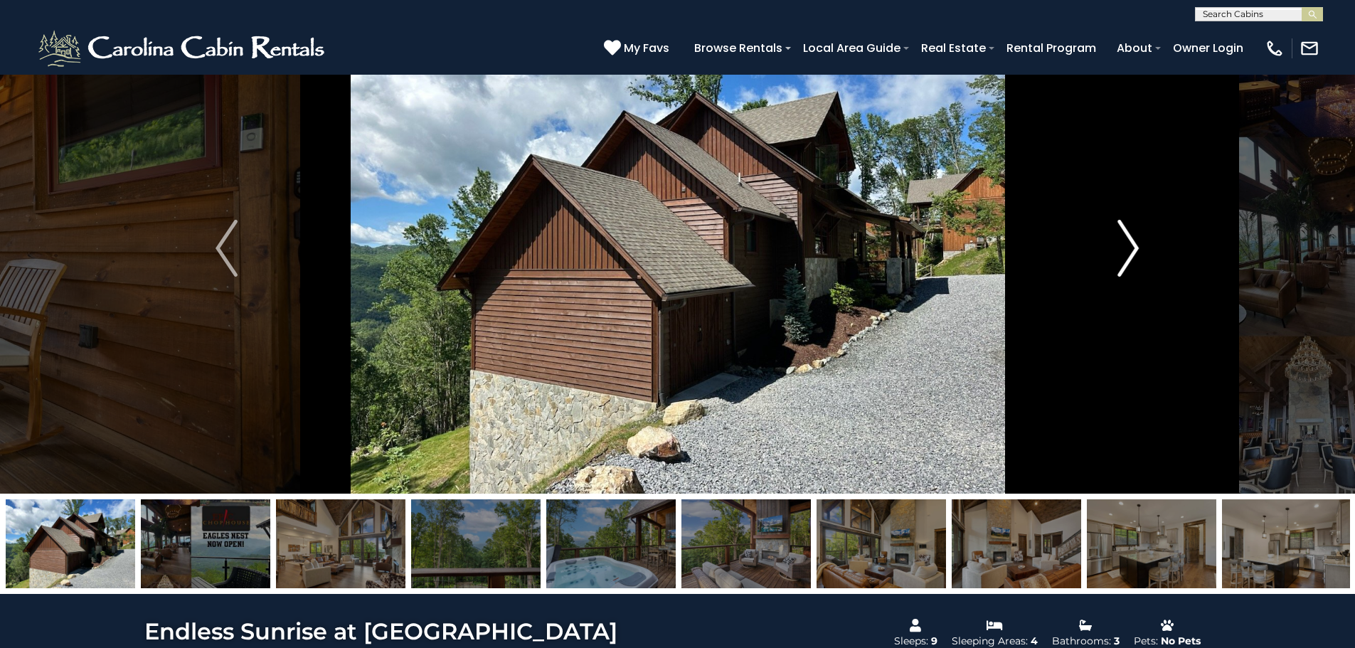
click at [1133, 245] on img "Next" at bounding box center [1128, 248] width 21 height 57
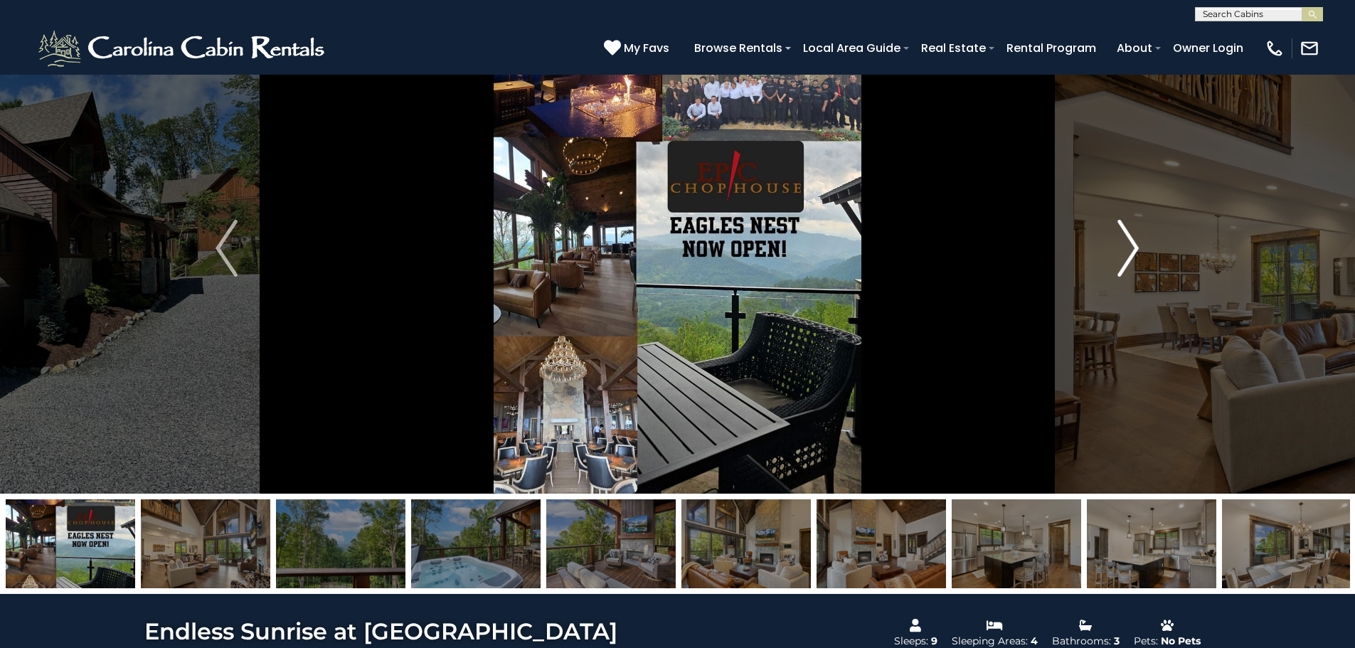
click at [1133, 245] on img "Next" at bounding box center [1128, 248] width 21 height 57
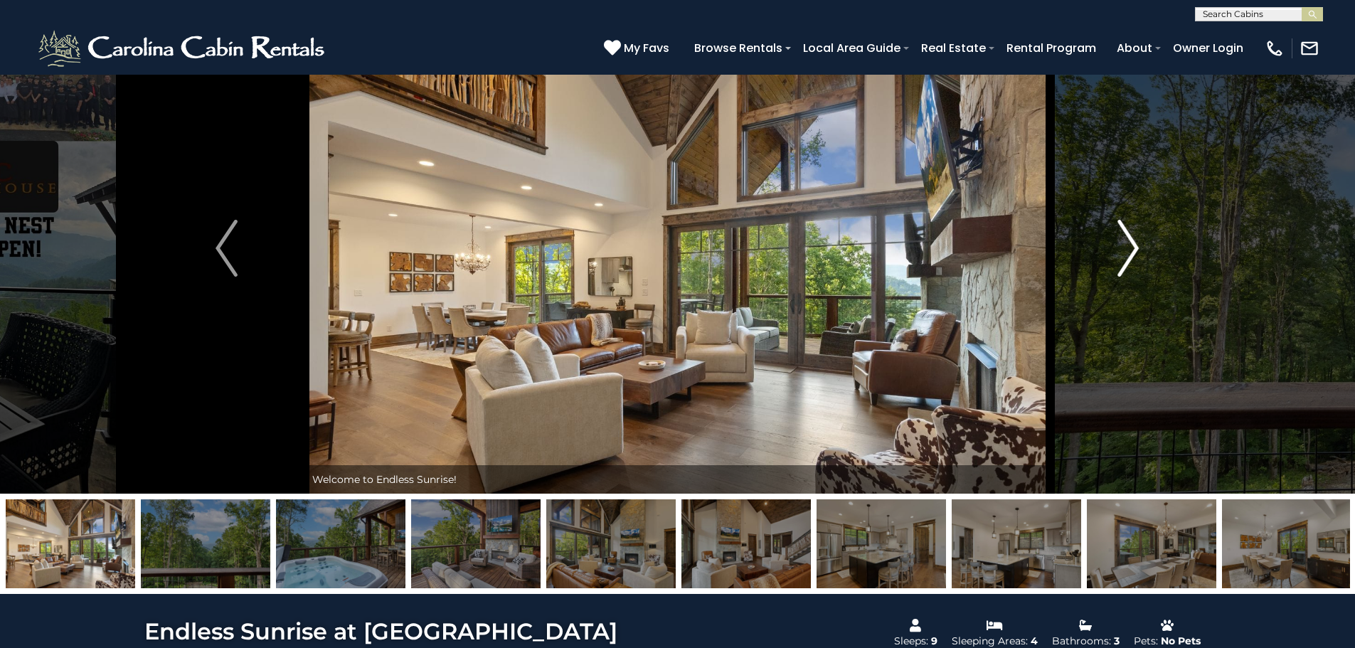
click at [1133, 245] on img "Next" at bounding box center [1128, 248] width 21 height 57
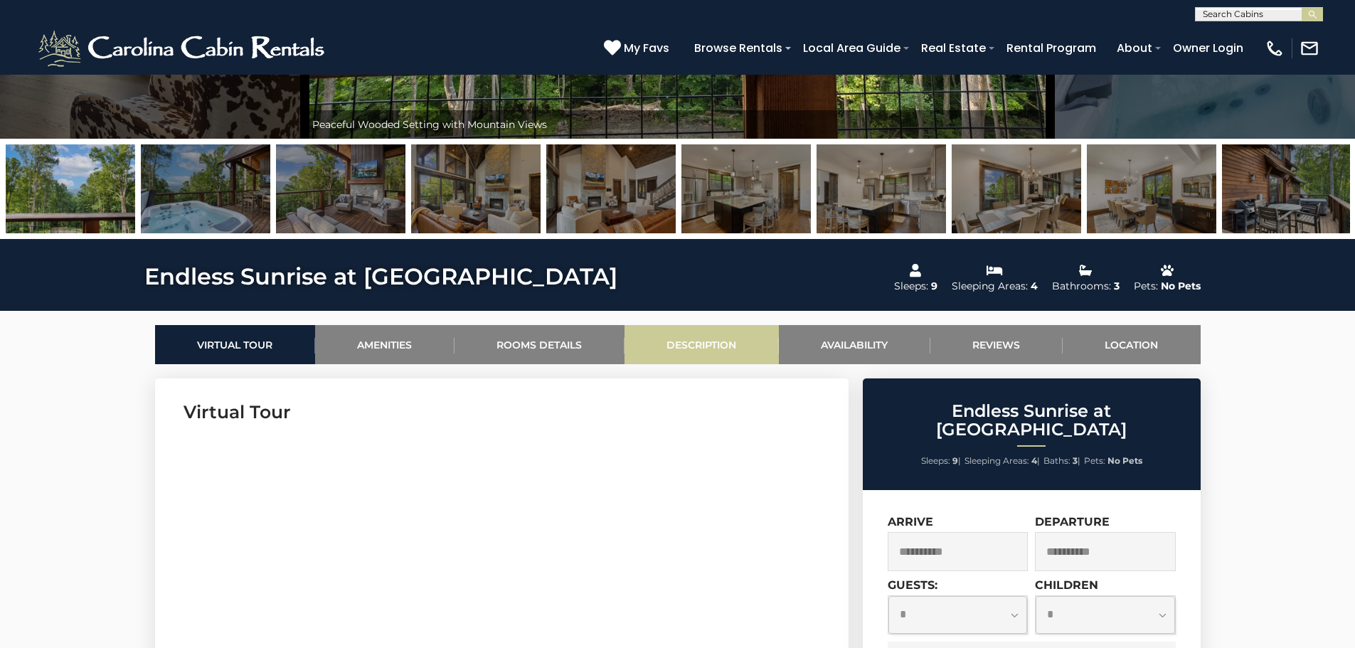
scroll to position [427, 0]
